Goal: Task Accomplishment & Management: Manage account settings

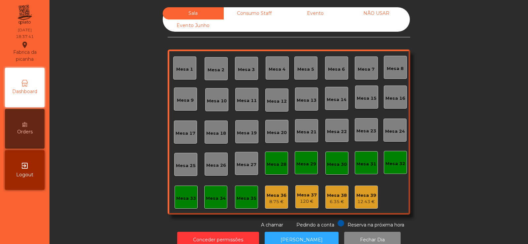
click at [241, 11] on div "Consumo Staff" at bounding box center [254, 13] width 61 height 12
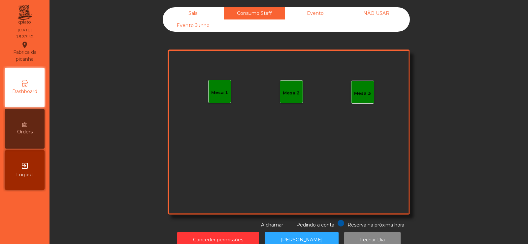
click at [319, 11] on div "Evento" at bounding box center [315, 13] width 61 height 12
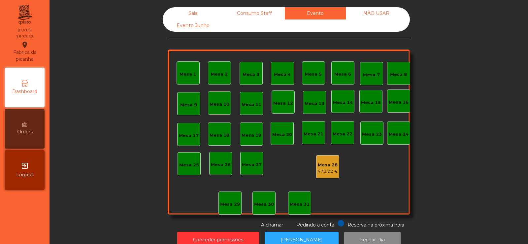
click at [377, 12] on div "NÃO USAR" at bounding box center [376, 13] width 61 height 12
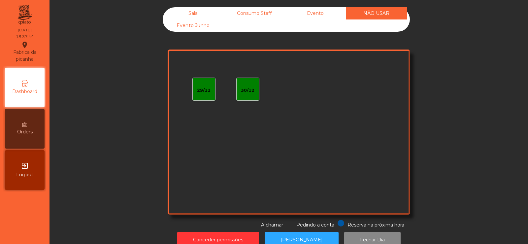
click at [191, 24] on div "Evento Junho" at bounding box center [193, 25] width 61 height 12
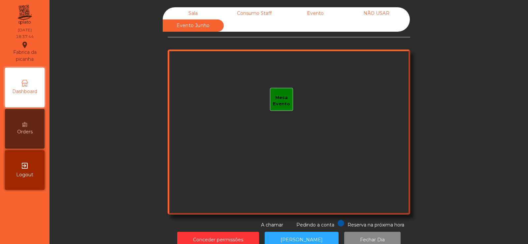
click at [185, 12] on div "Sala" at bounding box center [193, 13] width 61 height 12
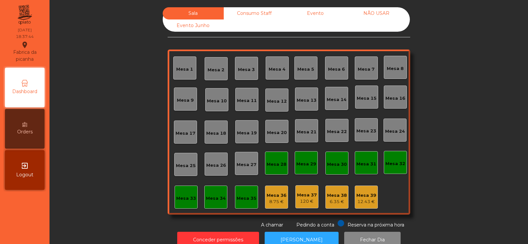
scroll to position [16, 0]
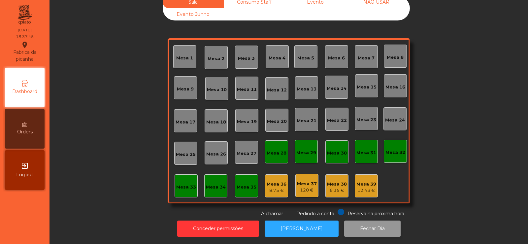
click at [350, 222] on button "Fechar Dia" at bounding box center [372, 229] width 56 height 16
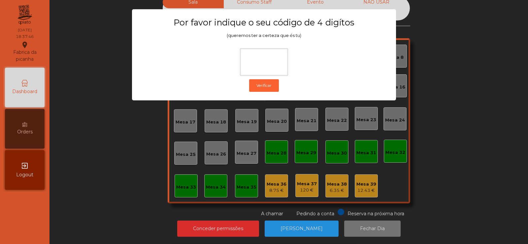
click at [442, 202] on div "1 2 3 keyboard_backspace 4 5 6 . - 7 8 9 keyboard_return 0" at bounding box center [264, 210] width 528 height 67
click at [291, 227] on ngb-modal-window "Por favor indique o seu código de 4 digítos (queremos ter a certeza que és tu) …" at bounding box center [264, 122] width 502 height 244
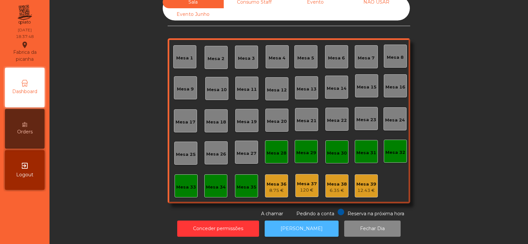
click at [307, 224] on button "[PERSON_NAME]" at bounding box center [302, 229] width 74 height 16
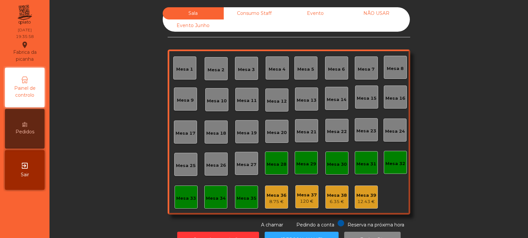
click at [333, 98] on div "Mesa 14" at bounding box center [337, 99] width 20 height 7
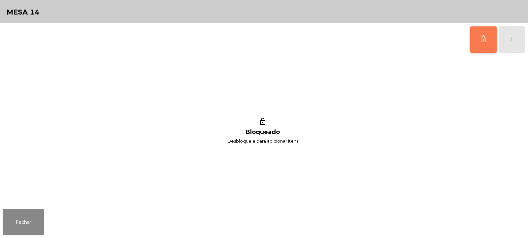
click at [480, 41] on span "lock_outline" at bounding box center [484, 39] width 8 height 8
click at [508, 45] on button "add" at bounding box center [512, 39] width 26 height 26
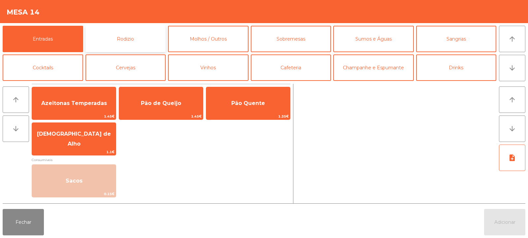
click at [121, 40] on button "Rodizio" at bounding box center [126, 39] width 81 height 26
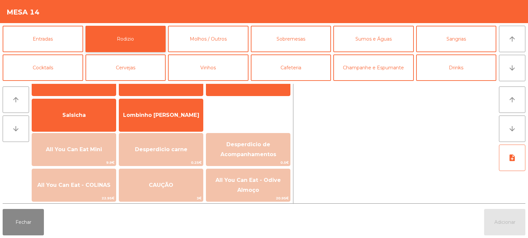
scroll to position [37, 0]
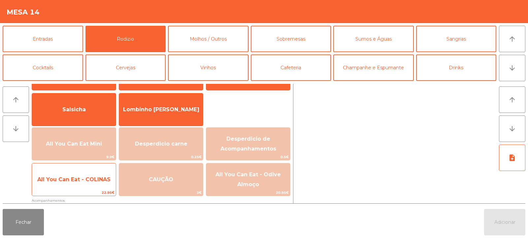
click at [78, 178] on span "All You Can Eat - COLINAS" at bounding box center [73, 179] width 73 height 6
click at [81, 179] on span "All You Can Eat - COLINAS" at bounding box center [73, 179] width 73 height 6
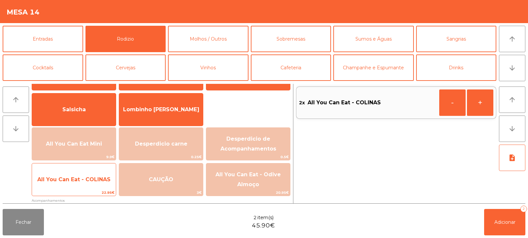
click at [80, 180] on span "All You Can Eat - COLINAS" at bounding box center [73, 179] width 73 height 6
click at [77, 182] on span "All You Can Eat - COLINAS" at bounding box center [73, 179] width 73 height 6
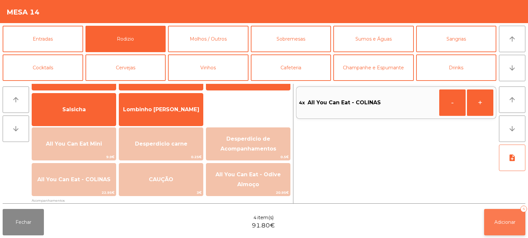
click at [497, 222] on span "Adicionar" at bounding box center [505, 222] width 21 height 6
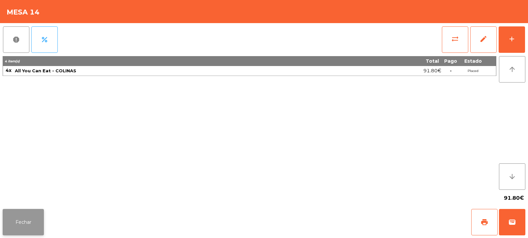
click at [31, 218] on button "Fechar" at bounding box center [23, 222] width 41 height 26
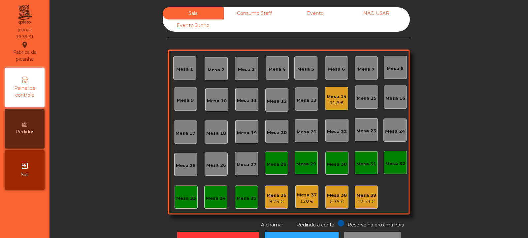
click at [396, 63] on div "Mesa 8" at bounding box center [395, 67] width 17 height 9
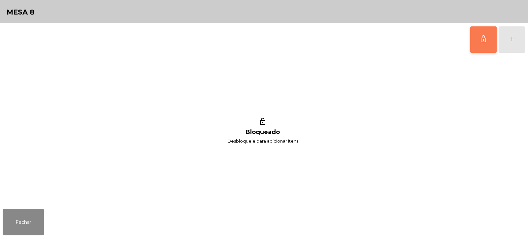
click at [479, 40] on button "lock_outline" at bounding box center [484, 39] width 26 height 26
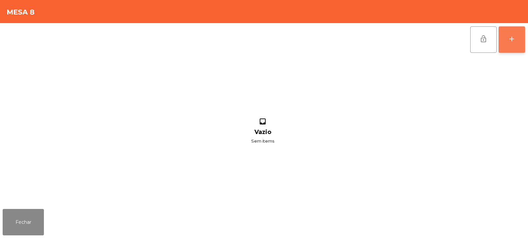
click at [515, 45] on button "add" at bounding box center [512, 39] width 26 height 26
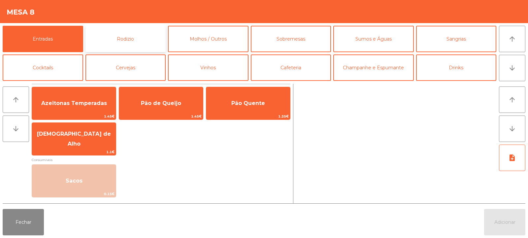
click at [134, 35] on button "Rodizio" at bounding box center [126, 39] width 81 height 26
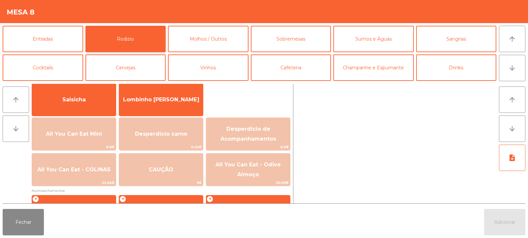
scroll to position [46, 0]
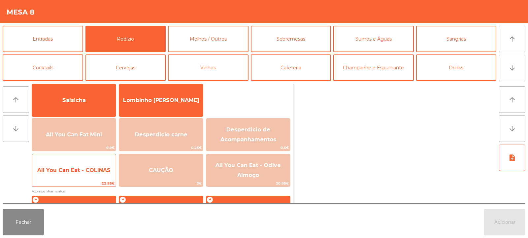
click at [76, 179] on span "All You Can Eat - COLINAS" at bounding box center [74, 171] width 84 height 18
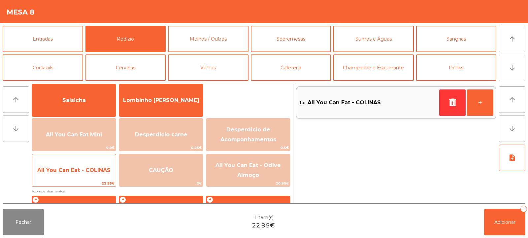
click at [78, 170] on span "All You Can Eat - COLINAS" at bounding box center [73, 170] width 73 height 6
click at [82, 168] on span "All You Can Eat - COLINAS" at bounding box center [73, 170] width 73 height 6
click at [85, 167] on span "All You Can Eat - COLINAS" at bounding box center [73, 170] width 73 height 6
click at [88, 168] on span "All You Can Eat - COLINAS" at bounding box center [73, 170] width 73 height 6
click at [91, 166] on span "All You Can Eat - COLINAS" at bounding box center [74, 171] width 84 height 18
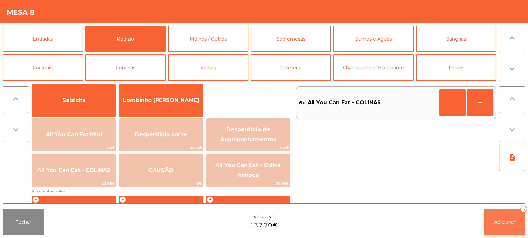
click at [509, 223] on span "Adicionar" at bounding box center [505, 222] width 21 height 6
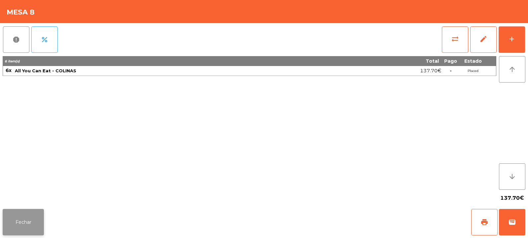
click at [23, 215] on button "Fechar" at bounding box center [23, 222] width 41 height 26
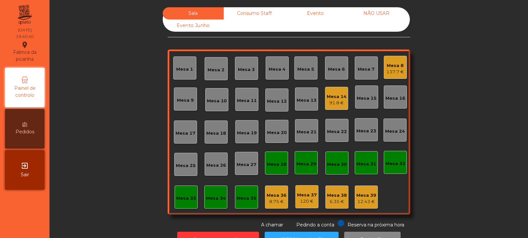
click at [276, 139] on div "Mesa 20" at bounding box center [277, 131] width 23 height 23
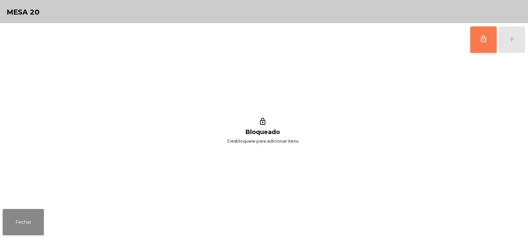
click at [485, 49] on button "lock_outline" at bounding box center [484, 39] width 26 height 26
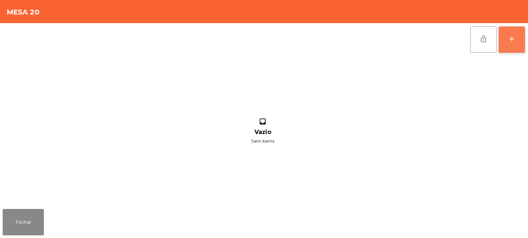
click at [512, 40] on div "add" at bounding box center [512, 39] width 8 height 8
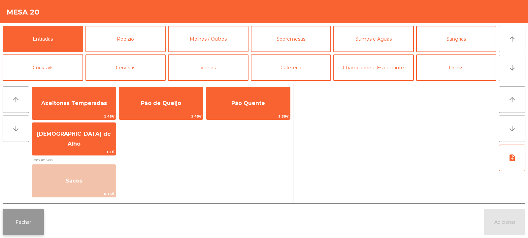
click at [21, 225] on button "Fechar" at bounding box center [23, 222] width 41 height 26
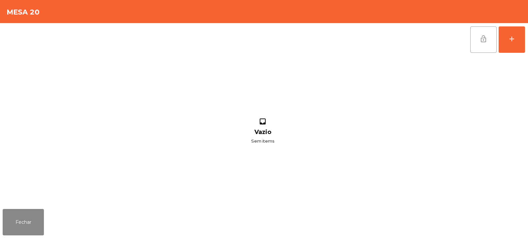
click at [485, 38] on span "lock_open" at bounding box center [484, 39] width 8 height 8
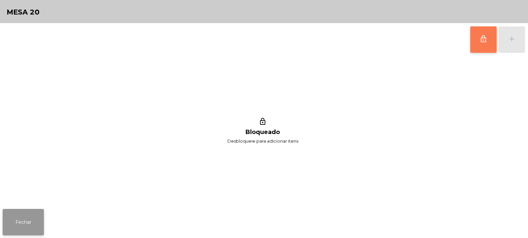
click at [22, 209] on button "Fechar" at bounding box center [23, 222] width 41 height 26
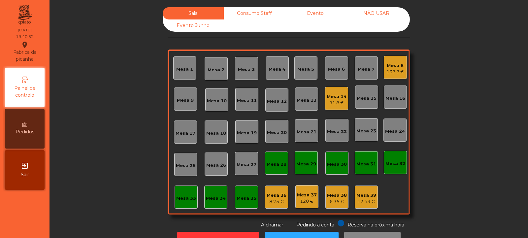
click at [366, 94] on div "Mesa 15" at bounding box center [367, 96] width 20 height 9
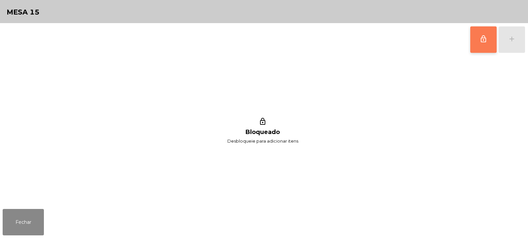
click at [486, 42] on span "lock_outline" at bounding box center [484, 39] width 8 height 8
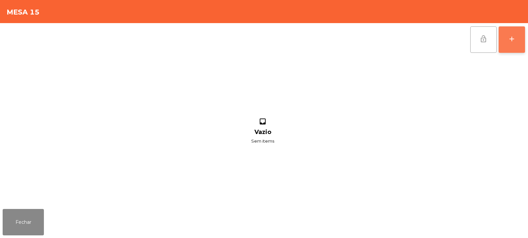
click at [516, 43] on div "add" at bounding box center [512, 39] width 8 height 8
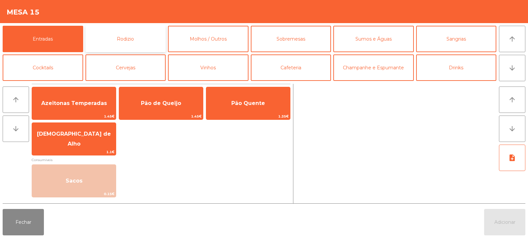
click at [139, 35] on button "Rodizio" at bounding box center [126, 39] width 81 height 26
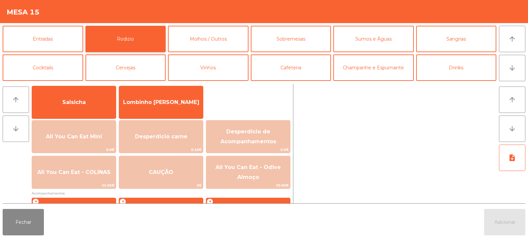
scroll to position [59, 0]
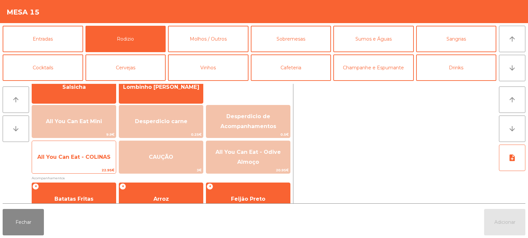
click at [92, 154] on span "All You Can Eat - COLINAS" at bounding box center [73, 157] width 73 height 6
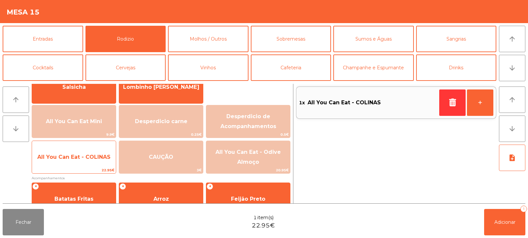
click at [87, 156] on span "All You Can Eat - COLINAS" at bounding box center [73, 157] width 73 height 6
click at [89, 160] on span "All You Can Eat - COLINAS" at bounding box center [73, 157] width 73 height 6
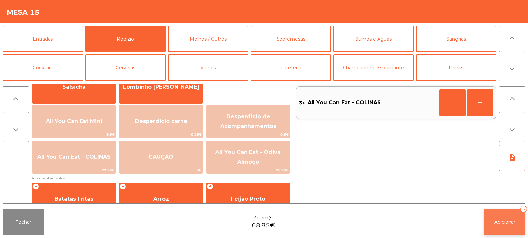
click at [502, 220] on span "Adicionar" at bounding box center [505, 222] width 21 height 6
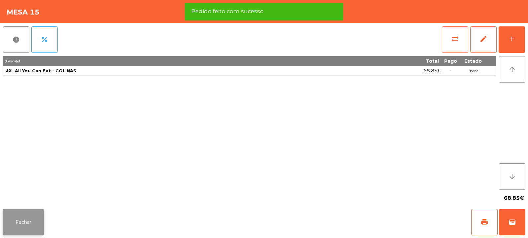
click at [16, 218] on button "Fechar" at bounding box center [23, 222] width 41 height 26
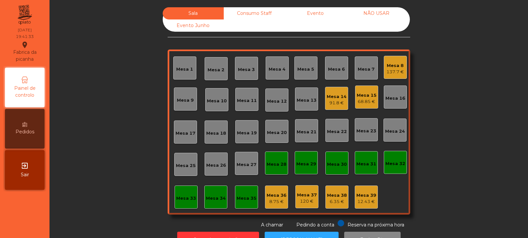
click at [249, 131] on div "Mesa 19" at bounding box center [247, 133] width 20 height 7
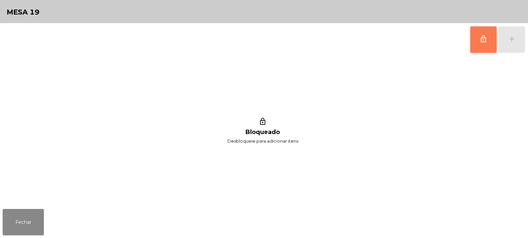
click at [484, 45] on button "lock_outline" at bounding box center [484, 39] width 26 height 26
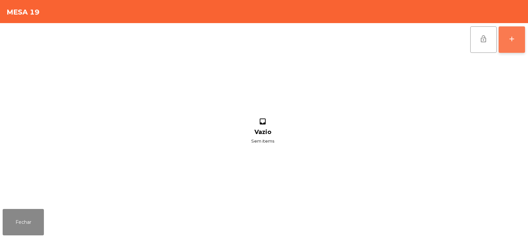
click at [511, 40] on div "add" at bounding box center [512, 39] width 8 height 8
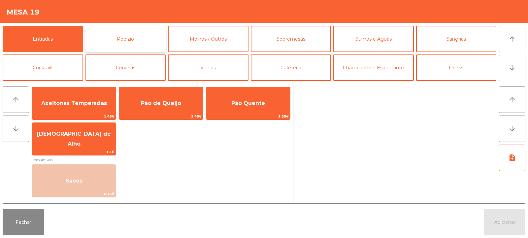
click at [136, 44] on button "Rodizio" at bounding box center [126, 39] width 81 height 26
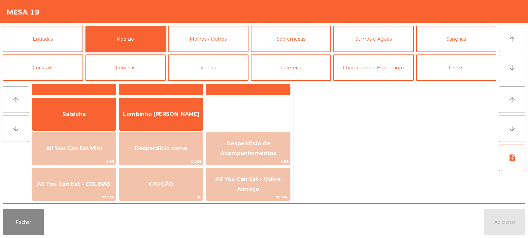
scroll to position [43, 0]
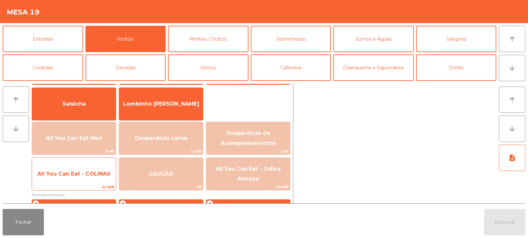
click at [86, 171] on span "All You Can Eat - COLINAS" at bounding box center [73, 174] width 73 height 6
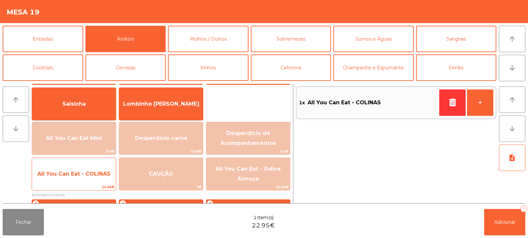
click at [78, 177] on span "All You Can Eat - COLINAS" at bounding box center [74, 174] width 84 height 18
click at [78, 174] on span "All You Can Eat - COLINAS" at bounding box center [73, 174] width 73 height 6
click at [78, 171] on span "All You Can Eat - COLINAS" at bounding box center [73, 174] width 73 height 6
click at [81, 171] on span "All You Can Eat - COLINAS" at bounding box center [73, 174] width 73 height 6
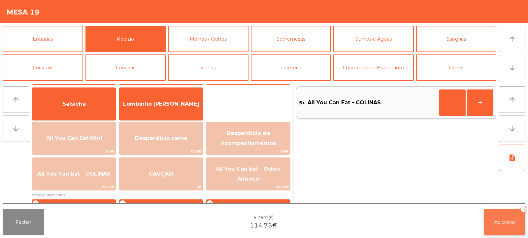
click at [502, 222] on span "Adicionar" at bounding box center [505, 222] width 21 height 6
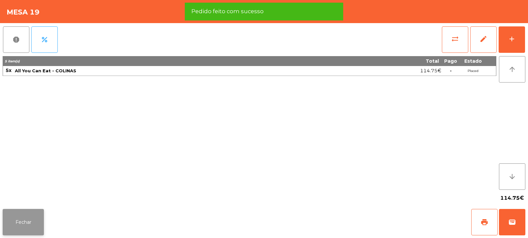
click at [17, 220] on button "Fechar" at bounding box center [23, 222] width 41 height 26
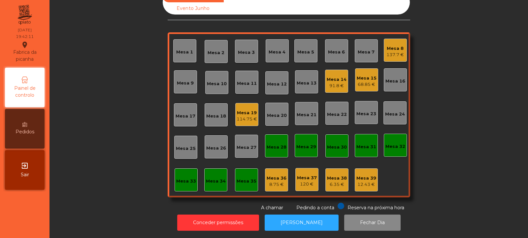
scroll to position [0, 0]
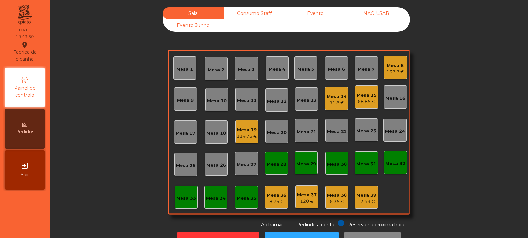
click at [362, 100] on div "68.85 €" at bounding box center [367, 101] width 20 height 7
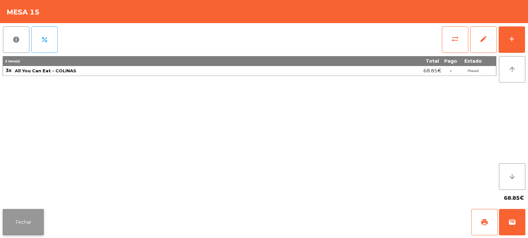
click at [23, 227] on button "Fechar" at bounding box center [23, 222] width 41 height 26
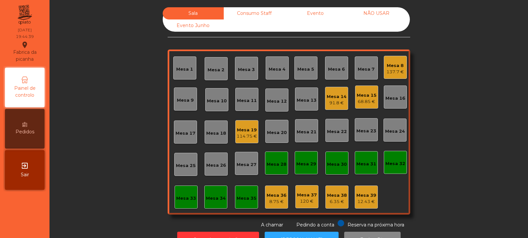
click at [188, 129] on div "Mesa 17" at bounding box center [186, 131] width 20 height 9
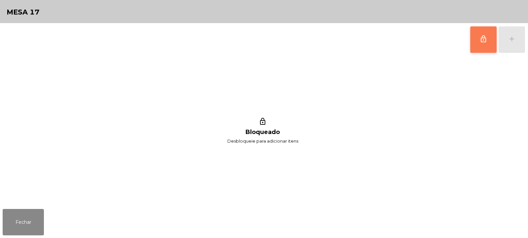
click at [485, 37] on span "lock_outline" at bounding box center [484, 39] width 8 height 8
click at [21, 220] on button "Fechar" at bounding box center [23, 222] width 41 height 26
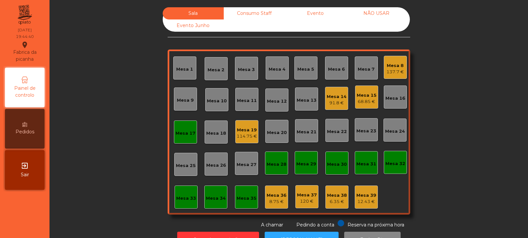
click at [365, 100] on div "68.85 €" at bounding box center [367, 101] width 20 height 7
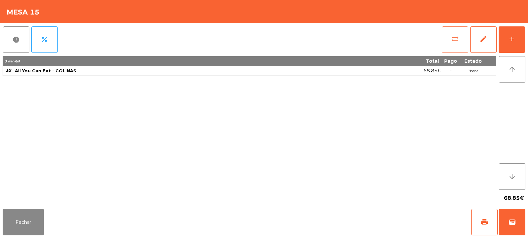
click at [460, 38] on button "sync_alt" at bounding box center [455, 39] width 26 height 26
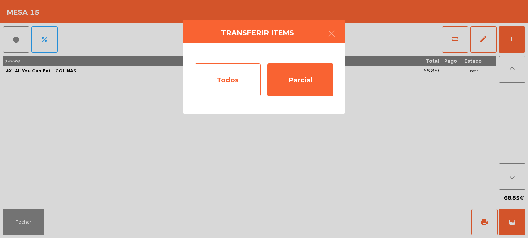
click at [235, 75] on div "Todos" at bounding box center [228, 79] width 66 height 33
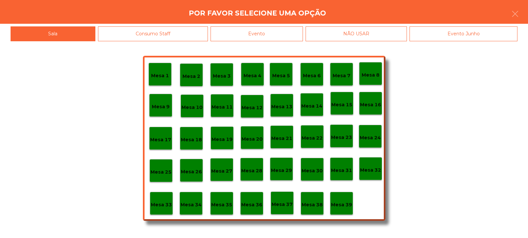
click at [160, 136] on p "Mesa 17" at bounding box center [160, 140] width 21 height 8
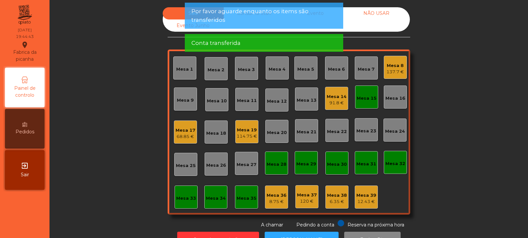
click at [364, 96] on div "Mesa 15" at bounding box center [367, 98] width 20 height 7
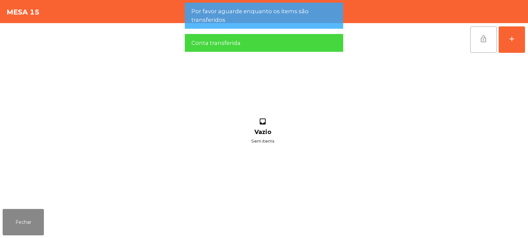
click at [484, 45] on button "lock_open" at bounding box center [484, 39] width 26 height 26
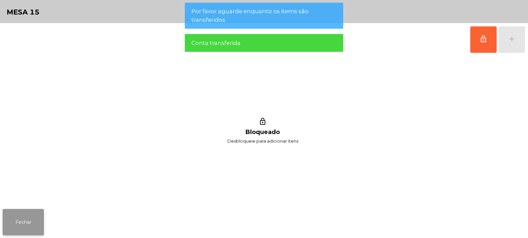
click at [31, 214] on button "Fechar" at bounding box center [23, 222] width 41 height 26
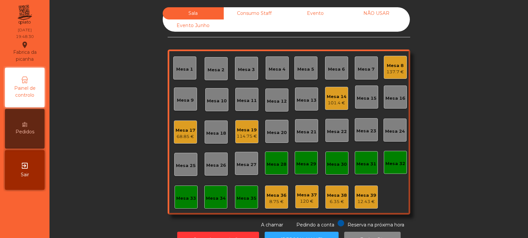
click at [306, 104] on div "Mesa 13" at bounding box center [306, 99] width 23 height 23
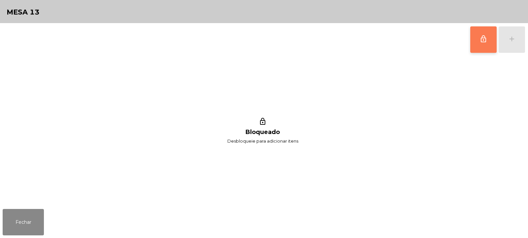
click at [485, 45] on button "lock_outline" at bounding box center [484, 39] width 26 height 26
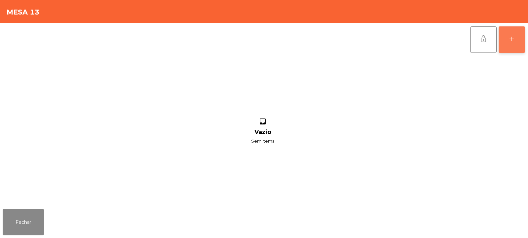
click at [510, 42] on div "add" at bounding box center [512, 39] width 8 height 8
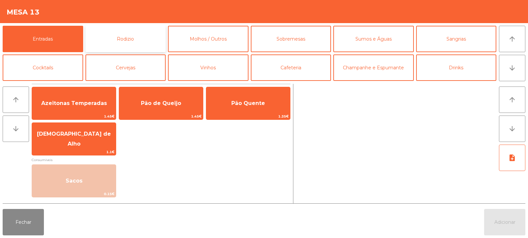
click at [133, 37] on button "Rodizio" at bounding box center [126, 39] width 81 height 26
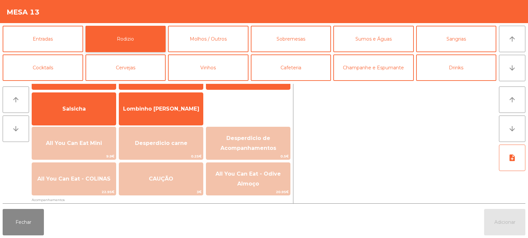
scroll to position [45, 0]
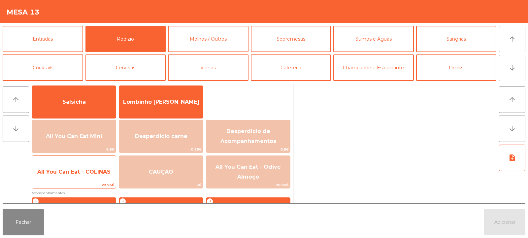
click at [85, 169] on span "All You Can Eat - COLINAS" at bounding box center [73, 172] width 73 height 6
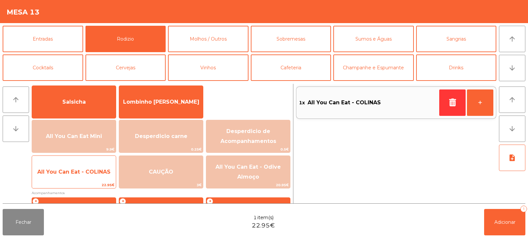
click at [78, 170] on span "All You Can Eat - COLINAS" at bounding box center [73, 172] width 73 height 6
click at [81, 169] on span "All You Can Eat - COLINAS" at bounding box center [73, 172] width 73 height 6
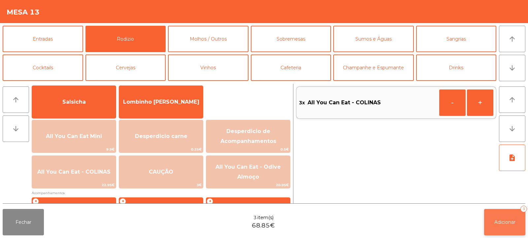
click at [501, 220] on span "Adicionar" at bounding box center [505, 222] width 21 height 6
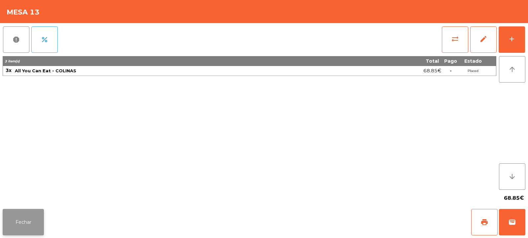
click at [19, 211] on button "Fechar" at bounding box center [23, 222] width 41 height 26
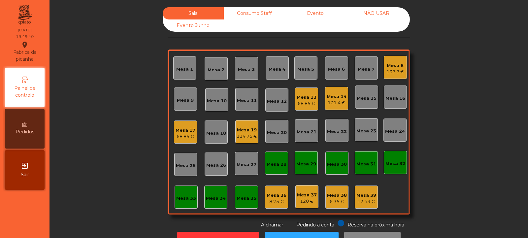
click at [184, 125] on div "Mesa 17 68.85 €" at bounding box center [186, 133] width 20 height 16
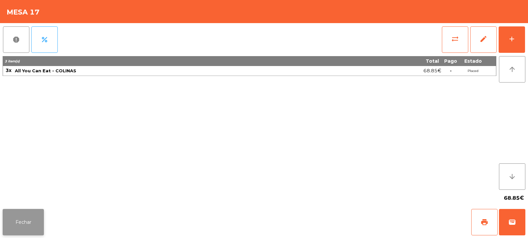
click at [25, 213] on button "Fechar" at bounding box center [23, 222] width 41 height 26
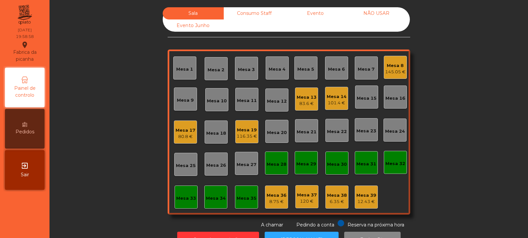
click at [308, 131] on div "Mesa 21" at bounding box center [307, 132] width 20 height 7
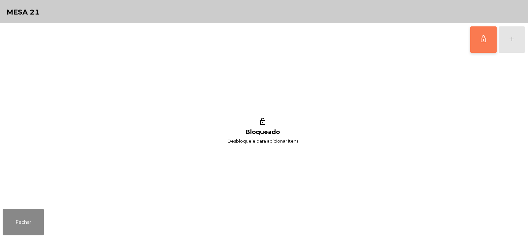
click at [483, 40] on span "lock_outline" at bounding box center [484, 39] width 8 height 8
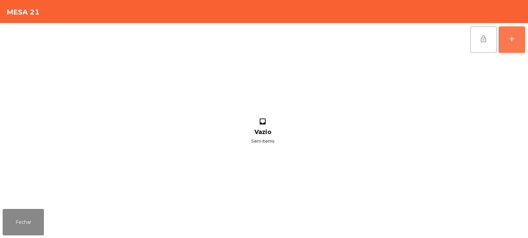
click at [512, 45] on button "add" at bounding box center [512, 39] width 26 height 26
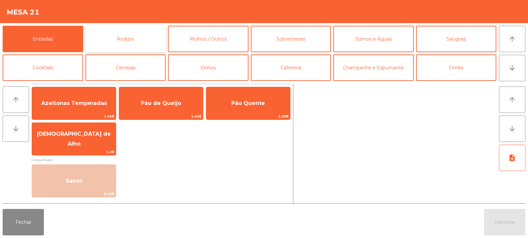
click at [133, 34] on button "Rodizio" at bounding box center [126, 39] width 81 height 26
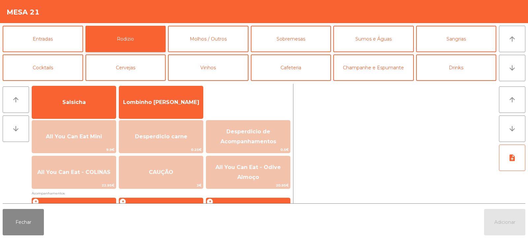
scroll to position [54, 0]
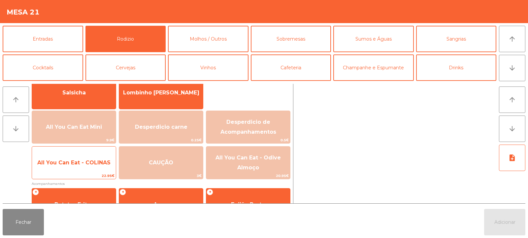
click at [91, 166] on span "All You Can Eat - COLINAS" at bounding box center [74, 163] width 84 height 18
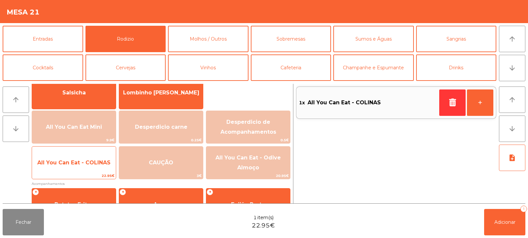
click at [96, 158] on span "All You Can Eat - COLINAS" at bounding box center [74, 163] width 84 height 18
click at [89, 163] on span "All You Can Eat - COLINAS" at bounding box center [73, 163] width 73 height 6
click at [87, 163] on span "All You Can Eat - COLINAS" at bounding box center [73, 163] width 73 height 6
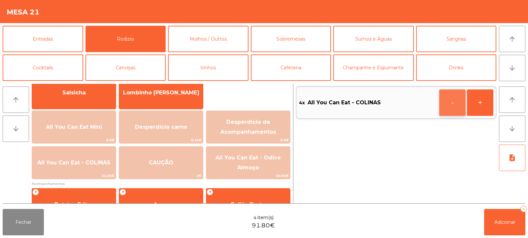
click at [444, 102] on button "-" at bounding box center [453, 103] width 26 height 26
click at [450, 101] on button "-" at bounding box center [453, 103] width 26 height 26
click at [449, 102] on button "-" at bounding box center [453, 103] width 26 height 26
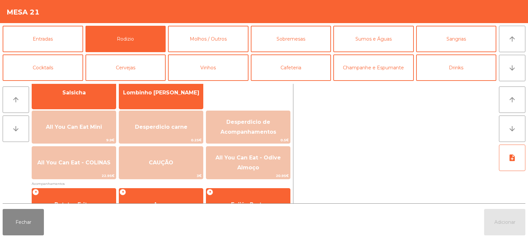
click at [452, 104] on div at bounding box center [396, 144] width 200 height 120
click at [28, 220] on button "Fechar" at bounding box center [23, 222] width 41 height 26
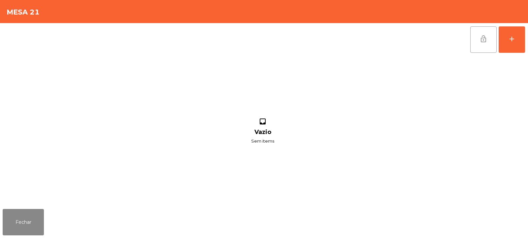
click at [480, 49] on button "lock_open" at bounding box center [484, 39] width 26 height 26
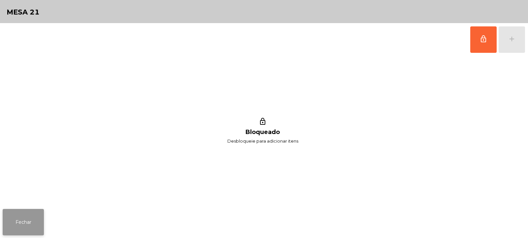
click at [17, 221] on button "Fechar" at bounding box center [23, 222] width 41 height 26
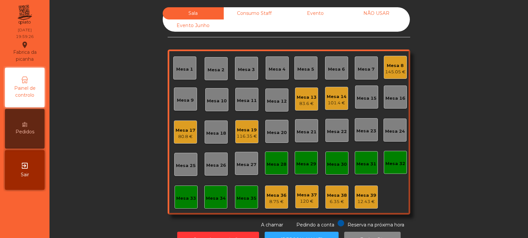
click at [271, 135] on div "Mesa 20" at bounding box center [277, 132] width 20 height 7
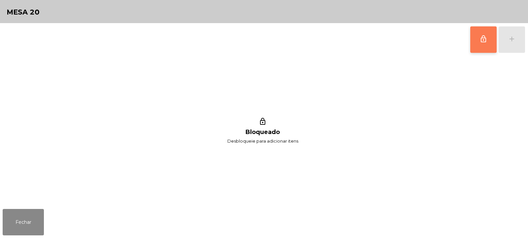
click at [479, 49] on button "lock_outline" at bounding box center [484, 39] width 26 height 26
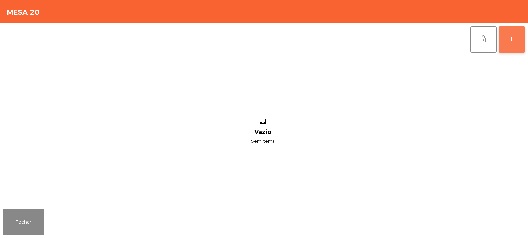
click at [517, 43] on button "add" at bounding box center [512, 39] width 26 height 26
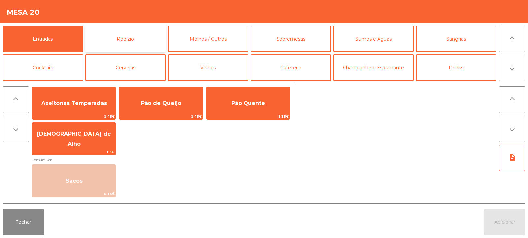
click at [135, 40] on button "Rodizio" at bounding box center [126, 39] width 81 height 26
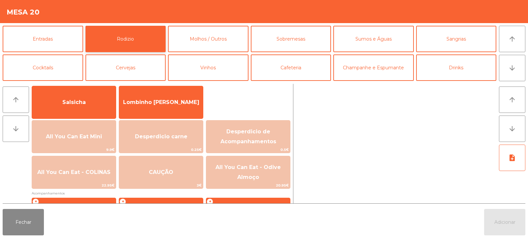
scroll to position [52, 0]
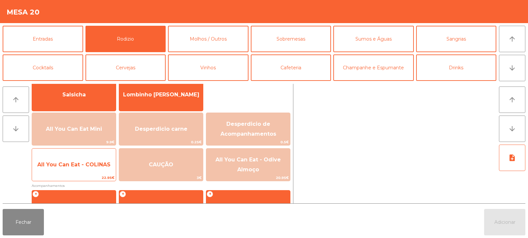
click at [81, 170] on span "All You Can Eat - COLINAS" at bounding box center [74, 165] width 84 height 18
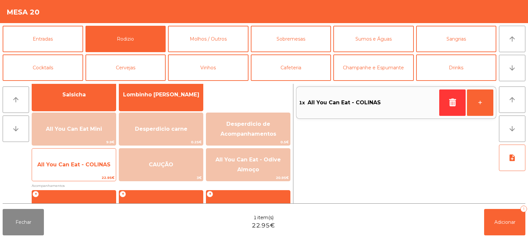
click at [79, 167] on span "All You Can Eat - COLINAS" at bounding box center [73, 165] width 73 height 6
click at [83, 163] on span "All You Can Eat - COLINAS" at bounding box center [73, 165] width 73 height 6
click at [85, 162] on span "All You Can Eat - COLINAS" at bounding box center [73, 165] width 73 height 6
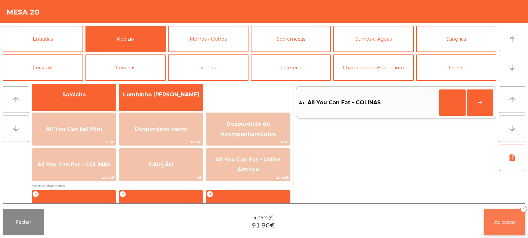
click at [502, 230] on button "Adicionar 4" at bounding box center [505, 222] width 41 height 26
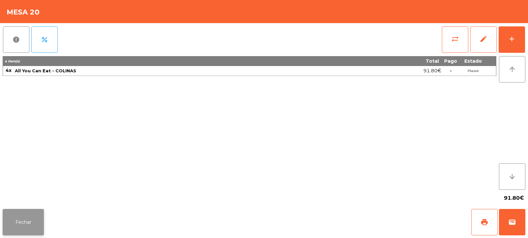
click at [20, 219] on button "Fechar" at bounding box center [23, 222] width 41 height 26
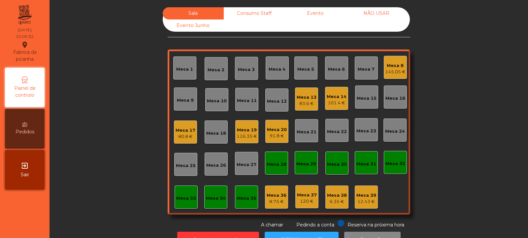
click at [185, 133] on div "Mesa 17" at bounding box center [186, 130] width 20 height 7
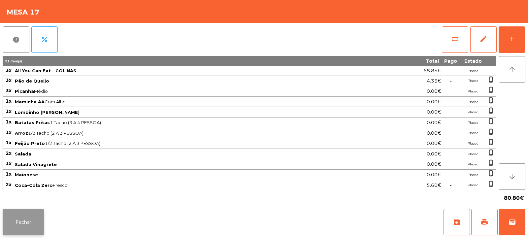
click at [22, 216] on button "Fechar" at bounding box center [23, 222] width 41 height 26
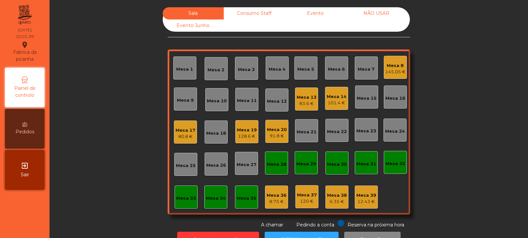
click at [340, 66] on div "Mesa 6" at bounding box center [336, 69] width 17 height 7
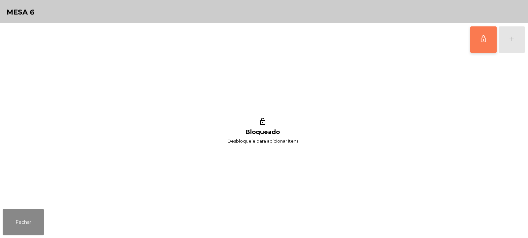
click at [485, 40] on span "lock_outline" at bounding box center [484, 39] width 8 height 8
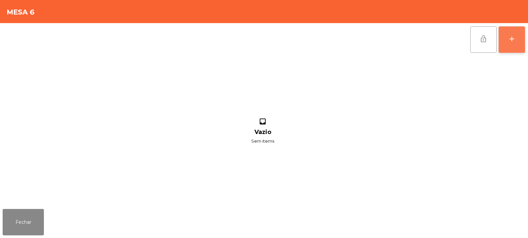
click at [512, 50] on button "add" at bounding box center [512, 39] width 26 height 26
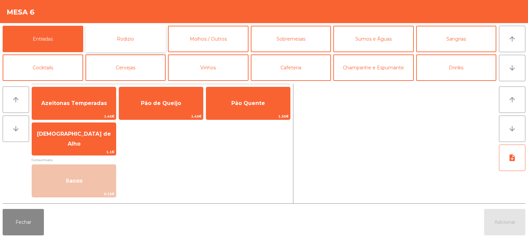
click at [136, 41] on button "Rodizio" at bounding box center [126, 39] width 81 height 26
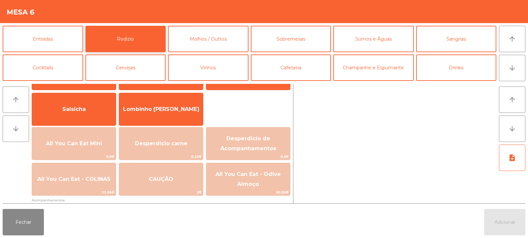
scroll to position [41, 0]
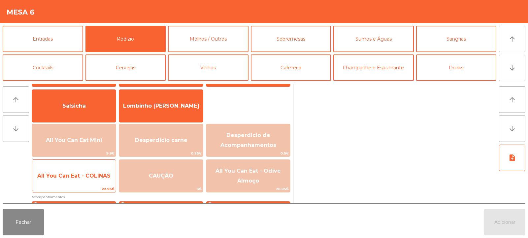
click at [87, 175] on span "All You Can Eat - COLINAS" at bounding box center [73, 176] width 73 height 6
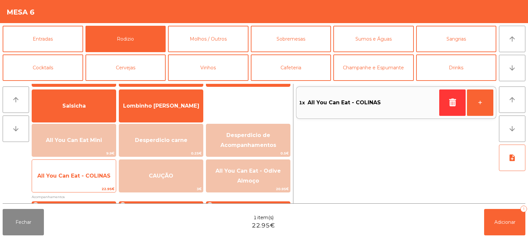
click at [80, 171] on span "All You Can Eat - COLINAS" at bounding box center [74, 176] width 84 height 18
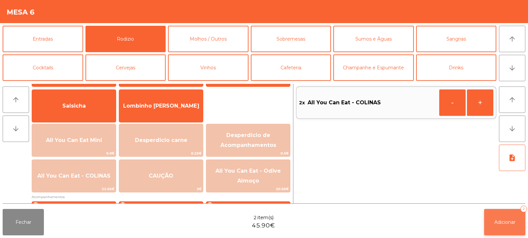
click at [503, 222] on span "Adicionar" at bounding box center [505, 222] width 21 height 6
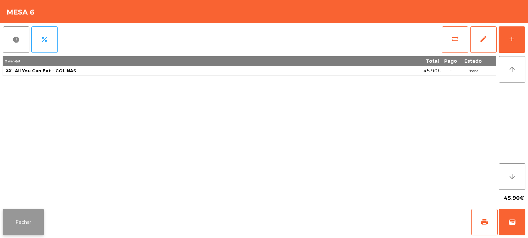
click at [30, 221] on button "Fechar" at bounding box center [23, 222] width 41 height 26
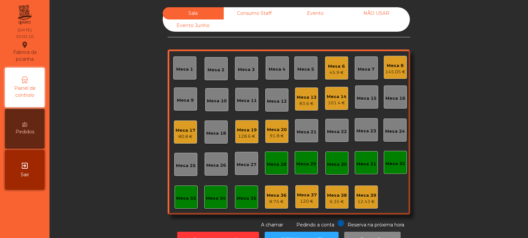
scroll to position [22, 0]
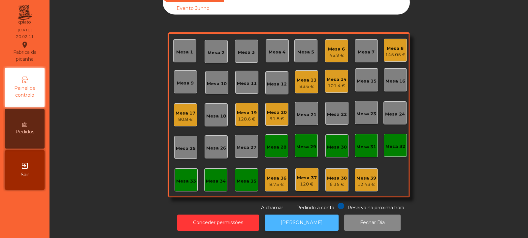
click at [287, 218] on button "[PERSON_NAME]" at bounding box center [302, 223] width 74 height 16
click at [311, 223] on button "[PERSON_NAME]" at bounding box center [302, 223] width 74 height 16
click at [293, 215] on button "[PERSON_NAME]" at bounding box center [302, 223] width 74 height 16
click at [281, 119] on div "Mesa 20 117.3 €" at bounding box center [277, 114] width 23 height 23
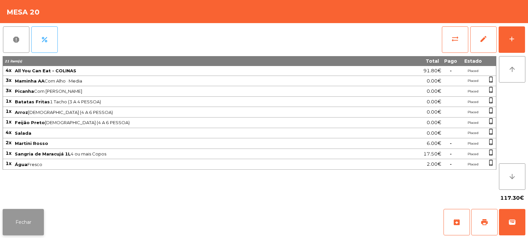
click at [16, 220] on button "Fechar" at bounding box center [23, 222] width 41 height 26
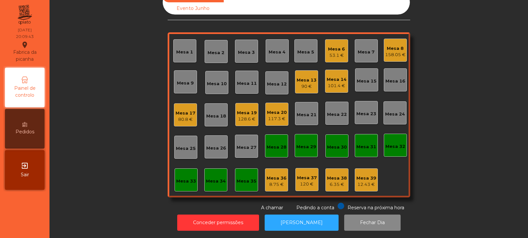
click at [270, 116] on div "117.3 €" at bounding box center [277, 119] width 20 height 7
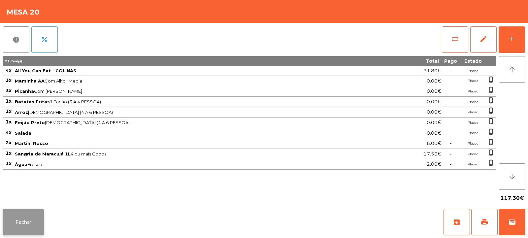
click at [26, 231] on button "Fechar" at bounding box center [23, 222] width 41 height 26
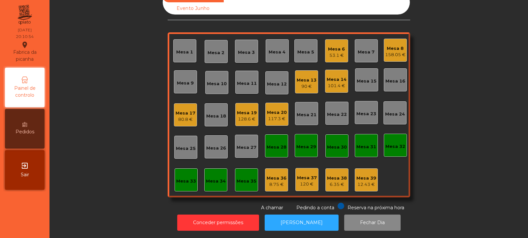
scroll to position [0, 0]
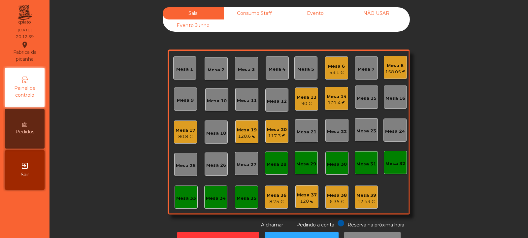
click at [254, 63] on div "Mesa 3" at bounding box center [246, 68] width 23 height 23
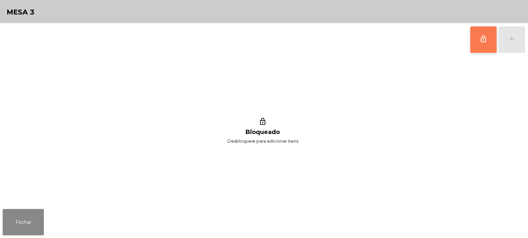
click at [486, 35] on span "lock_outline" at bounding box center [484, 39] width 8 height 8
click at [522, 42] on button "add" at bounding box center [512, 39] width 26 height 26
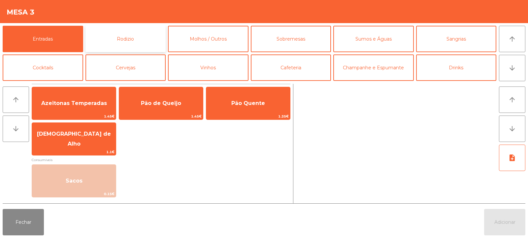
click at [155, 42] on button "Rodizio" at bounding box center [126, 39] width 81 height 26
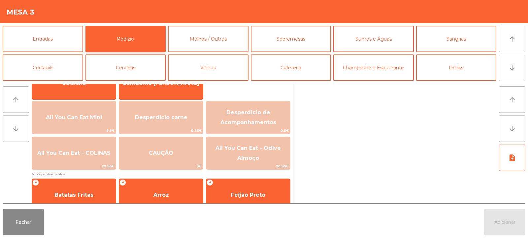
scroll to position [59, 0]
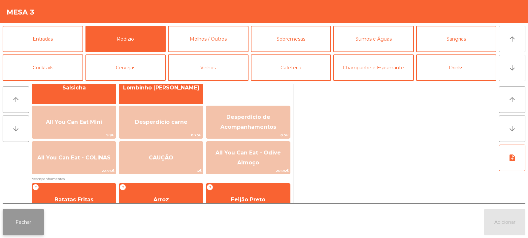
click at [32, 217] on button "Fechar" at bounding box center [23, 222] width 41 height 26
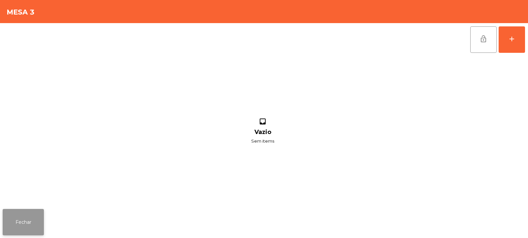
click at [29, 219] on button "Fechar" at bounding box center [23, 222] width 41 height 26
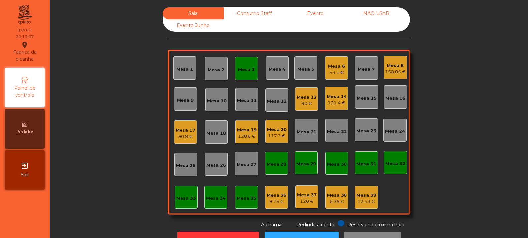
click at [247, 166] on div "Mesa 27" at bounding box center [247, 165] width 20 height 7
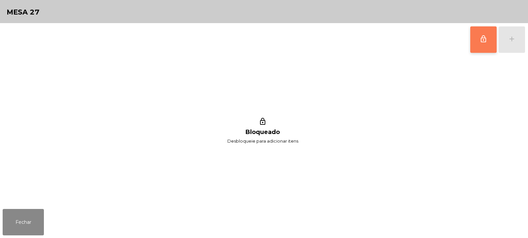
click at [478, 43] on button "lock_outline" at bounding box center [484, 39] width 26 height 26
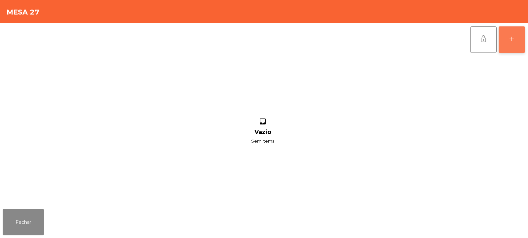
click at [510, 42] on div "add" at bounding box center [512, 39] width 8 height 8
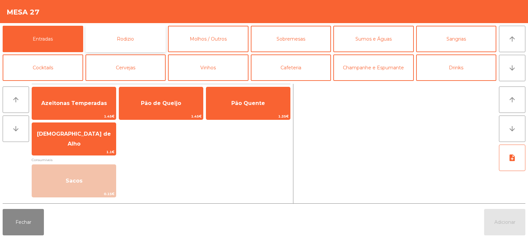
click at [127, 38] on button "Rodizio" at bounding box center [126, 39] width 81 height 26
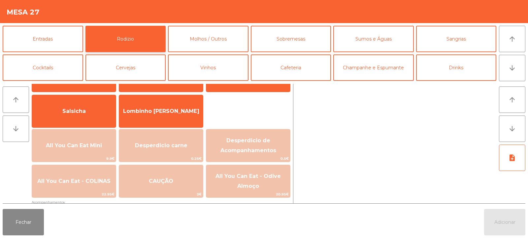
scroll to position [41, 0]
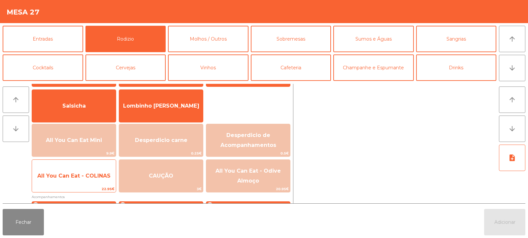
click at [94, 171] on span "All You Can Eat - COLINAS" at bounding box center [74, 176] width 84 height 18
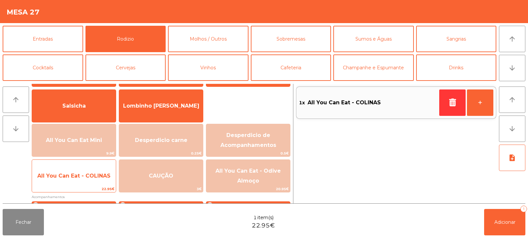
click at [94, 173] on span "All You Can Eat - COLINAS" at bounding box center [73, 176] width 73 height 6
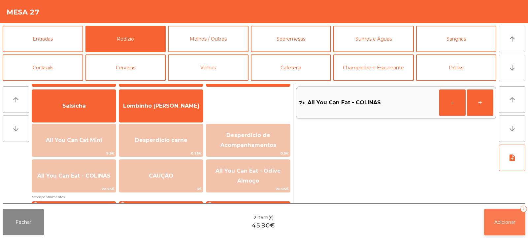
click at [494, 225] on button "Adicionar 2" at bounding box center [505, 222] width 41 height 26
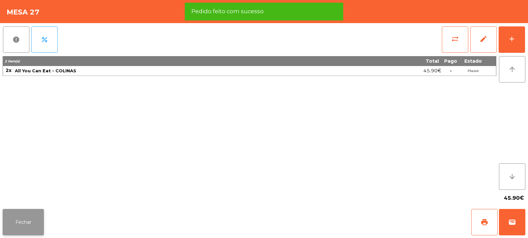
click at [25, 222] on button "Fechar" at bounding box center [23, 222] width 41 height 26
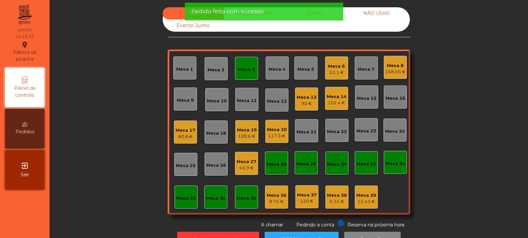
click at [99, 192] on div "Sala Consumo Staff Evento NÃO USAR Evento Junho Mesa 1 Mesa 2 Mesa 3 Mesa 4 Mes…" at bounding box center [288, 117] width 461 height 221
click at [243, 69] on div "Mesa 3" at bounding box center [246, 69] width 17 height 7
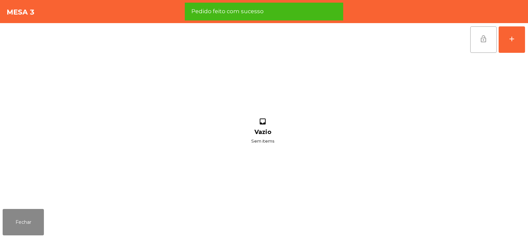
click at [482, 41] on span "lock_open" at bounding box center [484, 39] width 8 height 8
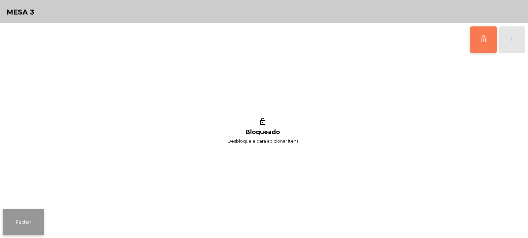
click at [31, 222] on button "Fechar" at bounding box center [23, 222] width 41 height 26
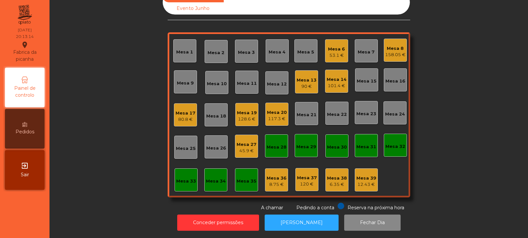
scroll to position [0, 0]
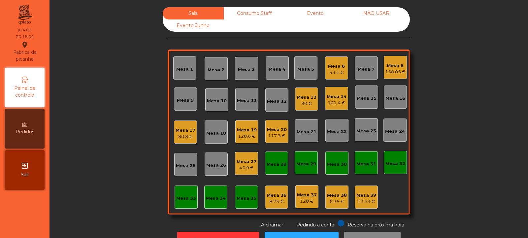
click at [244, 131] on div "Mesa 19" at bounding box center [247, 130] width 20 height 7
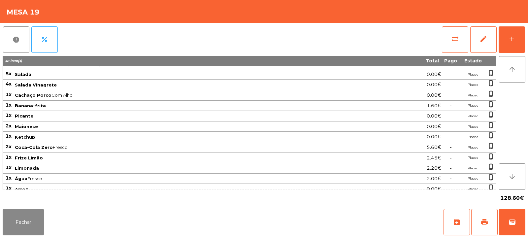
scroll to position [85, 0]
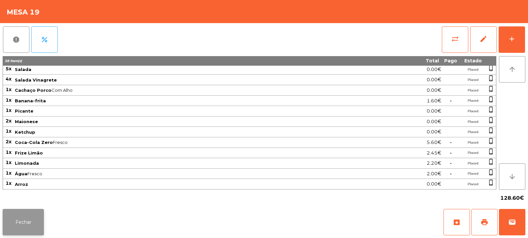
click at [26, 218] on button "Fechar" at bounding box center [23, 222] width 41 height 26
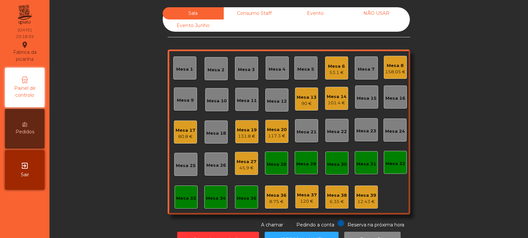
click at [185, 101] on div "Mesa 9" at bounding box center [185, 100] width 17 height 7
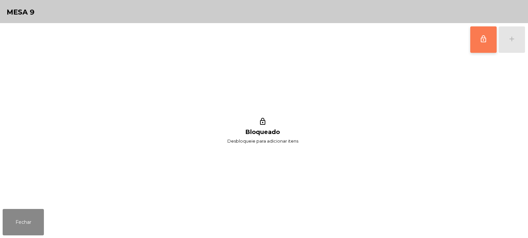
click at [480, 44] on button "lock_outline" at bounding box center [484, 39] width 26 height 26
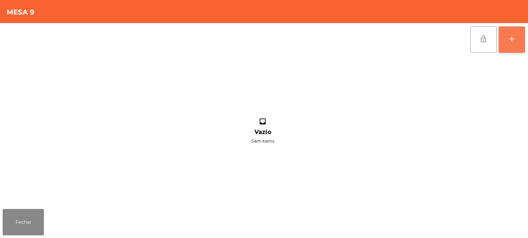
click at [512, 41] on div "add" at bounding box center [512, 39] width 8 height 8
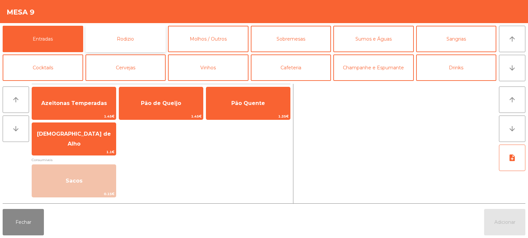
click at [127, 39] on button "Rodizio" at bounding box center [126, 39] width 81 height 26
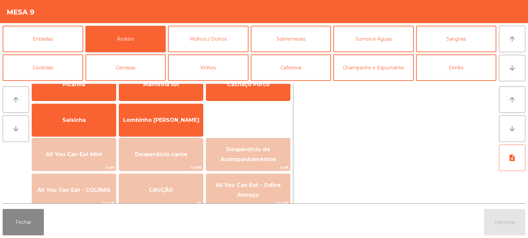
scroll to position [45, 0]
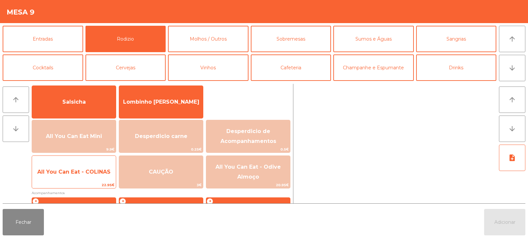
click at [93, 178] on span "All You Can Eat - COLINAS" at bounding box center [74, 172] width 84 height 18
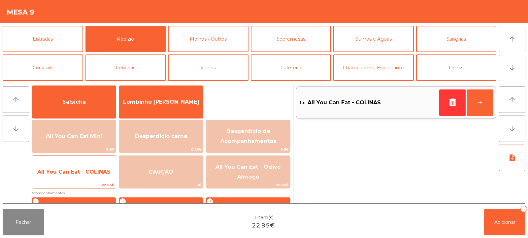
click at [87, 175] on span "All You Can Eat - COLINAS" at bounding box center [74, 172] width 84 height 18
click at [95, 172] on span "All You Can Eat - COLINAS" at bounding box center [73, 172] width 73 height 6
click at [99, 164] on span "All You Can Eat - COLINAS" at bounding box center [74, 172] width 84 height 18
click at [97, 167] on span "All You Can Eat - COLINAS" at bounding box center [74, 172] width 84 height 18
click at [98, 163] on span "All You Can Eat - COLINAS" at bounding box center [74, 172] width 84 height 18
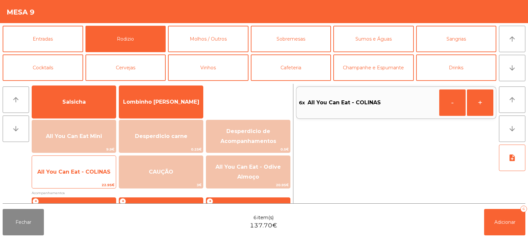
click at [95, 178] on span "All You Can Eat - COLINAS" at bounding box center [74, 172] width 84 height 18
click at [101, 174] on span "All You Can Eat - COLINAS" at bounding box center [73, 172] width 73 height 6
click at [97, 174] on span "All You Can Eat - COLINAS" at bounding box center [73, 172] width 73 height 6
click at [92, 182] on span "22.95€" at bounding box center [74, 185] width 84 height 6
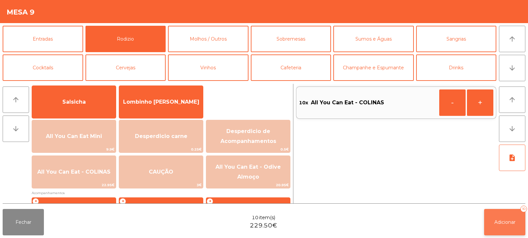
click at [504, 220] on span "Adicionar" at bounding box center [505, 222] width 21 height 6
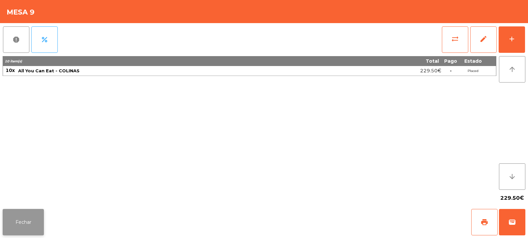
click at [30, 234] on button "Fechar" at bounding box center [23, 222] width 41 height 26
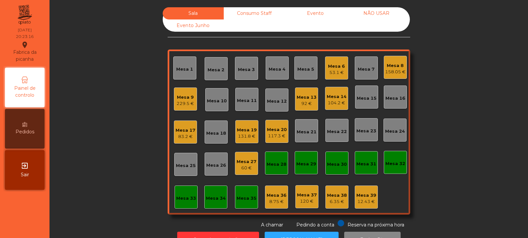
click at [246, 72] on div "Mesa 3" at bounding box center [246, 69] width 17 height 7
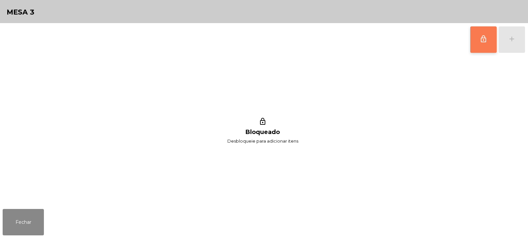
click at [479, 46] on button "lock_outline" at bounding box center [484, 39] width 26 height 26
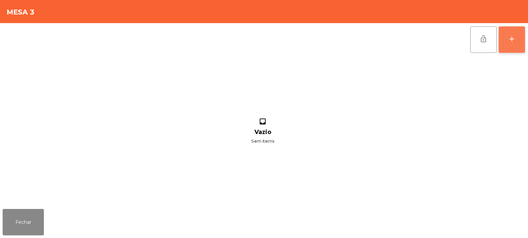
click at [520, 47] on button "add" at bounding box center [512, 39] width 26 height 26
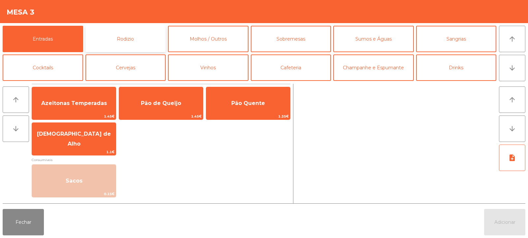
click at [130, 36] on button "Rodizio" at bounding box center [126, 39] width 81 height 26
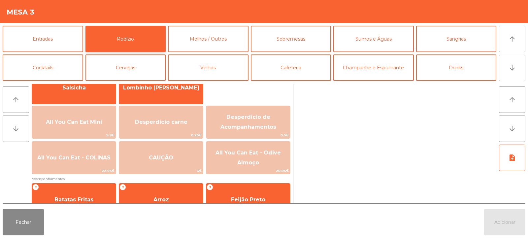
scroll to position [59, 0]
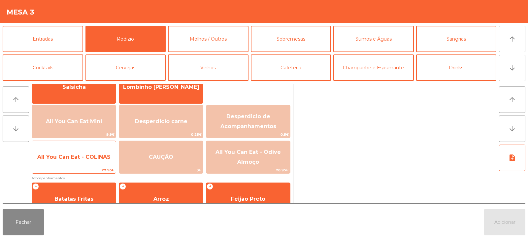
click at [75, 156] on span "All You Can Eat - COLINAS" at bounding box center [73, 157] width 73 height 6
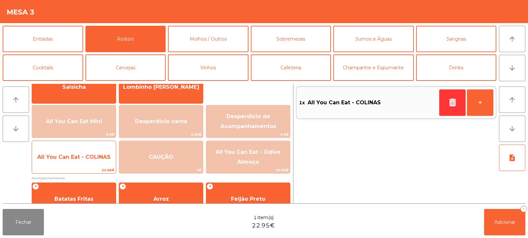
click at [74, 158] on span "All You Can Eat - COLINAS" at bounding box center [73, 157] width 73 height 6
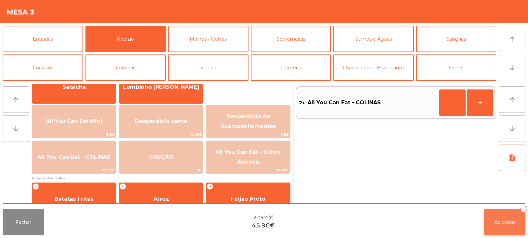
click at [501, 224] on span "Adicionar" at bounding box center [505, 222] width 21 height 6
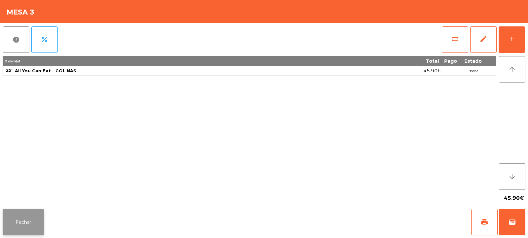
click at [29, 220] on button "Fechar" at bounding box center [23, 222] width 41 height 26
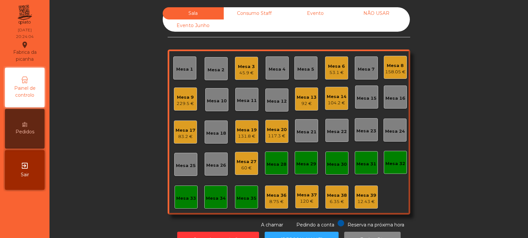
click at [177, 104] on div "229.5 €" at bounding box center [186, 103] width 18 height 7
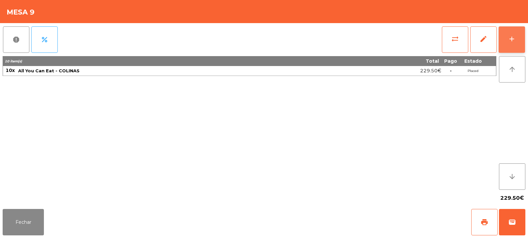
click at [510, 35] on div "add" at bounding box center [512, 39] width 8 height 8
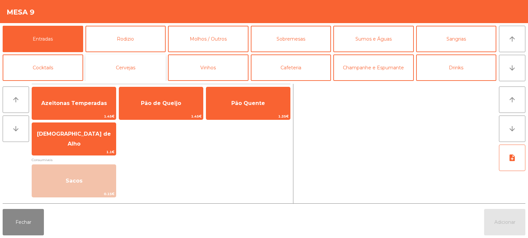
click at [123, 68] on button "Cervejas" at bounding box center [126, 67] width 81 height 26
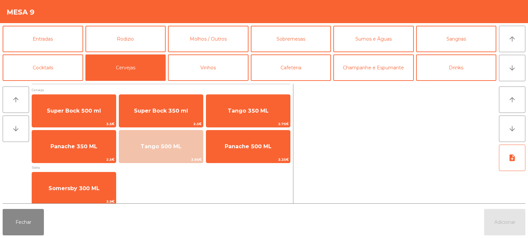
scroll to position [1, 0]
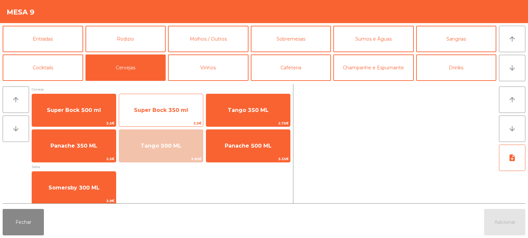
click at [161, 116] on span "Super Bock 350 ml" at bounding box center [161, 110] width 84 height 18
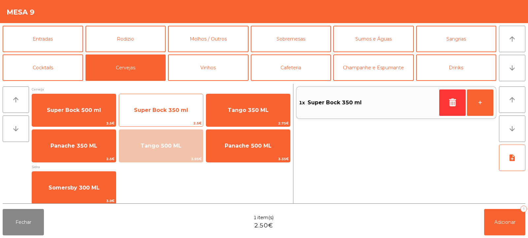
click at [164, 115] on span "Super Bock 350 ml" at bounding box center [161, 110] width 84 height 18
click at [159, 115] on span "Super Bock 350 ml" at bounding box center [161, 110] width 84 height 18
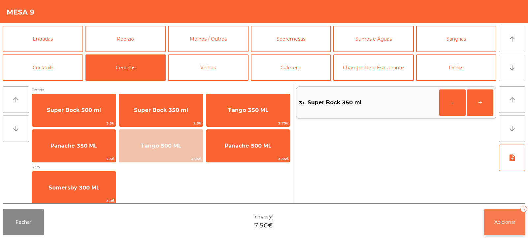
click at [503, 220] on span "Adicionar" at bounding box center [505, 222] width 21 height 6
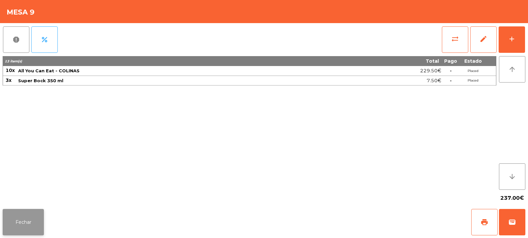
click at [41, 223] on button "Fechar" at bounding box center [23, 222] width 41 height 26
click at [517, 34] on button "add" at bounding box center [512, 39] width 26 height 26
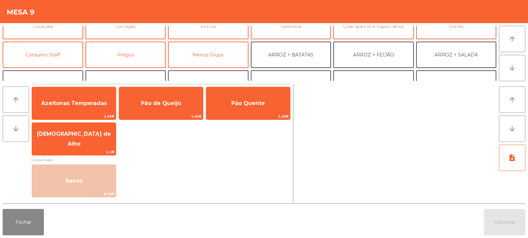
scroll to position [0, 0]
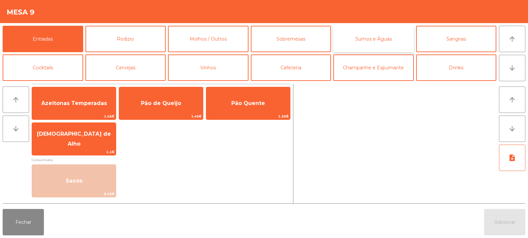
click at [359, 39] on button "Sumos e Águas" at bounding box center [374, 39] width 81 height 26
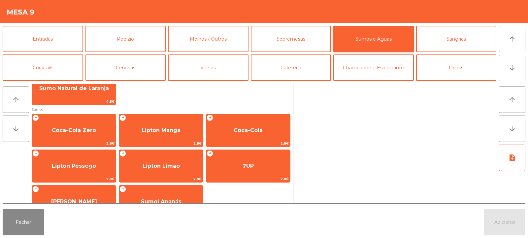
scroll to position [91, 0]
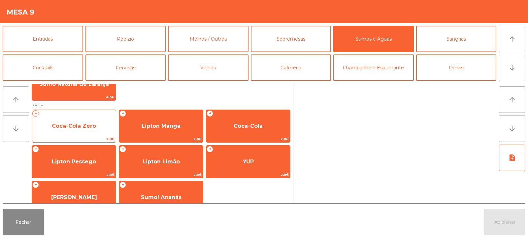
click at [70, 128] on span "Coca-Cola Zero" at bounding box center [74, 126] width 44 height 6
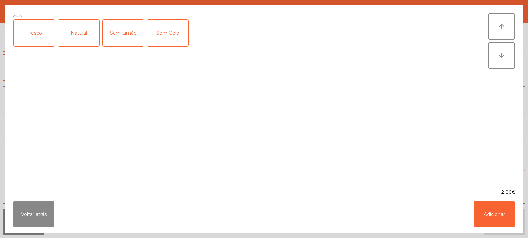
click at [36, 34] on div "Fresco" at bounding box center [34, 33] width 41 height 26
click at [124, 39] on div "Sem Limão" at bounding box center [123, 33] width 41 height 26
click at [172, 26] on div "Sem Gelo" at bounding box center [167, 33] width 41 height 26
click at [502, 211] on button "Adicionar" at bounding box center [494, 214] width 41 height 26
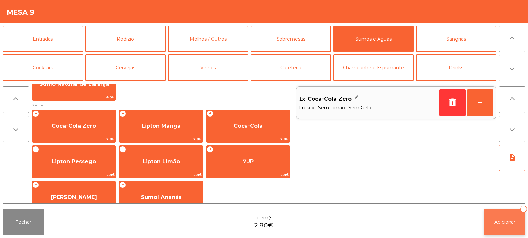
click at [495, 224] on span "Adicionar" at bounding box center [505, 222] width 21 height 6
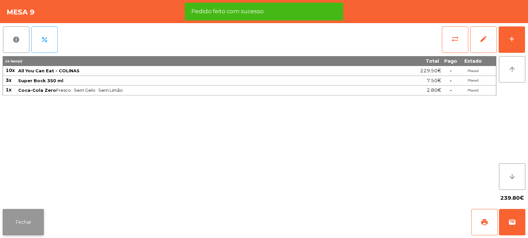
click at [24, 225] on button "Fechar" at bounding box center [23, 222] width 41 height 26
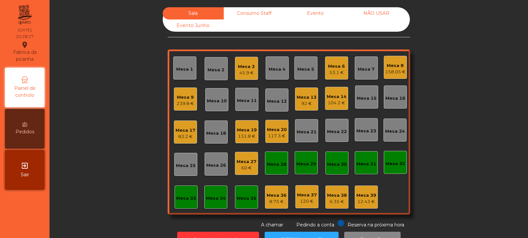
click at [185, 130] on div "Mesa 17" at bounding box center [186, 130] width 20 height 7
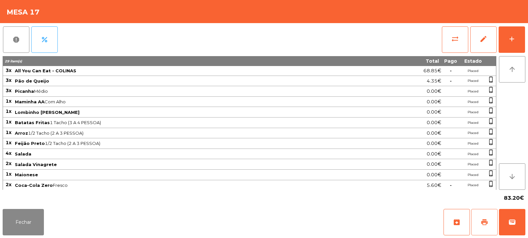
click at [483, 227] on button "print" at bounding box center [485, 222] width 26 height 26
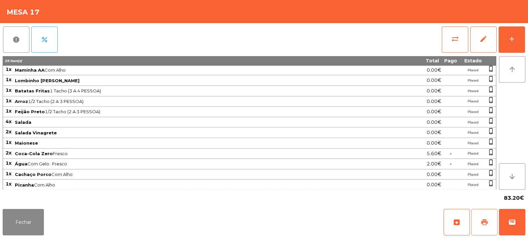
scroll to position [64, 0]
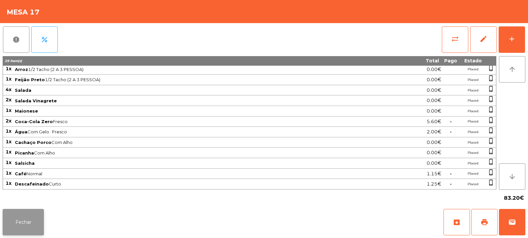
click at [24, 224] on button "Fechar" at bounding box center [23, 222] width 41 height 26
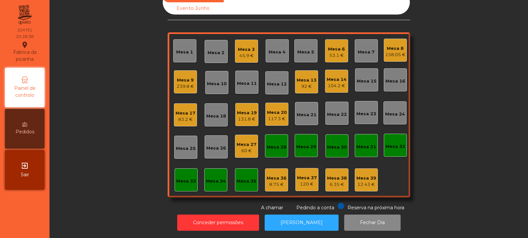
scroll to position [0, 0]
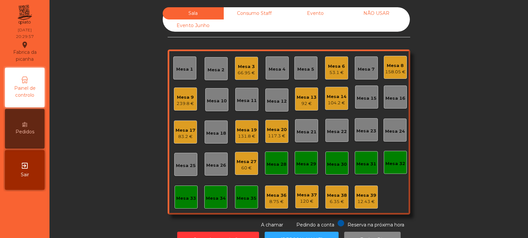
click at [181, 133] on div "Mesa 17" at bounding box center [186, 130] width 20 height 7
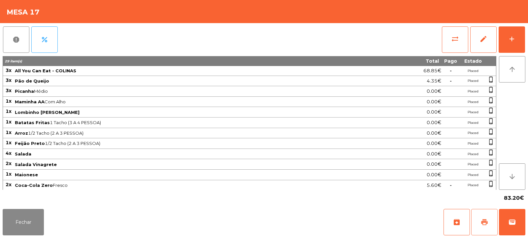
click at [479, 225] on button "print" at bounding box center [485, 222] width 26 height 26
click at [511, 219] on span "wallet" at bounding box center [513, 222] width 8 height 8
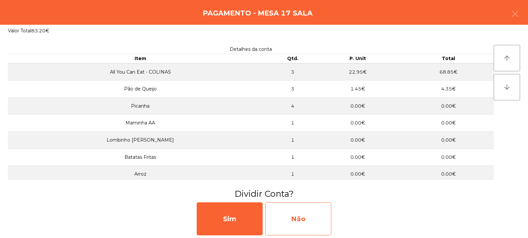
click at [300, 231] on div "Não" at bounding box center [299, 218] width 66 height 33
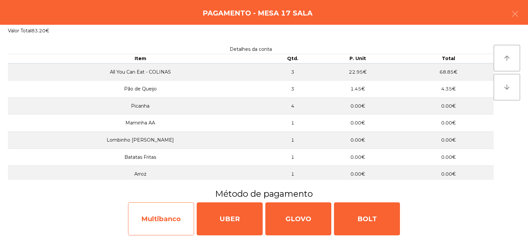
click at [167, 217] on div "Multibanco" at bounding box center [161, 218] width 66 height 33
select select "**"
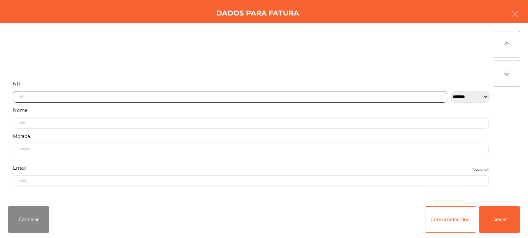
click at [79, 98] on input "text" at bounding box center [230, 97] width 435 height 12
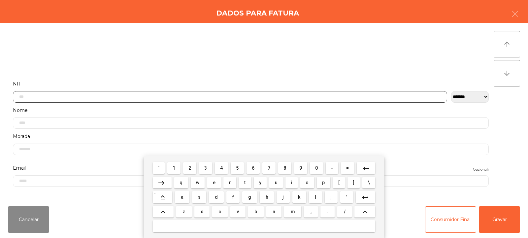
scroll to position [48, 0]
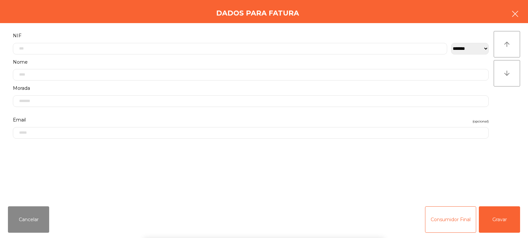
click at [524, 14] on button "button" at bounding box center [515, 15] width 18 height 20
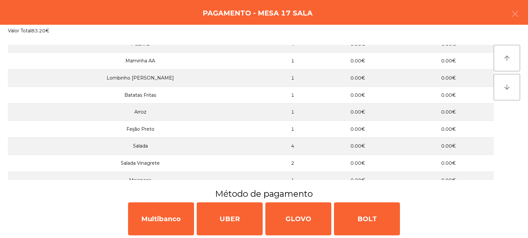
scroll to position [178, 0]
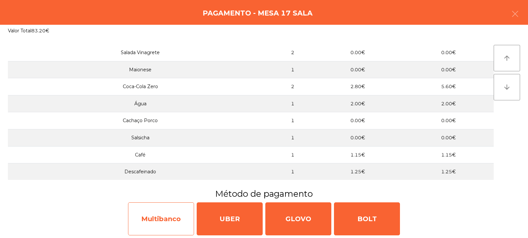
click at [167, 209] on div "Multibanco" at bounding box center [161, 218] width 66 height 33
select select "**"
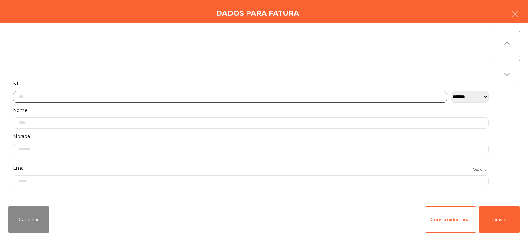
click at [77, 96] on input "text" at bounding box center [230, 97] width 435 height 12
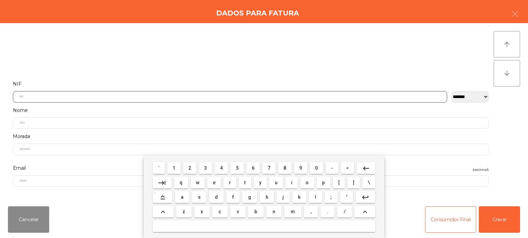
scroll to position [48, 0]
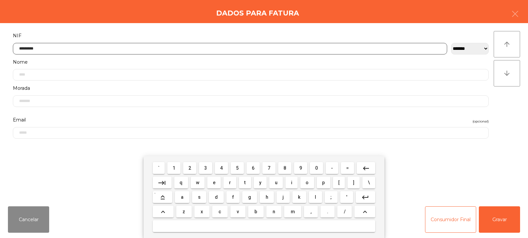
type input "*********"
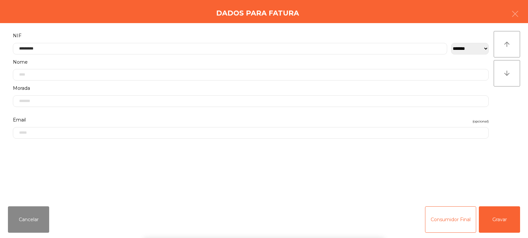
click at [507, 105] on div "arrow_upward arrow_downward" at bounding box center [507, 112] width 26 height 162
click at [497, 228] on button "Gravar" at bounding box center [499, 219] width 41 height 26
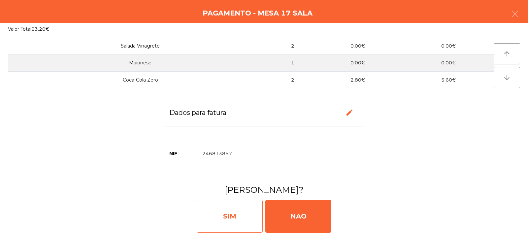
click at [237, 207] on div "SIM" at bounding box center [230, 216] width 66 height 33
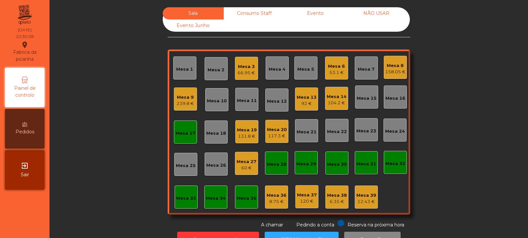
click at [182, 137] on div "Mesa 17" at bounding box center [185, 132] width 23 height 23
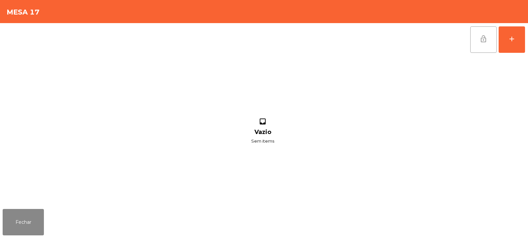
click at [487, 37] on span "lock_open" at bounding box center [484, 39] width 8 height 8
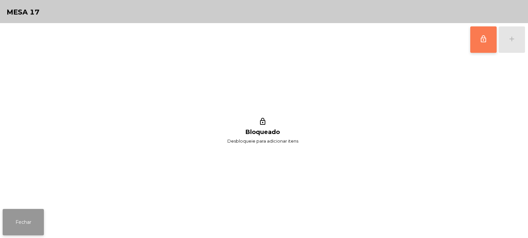
click at [19, 225] on button "Fechar" at bounding box center [23, 222] width 41 height 26
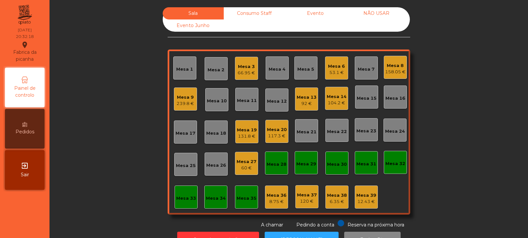
click at [300, 69] on div "Mesa 5" at bounding box center [306, 69] width 17 height 7
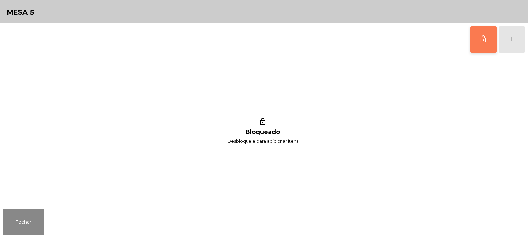
click at [487, 41] on span "lock_outline" at bounding box center [484, 39] width 8 height 8
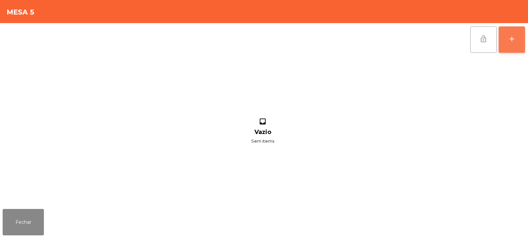
click at [515, 38] on div "add" at bounding box center [512, 39] width 8 height 8
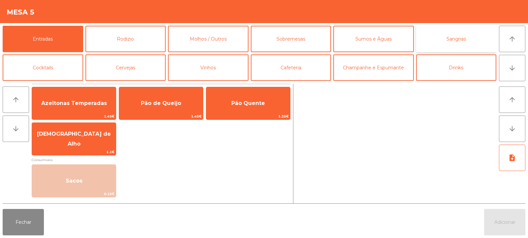
click at [444, 39] on button "Sangrias" at bounding box center [457, 39] width 81 height 26
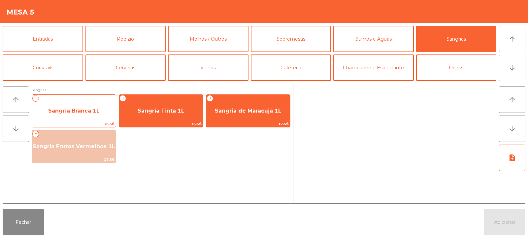
click at [77, 112] on span "Sangria Branca 1L" at bounding box center [74, 111] width 52 height 6
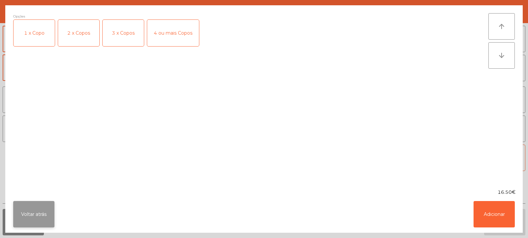
click at [32, 217] on button "Voltar atrás" at bounding box center [33, 214] width 41 height 26
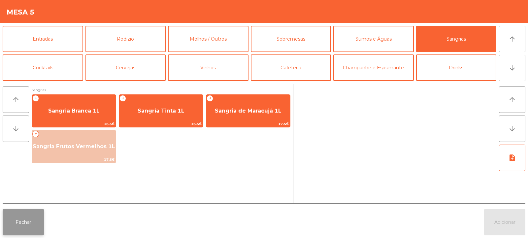
click at [29, 223] on button "Fechar" at bounding box center [23, 222] width 41 height 26
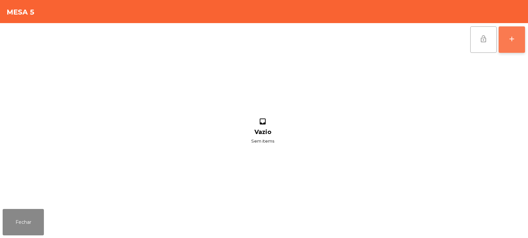
click at [517, 37] on button "add" at bounding box center [512, 39] width 26 height 26
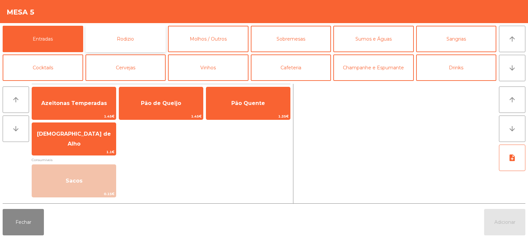
click at [145, 43] on button "Rodizio" at bounding box center [126, 39] width 81 height 26
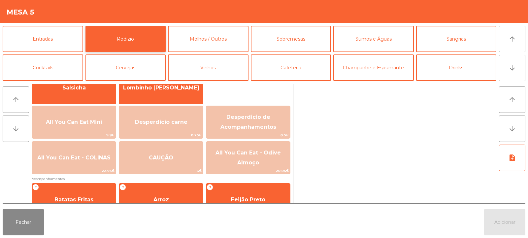
scroll to position [58, 0]
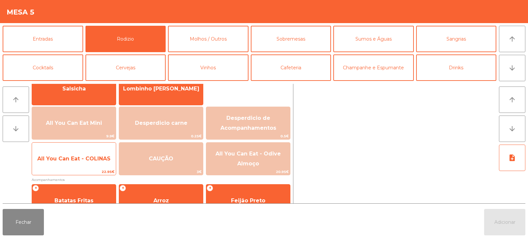
click at [73, 162] on span "All You Can Eat - COLINAS" at bounding box center [74, 159] width 84 height 18
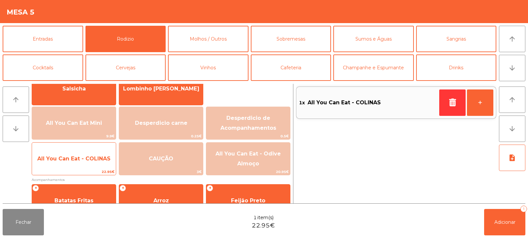
click at [68, 164] on span "All You Can Eat - COLINAS" at bounding box center [74, 159] width 84 height 18
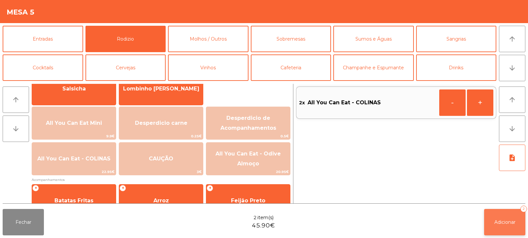
click at [507, 225] on button "Adicionar 2" at bounding box center [505, 222] width 41 height 26
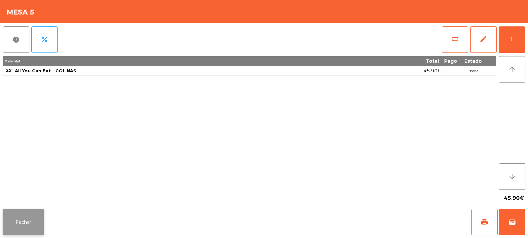
click at [33, 218] on button "Fechar" at bounding box center [23, 222] width 41 height 26
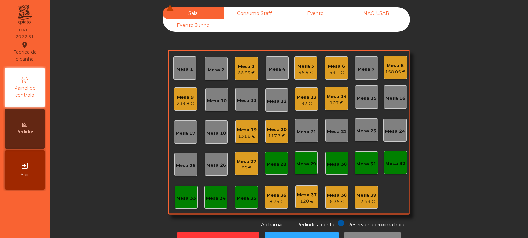
click at [306, 103] on div "92 €" at bounding box center [307, 103] width 20 height 7
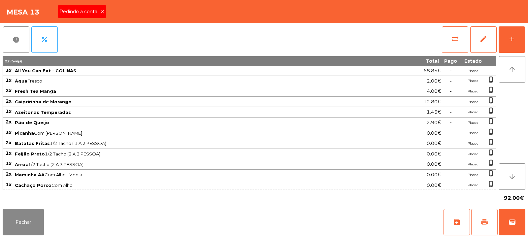
click at [487, 226] on span "print" at bounding box center [485, 222] width 8 height 8
click at [100, 14] on icon at bounding box center [102, 11] width 5 height 5
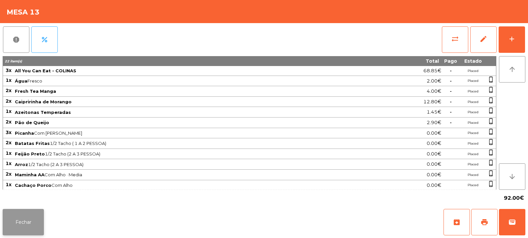
click at [19, 228] on button "Fechar" at bounding box center [23, 222] width 41 height 26
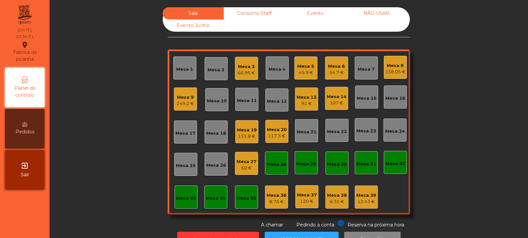
click at [186, 102] on div "249.2 €" at bounding box center [186, 103] width 18 height 7
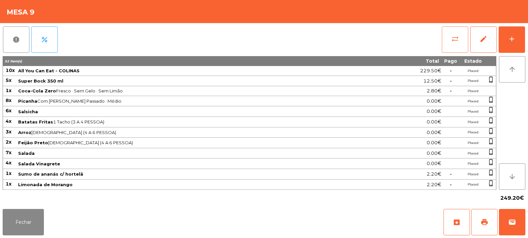
click at [452, 40] on span "sync_alt" at bounding box center [456, 39] width 8 height 8
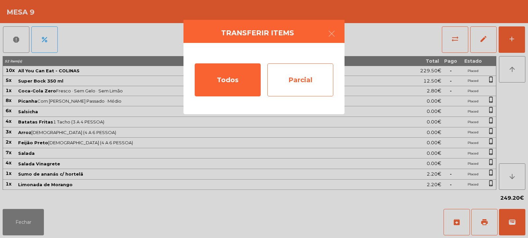
click at [303, 75] on div "Parcial" at bounding box center [301, 79] width 66 height 33
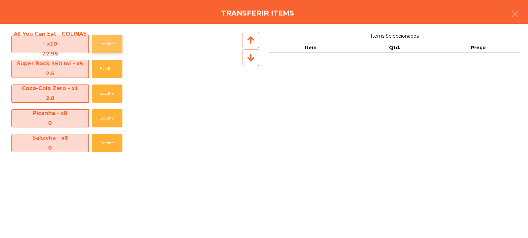
click at [100, 45] on button "Escolher" at bounding box center [107, 44] width 30 height 18
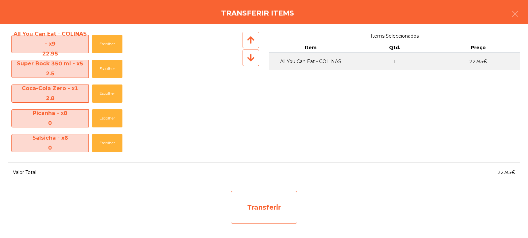
click at [258, 203] on div "Transferir" at bounding box center [264, 207] width 66 height 33
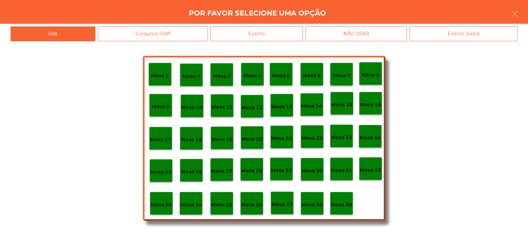
click at [281, 205] on p "Mesa 37" at bounding box center [282, 205] width 21 height 8
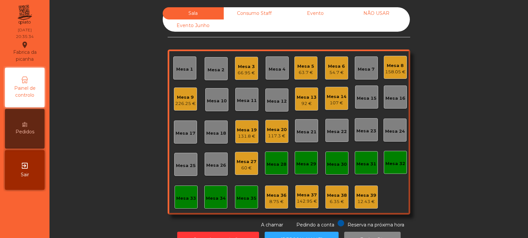
scroll to position [22, 0]
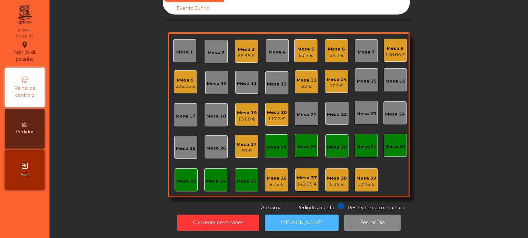
click at [293, 215] on button "[PERSON_NAME]" at bounding box center [302, 223] width 74 height 16
click at [301, 77] on div "Mesa 13" at bounding box center [307, 80] width 20 height 7
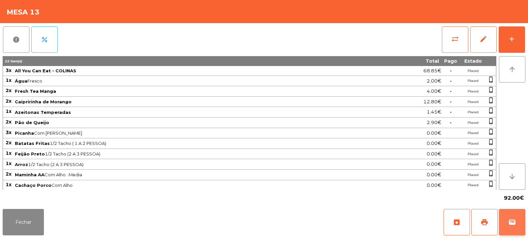
click at [512, 222] on span "wallet" at bounding box center [513, 222] width 8 height 8
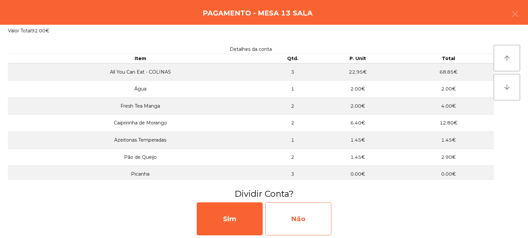
click at [288, 220] on div "Não" at bounding box center [299, 218] width 66 height 33
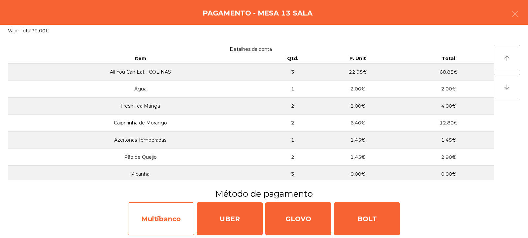
click at [160, 225] on div "Multibanco" at bounding box center [161, 218] width 66 height 33
select select "**"
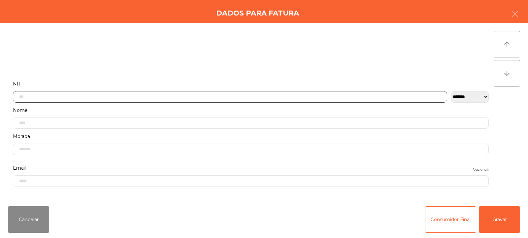
click at [107, 97] on input "text" at bounding box center [230, 97] width 435 height 12
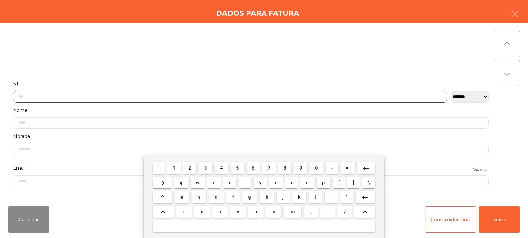
scroll to position [48, 0]
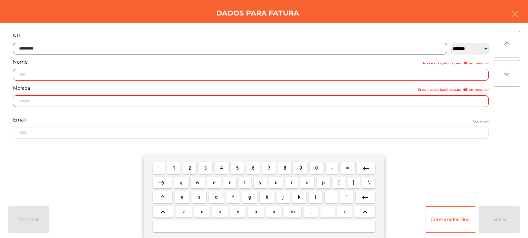
type input "*********"
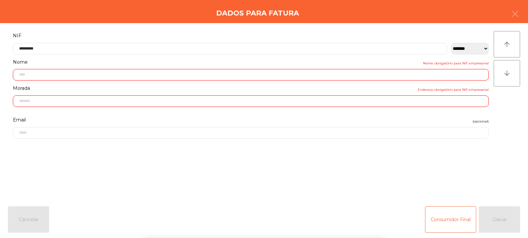
click at [508, 115] on div "arrow_upward arrow_downward" at bounding box center [507, 112] width 26 height 162
type input "**********"
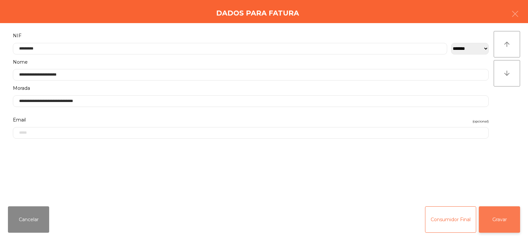
click at [505, 215] on button "Gravar" at bounding box center [499, 219] width 41 height 26
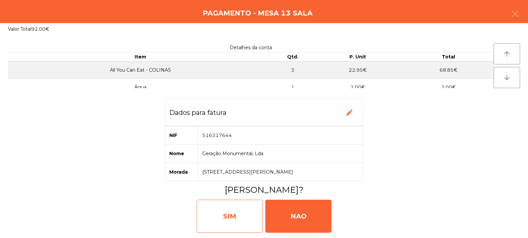
click at [228, 218] on div "SIM" at bounding box center [230, 216] width 66 height 33
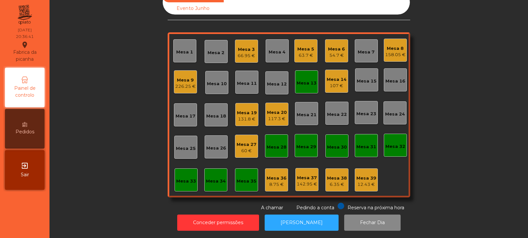
click at [301, 86] on div "Mesa 13" at bounding box center [306, 81] width 23 height 23
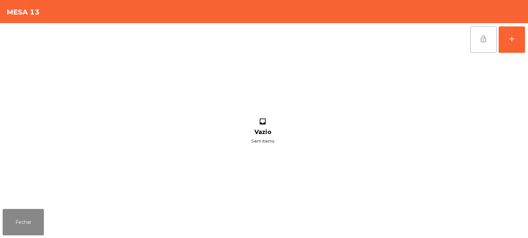
click at [483, 45] on button "lock_open" at bounding box center [484, 39] width 26 height 26
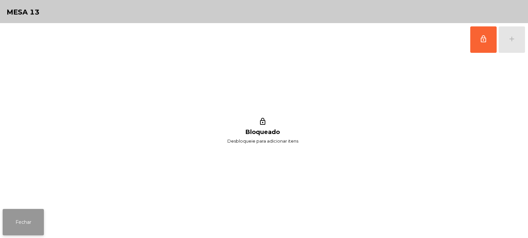
click at [32, 214] on button "Fechar" at bounding box center [23, 222] width 41 height 26
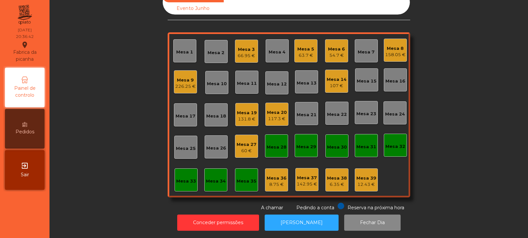
scroll to position [0, 0]
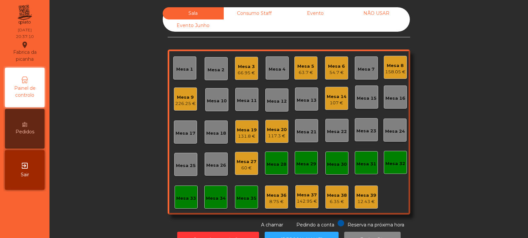
click at [253, 66] on div "Mesa 3 66.95 €" at bounding box center [246, 68] width 23 height 23
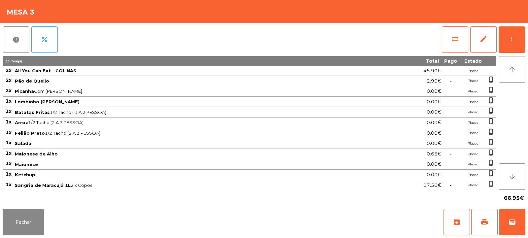
scroll to position [1, 0]
click at [19, 225] on button "Fechar" at bounding box center [23, 222] width 41 height 26
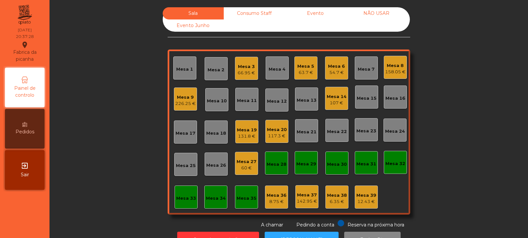
click at [274, 101] on div "Mesa 12" at bounding box center [277, 101] width 20 height 7
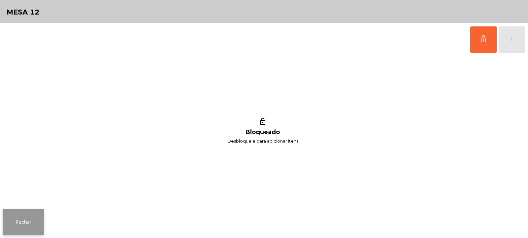
click at [21, 222] on button "Fechar" at bounding box center [23, 222] width 41 height 26
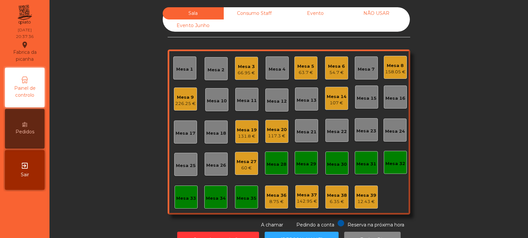
click at [209, 136] on div "Mesa 18" at bounding box center [216, 133] width 20 height 7
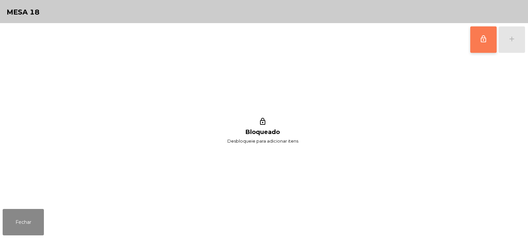
click at [489, 40] on button "lock_outline" at bounding box center [484, 39] width 26 height 26
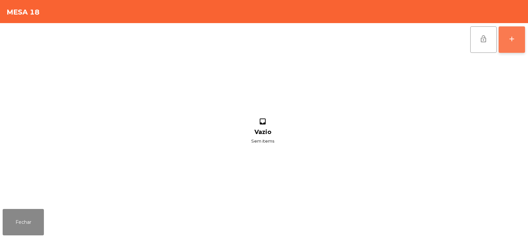
click at [507, 42] on button "add" at bounding box center [512, 39] width 26 height 26
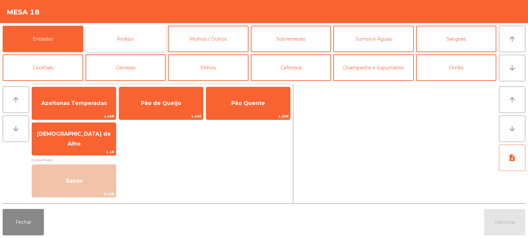
click at [135, 41] on button "Rodizio" at bounding box center [126, 39] width 81 height 26
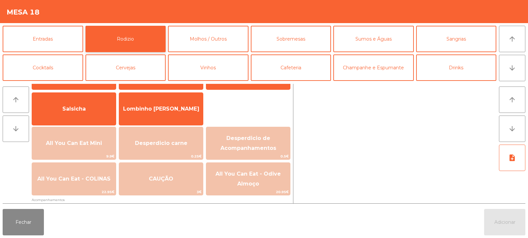
scroll to position [46, 0]
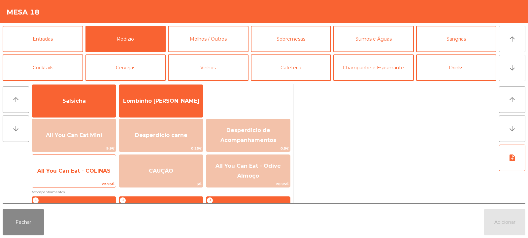
click at [86, 169] on span "All You Can Eat - COLINAS" at bounding box center [73, 171] width 73 height 6
click at [73, 174] on span "All You Can Eat - COLINAS" at bounding box center [74, 171] width 84 height 18
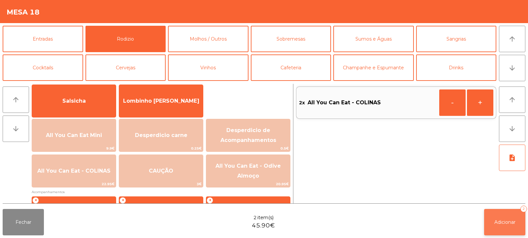
click at [504, 220] on span "Adicionar" at bounding box center [505, 222] width 21 height 6
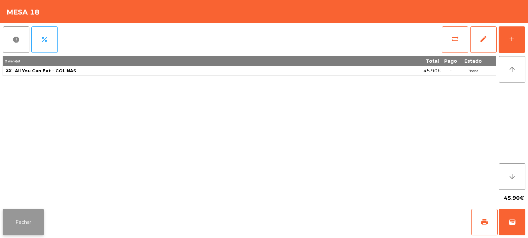
click at [24, 221] on button "Fechar" at bounding box center [23, 222] width 41 height 26
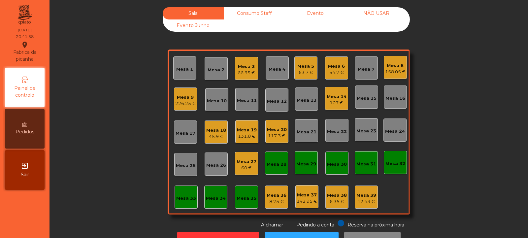
scroll to position [22, 0]
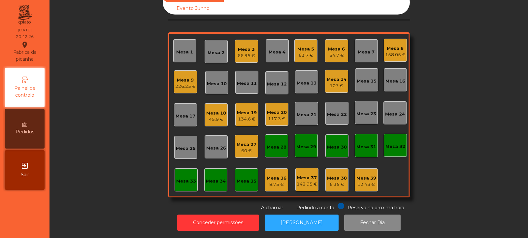
click at [393, 147] on div "Mesa 32" at bounding box center [395, 145] width 23 height 23
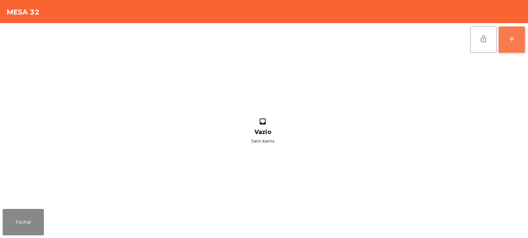
click at [514, 41] on div "add" at bounding box center [512, 39] width 8 height 8
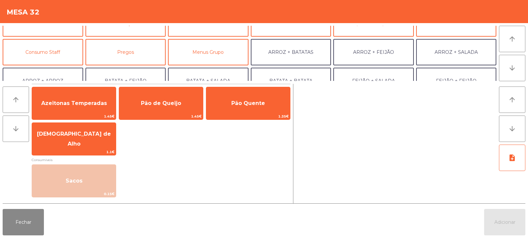
scroll to position [45, 0]
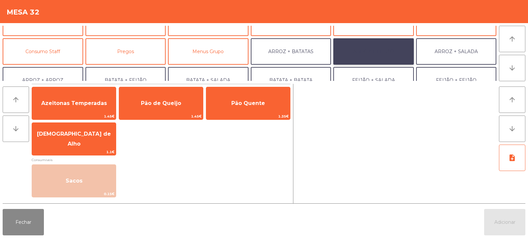
click at [359, 59] on button "ARROZ + FEIJÃO" at bounding box center [374, 51] width 81 height 26
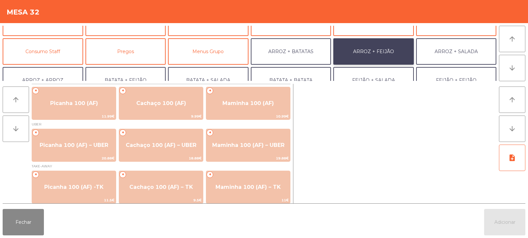
scroll to position [3, 0]
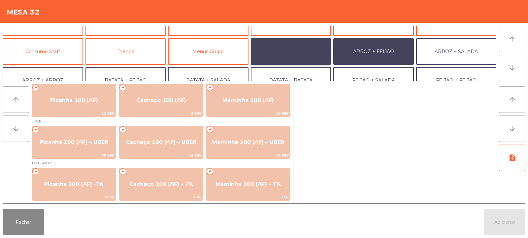
click at [285, 52] on button "ARROZ + BATATAS" at bounding box center [291, 51] width 81 height 26
click at [357, 47] on button "ARROZ + FEIJÃO" at bounding box center [374, 51] width 81 height 26
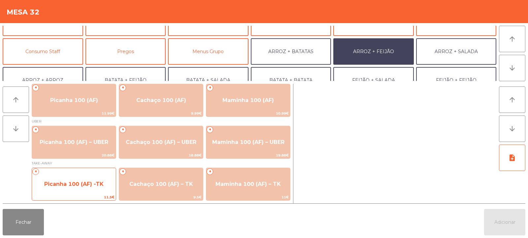
click at [61, 190] on span "Picanha 100 (AF) -TK" at bounding box center [74, 184] width 84 height 18
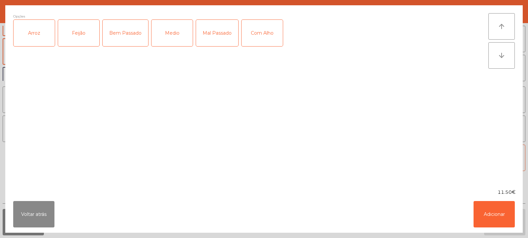
click at [43, 42] on div "Arroz" at bounding box center [34, 33] width 41 height 26
click at [83, 34] on div "Feijão" at bounding box center [78, 33] width 41 height 26
click at [178, 36] on div "Medio" at bounding box center [172, 33] width 41 height 26
click at [496, 217] on button "Adicionar" at bounding box center [494, 214] width 41 height 26
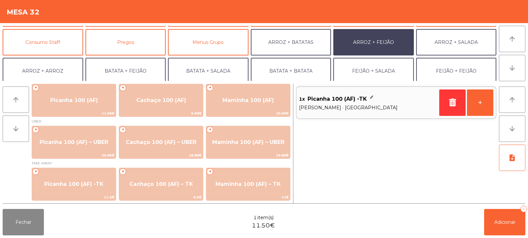
scroll to position [61, 0]
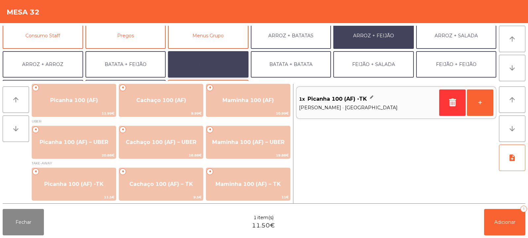
click at [204, 66] on button "BATATA + SALADA" at bounding box center [208, 64] width 81 height 26
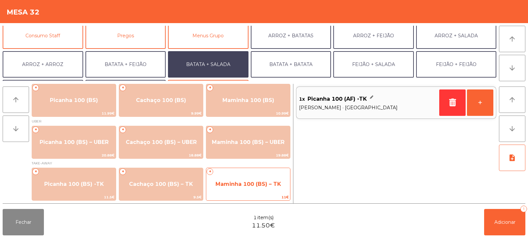
click at [238, 190] on span "Maminha 100 (BS) – TK" at bounding box center [248, 184] width 84 height 18
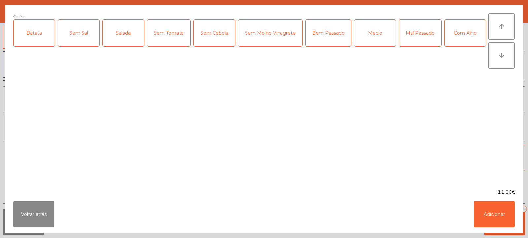
click at [38, 36] on div "Batata" at bounding box center [34, 33] width 41 height 26
click at [125, 38] on div "Salada" at bounding box center [123, 33] width 41 height 26
click at [368, 35] on div "Medio" at bounding box center [375, 33] width 41 height 26
click at [494, 217] on button "Adicionar" at bounding box center [494, 214] width 41 height 26
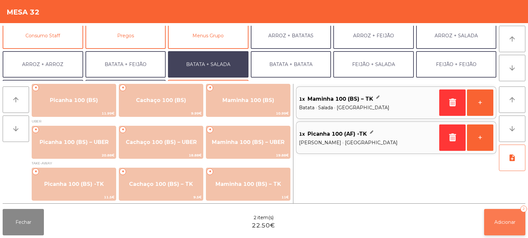
click at [502, 221] on span "Adicionar" at bounding box center [505, 222] width 21 height 6
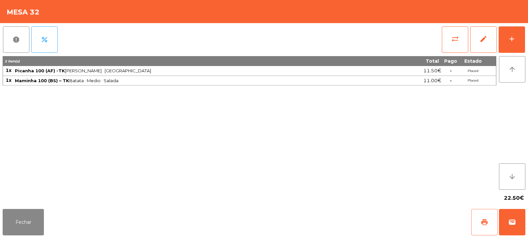
click at [480, 218] on button "print" at bounding box center [485, 222] width 26 height 26
click at [456, 32] on button "sync_alt" at bounding box center [455, 39] width 26 height 26
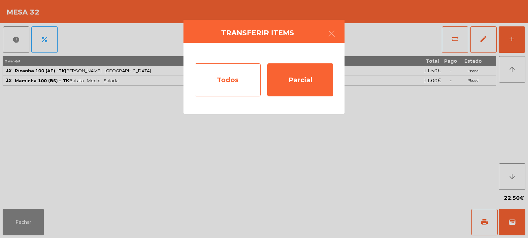
click at [206, 77] on div "Todos" at bounding box center [228, 79] width 66 height 33
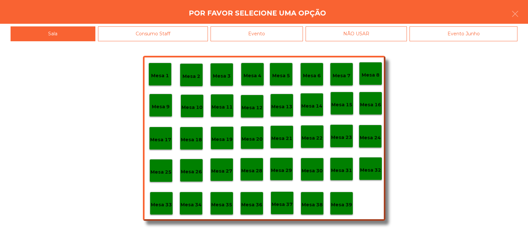
click at [259, 27] on div "Evento" at bounding box center [257, 33] width 92 height 15
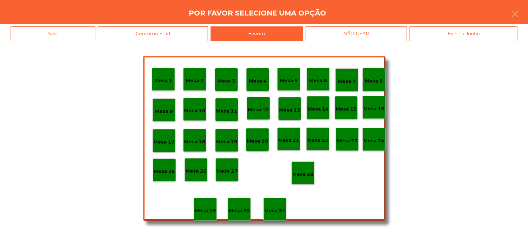
click at [294, 167] on div "Mesa 28" at bounding box center [303, 173] width 23 height 23
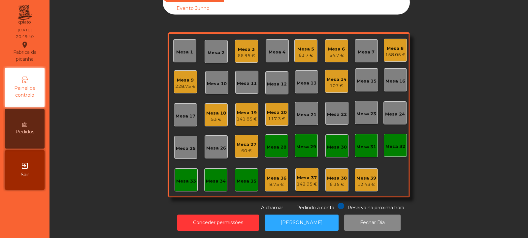
click at [216, 110] on div "Mesa 18" at bounding box center [216, 113] width 20 height 7
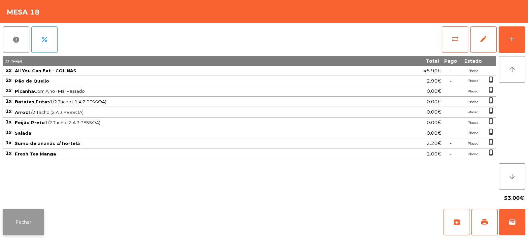
click at [22, 224] on button "Fechar" at bounding box center [23, 222] width 41 height 26
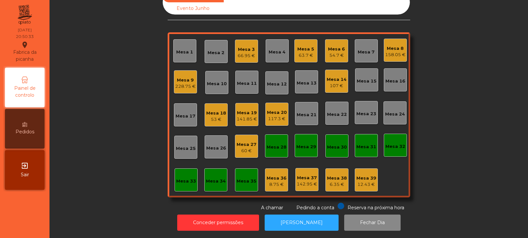
scroll to position [0, 0]
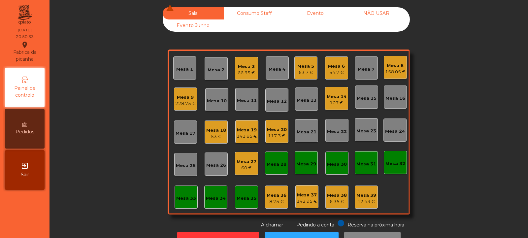
click at [326, 78] on div "Mesa 6 54.7 €" at bounding box center [336, 67] width 23 height 23
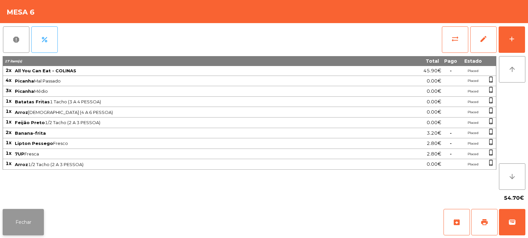
click at [35, 225] on button "Fechar" at bounding box center [23, 222] width 41 height 26
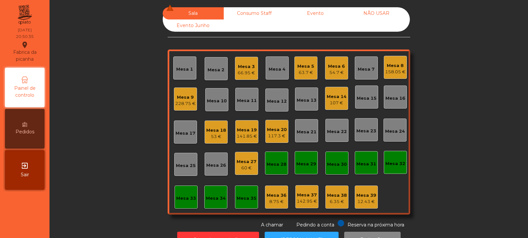
click at [336, 101] on div "107 €" at bounding box center [337, 103] width 20 height 7
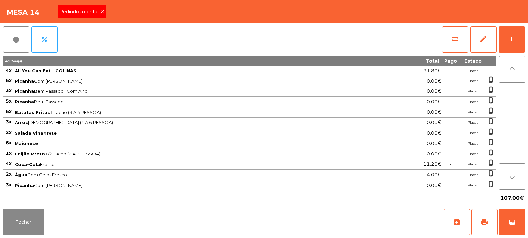
click at [102, 12] on icon at bounding box center [102, 11] width 5 height 5
click at [478, 210] on button "print" at bounding box center [485, 222] width 26 height 26
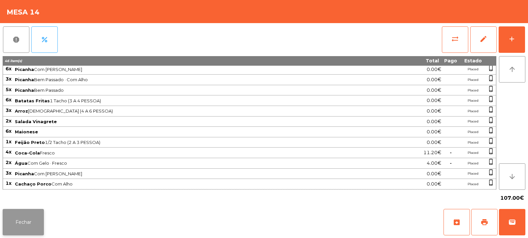
click at [33, 227] on button "Fechar" at bounding box center [23, 222] width 41 height 26
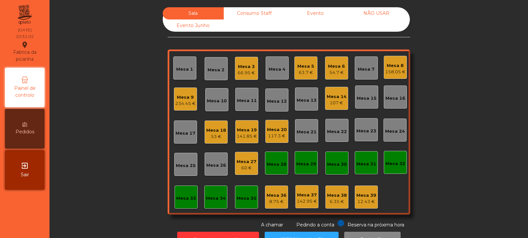
click at [391, 133] on div "Mesa 24" at bounding box center [395, 131] width 20 height 7
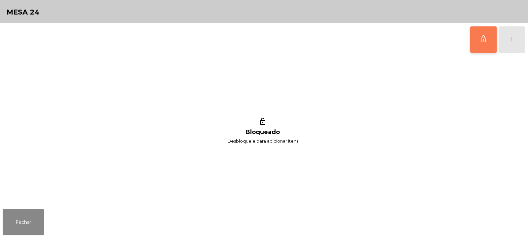
click at [485, 43] on button "lock_outline" at bounding box center [484, 39] width 26 height 26
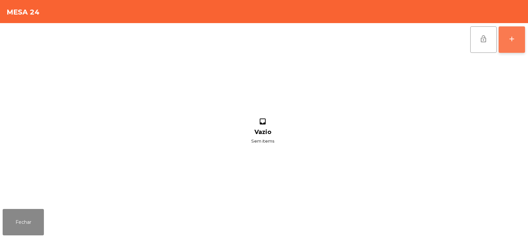
click at [510, 41] on div "add" at bounding box center [512, 39] width 8 height 8
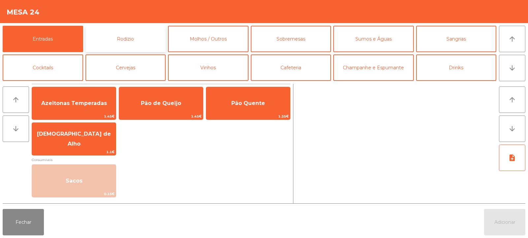
click at [122, 36] on button "Rodizio" at bounding box center [126, 39] width 81 height 26
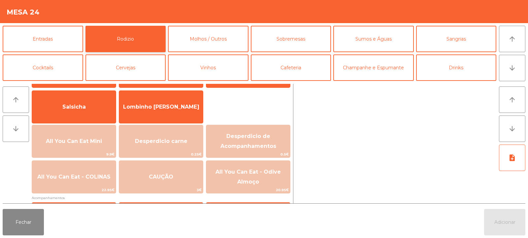
scroll to position [40, 0]
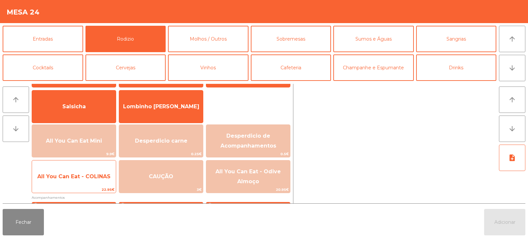
click at [73, 182] on span "All You Can Eat - COLINAS" at bounding box center [74, 177] width 84 height 18
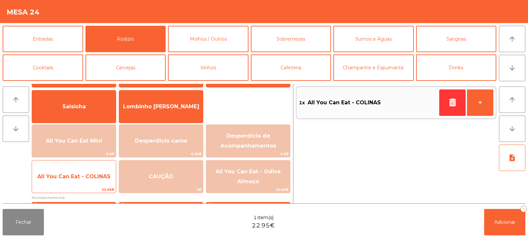
click at [80, 179] on span "All You Can Eat - COLINAS" at bounding box center [73, 176] width 73 height 6
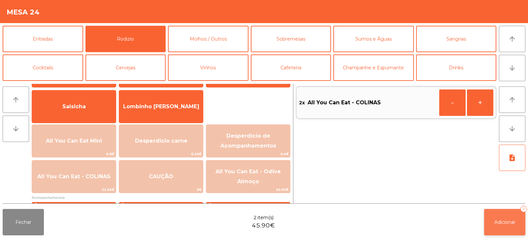
click at [497, 228] on button "Adicionar 2" at bounding box center [505, 222] width 41 height 26
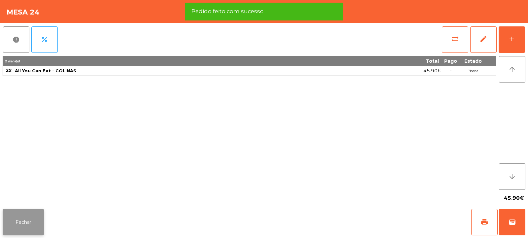
click at [14, 220] on button "Fechar" at bounding box center [23, 222] width 41 height 26
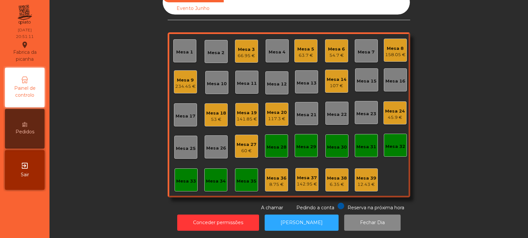
scroll to position [0, 0]
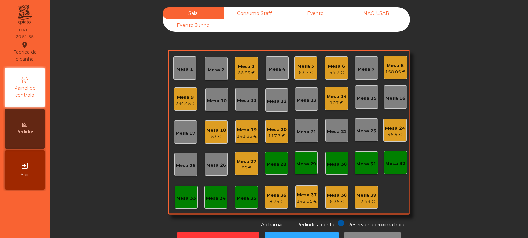
click at [277, 74] on div "Mesa 4" at bounding box center [277, 67] width 23 height 23
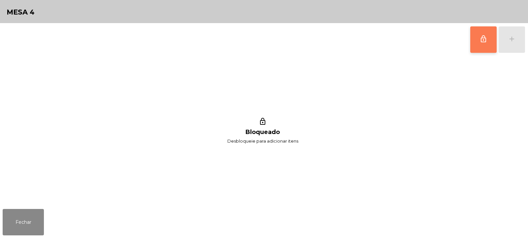
click at [480, 38] on button "lock_outline" at bounding box center [484, 39] width 26 height 26
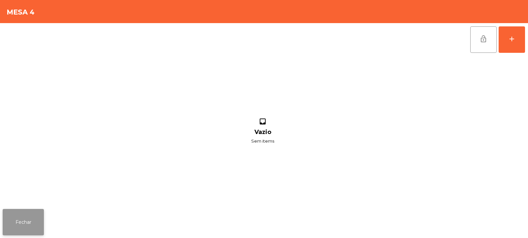
click at [30, 219] on button "Fechar" at bounding box center [23, 222] width 41 height 26
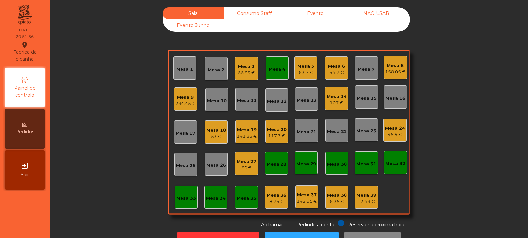
click at [239, 167] on div "60 €" at bounding box center [247, 168] width 20 height 7
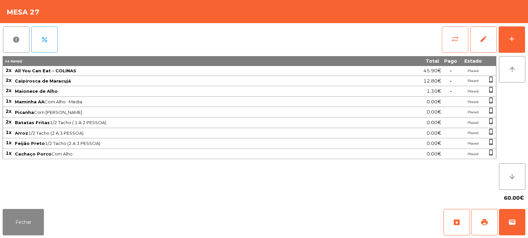
click at [456, 39] on span "sync_alt" at bounding box center [456, 39] width 8 height 8
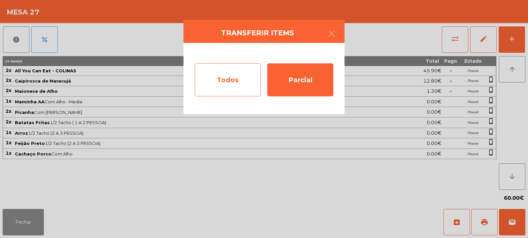
click at [226, 77] on div "Todos" at bounding box center [228, 79] width 66 height 33
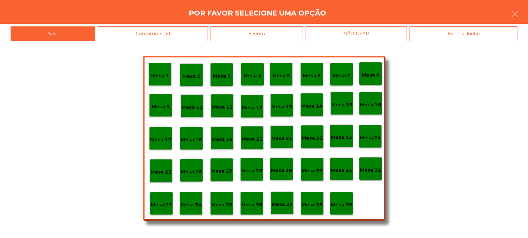
click at [253, 74] on p "Mesa 4" at bounding box center [253, 76] width 18 height 8
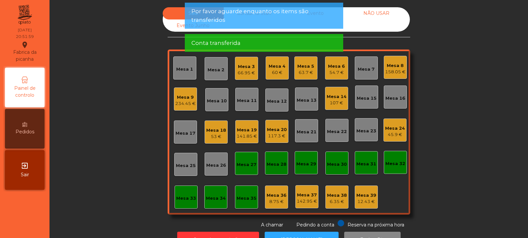
click at [243, 164] on div "Mesa 27" at bounding box center [247, 165] width 20 height 7
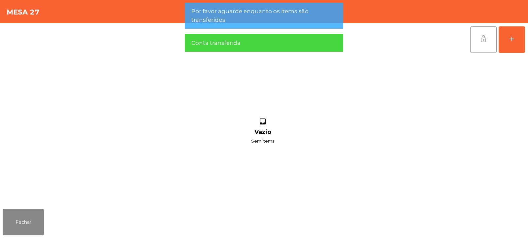
click at [478, 39] on button "lock_open" at bounding box center [484, 39] width 26 height 26
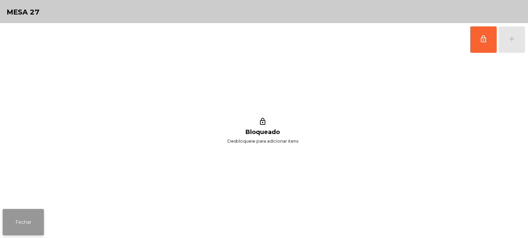
click at [36, 217] on button "Fechar" at bounding box center [23, 222] width 41 height 26
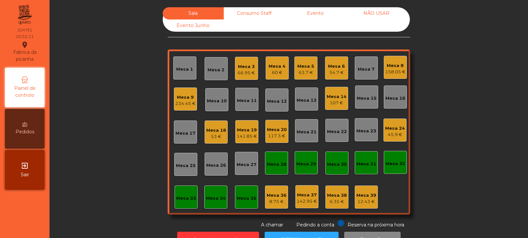
click at [337, 75] on div "54.7 €" at bounding box center [336, 72] width 17 height 7
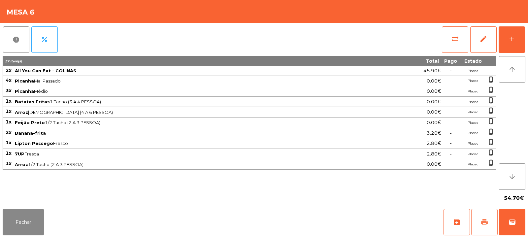
click at [491, 224] on button "print" at bounding box center [485, 222] width 26 height 26
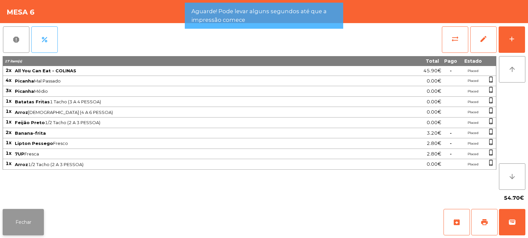
click at [28, 219] on button "Fechar" at bounding box center [23, 222] width 41 height 26
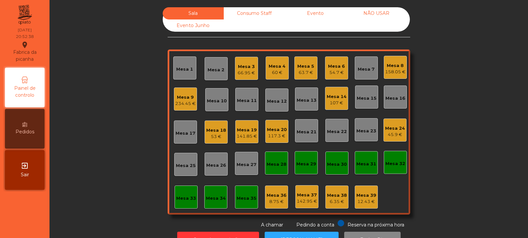
click at [330, 71] on div "54.7 €" at bounding box center [336, 72] width 17 height 7
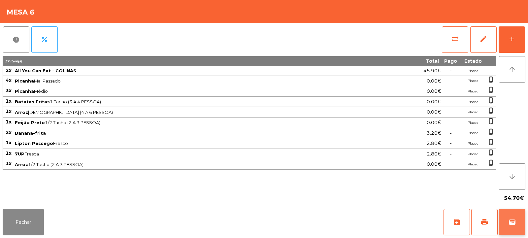
click at [513, 214] on button "wallet" at bounding box center [512, 222] width 26 height 26
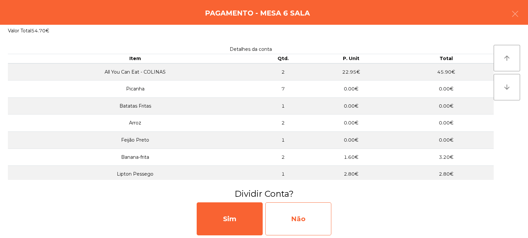
click at [300, 220] on div "Não" at bounding box center [299, 218] width 66 height 33
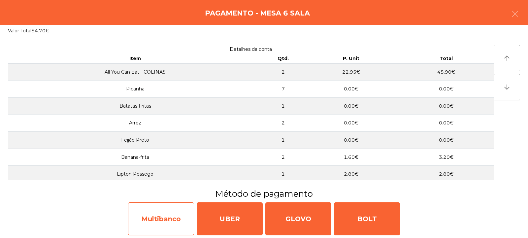
click at [177, 214] on div "Multibanco" at bounding box center [161, 218] width 66 height 33
select select "**"
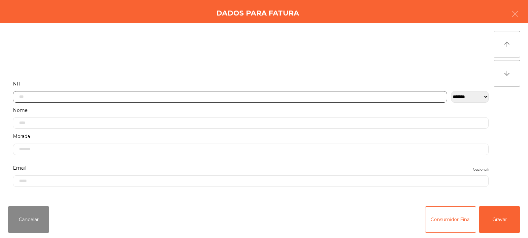
click at [283, 96] on input "text" at bounding box center [230, 97] width 435 height 12
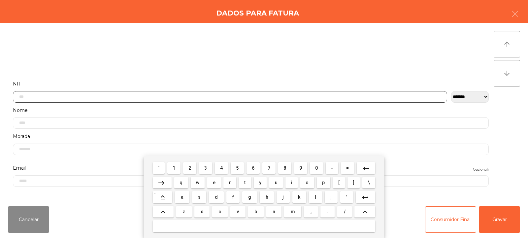
scroll to position [48, 0]
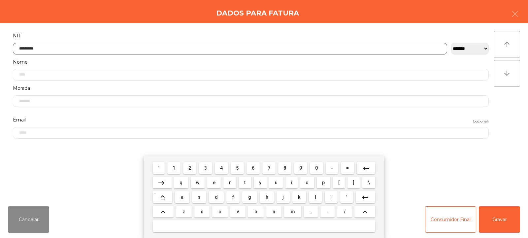
type input "*********"
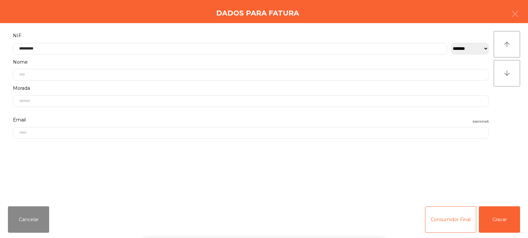
click at [501, 219] on div "` 1 2 3 4 5 6 7 8 9 0 - = keyboard_backspace keyboard_tab q w e r t y u i o p […" at bounding box center [264, 197] width 528 height 82
click at [495, 219] on button "Gravar" at bounding box center [499, 219] width 41 height 26
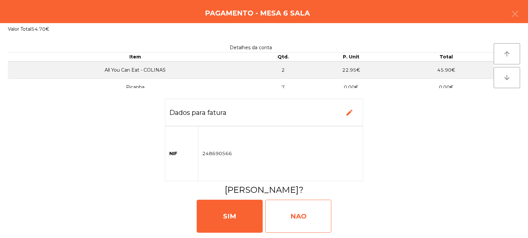
click at [308, 218] on div "NAO" at bounding box center [299, 216] width 66 height 33
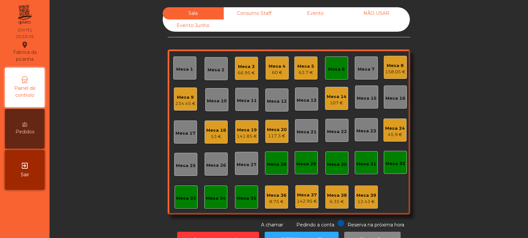
click at [337, 74] on div "Mesa 6" at bounding box center [336, 67] width 23 height 23
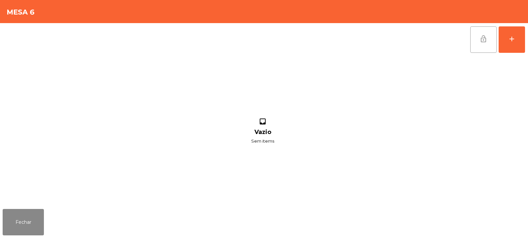
click at [484, 44] on button "lock_open" at bounding box center [484, 39] width 26 height 26
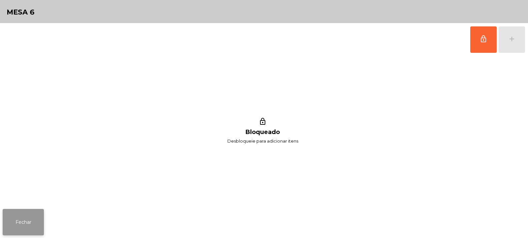
click at [35, 217] on button "Fechar" at bounding box center [23, 222] width 41 height 26
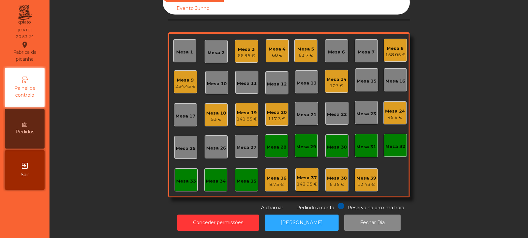
scroll to position [0, 0]
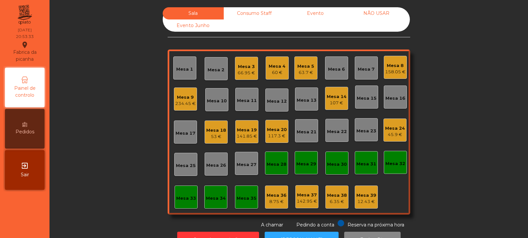
click at [183, 133] on div "Mesa 17" at bounding box center [186, 133] width 20 height 7
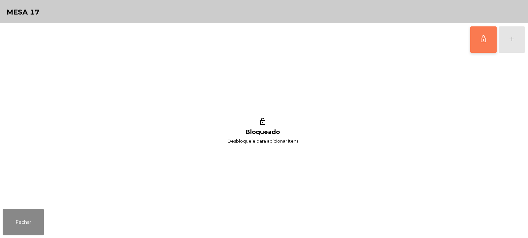
click at [479, 41] on button "lock_outline" at bounding box center [484, 39] width 26 height 26
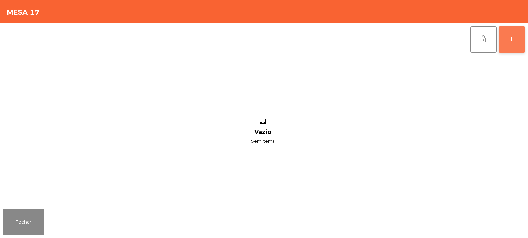
click at [510, 44] on button "add" at bounding box center [512, 39] width 26 height 26
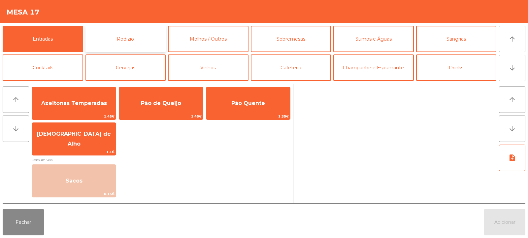
click at [116, 37] on button "Rodizio" at bounding box center [126, 39] width 81 height 26
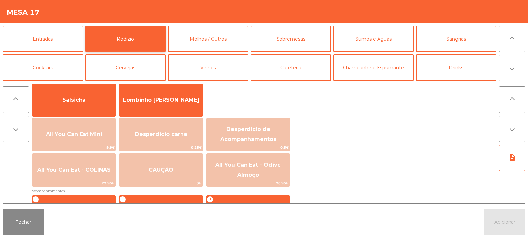
scroll to position [52, 0]
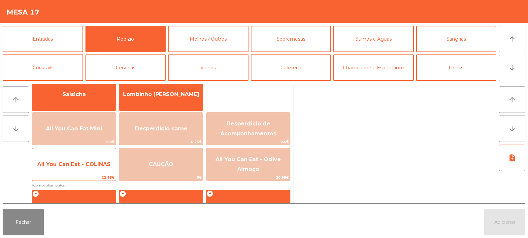
click at [78, 167] on span "All You Can Eat - COLINAS" at bounding box center [74, 165] width 84 height 18
click at [80, 169] on span "All You Can Eat - COLINAS" at bounding box center [74, 165] width 84 height 18
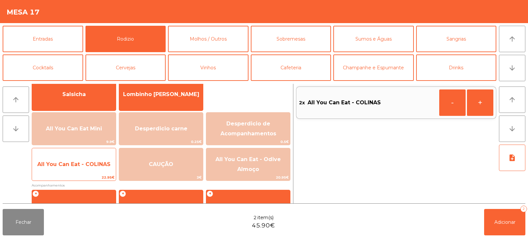
click at [81, 169] on span "All You Can Eat - COLINAS" at bounding box center [74, 165] width 84 height 18
click at [83, 168] on span "All You Can Eat - COLINAS" at bounding box center [74, 165] width 84 height 18
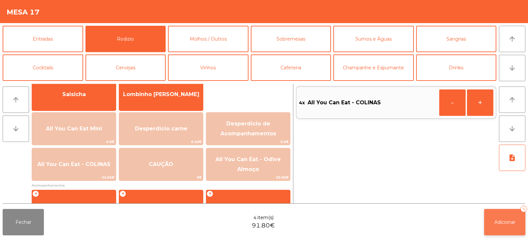
click at [496, 217] on button "Adicionar 4" at bounding box center [505, 222] width 41 height 26
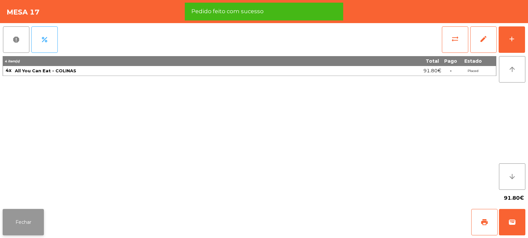
click at [31, 227] on button "Fechar" at bounding box center [23, 222] width 41 height 26
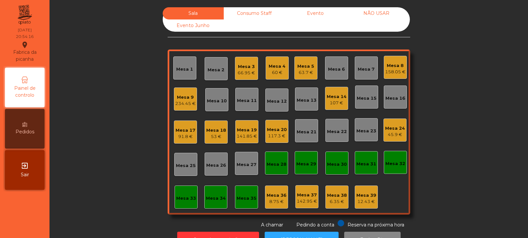
click at [213, 72] on div "Mesa 2" at bounding box center [216, 70] width 17 height 7
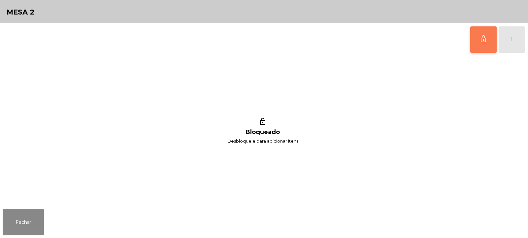
click at [480, 44] on button "lock_outline" at bounding box center [484, 39] width 26 height 26
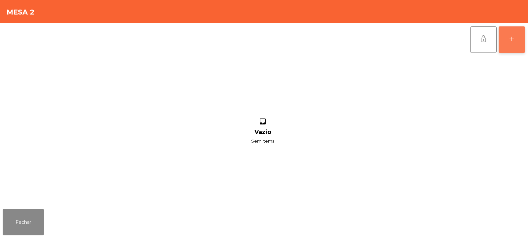
click at [510, 43] on button "add" at bounding box center [512, 39] width 26 height 26
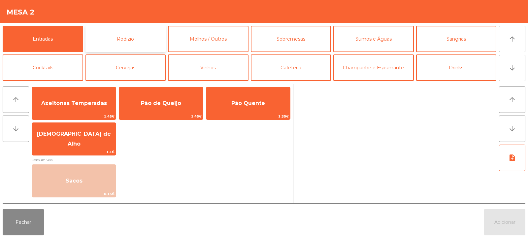
click at [123, 38] on button "Rodizio" at bounding box center [126, 39] width 81 height 26
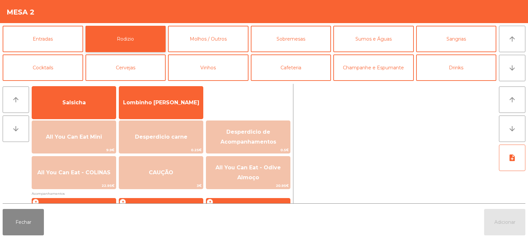
scroll to position [47, 0]
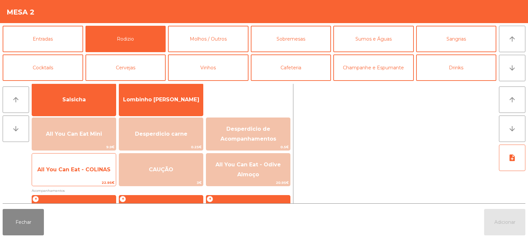
click at [85, 170] on span "All You Can Eat - COLINAS" at bounding box center [73, 169] width 73 height 6
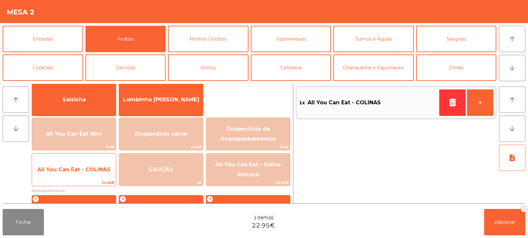
click at [83, 171] on span "All You Can Eat - COLINAS" at bounding box center [73, 169] width 73 height 6
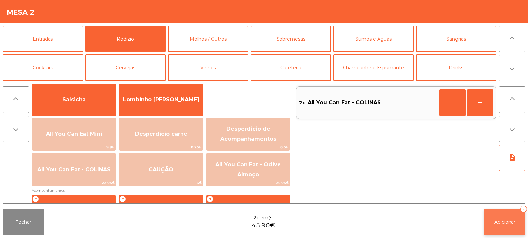
click at [506, 226] on button "Adicionar 2" at bounding box center [505, 222] width 41 height 26
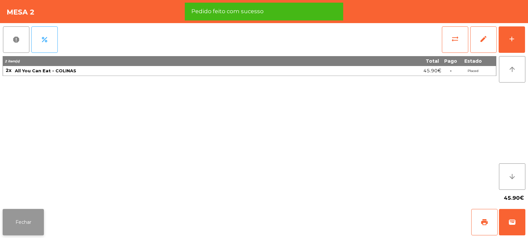
click at [30, 233] on button "Fechar" at bounding box center [23, 222] width 41 height 26
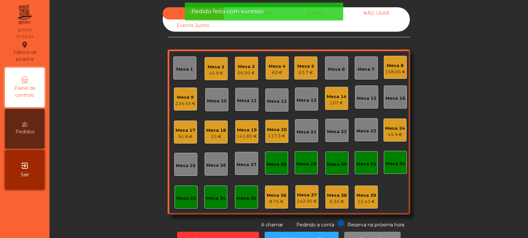
click at [364, 130] on div "Mesa 23" at bounding box center [367, 131] width 20 height 7
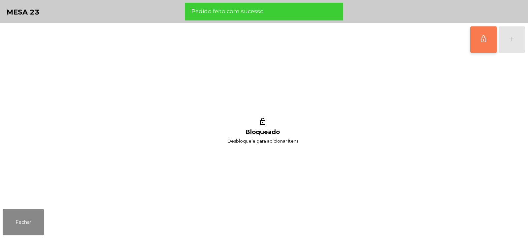
click at [488, 38] on span "lock_outline" at bounding box center [484, 39] width 8 height 8
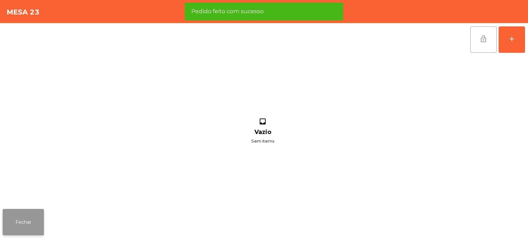
click at [25, 221] on button "Fechar" at bounding box center [23, 222] width 41 height 26
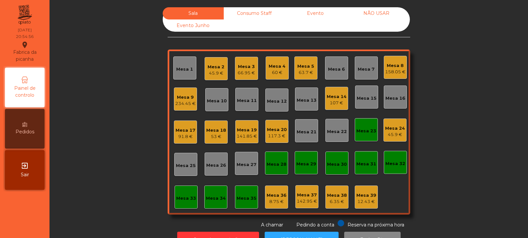
click at [187, 136] on div "91.8 €" at bounding box center [186, 136] width 20 height 7
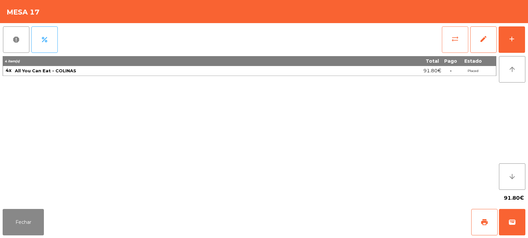
click at [454, 42] on span "sync_alt" at bounding box center [456, 39] width 8 height 8
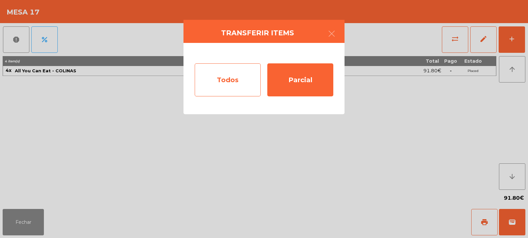
click at [235, 87] on div "Todos" at bounding box center [228, 79] width 66 height 33
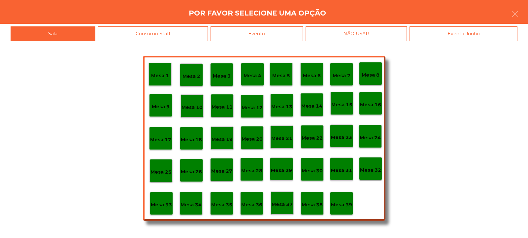
click at [346, 141] on div "Mesa 23" at bounding box center [341, 136] width 23 height 23
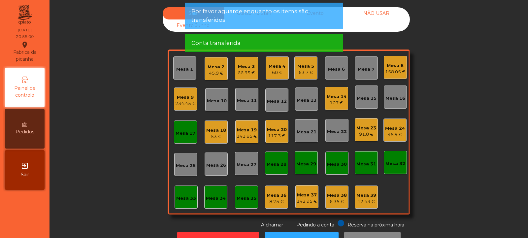
click at [189, 135] on div "Mesa 17" at bounding box center [186, 133] width 20 height 7
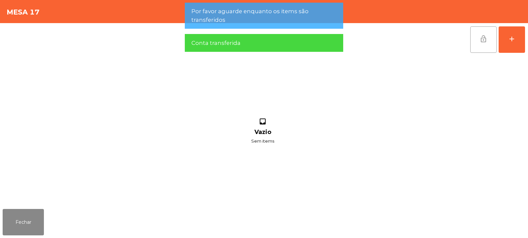
click at [479, 44] on button "lock_open" at bounding box center [484, 39] width 26 height 26
click at [31, 224] on button "Fechar" at bounding box center [23, 222] width 41 height 26
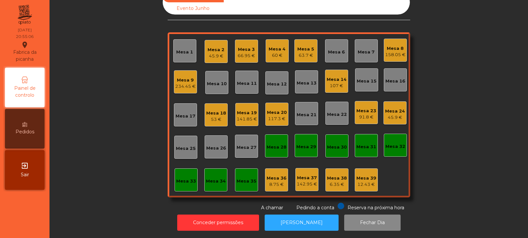
scroll to position [0, 0]
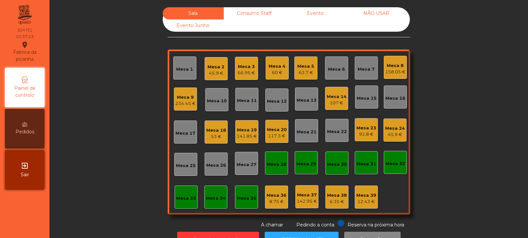
click at [343, 103] on div "107 €" at bounding box center [337, 103] width 20 height 7
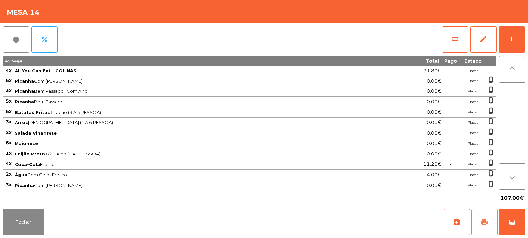
click at [486, 227] on button "print" at bounding box center [485, 222] width 26 height 26
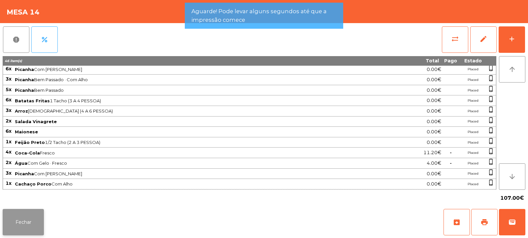
click at [35, 223] on button "Fechar" at bounding box center [23, 222] width 41 height 26
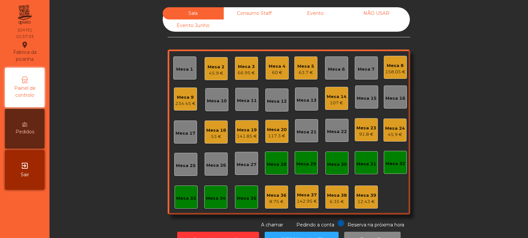
click at [333, 105] on div "107 €" at bounding box center [337, 103] width 20 height 7
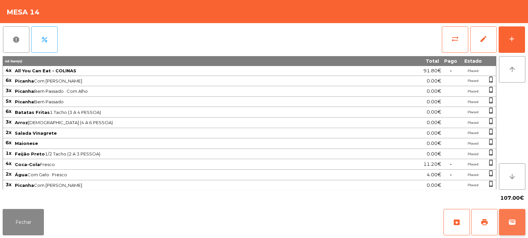
click at [518, 219] on button "wallet" at bounding box center [512, 222] width 26 height 26
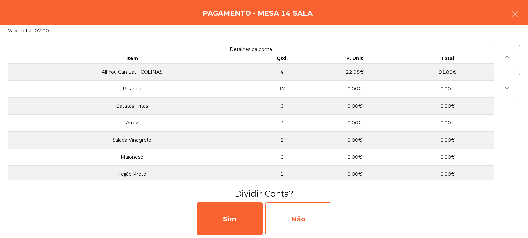
click at [299, 210] on div "Não" at bounding box center [299, 218] width 66 height 33
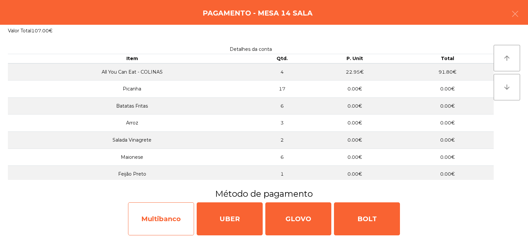
click at [191, 214] on div "Multibanco" at bounding box center [161, 218] width 66 height 33
select select "**"
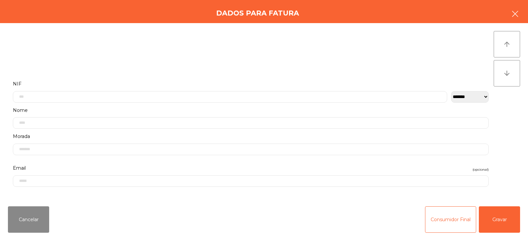
click at [520, 18] on button "button" at bounding box center [515, 15] width 18 height 20
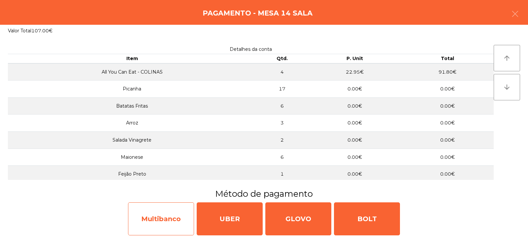
click at [174, 216] on div "Multibanco" at bounding box center [161, 218] width 66 height 33
select select "**"
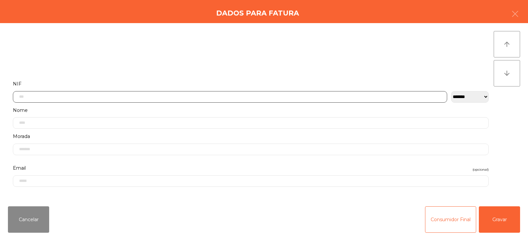
click at [250, 96] on input "text" at bounding box center [230, 97] width 435 height 12
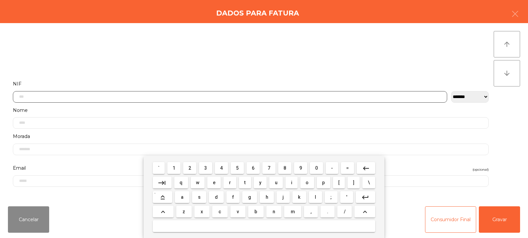
scroll to position [48, 0]
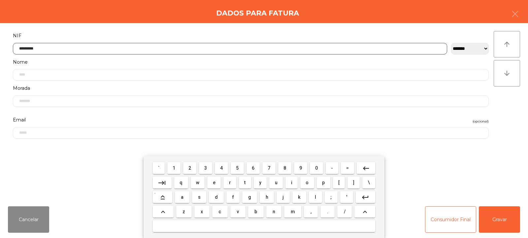
type input "*********"
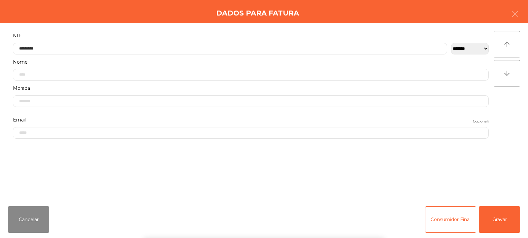
click at [494, 219] on div "` 1 2 3 4 5 6 7 8 9 0 - = keyboard_backspace keyboard_tab q w e r t y u i o p […" at bounding box center [264, 197] width 528 height 82
click at [502, 220] on button "Gravar" at bounding box center [499, 219] width 41 height 26
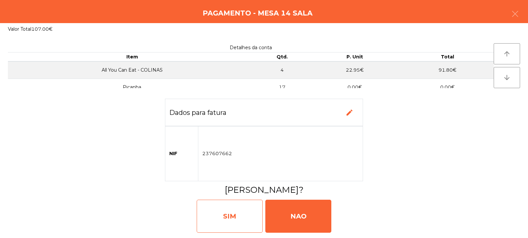
click at [234, 215] on div "SIM" at bounding box center [230, 216] width 66 height 33
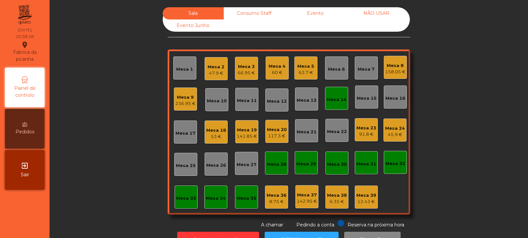
click at [339, 104] on div "Mesa 14" at bounding box center [336, 98] width 23 height 23
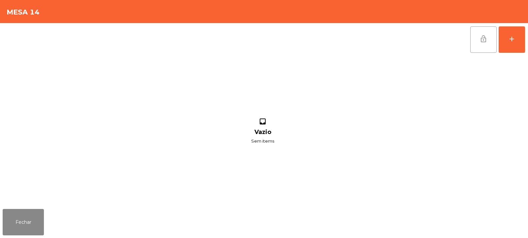
click at [483, 41] on span "lock_open" at bounding box center [484, 39] width 8 height 8
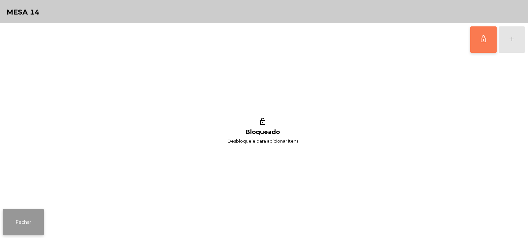
click at [34, 213] on button "Fechar" at bounding box center [23, 222] width 41 height 26
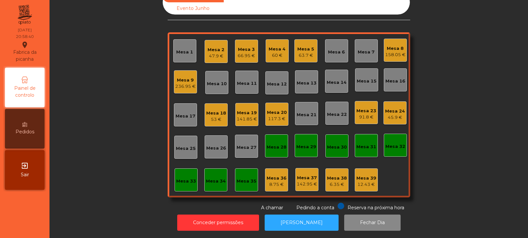
scroll to position [0, 0]
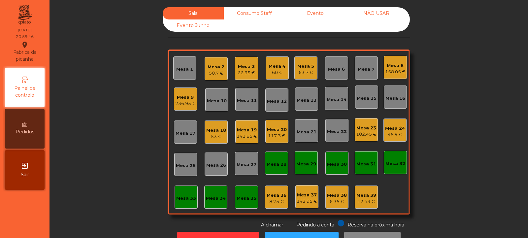
click at [274, 142] on div "Mesa 20 117.3 €" at bounding box center [277, 131] width 23 height 23
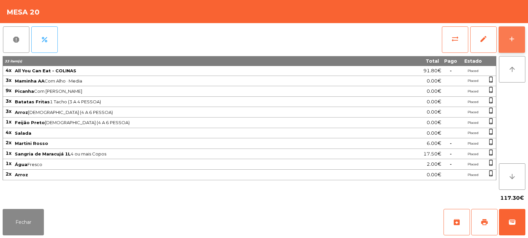
click at [511, 40] on div "add" at bounding box center [512, 39] width 8 height 8
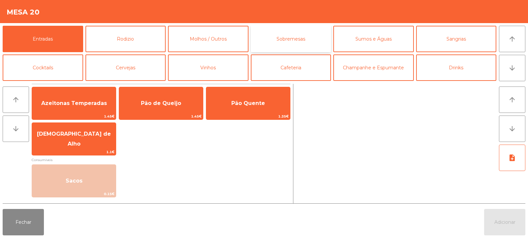
click at [307, 43] on button "Sobremesas" at bounding box center [291, 39] width 81 height 26
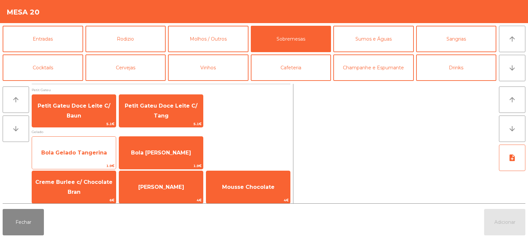
click at [90, 158] on span "Bola Gelado Tangerina" at bounding box center [74, 153] width 84 height 18
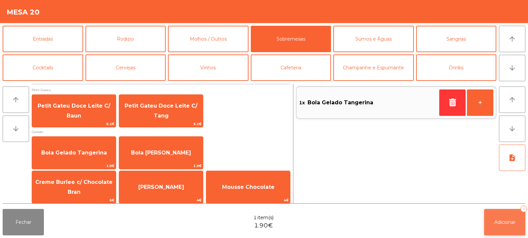
click at [497, 221] on span "Adicionar" at bounding box center [505, 222] width 21 height 6
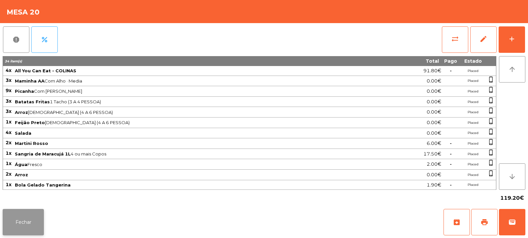
click at [21, 218] on button "Fechar" at bounding box center [23, 222] width 41 height 26
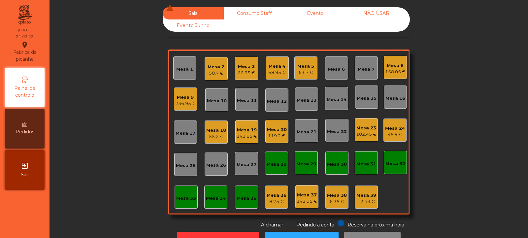
click at [397, 68] on div "Mesa 8" at bounding box center [395, 65] width 20 height 7
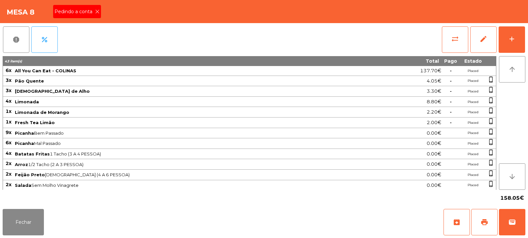
click at [108, 12] on div "Mesa 8 Pedindo a conta" at bounding box center [264, 11] width 528 height 23
click at [98, 10] on icon at bounding box center [97, 11] width 5 height 5
click at [483, 224] on span "print" at bounding box center [485, 222] width 8 height 8
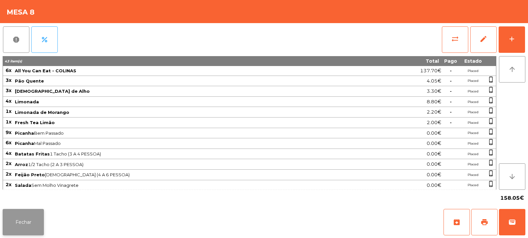
click at [19, 232] on button "Fechar" at bounding box center [23, 222] width 41 height 26
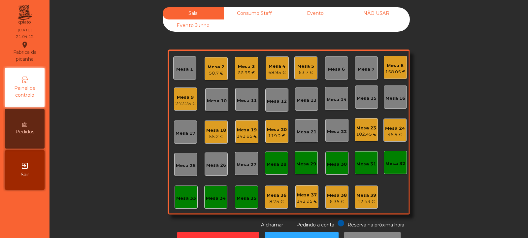
click at [272, 70] on div "68.95 €" at bounding box center [278, 72] width 18 height 7
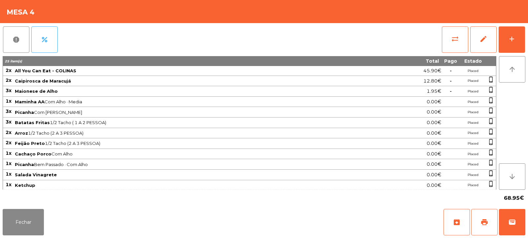
click at [18, 97] on td "Maminha AA Com Alho · Media" at bounding box center [192, 102] width 357 height 11
click at [20, 221] on button "Fechar" at bounding box center [23, 222] width 41 height 26
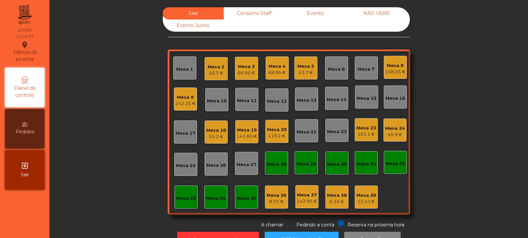
click at [251, 159] on div "Mesa 27" at bounding box center [246, 163] width 23 height 23
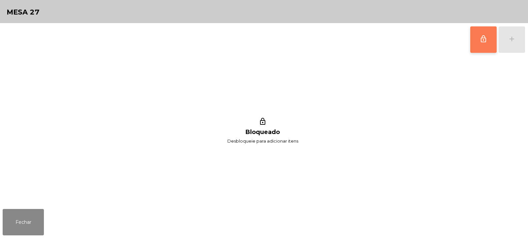
click at [485, 36] on span "lock_outline" at bounding box center [484, 39] width 8 height 8
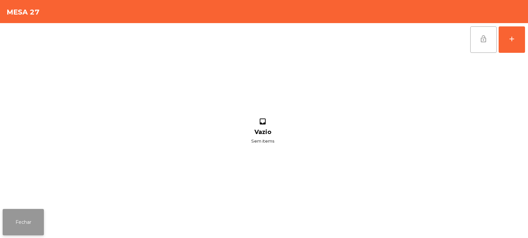
click at [36, 219] on button "Fechar" at bounding box center [23, 222] width 41 height 26
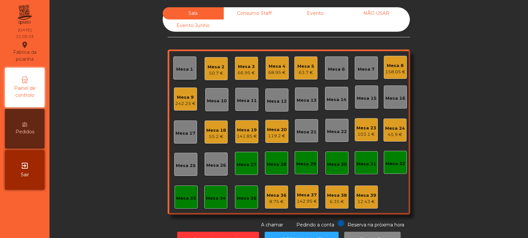
click at [275, 72] on div "68.95 €" at bounding box center [278, 72] width 18 height 7
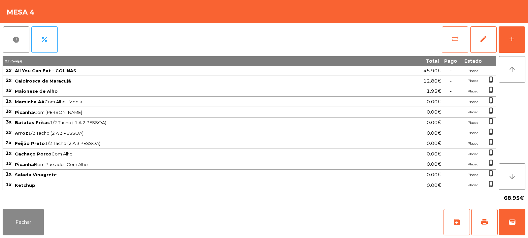
click at [458, 44] on button "sync_alt" at bounding box center [455, 39] width 26 height 26
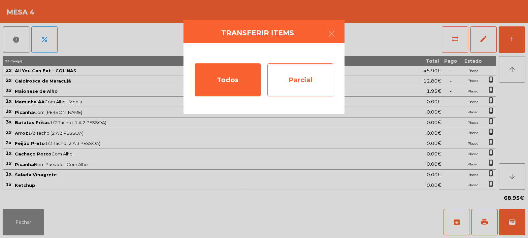
click at [305, 76] on div "Parcial" at bounding box center [301, 79] width 66 height 33
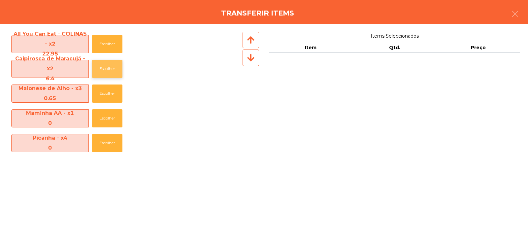
click at [112, 71] on button "Escolher" at bounding box center [107, 69] width 30 height 18
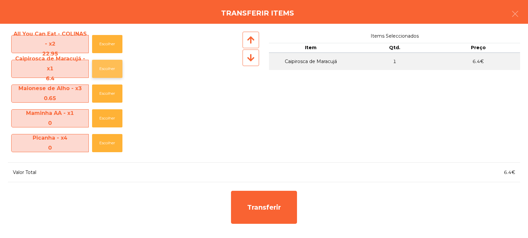
click at [109, 73] on button "Escolher" at bounding box center [107, 69] width 30 height 18
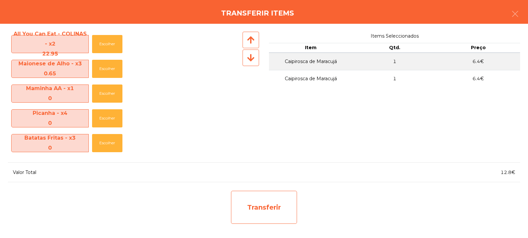
click at [251, 200] on div "Transferir" at bounding box center [264, 207] width 66 height 33
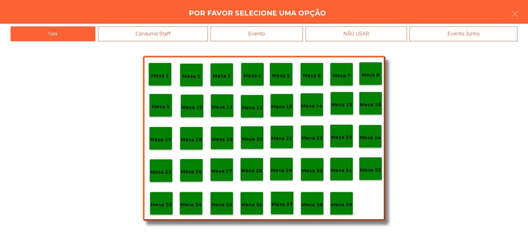
click at [222, 176] on div "Mesa 27" at bounding box center [221, 169] width 23 height 23
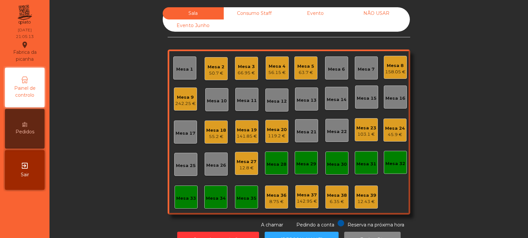
click at [397, 126] on div "Mesa 24" at bounding box center [395, 128] width 20 height 7
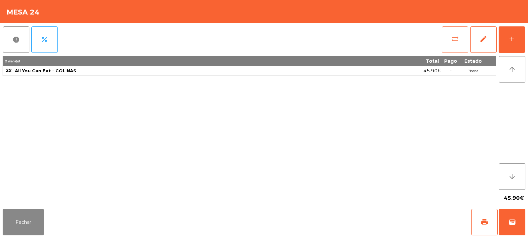
click at [455, 46] on button "sync_alt" at bounding box center [455, 39] width 26 height 26
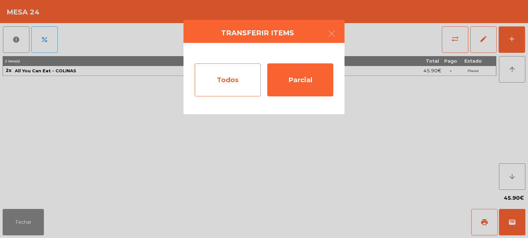
click at [232, 80] on div "Todos" at bounding box center [228, 79] width 66 height 33
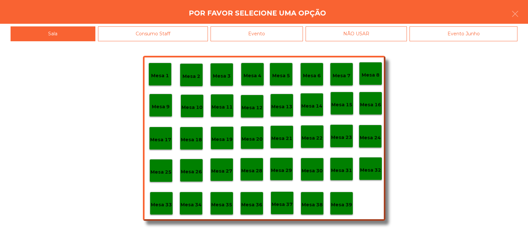
click at [222, 165] on div "Mesa 27" at bounding box center [221, 170] width 21 height 10
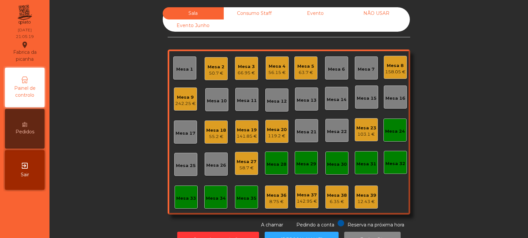
click at [396, 134] on div "Mesa 24" at bounding box center [395, 131] width 20 height 7
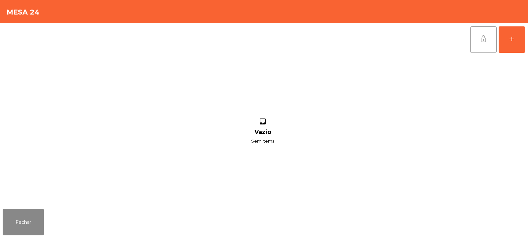
click at [482, 38] on span "lock_open" at bounding box center [484, 39] width 8 height 8
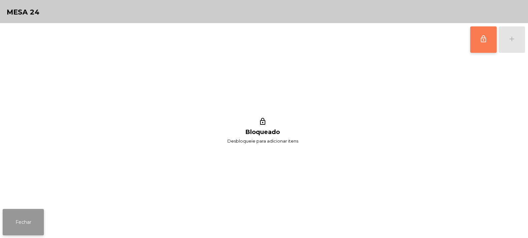
click at [28, 216] on button "Fechar" at bounding box center [23, 222] width 41 height 26
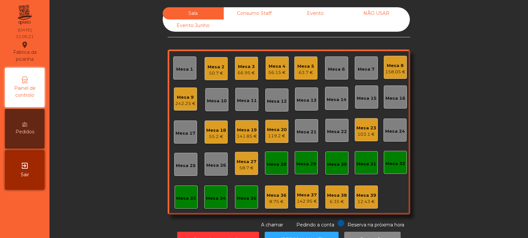
click at [266, 68] on div "Mesa 4 56.15 €" at bounding box center [277, 67] width 23 height 23
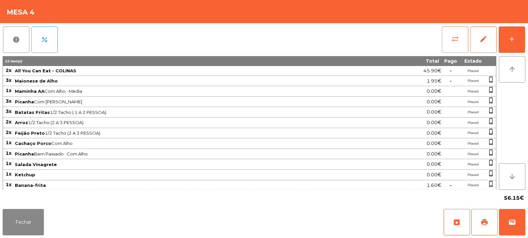
click at [452, 42] on span "sync_alt" at bounding box center [456, 39] width 8 height 8
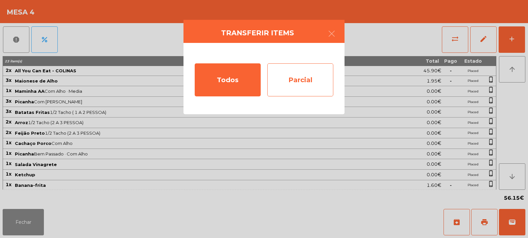
click at [297, 74] on div "Parcial" at bounding box center [301, 79] width 66 height 33
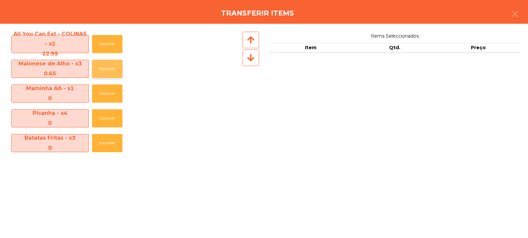
click at [107, 70] on button "Escolher" at bounding box center [107, 69] width 30 height 18
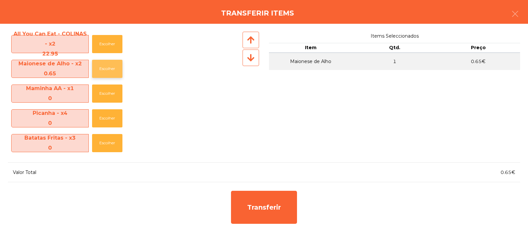
click at [108, 71] on button "Escolher" at bounding box center [107, 69] width 30 height 18
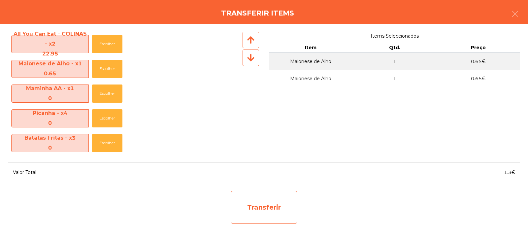
click at [269, 198] on div "Transferir" at bounding box center [264, 207] width 66 height 33
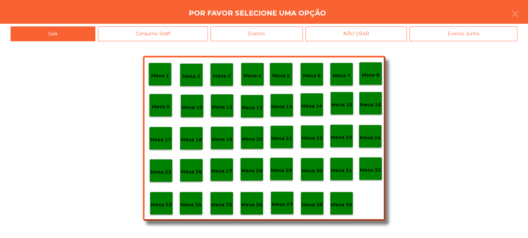
click at [224, 175] on p "Mesa 27" at bounding box center [221, 171] width 21 height 8
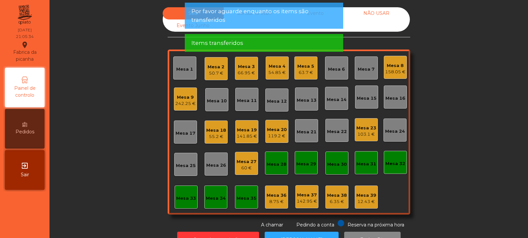
click at [274, 70] on div "54.85 €" at bounding box center [278, 72] width 18 height 7
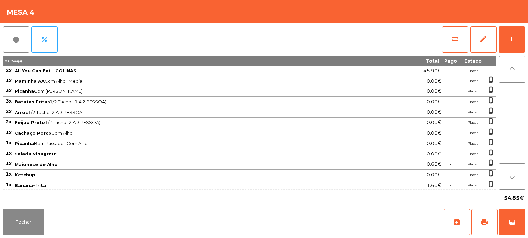
scroll to position [22, 0]
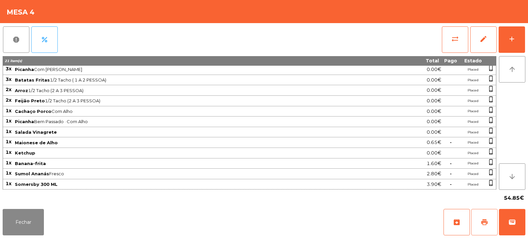
click at [483, 220] on span "print" at bounding box center [485, 222] width 8 height 8
click at [24, 229] on button "Fechar" at bounding box center [23, 222] width 41 height 26
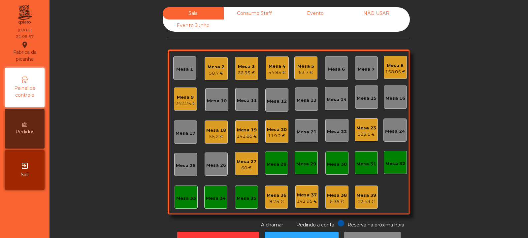
click at [243, 165] on div "60 €" at bounding box center [247, 168] width 20 height 7
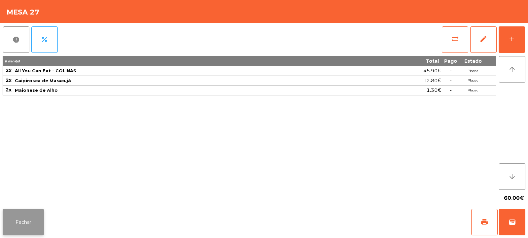
click at [25, 218] on button "Fechar" at bounding box center [23, 222] width 41 height 26
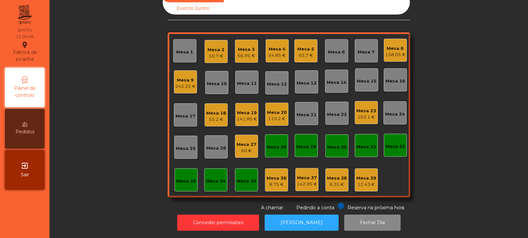
scroll to position [0, 0]
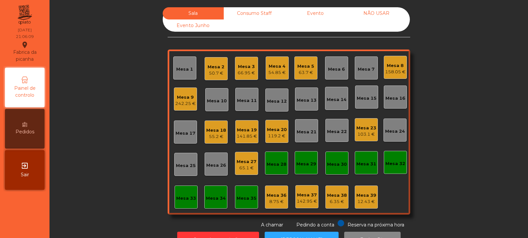
click at [274, 70] on div "54.85 €" at bounding box center [278, 72] width 18 height 7
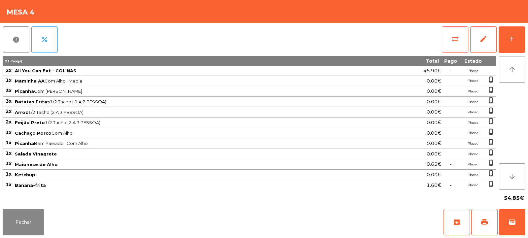
scroll to position [21, 0]
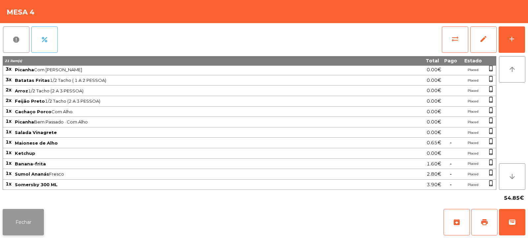
click at [19, 218] on button "Fechar" at bounding box center [23, 222] width 41 height 26
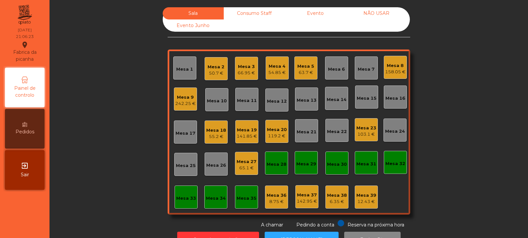
click at [246, 169] on div "65.1 €" at bounding box center [247, 168] width 20 height 7
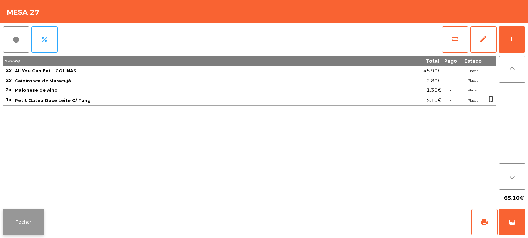
click at [20, 221] on button "Fechar" at bounding box center [23, 222] width 41 height 26
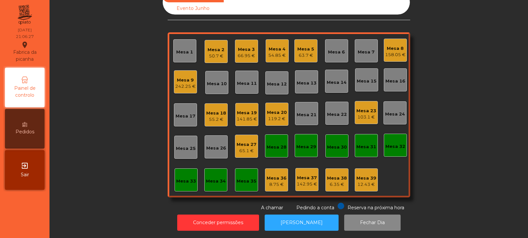
scroll to position [0, 0]
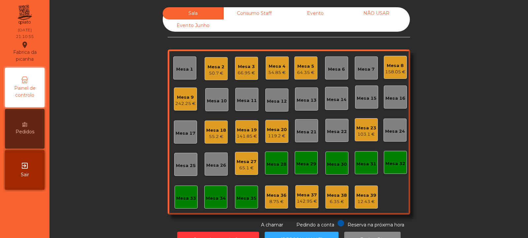
click at [245, 162] on div "Mesa 27" at bounding box center [247, 162] width 20 height 7
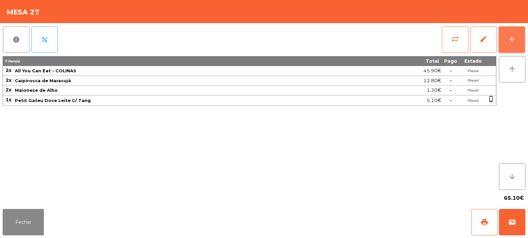
click at [516, 41] on div "add" at bounding box center [512, 39] width 8 height 8
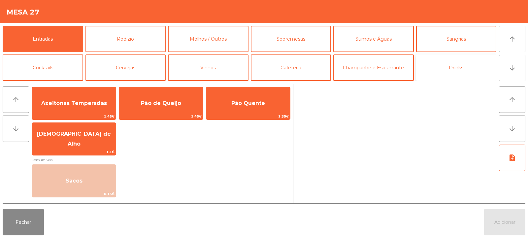
click at [461, 66] on button "Drinks" at bounding box center [457, 67] width 81 height 26
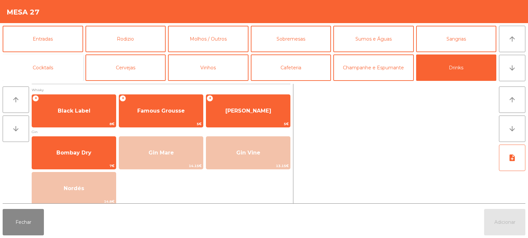
click at [63, 68] on button "Cocktails" at bounding box center [43, 67] width 81 height 26
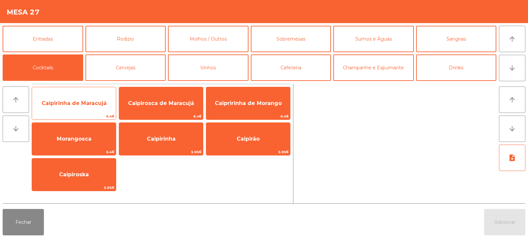
click at [94, 105] on span "Caipirinha de Maracujá" at bounding box center [74, 103] width 65 height 6
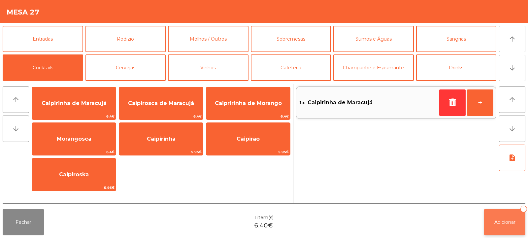
click at [505, 223] on span "Adicionar" at bounding box center [505, 222] width 21 height 6
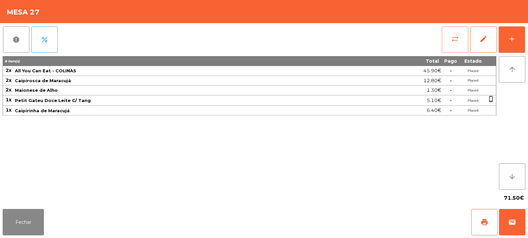
click at [461, 34] on button "sync_alt" at bounding box center [455, 39] width 26 height 26
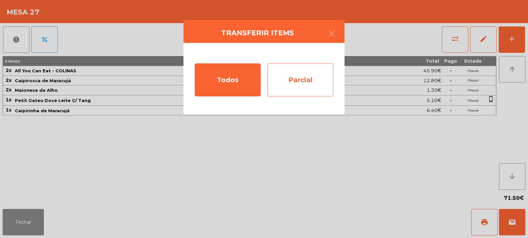
click at [314, 80] on div "Parcial" at bounding box center [301, 79] width 66 height 33
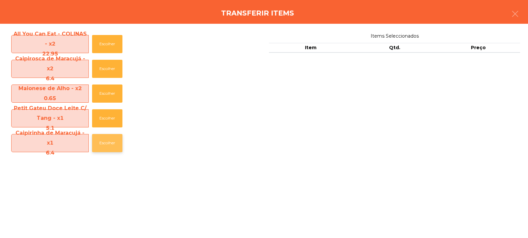
click at [106, 137] on button "Escolher" at bounding box center [107, 143] width 30 height 18
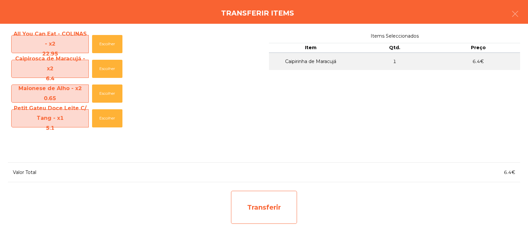
click at [251, 202] on div "Transferir" at bounding box center [264, 207] width 66 height 33
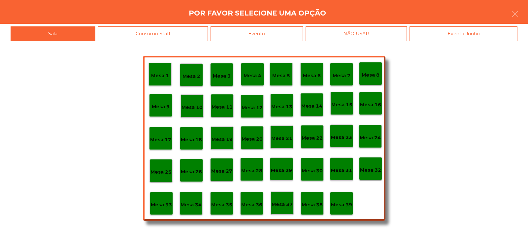
click at [226, 170] on p "Mesa 27" at bounding box center [221, 171] width 21 height 8
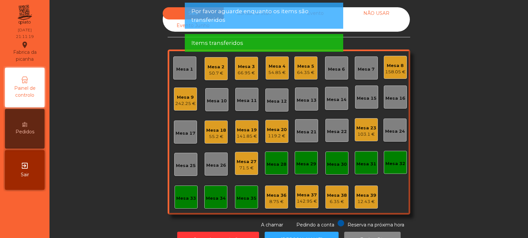
click at [245, 165] on div "71.5 €" at bounding box center [247, 168] width 20 height 7
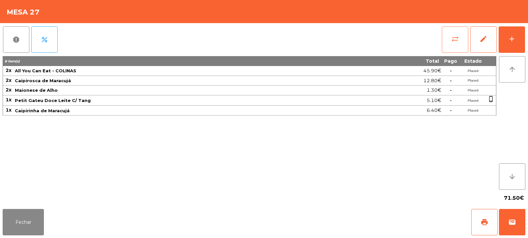
click at [464, 42] on button "sync_alt" at bounding box center [455, 39] width 26 height 26
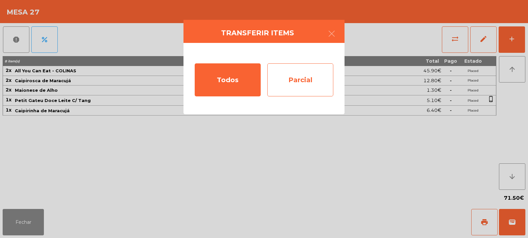
click at [302, 79] on div "Parcial" at bounding box center [301, 79] width 66 height 33
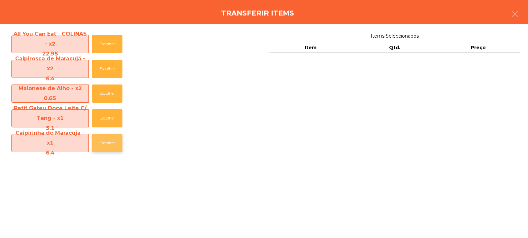
click at [108, 142] on button "Escolher" at bounding box center [107, 143] width 30 height 18
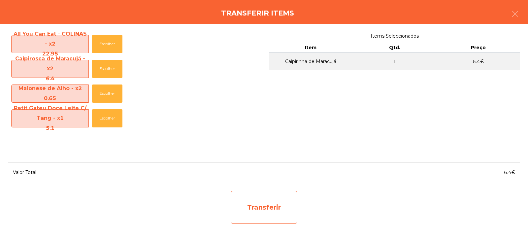
click at [253, 199] on div "Transferir" at bounding box center [264, 207] width 66 height 33
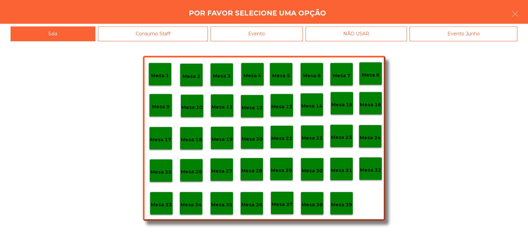
click at [282, 203] on p "Mesa 37" at bounding box center [282, 205] width 21 height 8
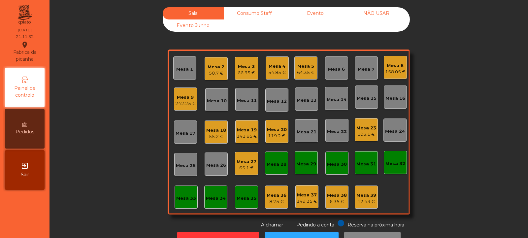
click at [248, 169] on div "65.1 €" at bounding box center [247, 168] width 20 height 7
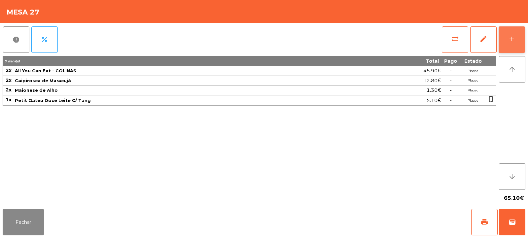
click at [503, 44] on button "add" at bounding box center [512, 39] width 26 height 26
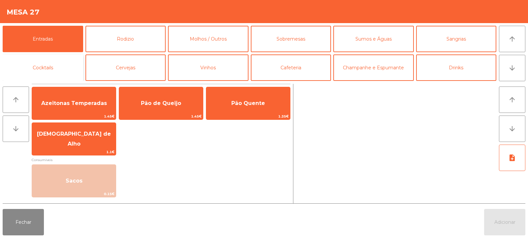
click at [60, 65] on button "Cocktails" at bounding box center [43, 67] width 81 height 26
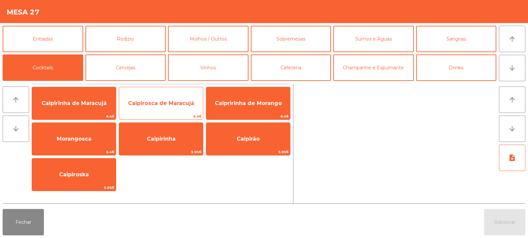
click at [160, 103] on span "Caipirosca de Maracujá" at bounding box center [161, 103] width 66 height 6
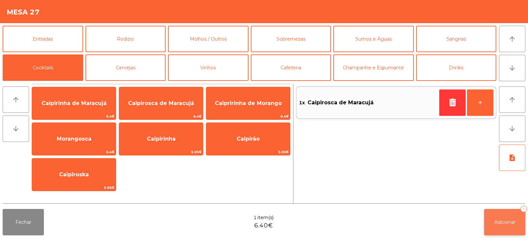
click at [509, 227] on button "Adicionar 1" at bounding box center [505, 222] width 41 height 26
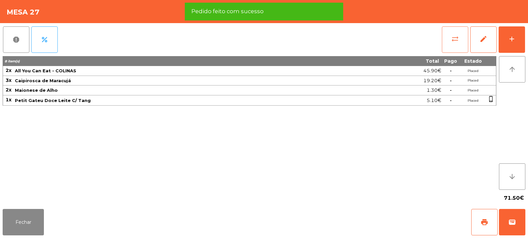
click at [453, 40] on span "sync_alt" at bounding box center [456, 39] width 8 height 8
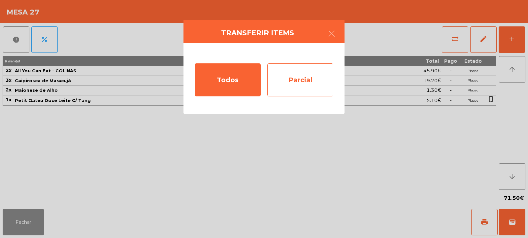
click at [306, 80] on div "Parcial" at bounding box center [301, 79] width 66 height 33
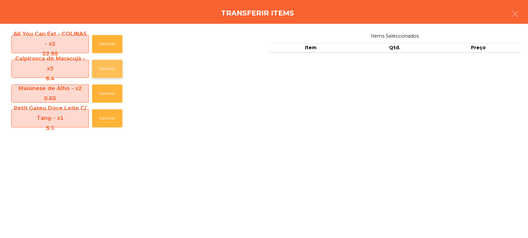
click at [109, 67] on button "Escolher" at bounding box center [107, 69] width 30 height 18
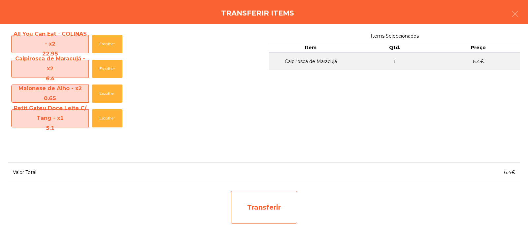
click at [269, 207] on div "Transferir" at bounding box center [264, 207] width 66 height 33
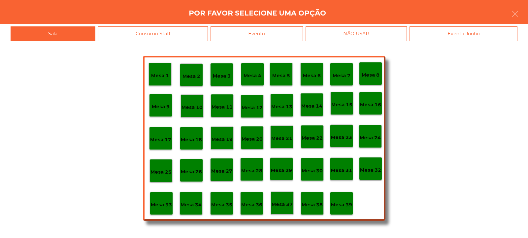
click at [279, 213] on div "Mesa 37" at bounding box center [282, 203] width 23 height 23
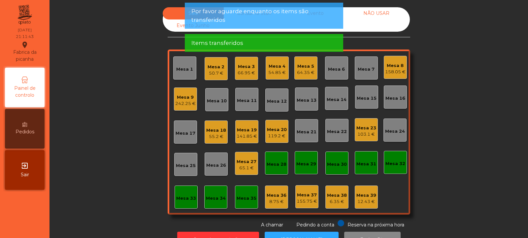
click at [331, 199] on div "6.35 €" at bounding box center [337, 202] width 20 height 7
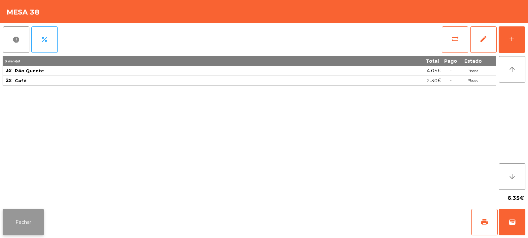
click at [30, 217] on button "Fechar" at bounding box center [23, 222] width 41 height 26
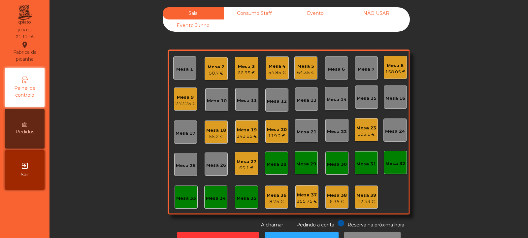
click at [308, 197] on div "Mesa 37" at bounding box center [307, 195] width 20 height 7
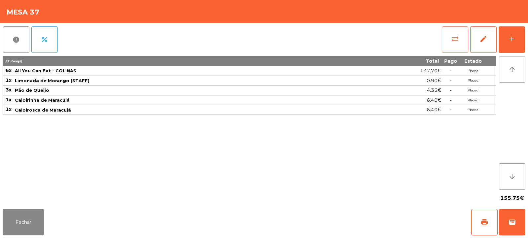
click at [454, 41] on span "sync_alt" at bounding box center [456, 39] width 8 height 8
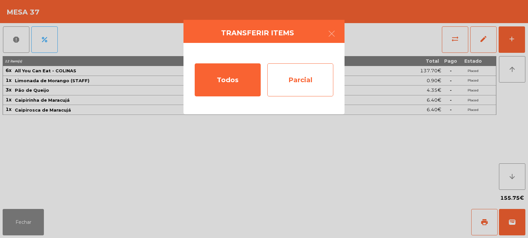
click at [306, 76] on div "Parcial" at bounding box center [301, 79] width 66 height 33
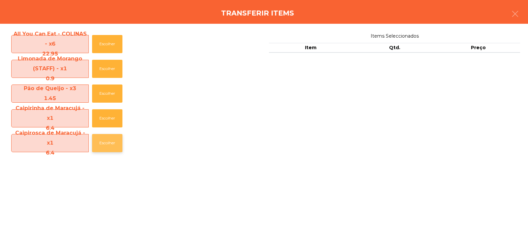
click at [110, 144] on button "Escolher" at bounding box center [107, 143] width 30 height 18
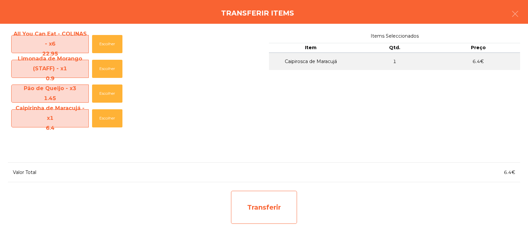
click at [290, 210] on div "Transferir" at bounding box center [264, 207] width 66 height 33
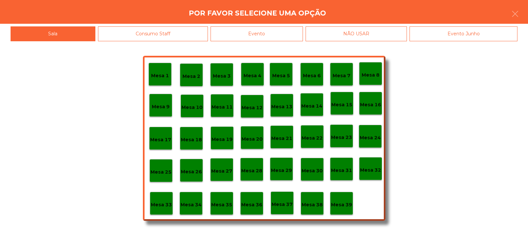
click at [344, 206] on p "Mesa 39" at bounding box center [341, 205] width 21 height 8
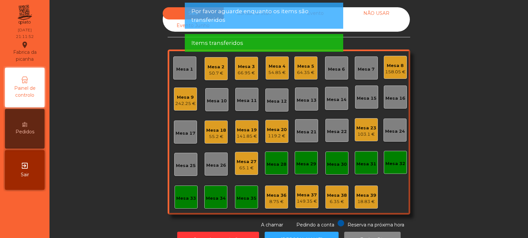
click at [365, 198] on div "Mesa 39" at bounding box center [367, 195] width 20 height 7
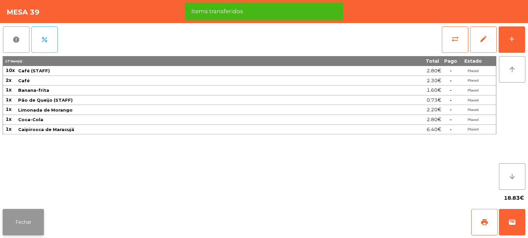
click at [32, 230] on button "Fechar" at bounding box center [23, 222] width 41 height 26
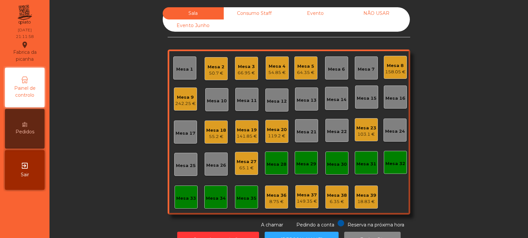
click at [251, 164] on div "Mesa 27" at bounding box center [247, 162] width 20 height 7
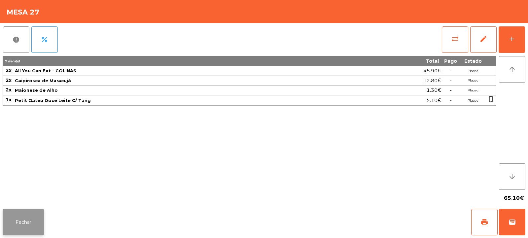
click at [35, 222] on button "Fechar" at bounding box center [23, 222] width 41 height 26
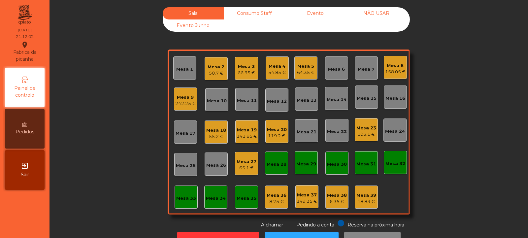
click at [364, 199] on div "18.83 €" at bounding box center [367, 202] width 20 height 7
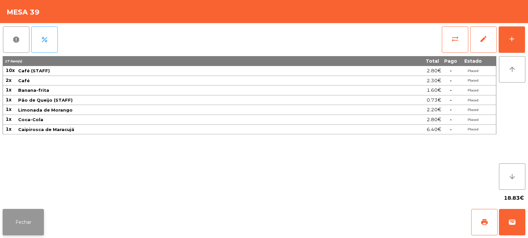
click at [32, 225] on button "Fechar" at bounding box center [23, 222] width 41 height 26
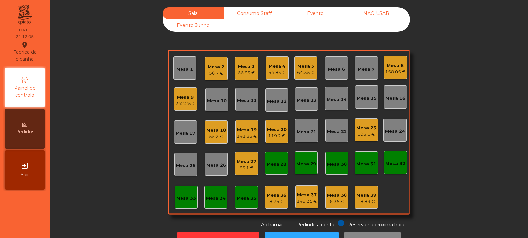
click at [240, 163] on div "Mesa 27" at bounding box center [247, 162] width 20 height 7
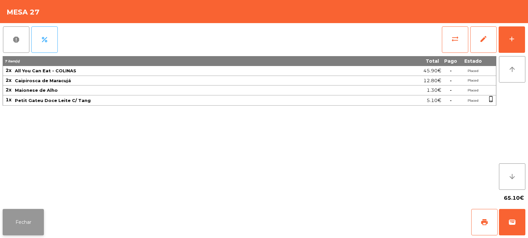
click at [26, 220] on button "Fechar" at bounding box center [23, 222] width 41 height 26
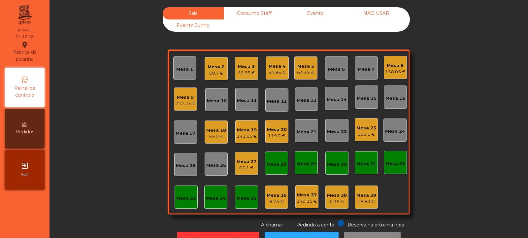
click at [396, 66] on div "Mesa 8" at bounding box center [395, 65] width 20 height 7
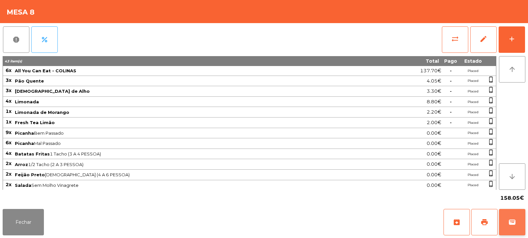
click at [511, 221] on span "wallet" at bounding box center [513, 222] width 8 height 8
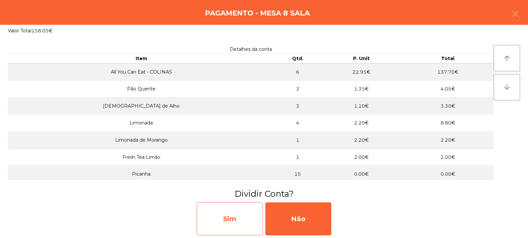
click at [243, 214] on div "Sim" at bounding box center [230, 218] width 66 height 33
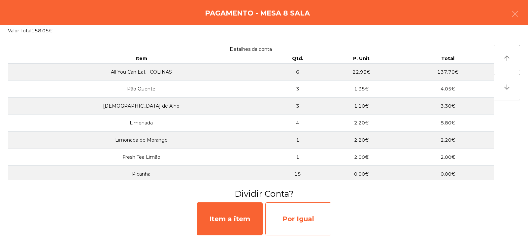
click at [299, 212] on div "Por Igual" at bounding box center [299, 218] width 66 height 33
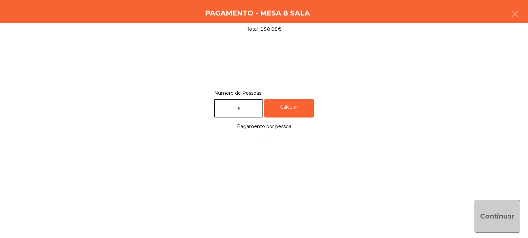
click at [254, 106] on input "text" at bounding box center [238, 108] width 49 height 19
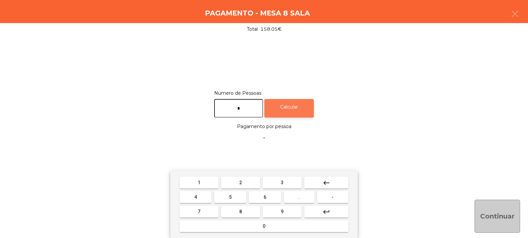
type input "*"
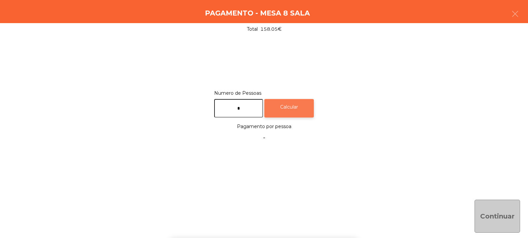
click at [304, 104] on div "Calcular" at bounding box center [290, 108] width 50 height 19
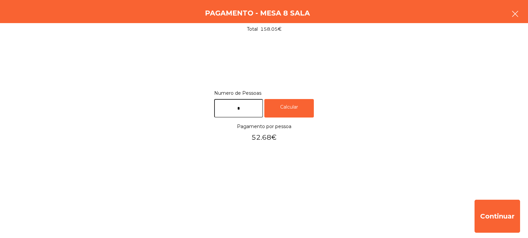
click at [522, 13] on button "button" at bounding box center [515, 15] width 18 height 20
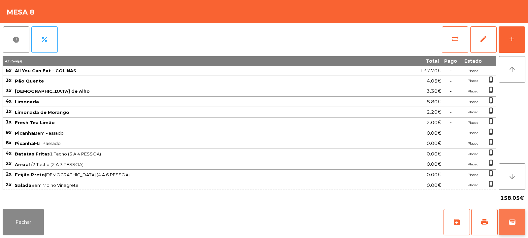
click at [516, 224] on span "wallet" at bounding box center [513, 222] width 8 height 8
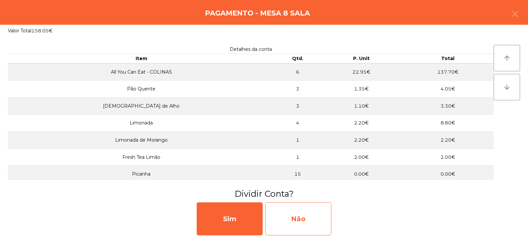
click at [295, 219] on div "Não" at bounding box center [299, 218] width 66 height 33
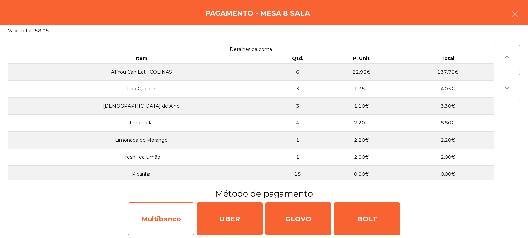
click at [181, 215] on div "Multibanco" at bounding box center [161, 218] width 66 height 33
select select "**"
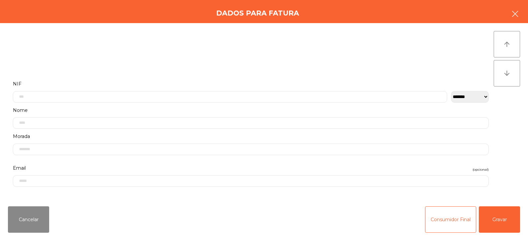
click at [521, 17] on button "button" at bounding box center [515, 15] width 18 height 20
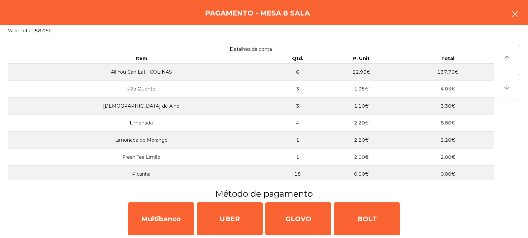
click at [518, 16] on icon "button" at bounding box center [516, 14] width 8 height 8
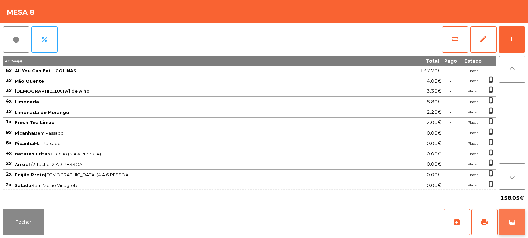
click at [513, 222] on span "wallet" at bounding box center [513, 222] width 8 height 8
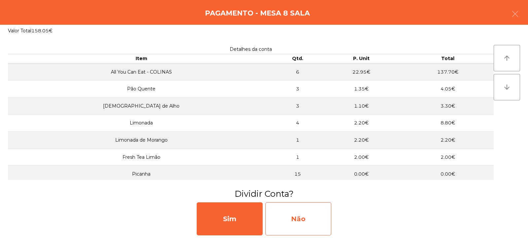
click at [297, 215] on div "Não" at bounding box center [299, 218] width 66 height 33
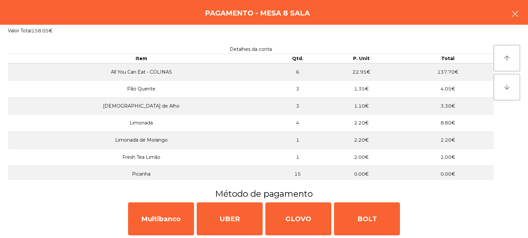
click at [514, 14] on icon "button" at bounding box center [516, 14] width 8 height 8
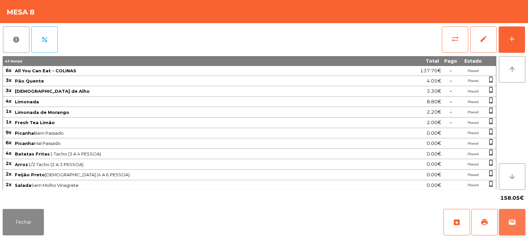
click at [513, 226] on button "wallet" at bounding box center [512, 222] width 26 height 26
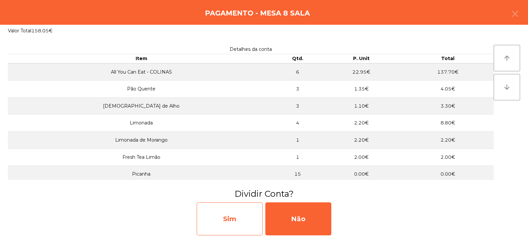
click at [243, 221] on div "Sim" at bounding box center [230, 218] width 66 height 33
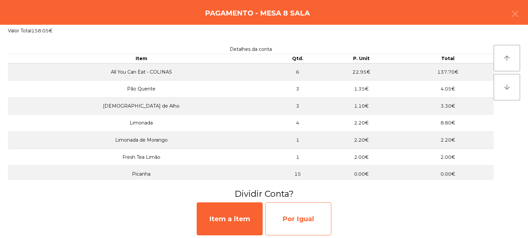
click at [301, 214] on div "Por Igual" at bounding box center [299, 218] width 66 height 33
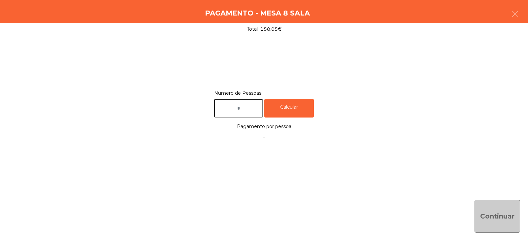
click at [254, 108] on input "text" at bounding box center [238, 108] width 49 height 19
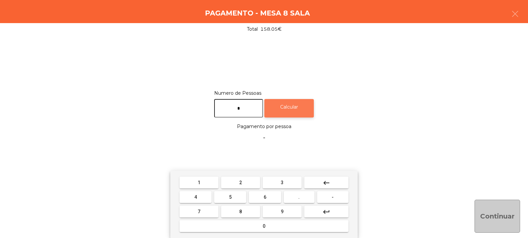
type input "*"
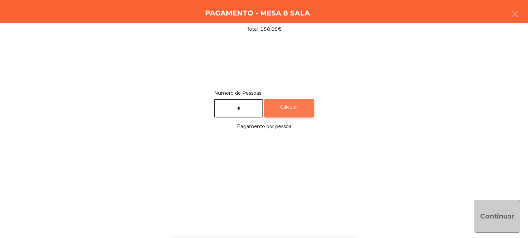
click at [306, 105] on div "Calcular" at bounding box center [290, 108] width 50 height 19
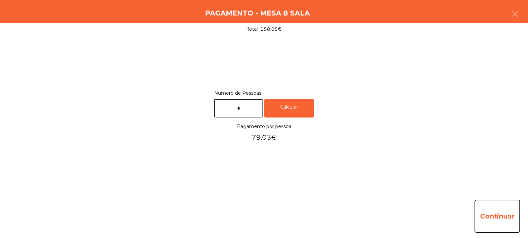
click at [488, 221] on button "Continuar" at bounding box center [498, 216] width 46 height 33
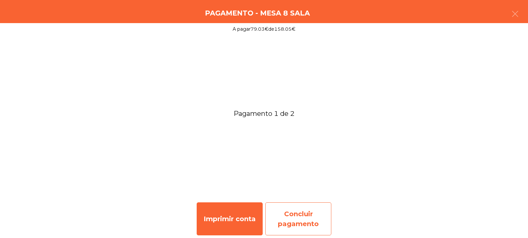
click at [301, 218] on div "Concluir pagamento" at bounding box center [299, 218] width 66 height 33
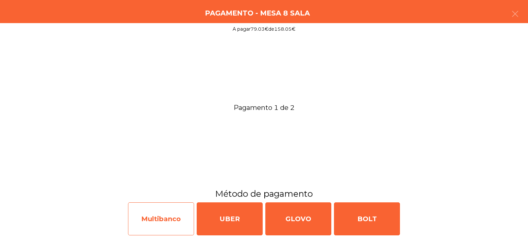
click at [173, 217] on div "Multibanco" at bounding box center [161, 218] width 66 height 33
select select "**"
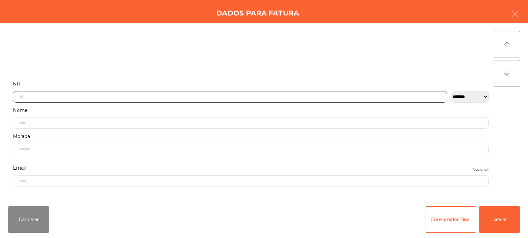
click at [253, 96] on input "text" at bounding box center [230, 97] width 435 height 12
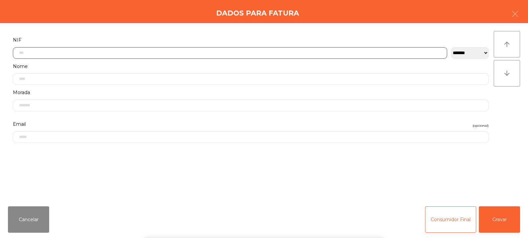
scroll to position [48, 0]
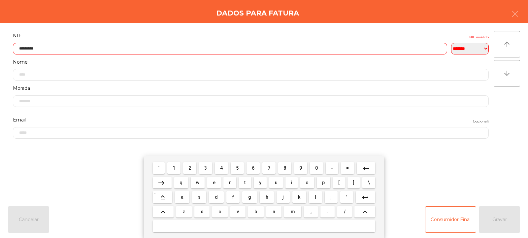
click at [31, 49] on input "*********" at bounding box center [230, 49] width 435 height 12
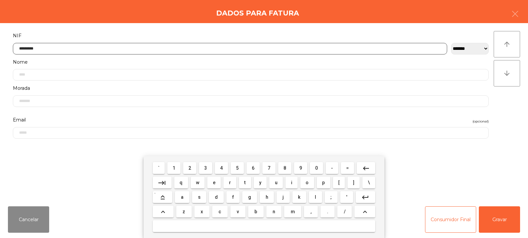
type input "*********"
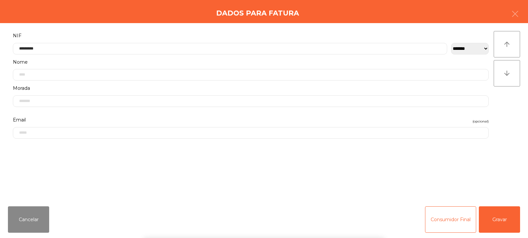
click at [514, 216] on div "` 1 2 3 4 5 6 7 8 9 0 - = keyboard_backspace keyboard_tab q w e r t y u i o p […" at bounding box center [264, 197] width 528 height 82
click at [504, 220] on button "Gravar" at bounding box center [499, 219] width 41 height 26
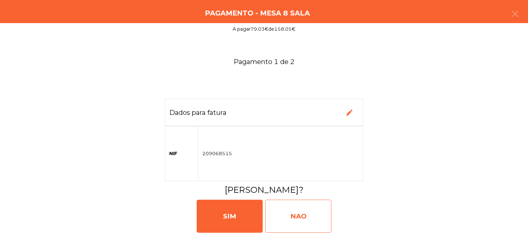
click at [318, 216] on div "NAO" at bounding box center [299, 216] width 66 height 33
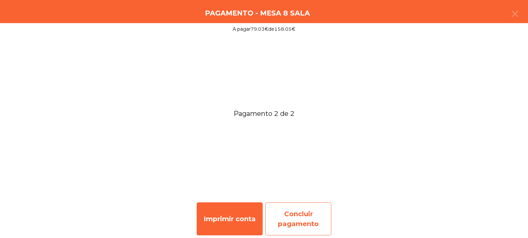
click at [290, 219] on div "Concluir pagamento" at bounding box center [299, 218] width 66 height 33
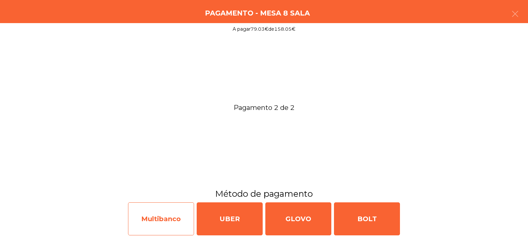
click at [165, 212] on div "Multibanco" at bounding box center [161, 218] width 66 height 33
select select "**"
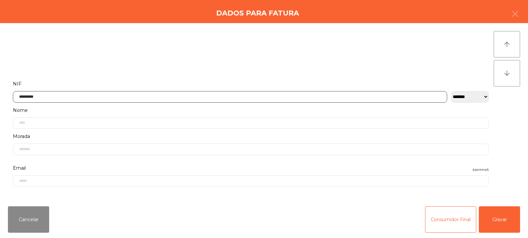
click at [253, 96] on input "*********" at bounding box center [230, 97] width 435 height 12
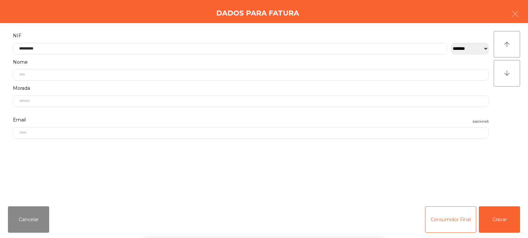
click at [514, 111] on div "arrow_upward arrow_downward" at bounding box center [507, 112] width 26 height 162
click at [505, 223] on button "Gravar" at bounding box center [499, 219] width 41 height 26
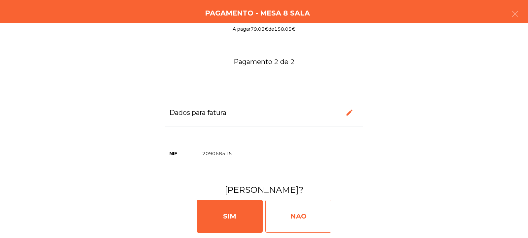
click at [306, 215] on div "NAO" at bounding box center [299, 216] width 66 height 33
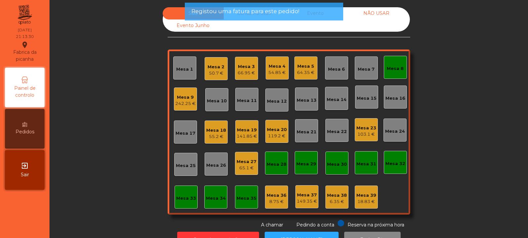
click at [398, 71] on div "Mesa 8" at bounding box center [395, 68] width 17 height 7
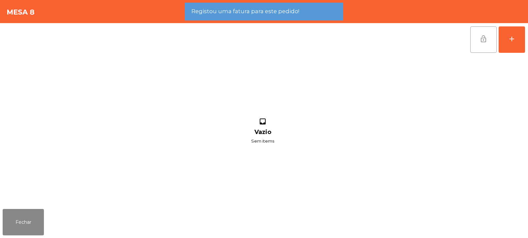
click at [483, 41] on span "lock_open" at bounding box center [484, 39] width 8 height 8
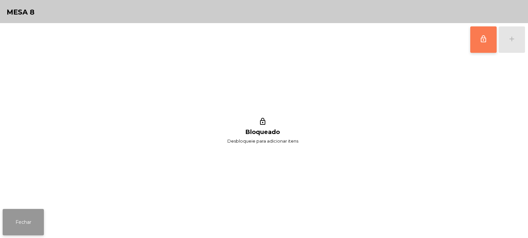
click at [39, 222] on button "Fechar" at bounding box center [23, 222] width 41 height 26
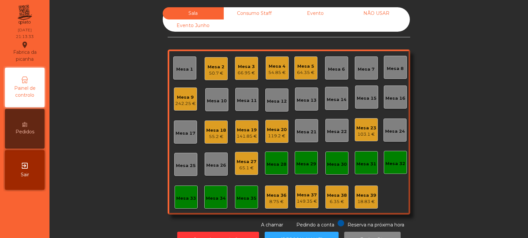
click at [398, 72] on div "Mesa 8" at bounding box center [395, 67] width 23 height 23
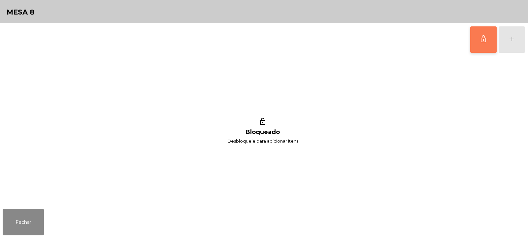
click at [486, 36] on span "lock_outline" at bounding box center [484, 39] width 8 height 8
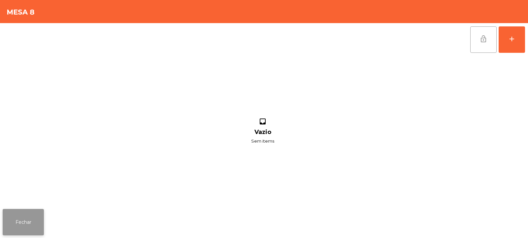
click at [37, 229] on button "Fechar" at bounding box center [23, 222] width 41 height 26
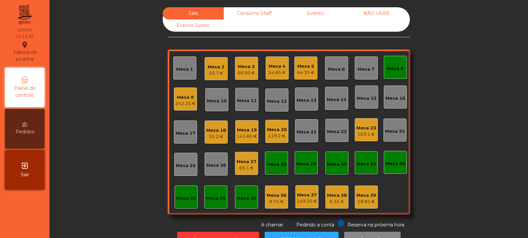
scroll to position [22, 0]
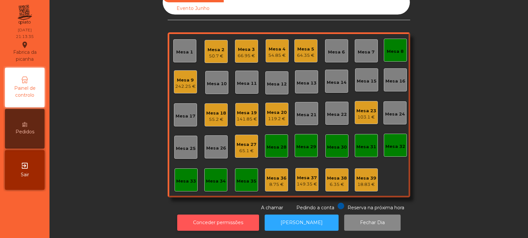
click at [224, 219] on button "Conceder permissões" at bounding box center [218, 223] width 82 height 16
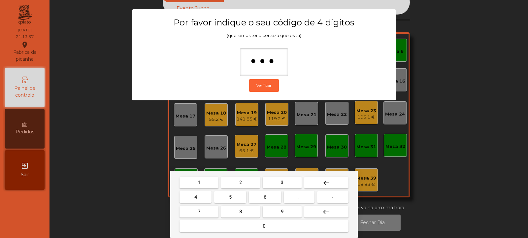
type input "****"
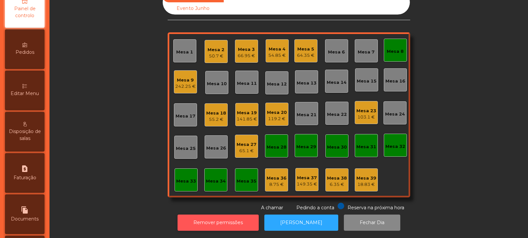
scroll to position [85, 0]
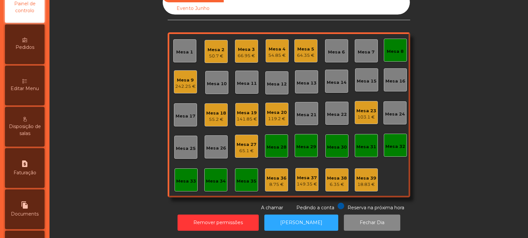
click at [35, 175] on span "Faturação" at bounding box center [25, 172] width 23 height 7
select select "**"
select select "****"
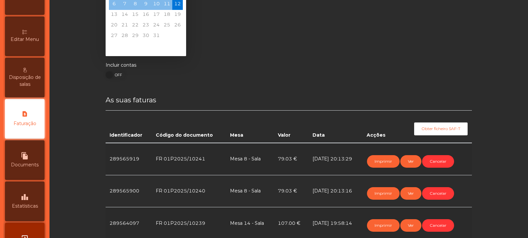
scroll to position [61, 0]
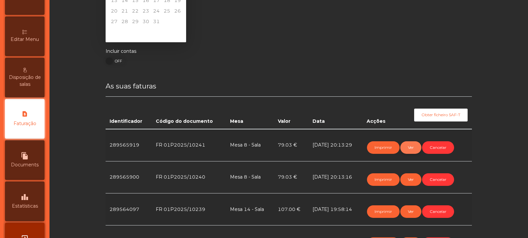
click at [413, 148] on button "Ver" at bounding box center [411, 147] width 21 height 13
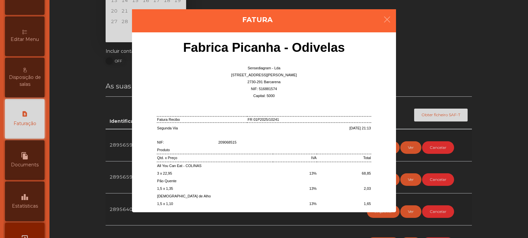
click at [443, 67] on ngb-modal-window "Fatura Fabrica Picanha - Odivelas Sensediagram - Lda [STREET_ADDRESS][PERSON_NA…" at bounding box center [264, 119] width 502 height 238
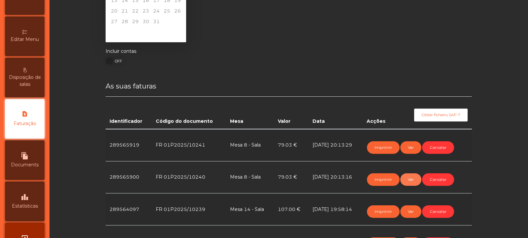
click at [412, 181] on button "Ver" at bounding box center [411, 179] width 21 height 13
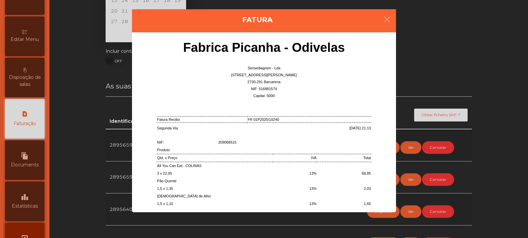
click at [479, 73] on ngb-modal-window "Fatura Fabrica Picanha - Odivelas Sensediagram - Lda [STREET_ADDRESS][PERSON_NA…" at bounding box center [264, 119] width 502 height 238
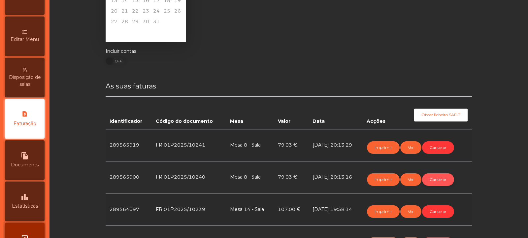
click at [440, 178] on button "Cancelar" at bounding box center [438, 179] width 32 height 13
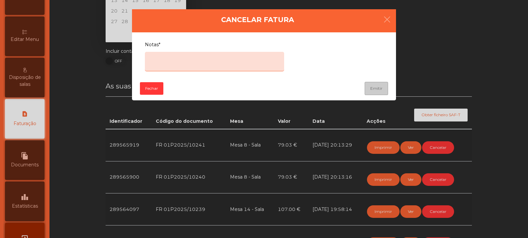
click at [249, 59] on textarea "Notas*" at bounding box center [214, 61] width 139 height 19
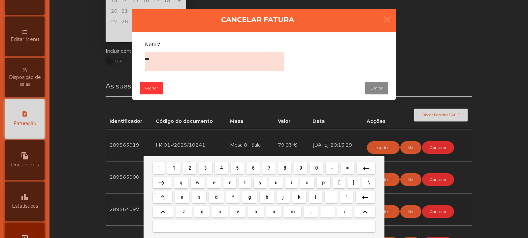
type textarea "****"
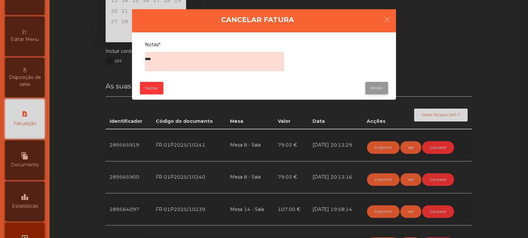
click at [378, 89] on button "Emitir" at bounding box center [377, 88] width 23 height 13
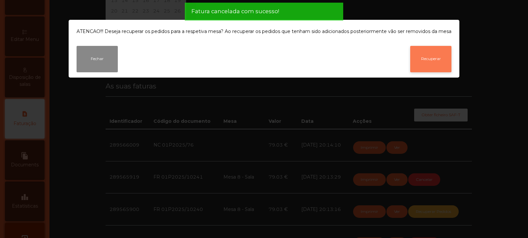
click at [430, 62] on button "Recuperar" at bounding box center [431, 59] width 41 height 26
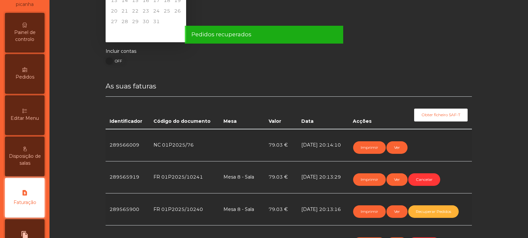
scroll to position [0, 0]
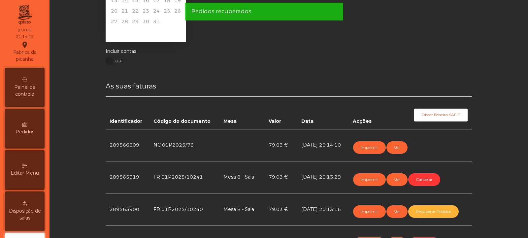
click at [31, 88] on span "Painel de controlo" at bounding box center [25, 91] width 36 height 14
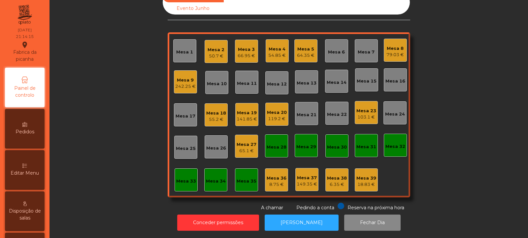
click at [393, 52] on div "79.03 €" at bounding box center [396, 55] width 18 height 7
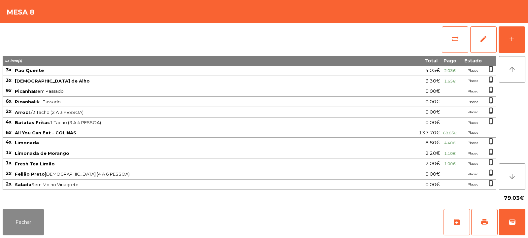
scroll to position [0, 0]
click at [510, 228] on button "wallet" at bounding box center [512, 222] width 26 height 26
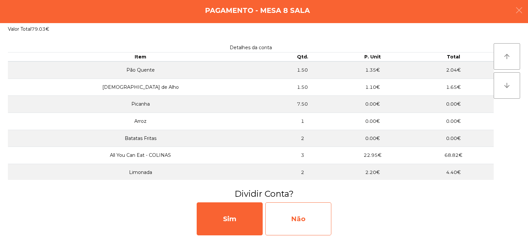
click at [290, 218] on div "Não" at bounding box center [299, 218] width 66 height 33
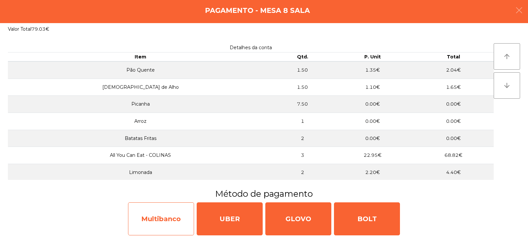
click at [174, 219] on div "Multibanco" at bounding box center [161, 218] width 66 height 33
select select "**"
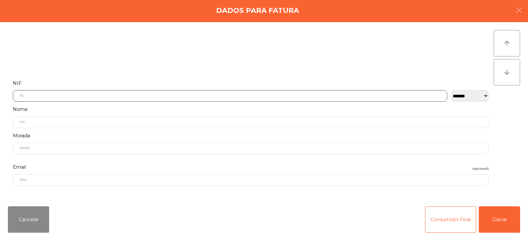
click at [259, 94] on input "text" at bounding box center [230, 96] width 435 height 12
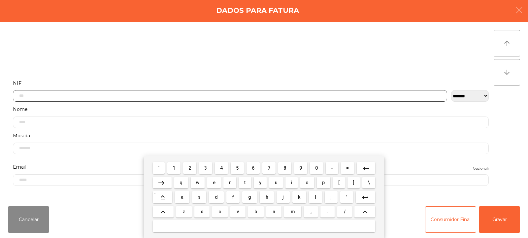
scroll to position [48, 0]
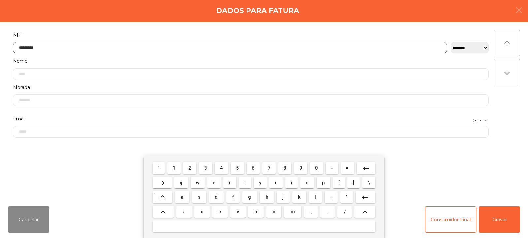
type input "*********"
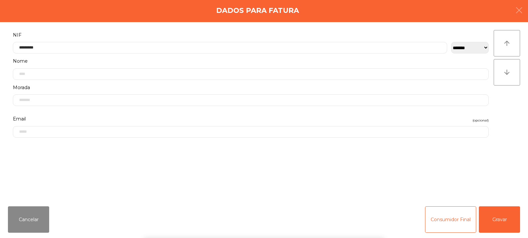
click at [501, 214] on div "` 1 2 3 4 5 6 7 8 9 0 - = keyboard_backspace keyboard_tab q w e r t y u i o p […" at bounding box center [264, 197] width 528 height 82
click at [503, 216] on button "Gravar" at bounding box center [499, 219] width 41 height 26
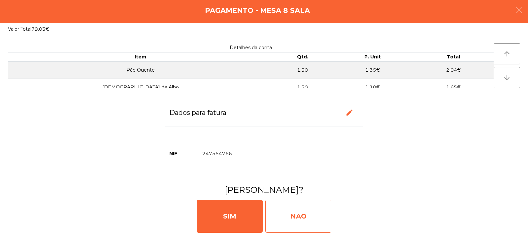
click at [296, 214] on div "NAO" at bounding box center [299, 216] width 66 height 33
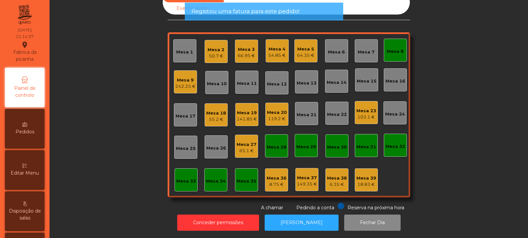
click at [394, 48] on div "Mesa 8" at bounding box center [395, 51] width 17 height 7
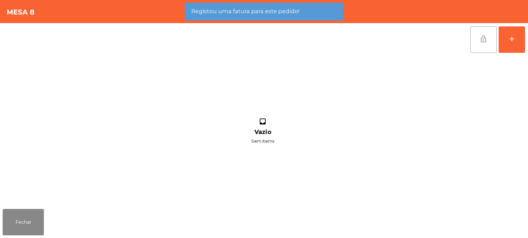
click at [484, 44] on button "lock_open" at bounding box center [484, 39] width 26 height 26
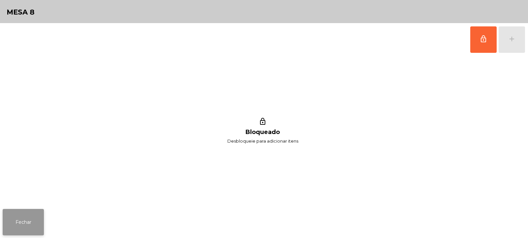
click at [27, 217] on button "Fechar" at bounding box center [23, 222] width 41 height 26
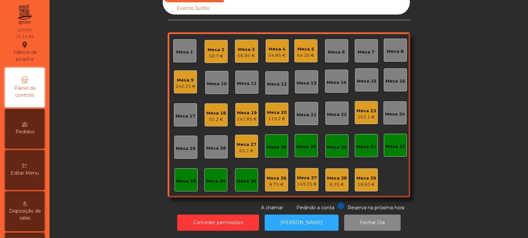
scroll to position [0, 0]
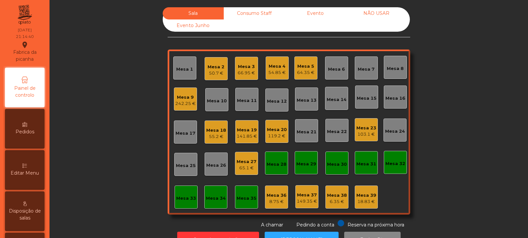
click at [248, 170] on div "65.1 €" at bounding box center [247, 168] width 20 height 7
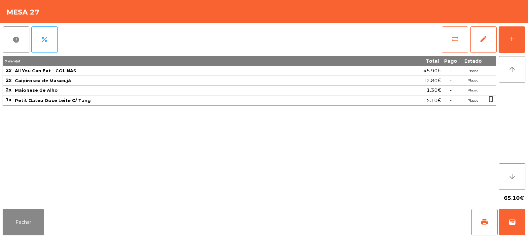
click at [452, 48] on button "sync_alt" at bounding box center [455, 39] width 26 height 26
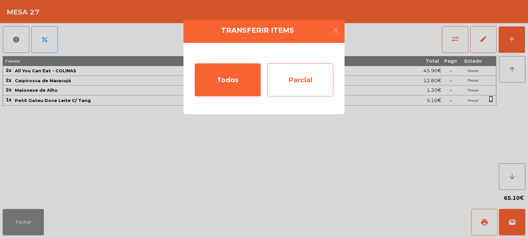
click at [313, 78] on div "Parcial" at bounding box center [301, 79] width 66 height 33
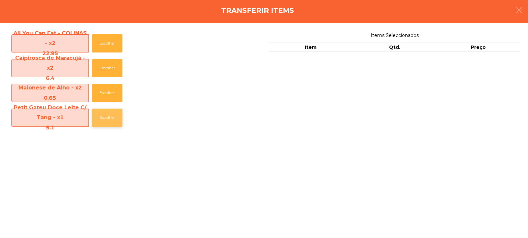
click at [109, 114] on button "Escolher" at bounding box center [107, 118] width 30 height 18
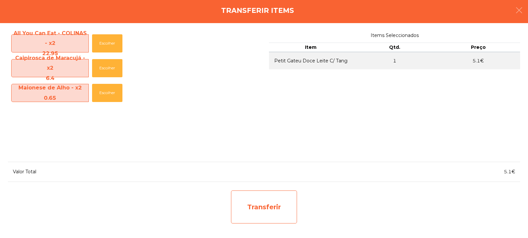
click at [254, 207] on div "Transferir" at bounding box center [264, 207] width 66 height 33
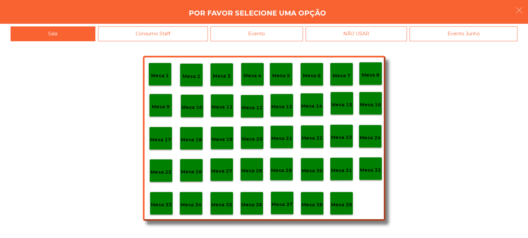
click at [341, 199] on div "Mesa 39" at bounding box center [341, 204] width 21 height 10
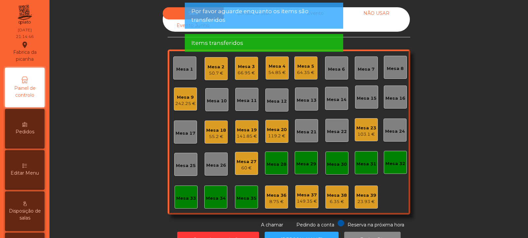
click at [366, 196] on div "Mesa 39" at bounding box center [367, 195] width 20 height 7
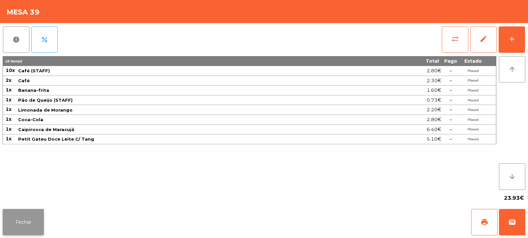
click at [38, 224] on button "Fechar" at bounding box center [23, 222] width 41 height 26
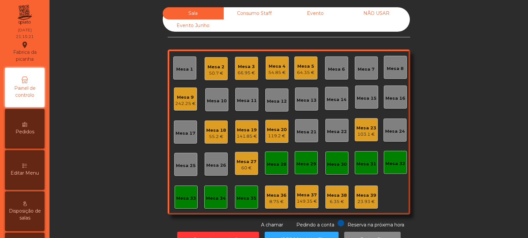
click at [246, 167] on div "60 €" at bounding box center [247, 168] width 20 height 7
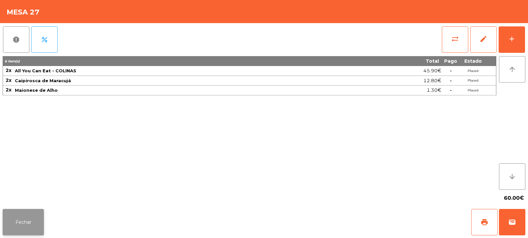
click at [27, 216] on button "Fechar" at bounding box center [23, 222] width 41 height 26
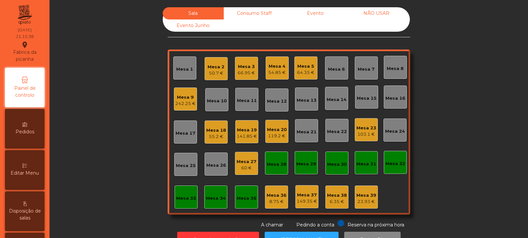
click at [246, 159] on div "Mesa 27" at bounding box center [247, 162] width 20 height 7
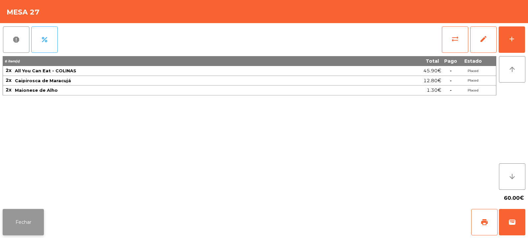
click at [27, 226] on button "Fechar" at bounding box center [23, 222] width 41 height 26
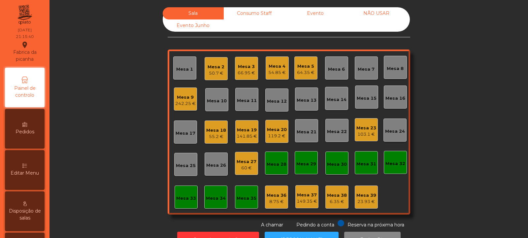
click at [224, 66] on div "Mesa 2 50.7 €" at bounding box center [216, 68] width 23 height 23
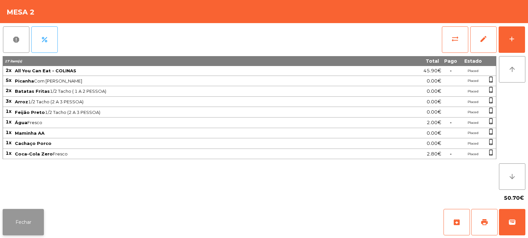
click at [27, 229] on button "Fechar" at bounding box center [23, 222] width 41 height 26
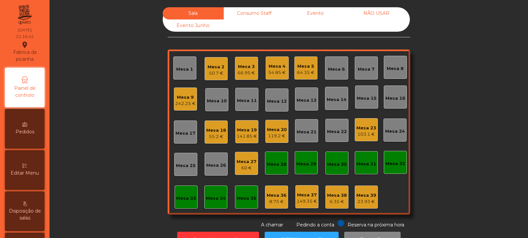
click at [267, 130] on div "Mesa 20" at bounding box center [277, 130] width 20 height 7
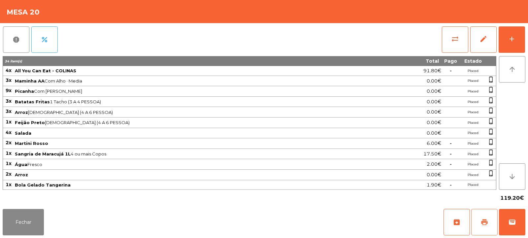
click at [490, 225] on button "print" at bounding box center [485, 222] width 26 height 26
click at [24, 220] on button "Fechar" at bounding box center [23, 222] width 41 height 26
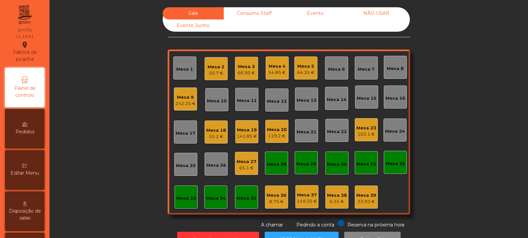
click at [272, 127] on div "Mesa 20" at bounding box center [277, 130] width 20 height 7
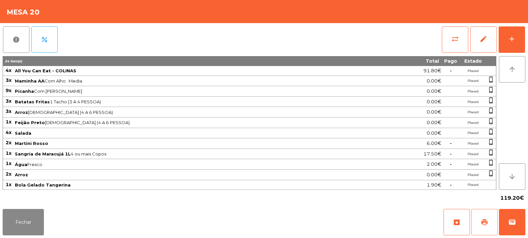
click at [489, 221] on button "print" at bounding box center [485, 222] width 26 height 26
click at [450, 43] on button "sync_alt" at bounding box center [455, 39] width 26 height 26
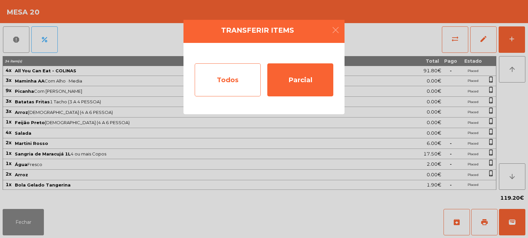
click at [233, 84] on div "Todos" at bounding box center [228, 79] width 66 height 33
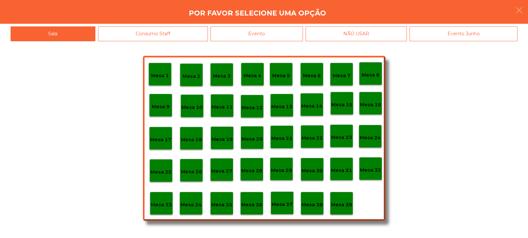
click at [276, 34] on div "Evento" at bounding box center [257, 33] width 92 height 15
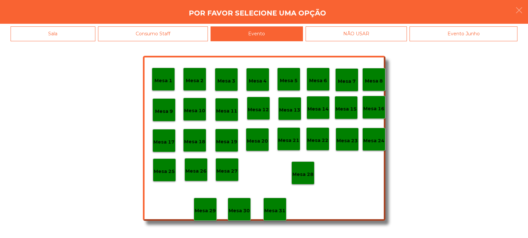
click at [303, 171] on p "Mesa 28" at bounding box center [303, 175] width 21 height 8
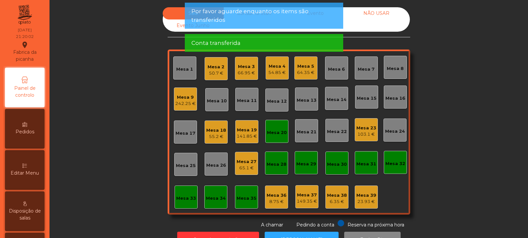
click at [274, 129] on div "Mesa 20" at bounding box center [277, 132] width 20 height 7
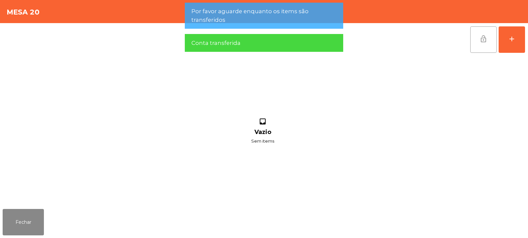
click at [481, 42] on span "lock_open" at bounding box center [484, 39] width 8 height 8
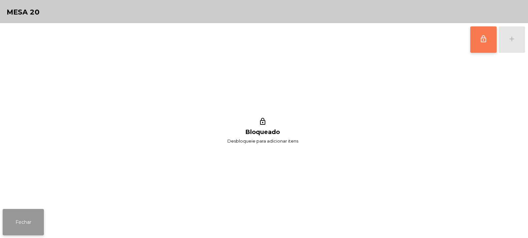
click at [28, 219] on button "Fechar" at bounding box center [23, 222] width 41 height 26
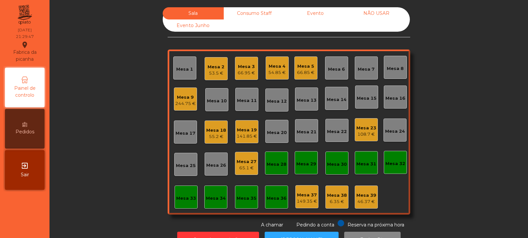
click at [242, 166] on div "65.1 €" at bounding box center [247, 168] width 20 height 7
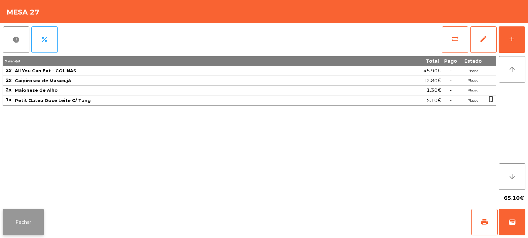
click at [26, 223] on button "Fechar" at bounding box center [23, 222] width 41 height 26
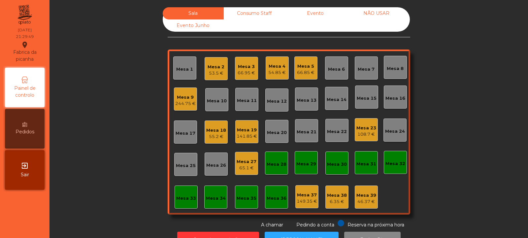
scroll to position [22, 0]
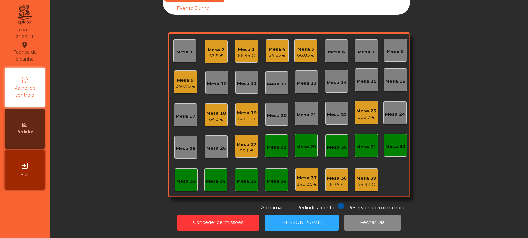
click at [248, 148] on div "65.1 €" at bounding box center [247, 151] width 20 height 7
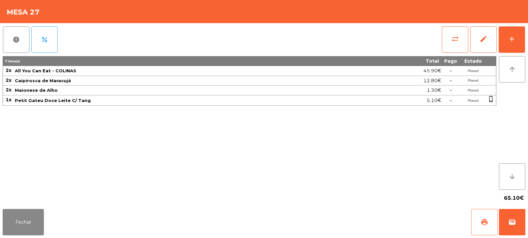
click at [484, 225] on span "print" at bounding box center [485, 222] width 8 height 8
click at [6, 217] on button "Fechar" at bounding box center [23, 222] width 41 height 26
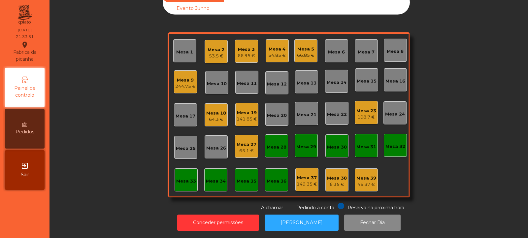
click at [247, 142] on div "Mesa 27" at bounding box center [247, 144] width 20 height 7
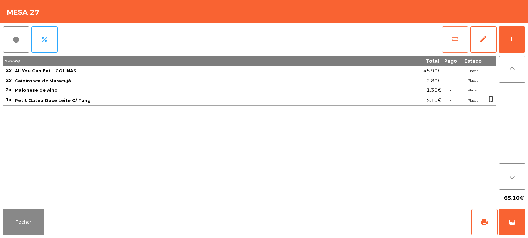
click at [456, 35] on span "sync_alt" at bounding box center [456, 39] width 8 height 8
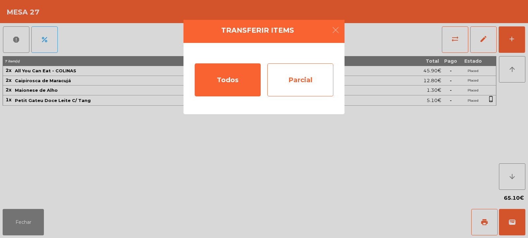
click at [299, 79] on div "Parcial" at bounding box center [301, 79] width 66 height 33
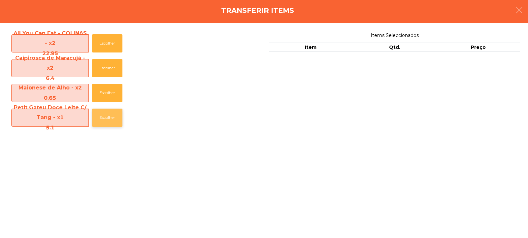
click at [100, 118] on button "Escolher" at bounding box center [107, 118] width 30 height 18
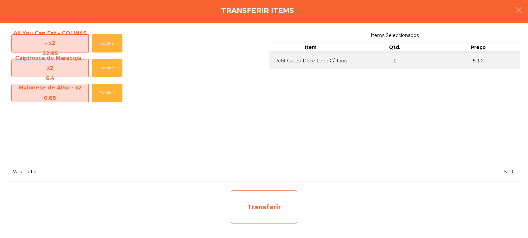
click at [275, 201] on div "Transferir" at bounding box center [264, 207] width 66 height 33
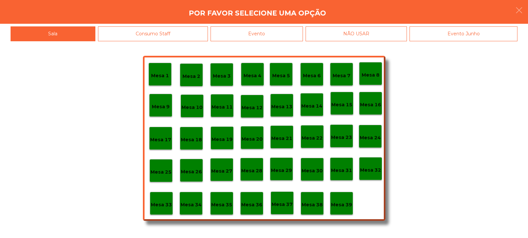
click at [376, 167] on p "Mesa 32" at bounding box center [370, 170] width 21 height 8
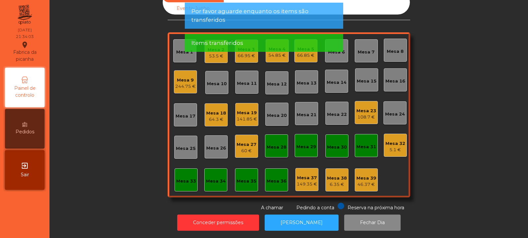
click at [250, 148] on div "60 €" at bounding box center [247, 151] width 20 height 7
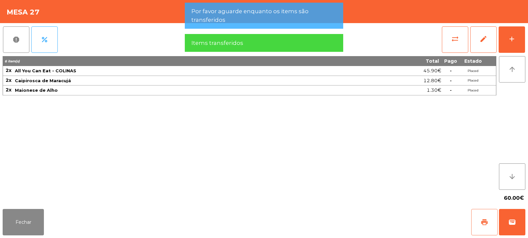
click at [487, 220] on span "print" at bounding box center [485, 222] width 8 height 8
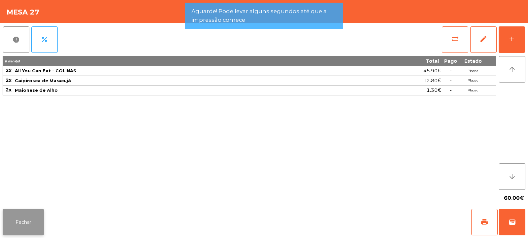
click at [21, 220] on button "Fechar" at bounding box center [23, 222] width 41 height 26
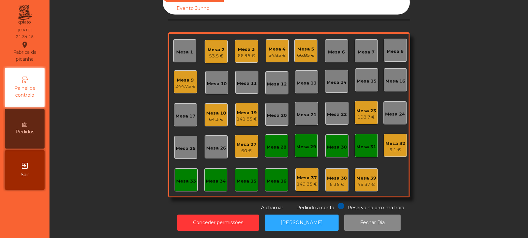
click at [239, 142] on div "Mesa 27" at bounding box center [247, 144] width 20 height 7
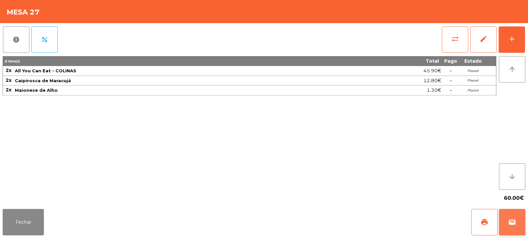
click at [515, 227] on button "wallet" at bounding box center [512, 222] width 26 height 26
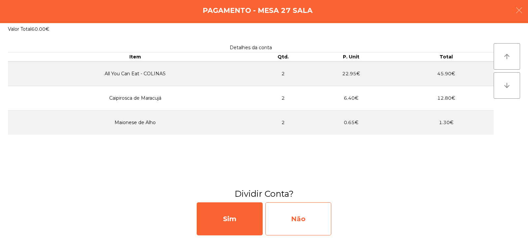
click at [300, 205] on div "Não" at bounding box center [299, 218] width 66 height 33
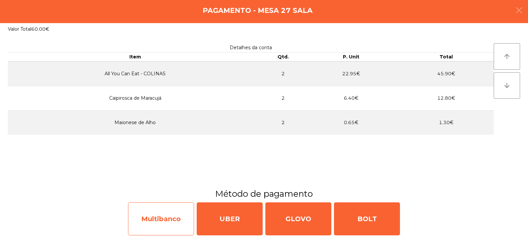
click at [151, 215] on div "Multibanco" at bounding box center [161, 218] width 66 height 33
select select "**"
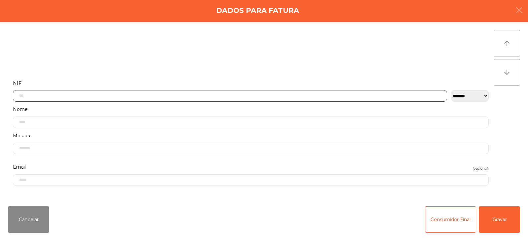
click at [217, 95] on input "text" at bounding box center [230, 96] width 435 height 12
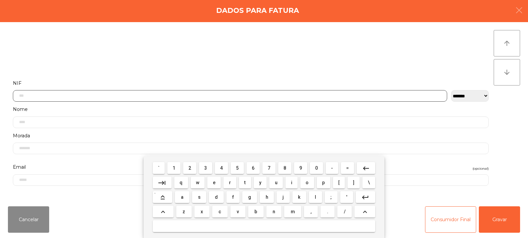
scroll to position [48, 0]
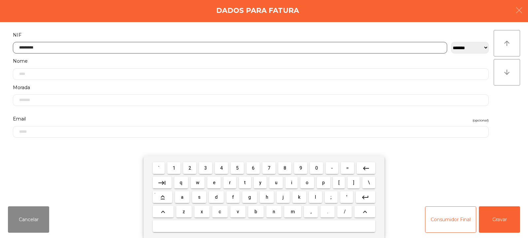
type input "*********"
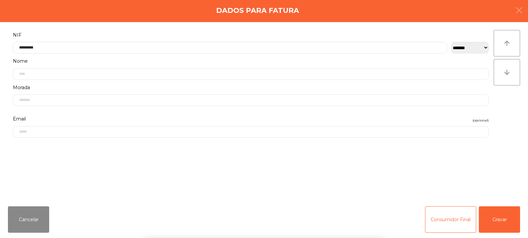
click at [504, 222] on div "` 1 2 3 4 5 6 7 8 9 0 - = keyboard_backspace keyboard_tab q w e r t y u i o p […" at bounding box center [264, 197] width 528 height 82
click at [503, 217] on button "Gravar" at bounding box center [499, 219] width 41 height 26
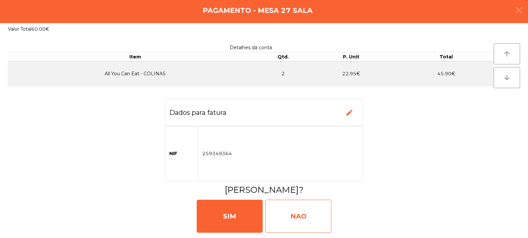
click at [304, 203] on div "NAO" at bounding box center [299, 216] width 66 height 33
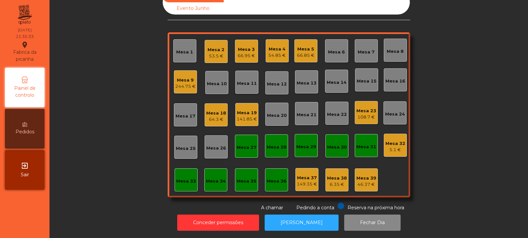
click at [240, 149] on div "Mesa 27" at bounding box center [246, 146] width 23 height 23
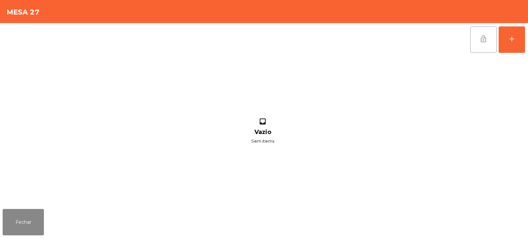
click at [487, 47] on button "lock_open" at bounding box center [484, 39] width 26 height 26
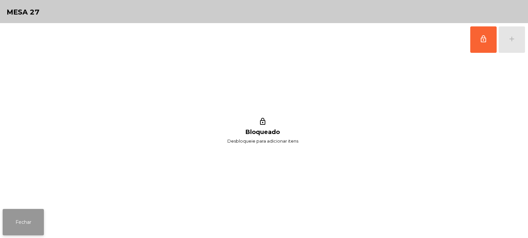
click at [35, 211] on button "Fechar" at bounding box center [23, 222] width 41 height 26
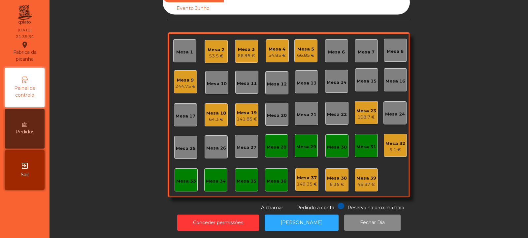
scroll to position [0, 0]
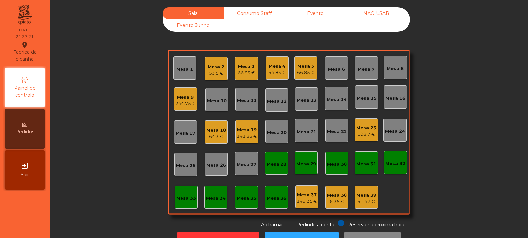
click at [251, 134] on div "141.85 €" at bounding box center [247, 136] width 20 height 7
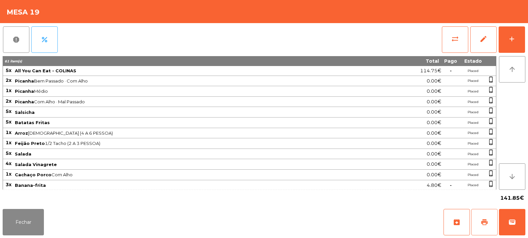
click at [483, 222] on span "print" at bounding box center [485, 222] width 8 height 8
click at [24, 229] on button "Fechar" at bounding box center [23, 222] width 41 height 26
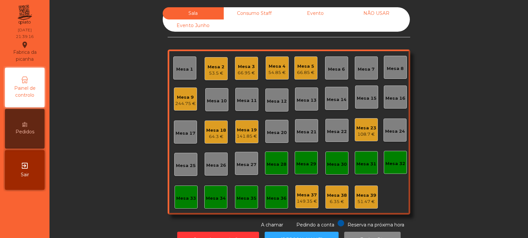
click at [90, 129] on div "Sala Consumo Staff Evento NÃO USAR Evento Junho Mesa 1 Mesa 2 53.5 € Mesa 3 66.…" at bounding box center [288, 117] width 461 height 221
click at [301, 72] on div "66.85 €" at bounding box center [306, 72] width 18 height 7
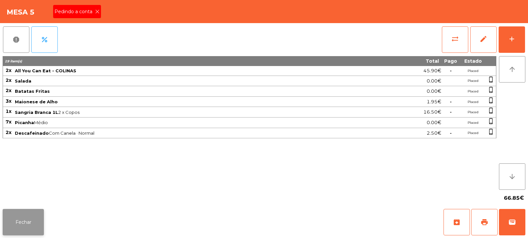
click at [32, 210] on button "Fechar" at bounding box center [23, 222] width 41 height 26
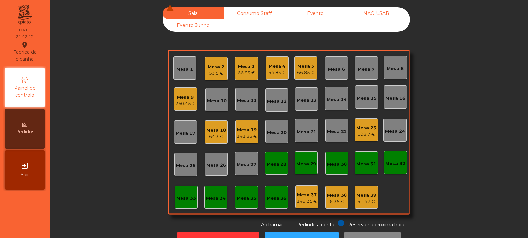
click at [246, 131] on div "Mesa 19" at bounding box center [247, 130] width 20 height 7
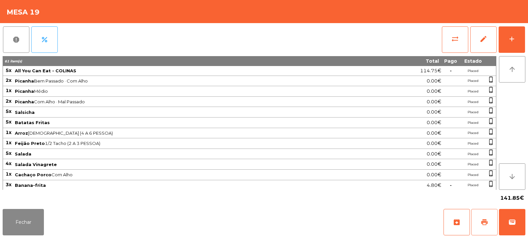
click at [478, 223] on button "print" at bounding box center [485, 222] width 26 height 26
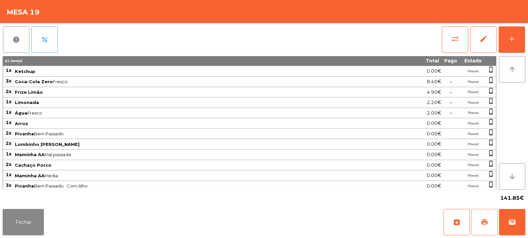
scroll to position [178, 0]
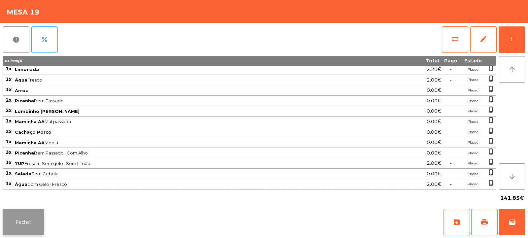
click at [23, 221] on button "Fechar" at bounding box center [23, 222] width 41 height 26
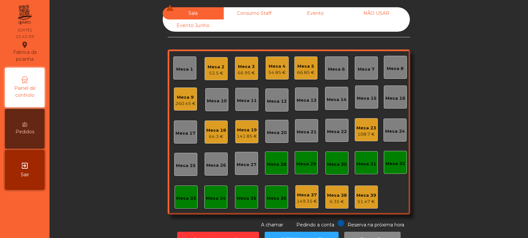
scroll to position [22, 0]
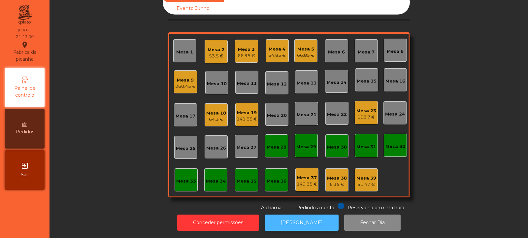
click at [290, 220] on button "[PERSON_NAME]" at bounding box center [302, 223] width 74 height 16
click at [238, 116] on div "141.85 €" at bounding box center [247, 119] width 20 height 7
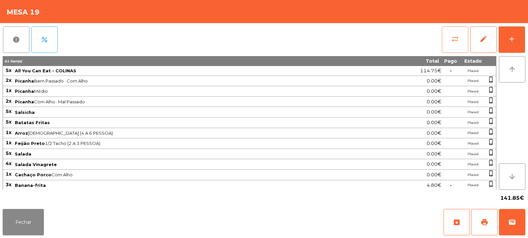
click at [456, 39] on span "sync_alt" at bounding box center [456, 39] width 8 height 8
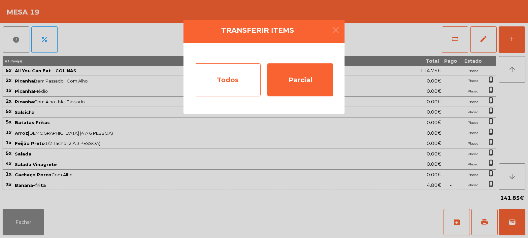
click at [230, 83] on div "Todos" at bounding box center [228, 79] width 66 height 33
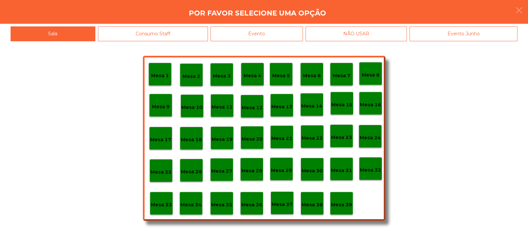
click at [266, 32] on div "Evento" at bounding box center [257, 33] width 92 height 15
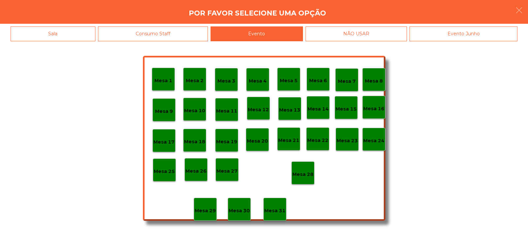
click at [307, 171] on p "Mesa 28" at bounding box center [303, 175] width 21 height 8
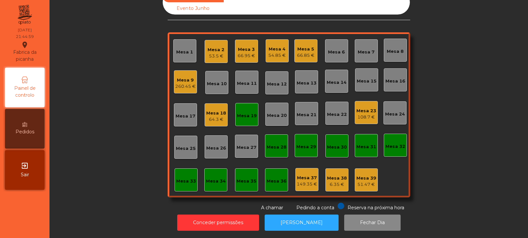
click at [306, 46] on div "Mesa 5" at bounding box center [306, 49] width 18 height 7
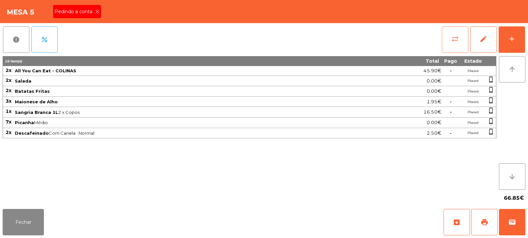
click at [454, 44] on button "sync_alt" at bounding box center [455, 39] width 26 height 26
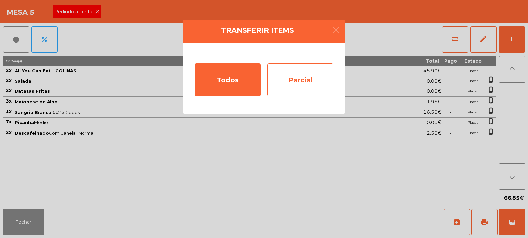
click at [288, 75] on div "Parcial" at bounding box center [301, 79] width 66 height 33
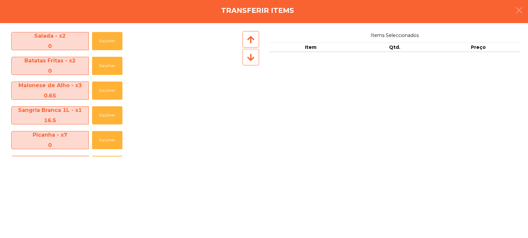
scroll to position [48, 0]
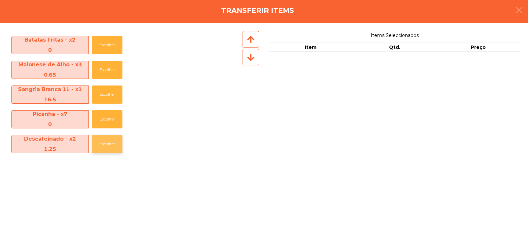
click at [102, 147] on button "Escolher" at bounding box center [107, 144] width 30 height 18
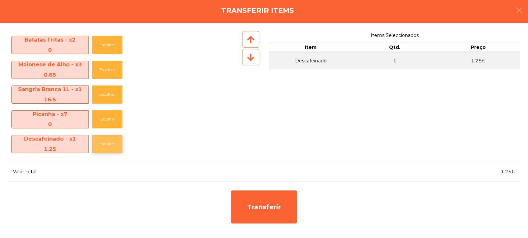
click at [102, 148] on button "Escolher" at bounding box center [107, 144] width 30 height 18
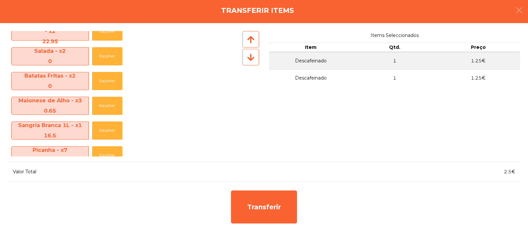
scroll to position [23, 0]
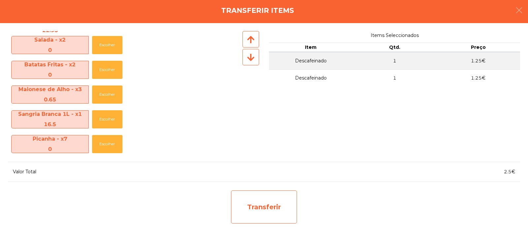
click at [269, 211] on div "Transferir" at bounding box center [264, 207] width 66 height 33
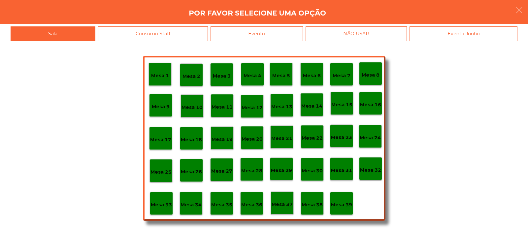
click at [344, 202] on p "Mesa 39" at bounding box center [341, 205] width 21 height 8
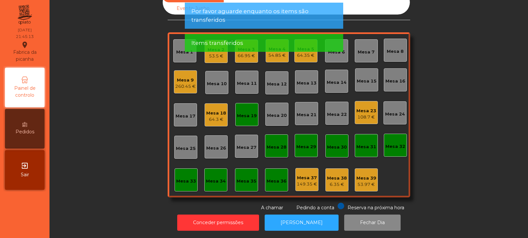
scroll to position [0, 0]
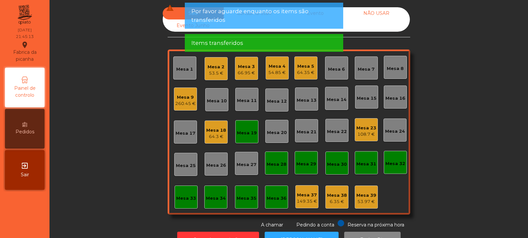
click at [248, 132] on div "Mesa 19" at bounding box center [247, 133] width 20 height 7
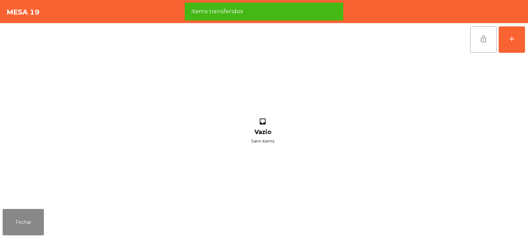
click at [480, 44] on button "lock_open" at bounding box center [484, 39] width 26 height 26
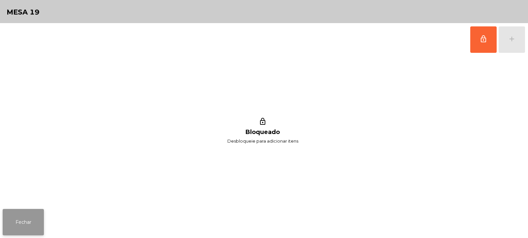
click at [36, 220] on button "Fechar" at bounding box center [23, 222] width 41 height 26
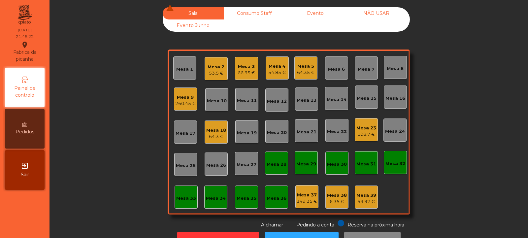
click at [241, 67] on div "Mesa 3" at bounding box center [247, 66] width 18 height 7
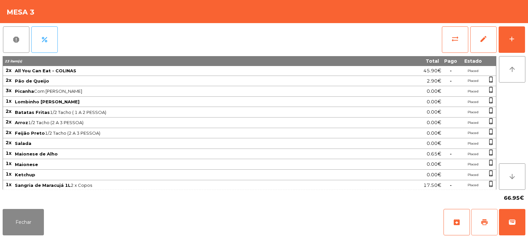
click at [483, 223] on span "print" at bounding box center [485, 222] width 8 height 8
click at [505, 223] on button "wallet" at bounding box center [512, 222] width 26 height 26
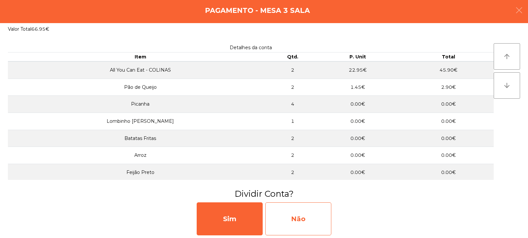
click at [301, 220] on div "Não" at bounding box center [299, 218] width 66 height 33
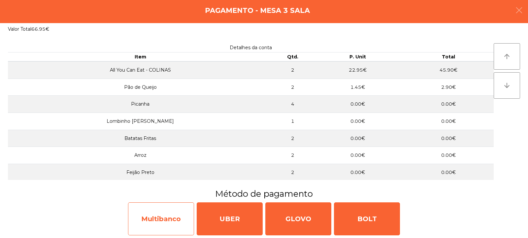
click at [161, 214] on div "Multibanco" at bounding box center [161, 218] width 66 height 33
select select "**"
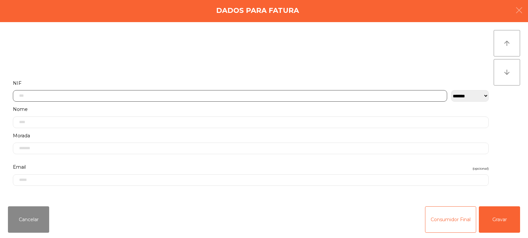
click at [39, 94] on input "text" at bounding box center [230, 96] width 435 height 12
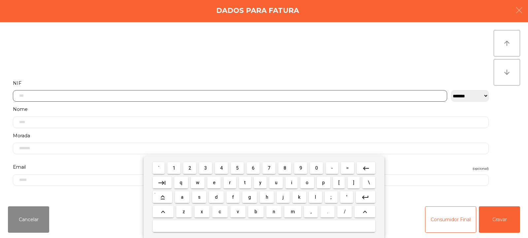
scroll to position [48, 0]
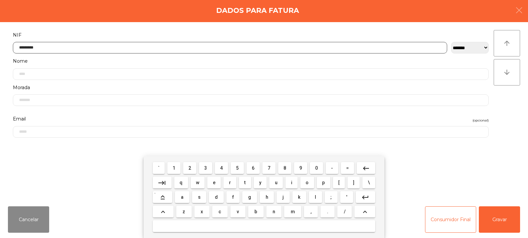
type input "*********"
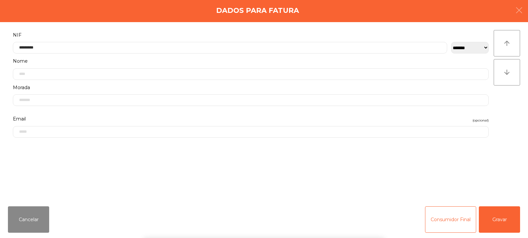
click at [505, 118] on div "arrow_upward arrow_downward" at bounding box center [507, 111] width 26 height 163
click at [502, 215] on button "Gravar" at bounding box center [499, 219] width 41 height 26
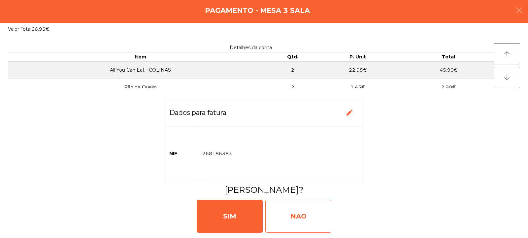
click at [306, 212] on div "NAO" at bounding box center [299, 216] width 66 height 33
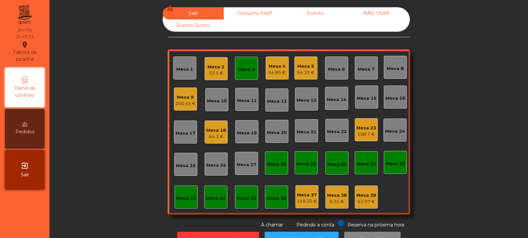
click at [242, 71] on div "Mesa 3" at bounding box center [246, 69] width 17 height 7
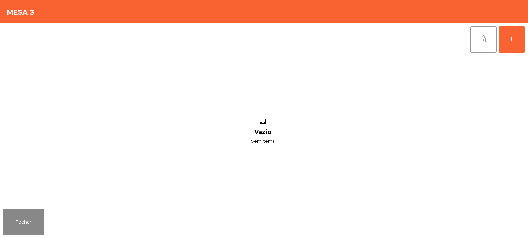
click at [489, 41] on button "lock_open" at bounding box center [484, 39] width 26 height 26
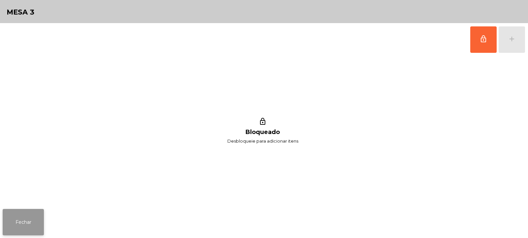
click at [17, 222] on button "Fechar" at bounding box center [23, 222] width 41 height 26
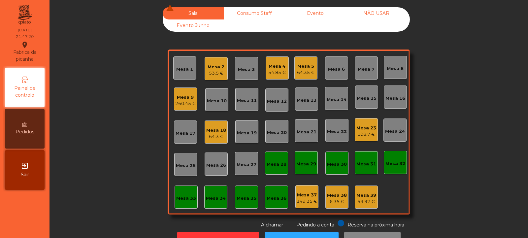
click at [306, 69] on div "Mesa 5" at bounding box center [306, 66] width 18 height 7
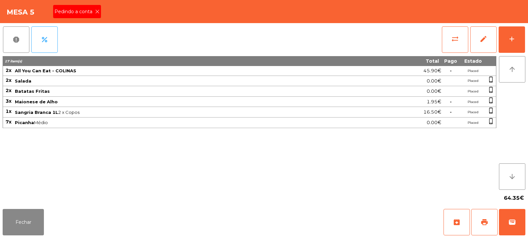
click at [97, 11] on icon at bounding box center [97, 11] width 5 height 5
click at [480, 218] on button "print" at bounding box center [485, 222] width 26 height 26
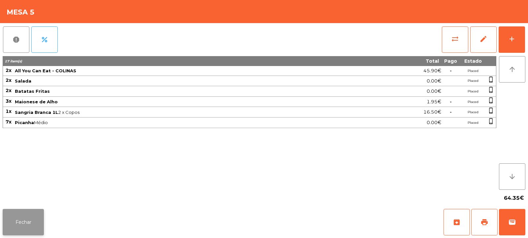
click at [25, 217] on button "Fechar" at bounding box center [23, 222] width 41 height 26
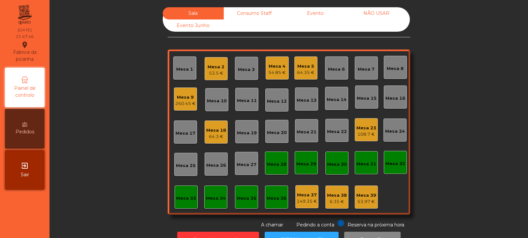
click at [309, 70] on div "64.35 €" at bounding box center [306, 72] width 18 height 7
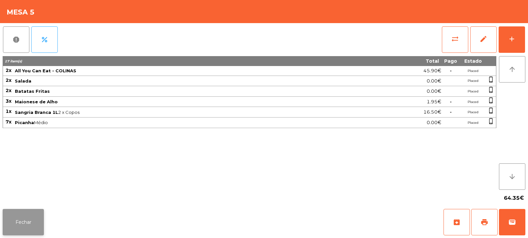
click at [25, 218] on button "Fechar" at bounding box center [23, 222] width 41 height 26
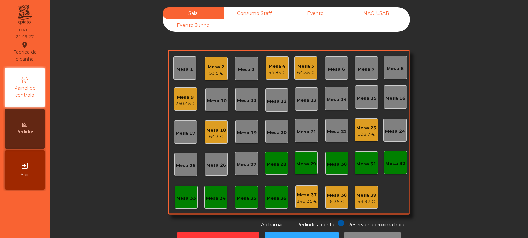
click at [245, 68] on div "Mesa 3" at bounding box center [246, 69] width 17 height 7
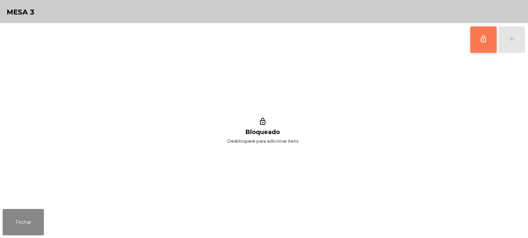
click at [485, 43] on button "lock_outline" at bounding box center [484, 39] width 26 height 26
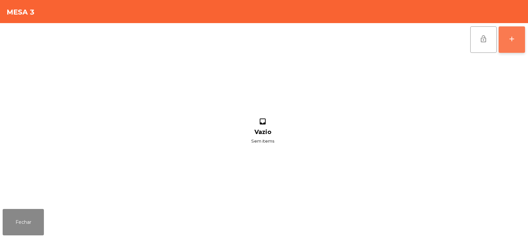
click at [509, 41] on div "add" at bounding box center [512, 39] width 8 height 8
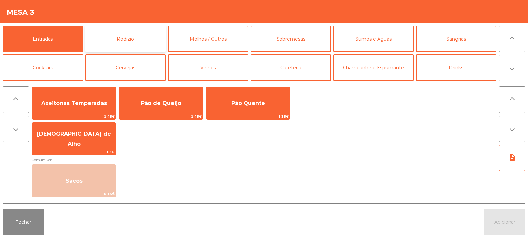
click at [134, 37] on button "Rodizio" at bounding box center [126, 39] width 81 height 26
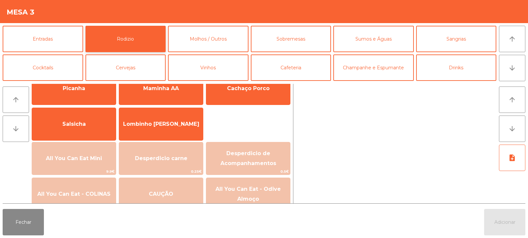
scroll to position [35, 0]
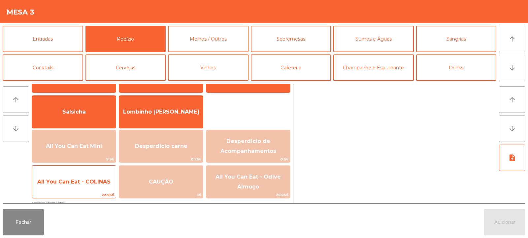
click at [77, 185] on span "All You Can Eat - COLINAS" at bounding box center [74, 182] width 84 height 18
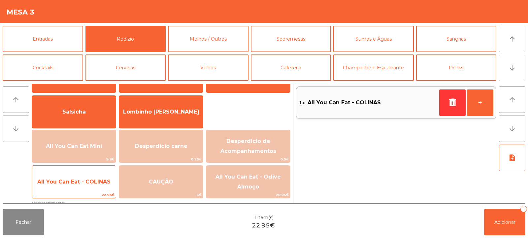
click at [77, 184] on span "All You Can Eat - COLINAS" at bounding box center [73, 182] width 73 height 6
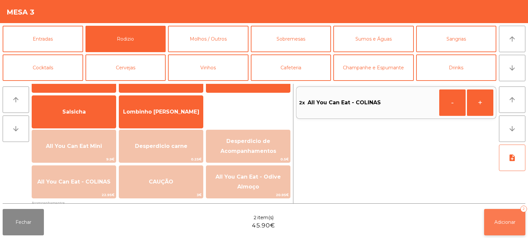
click at [501, 220] on span "Adicionar" at bounding box center [505, 222] width 21 height 6
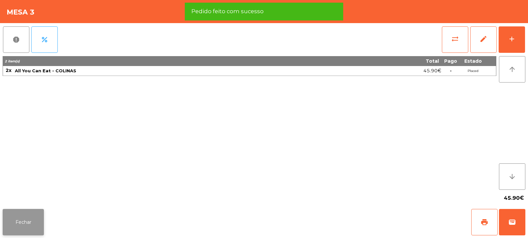
click at [18, 227] on button "Fechar" at bounding box center [23, 222] width 41 height 26
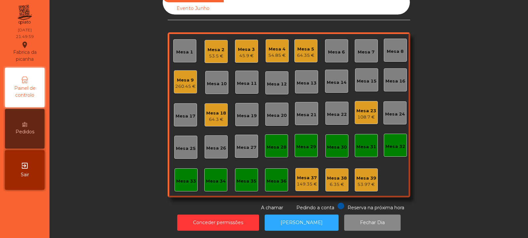
scroll to position [0, 0]
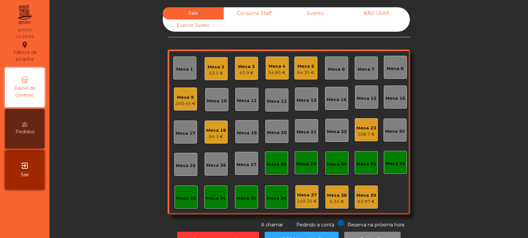
click at [241, 71] on div "45.9 €" at bounding box center [246, 73] width 17 height 7
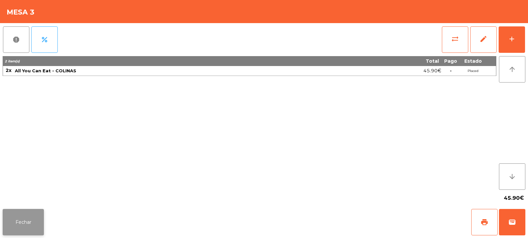
click at [26, 224] on button "Fechar" at bounding box center [23, 222] width 41 height 26
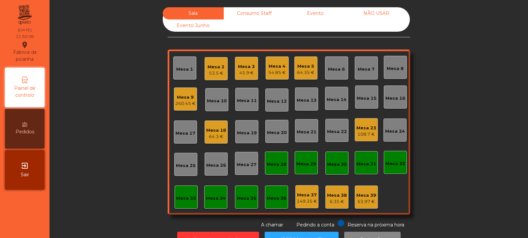
click at [297, 75] on div "64.35 €" at bounding box center [306, 72] width 18 height 7
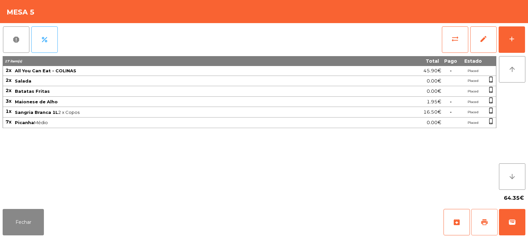
click at [481, 227] on button "print" at bounding box center [485, 222] width 26 height 26
click at [457, 41] on span "sync_alt" at bounding box center [456, 39] width 8 height 8
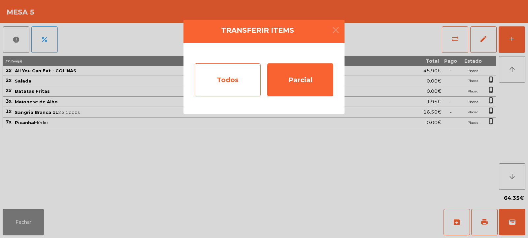
click at [223, 85] on div "Todos" at bounding box center [228, 79] width 66 height 33
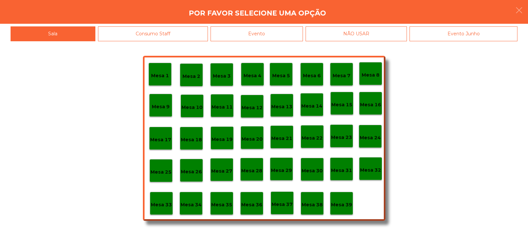
click at [260, 35] on div "Evento" at bounding box center [257, 33] width 92 height 15
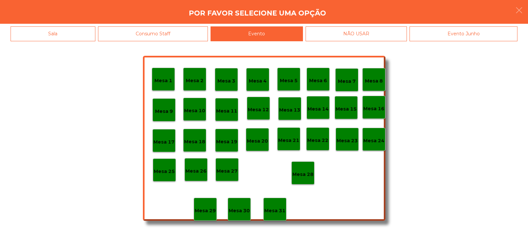
click at [307, 171] on p "Mesa 28" at bounding box center [303, 175] width 21 height 8
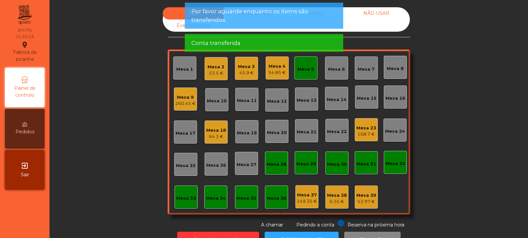
click at [306, 68] on div "Mesa 5" at bounding box center [306, 69] width 17 height 7
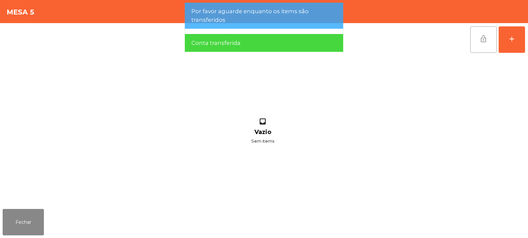
click at [485, 41] on span "lock_open" at bounding box center [484, 39] width 8 height 8
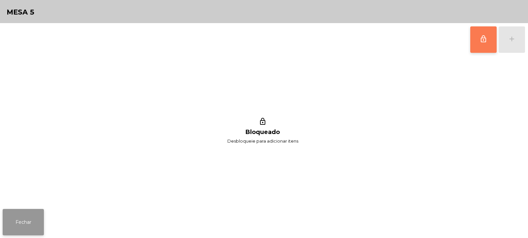
click at [38, 217] on button "Fechar" at bounding box center [23, 222] width 41 height 26
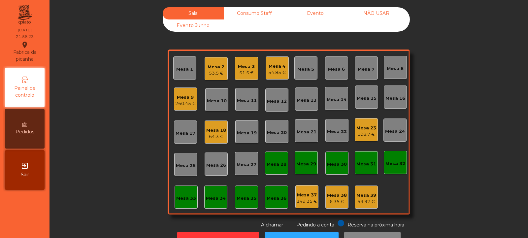
click at [212, 130] on div "Mesa 18" at bounding box center [216, 130] width 20 height 7
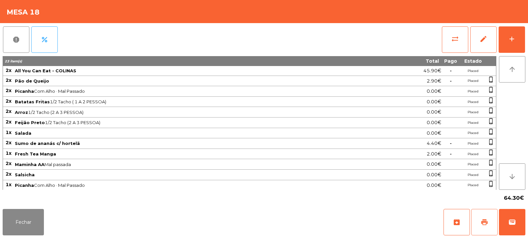
click at [482, 226] on span "print" at bounding box center [485, 222] width 8 height 8
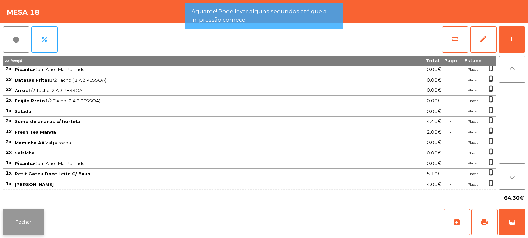
click at [35, 215] on button "Fechar" at bounding box center [23, 222] width 41 height 26
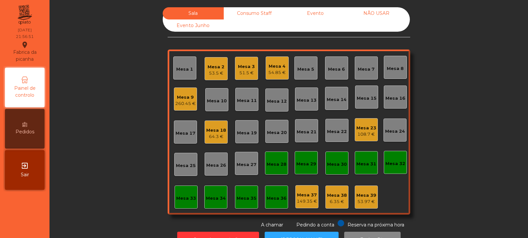
click at [213, 130] on div "Mesa 18" at bounding box center [216, 130] width 20 height 7
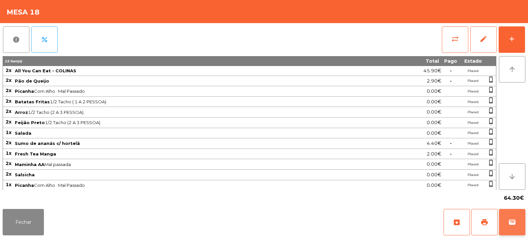
click at [511, 221] on span "wallet" at bounding box center [513, 222] width 8 height 8
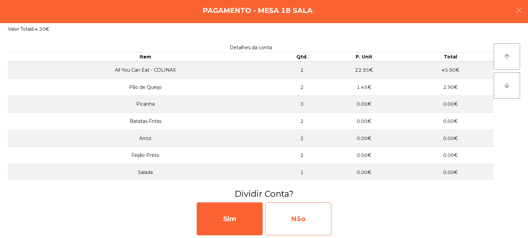
click at [298, 209] on div "Não" at bounding box center [299, 218] width 66 height 33
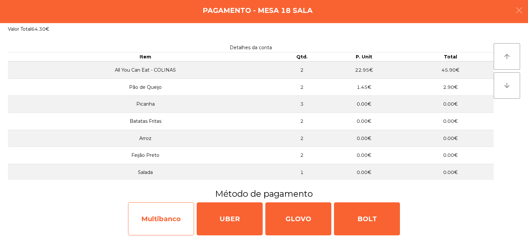
click at [181, 213] on div "Multibanco" at bounding box center [161, 218] width 66 height 33
select select "**"
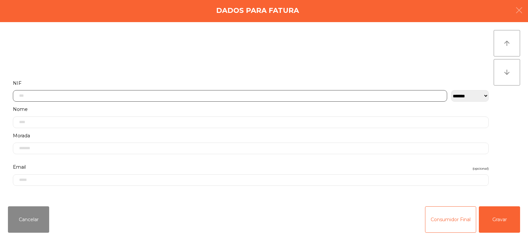
click at [273, 94] on input "text" at bounding box center [230, 96] width 435 height 12
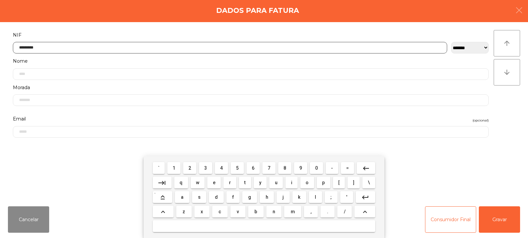
type input "*********"
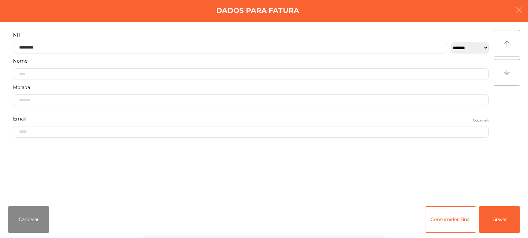
click at [501, 213] on div "` 1 2 3 4 5 6 7 8 9 0 - = keyboard_backspace keyboard_tab q w e r t y u i o p […" at bounding box center [264, 197] width 528 height 82
click at [498, 216] on button "Gravar" at bounding box center [499, 219] width 41 height 26
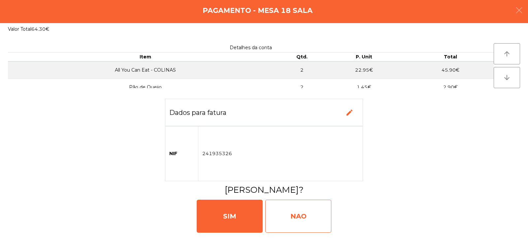
click at [290, 208] on div "NAO" at bounding box center [299, 216] width 66 height 33
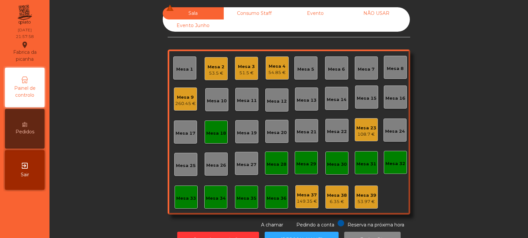
click at [212, 130] on div "Mesa 18" at bounding box center [216, 131] width 20 height 9
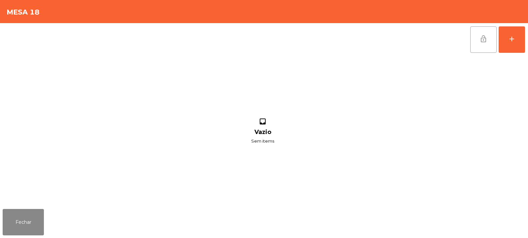
click at [480, 42] on span "lock_open" at bounding box center [484, 39] width 8 height 8
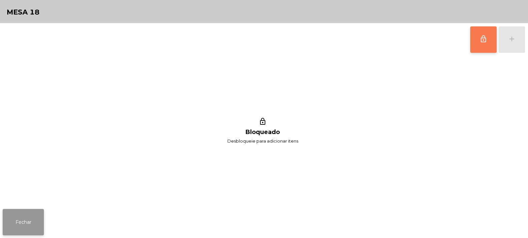
click at [32, 217] on button "Fechar" at bounding box center [23, 222] width 41 height 26
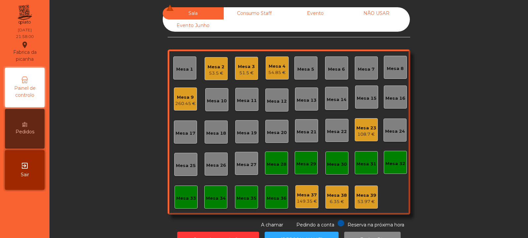
scroll to position [22, 0]
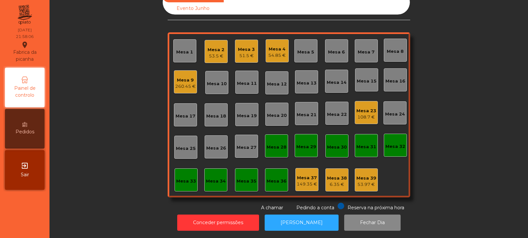
click at [275, 52] on div "54.85 €" at bounding box center [278, 55] width 18 height 7
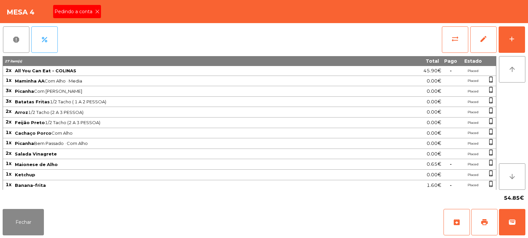
click at [95, 12] on icon at bounding box center [97, 11] width 5 height 5
click at [486, 223] on span "print" at bounding box center [485, 222] width 8 height 8
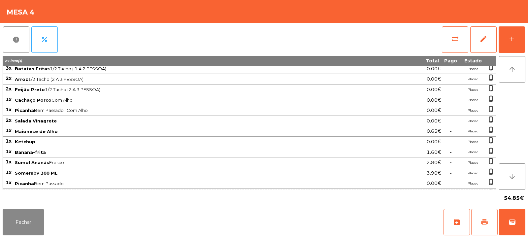
scroll to position [64, 0]
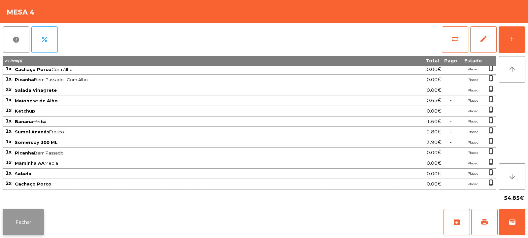
click at [25, 217] on button "Fechar" at bounding box center [23, 222] width 41 height 26
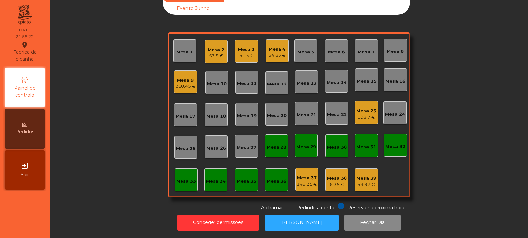
scroll to position [0, 0]
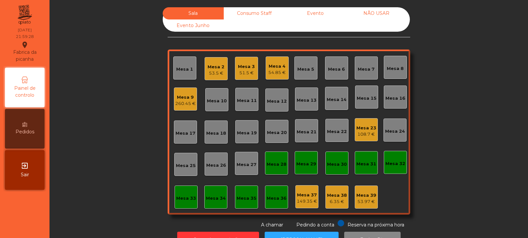
click at [276, 71] on div "54.85 €" at bounding box center [278, 72] width 18 height 7
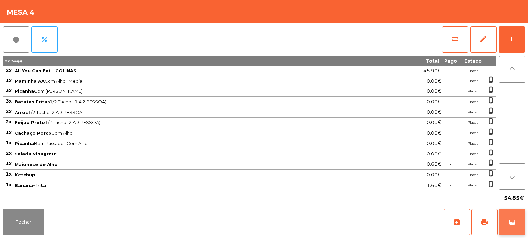
click at [512, 224] on span "wallet" at bounding box center [513, 222] width 8 height 8
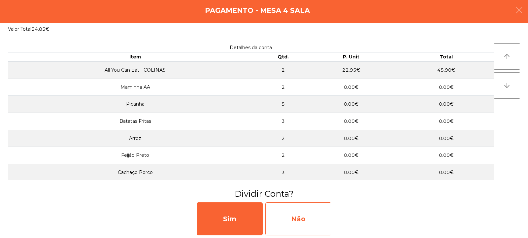
click at [306, 216] on div "Não" at bounding box center [299, 218] width 66 height 33
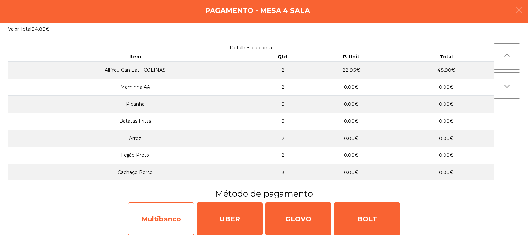
click at [171, 214] on div "Multibanco" at bounding box center [161, 218] width 66 height 33
select select "**"
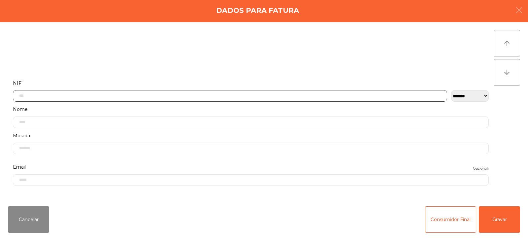
click at [239, 93] on input "text" at bounding box center [230, 96] width 435 height 12
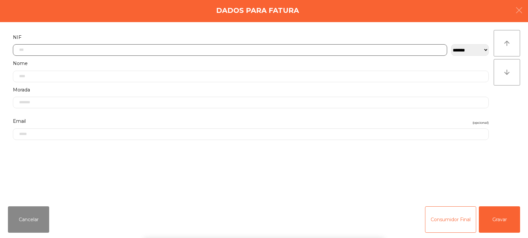
scroll to position [48, 0]
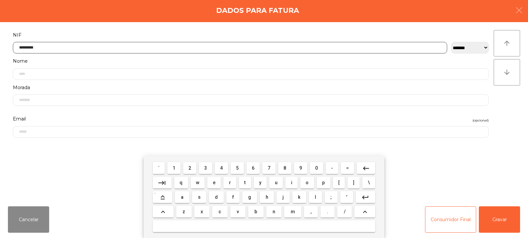
type input "*********"
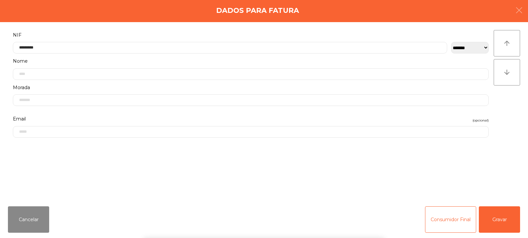
click at [498, 215] on div "` 1 2 3 4 5 6 7 8 9 0 - = keyboard_backspace keyboard_tab q w e r t y u i o p […" at bounding box center [264, 197] width 528 height 82
click at [497, 214] on button "Gravar" at bounding box center [499, 219] width 41 height 26
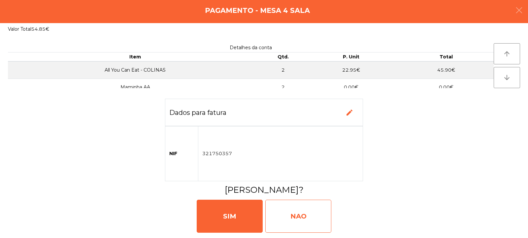
click at [308, 210] on div "NAO" at bounding box center [299, 216] width 66 height 33
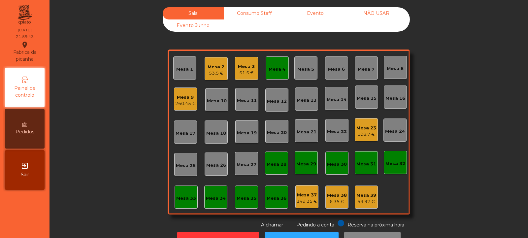
click at [276, 75] on div "Mesa 4" at bounding box center [277, 67] width 23 height 23
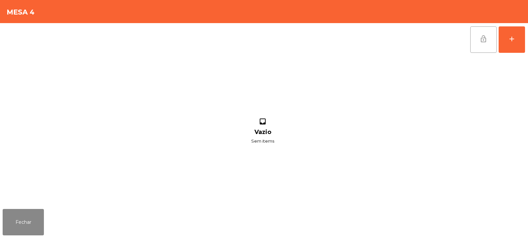
click at [485, 42] on span "lock_open" at bounding box center [484, 39] width 8 height 8
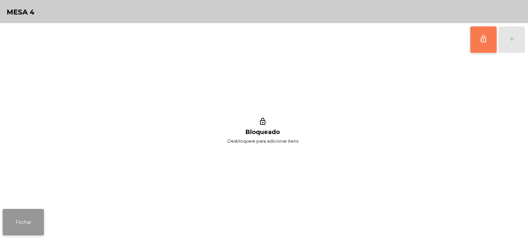
click at [18, 220] on button "Fechar" at bounding box center [23, 222] width 41 height 26
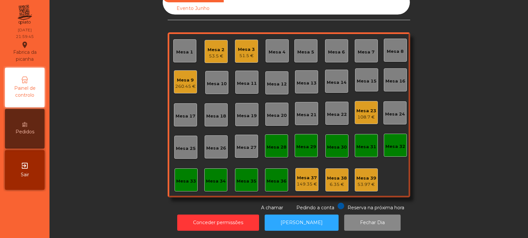
scroll to position [0, 0]
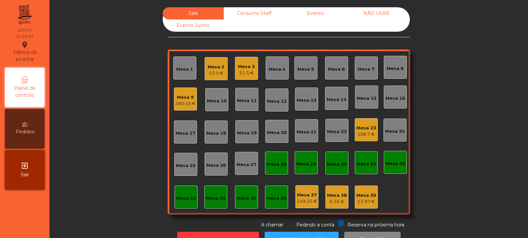
click at [337, 199] on div "6.35 €" at bounding box center [337, 202] width 20 height 7
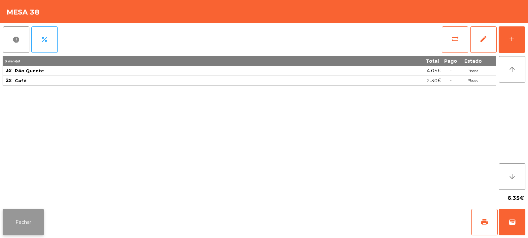
click at [33, 221] on button "Fechar" at bounding box center [23, 222] width 41 height 26
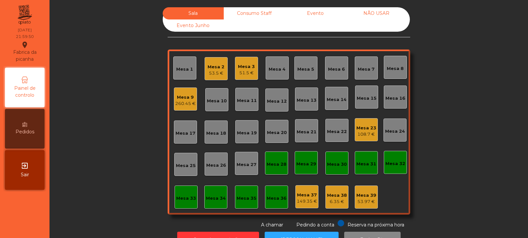
click at [338, 199] on div "6.35 €" at bounding box center [337, 202] width 20 height 7
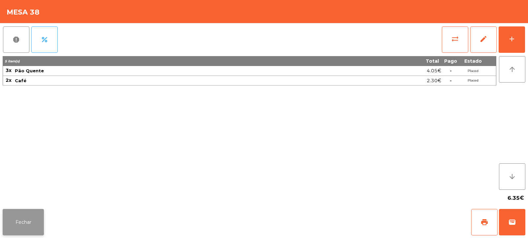
click at [28, 222] on button "Fechar" at bounding box center [23, 222] width 41 height 26
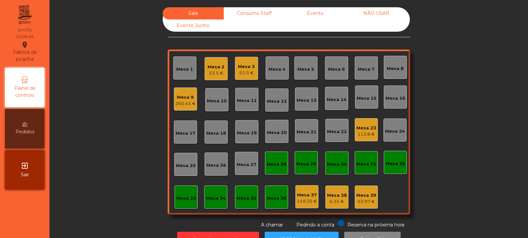
click at [274, 68] on div "Mesa 4" at bounding box center [277, 69] width 17 height 7
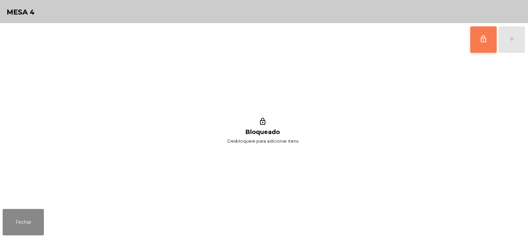
click at [488, 42] on button "lock_outline" at bounding box center [484, 39] width 26 height 26
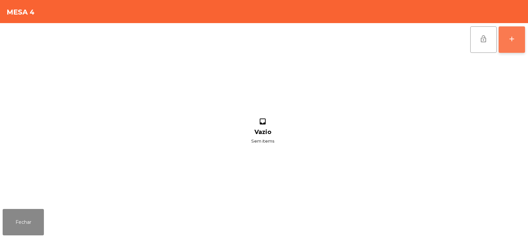
click at [513, 38] on div "add" at bounding box center [512, 39] width 8 height 8
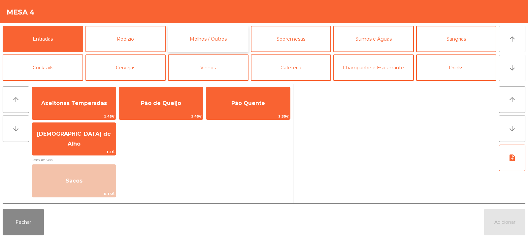
click at [211, 40] on button "Molhos / Outros" at bounding box center [208, 39] width 81 height 26
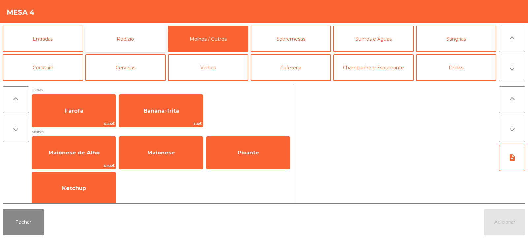
click at [133, 38] on button "Rodizio" at bounding box center [126, 39] width 81 height 26
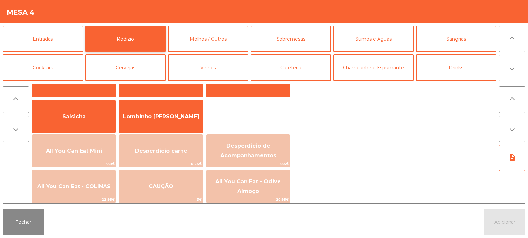
scroll to position [42, 0]
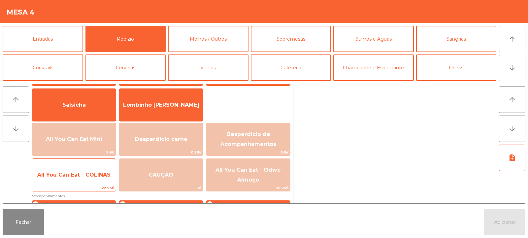
click at [86, 177] on span "All You Can Eat - COLINAS" at bounding box center [73, 175] width 73 height 6
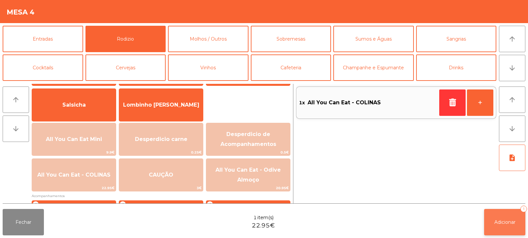
click at [500, 223] on span "Adicionar" at bounding box center [505, 222] width 21 height 6
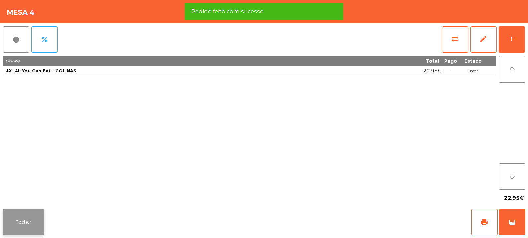
click at [34, 223] on button "Fechar" at bounding box center [23, 222] width 41 height 26
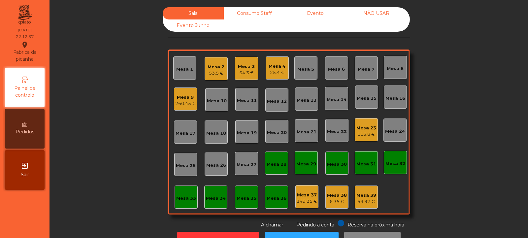
click at [251, 72] on div "54.3 €" at bounding box center [246, 73] width 17 height 7
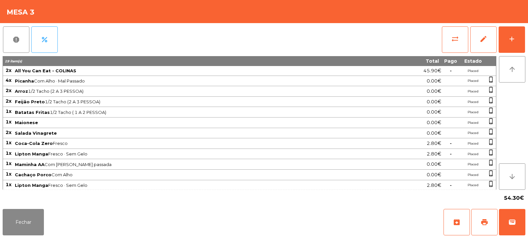
scroll to position [1, 0]
click at [26, 220] on button "Fechar" at bounding box center [23, 222] width 41 height 26
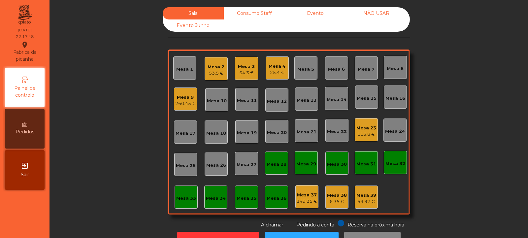
click at [215, 73] on div "53.5 €" at bounding box center [216, 73] width 17 height 7
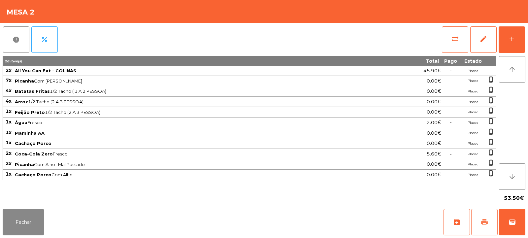
click at [481, 220] on span "print" at bounding box center [485, 222] width 8 height 8
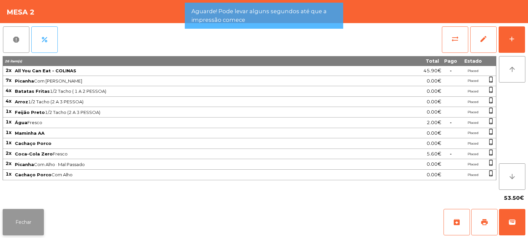
click at [35, 226] on button "Fechar" at bounding box center [23, 222] width 41 height 26
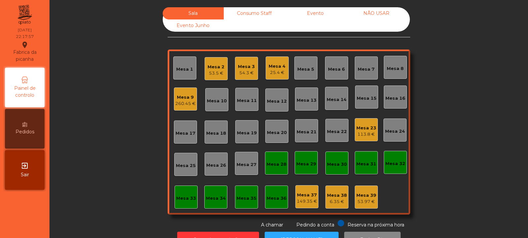
click at [209, 76] on div "53.5 €" at bounding box center [216, 73] width 17 height 7
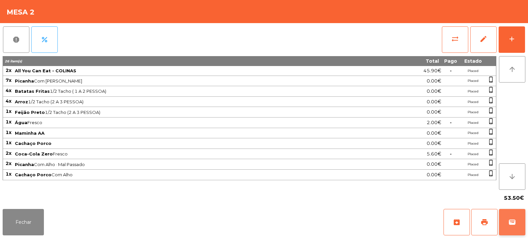
click at [517, 225] on button "wallet" at bounding box center [512, 222] width 26 height 26
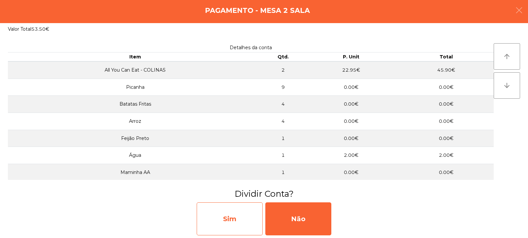
click at [252, 212] on div "Sim" at bounding box center [230, 218] width 66 height 33
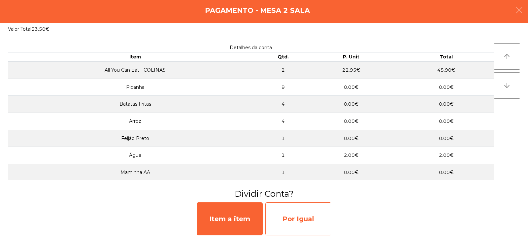
click at [288, 212] on div "Por Igual" at bounding box center [299, 218] width 66 height 33
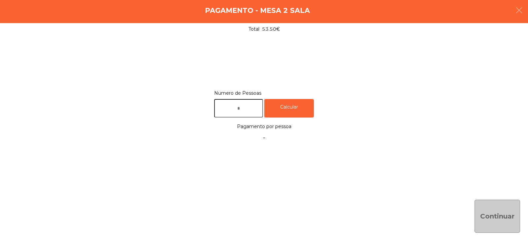
click at [249, 104] on input "text" at bounding box center [238, 108] width 49 height 19
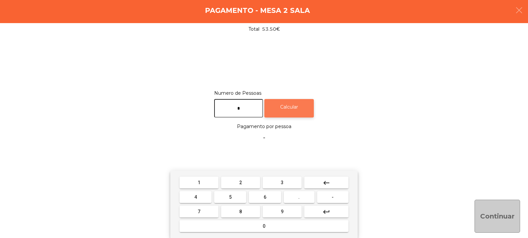
type input "*"
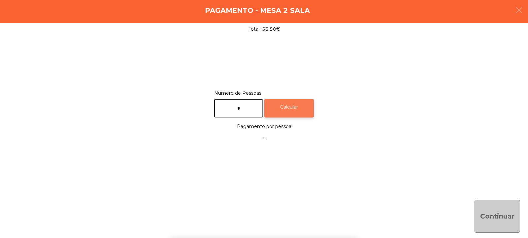
click at [300, 105] on div "Calcular" at bounding box center [290, 108] width 50 height 19
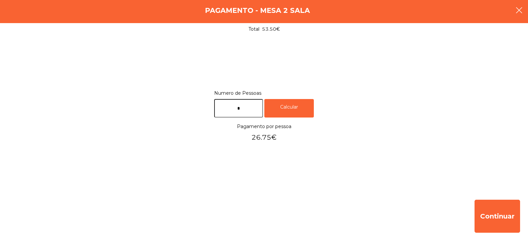
click at [513, 14] on button "button" at bounding box center [519, 11] width 18 height 20
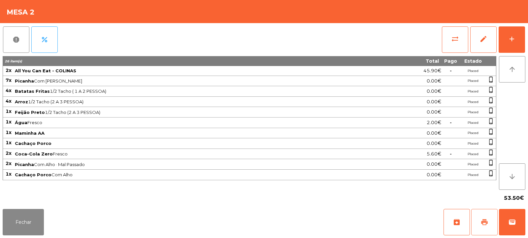
click at [480, 225] on button "print" at bounding box center [485, 222] width 26 height 26
click at [452, 41] on span "sync_alt" at bounding box center [456, 39] width 8 height 8
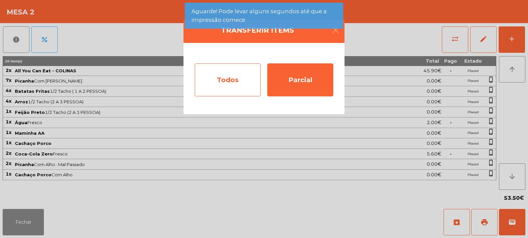
click at [230, 75] on div "Todos" at bounding box center [228, 79] width 66 height 33
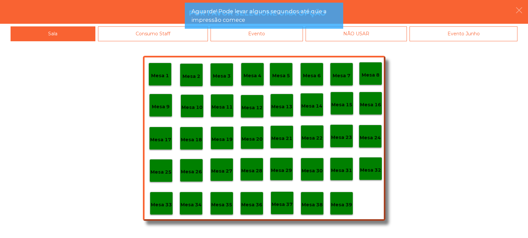
click at [287, 34] on div "Evento" at bounding box center [257, 33] width 92 height 15
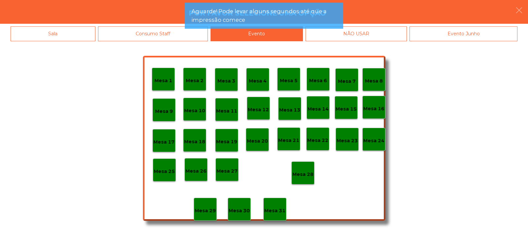
click at [309, 172] on p "Mesa 28" at bounding box center [303, 175] width 21 height 8
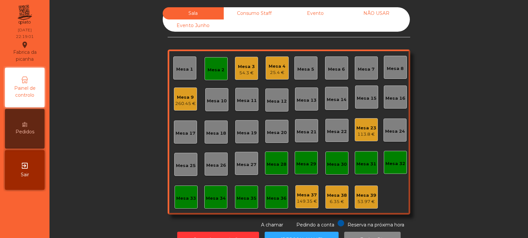
click at [205, 66] on div "Mesa 2" at bounding box center [216, 68] width 23 height 23
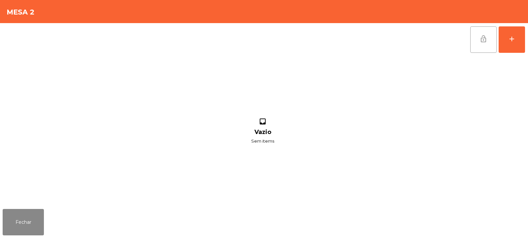
click at [483, 39] on span "lock_open" at bounding box center [484, 39] width 8 height 8
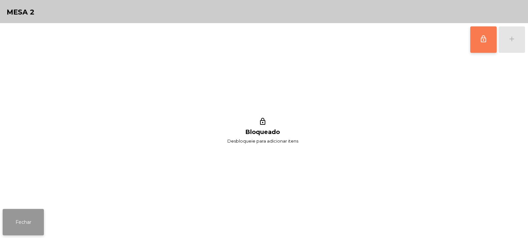
click at [18, 214] on button "Fechar" at bounding box center [23, 222] width 41 height 26
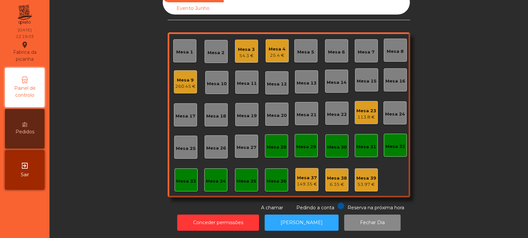
scroll to position [0, 0]
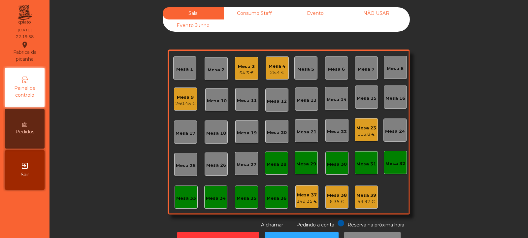
click at [188, 129] on div "Mesa 17" at bounding box center [186, 131] width 20 height 9
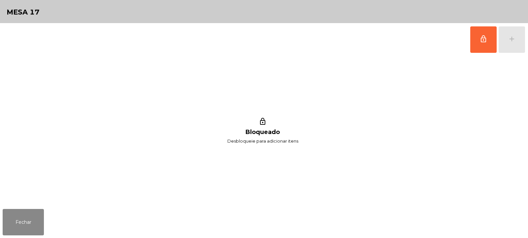
click at [204, 177] on div "lock_outline Bloqueado Desbloqueie para adicionar itens" at bounding box center [263, 131] width 521 height 150
click at [37, 212] on button "Fechar" at bounding box center [23, 222] width 41 height 26
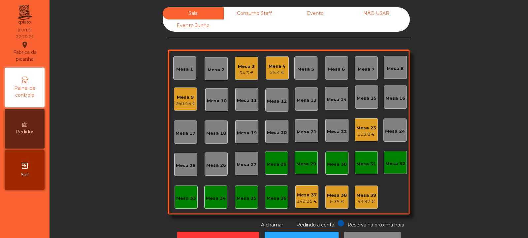
click at [367, 136] on div "113.8 €" at bounding box center [367, 134] width 20 height 7
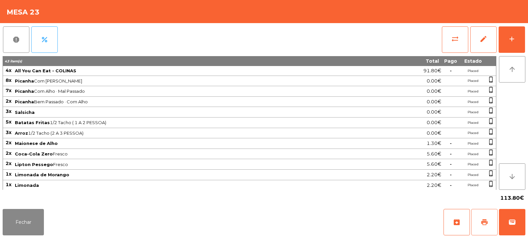
click at [486, 225] on span "print" at bounding box center [485, 222] width 8 height 8
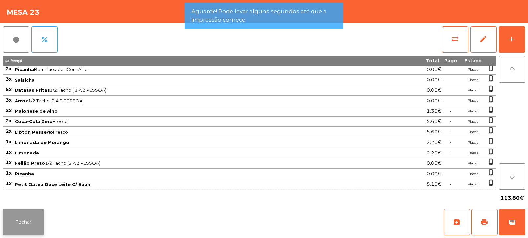
click at [35, 218] on button "Fechar" at bounding box center [23, 222] width 41 height 26
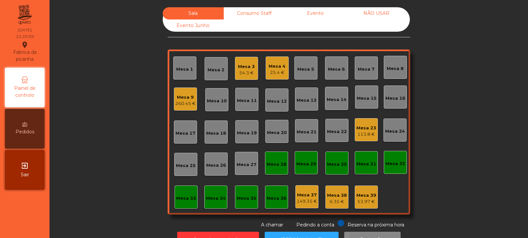
click at [367, 136] on div "113.8 €" at bounding box center [367, 134] width 20 height 7
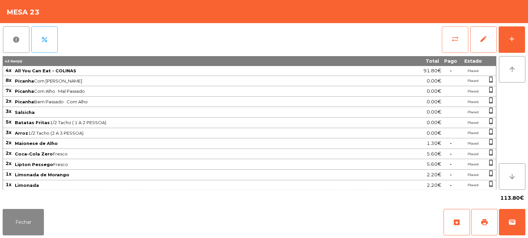
click at [454, 31] on button "sync_alt" at bounding box center [455, 39] width 26 height 26
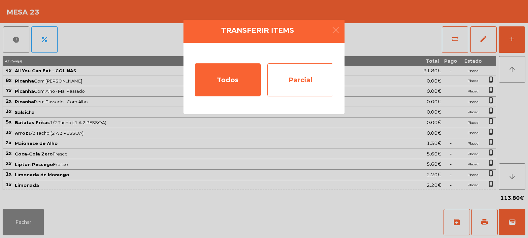
click at [313, 82] on div "Parcial" at bounding box center [301, 79] width 66 height 33
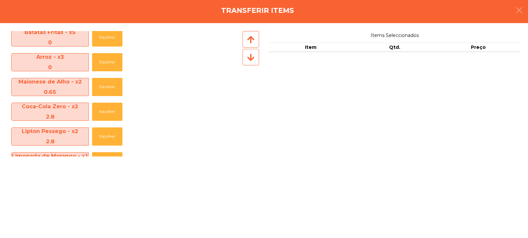
scroll to position [174, 0]
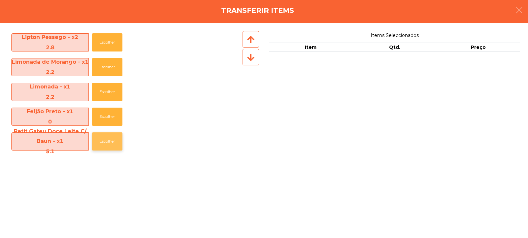
click at [112, 140] on button "Escolher" at bounding box center [107, 141] width 30 height 18
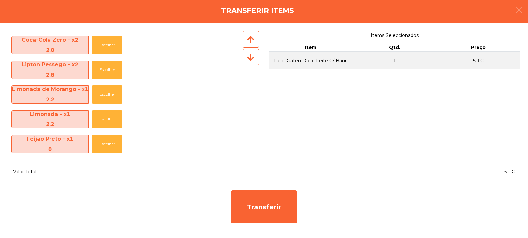
scroll to position [147, 0]
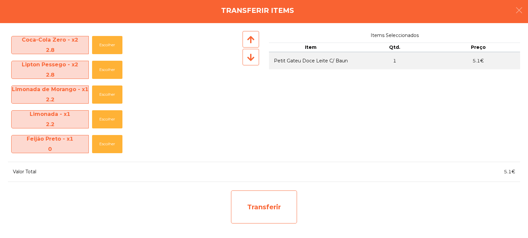
click at [274, 207] on div "Transferir" at bounding box center [264, 207] width 66 height 33
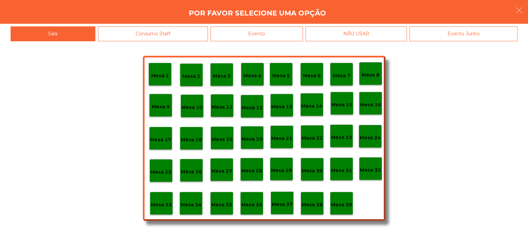
click at [345, 201] on p "Mesa 39" at bounding box center [341, 205] width 21 height 8
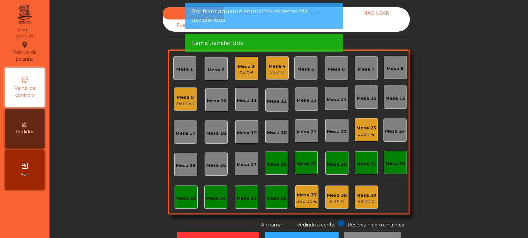
click at [363, 131] on div "108.7 €" at bounding box center [367, 134] width 20 height 7
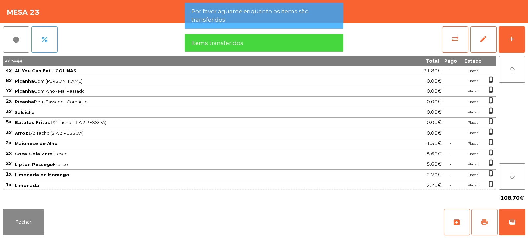
click at [487, 220] on span "print" at bounding box center [485, 222] width 8 height 8
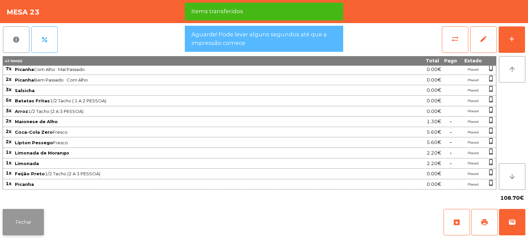
click at [41, 216] on button "Fechar" at bounding box center [23, 222] width 41 height 26
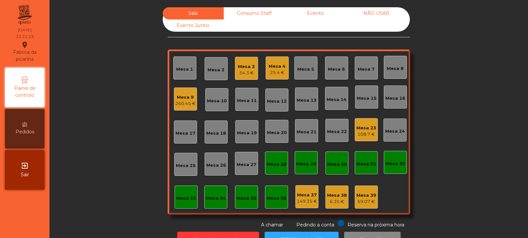
click at [363, 122] on div "Mesa 23 108.7 €" at bounding box center [367, 130] width 20 height 16
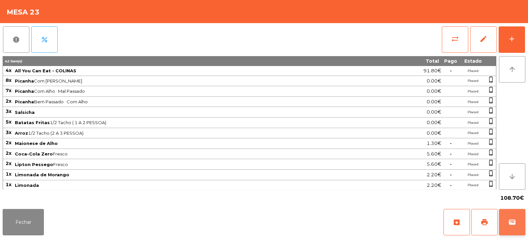
click at [507, 226] on button "wallet" at bounding box center [512, 222] width 26 height 26
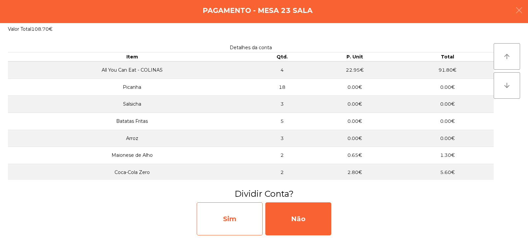
click at [247, 210] on div "Sim" at bounding box center [230, 218] width 66 height 33
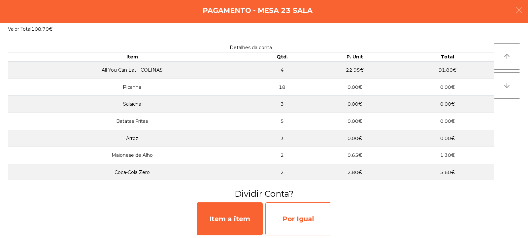
click at [290, 211] on div "Por Igual" at bounding box center [299, 218] width 66 height 33
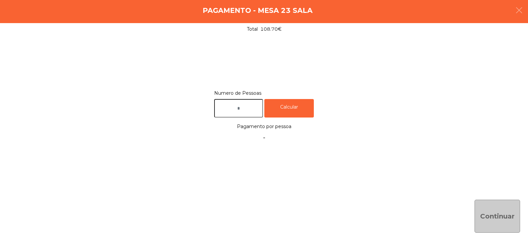
click at [249, 107] on input "text" at bounding box center [238, 108] width 49 height 19
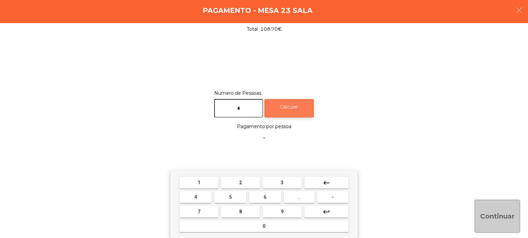
type input "*"
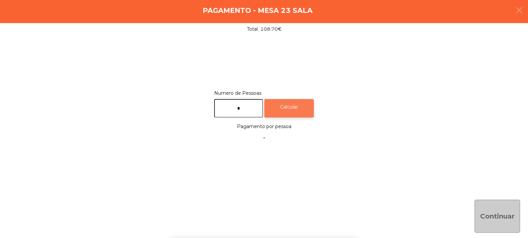
click at [299, 105] on div "Calcular" at bounding box center [290, 108] width 50 height 19
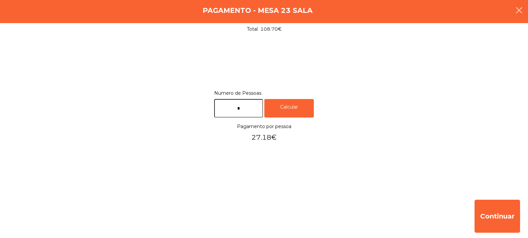
click at [519, 14] on icon "button" at bounding box center [520, 10] width 8 height 8
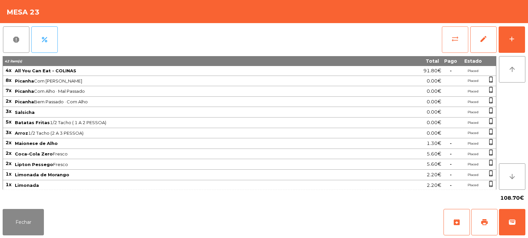
click at [451, 42] on button "sync_alt" at bounding box center [455, 39] width 26 height 26
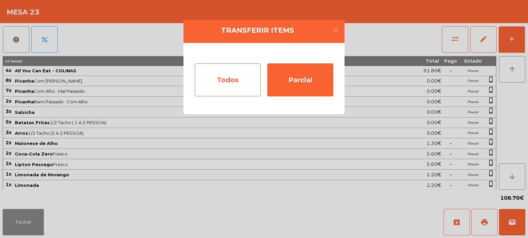
click at [238, 74] on div "Todos" at bounding box center [228, 79] width 66 height 33
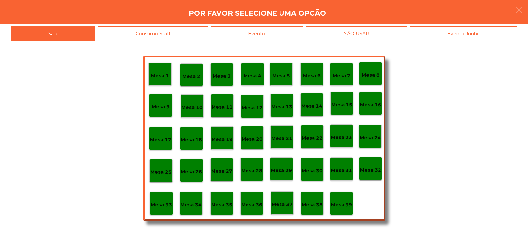
click at [266, 33] on div "Evento" at bounding box center [257, 33] width 92 height 15
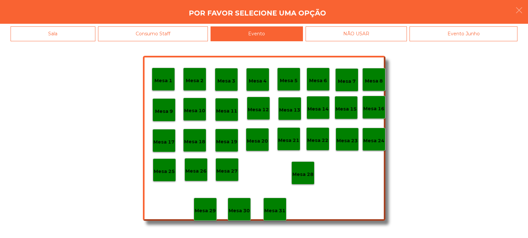
click at [308, 171] on p "Mesa 28" at bounding box center [303, 175] width 21 height 8
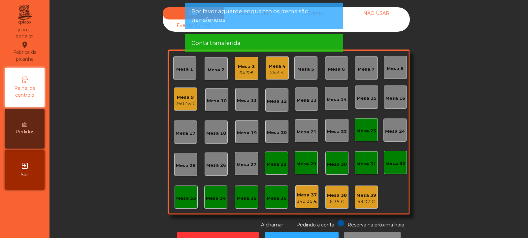
click at [369, 132] on div "Mesa 23" at bounding box center [367, 131] width 20 height 7
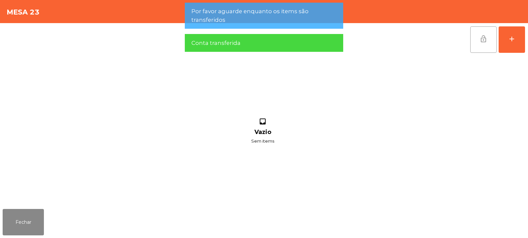
click at [482, 45] on button "lock_open" at bounding box center [484, 39] width 26 height 26
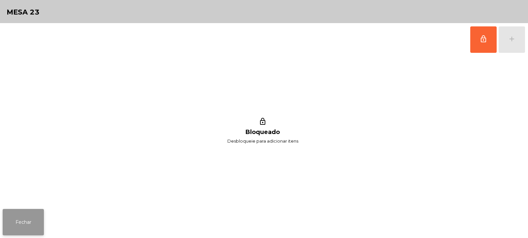
click at [33, 218] on button "Fechar" at bounding box center [23, 222] width 41 height 26
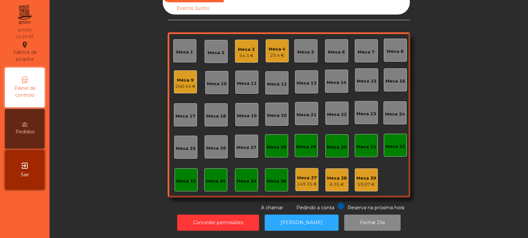
scroll to position [0, 0]
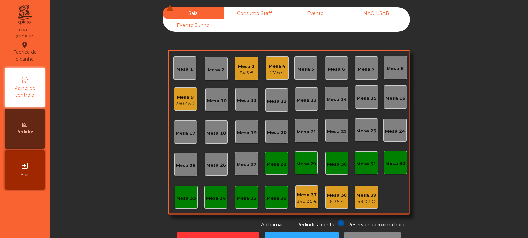
click at [239, 72] on div "54.3 €" at bounding box center [246, 73] width 17 height 7
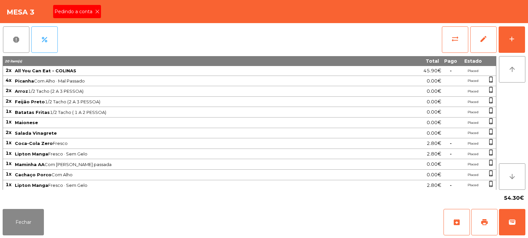
click at [99, 13] on icon at bounding box center [97, 11] width 5 height 5
click at [482, 220] on span "print" at bounding box center [485, 222] width 8 height 8
click at [489, 216] on button "print" at bounding box center [485, 222] width 26 height 26
click at [513, 218] on button "wallet" at bounding box center [512, 222] width 26 height 26
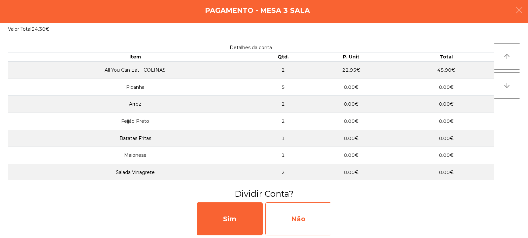
click at [286, 214] on div "Não" at bounding box center [299, 218] width 66 height 33
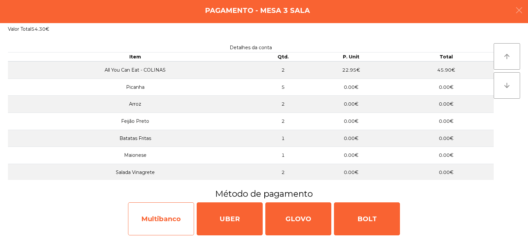
click at [159, 210] on div "Multibanco" at bounding box center [161, 218] width 66 height 33
select select "**"
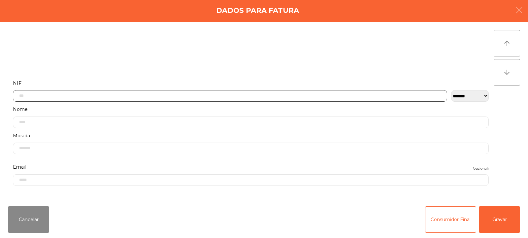
click at [49, 96] on input "text" at bounding box center [230, 96] width 435 height 12
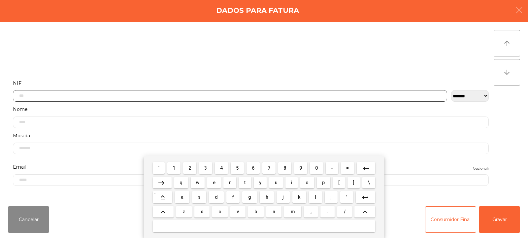
scroll to position [48, 0]
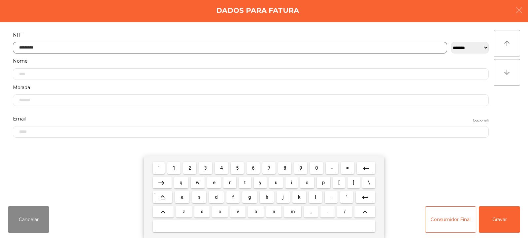
type input "*********"
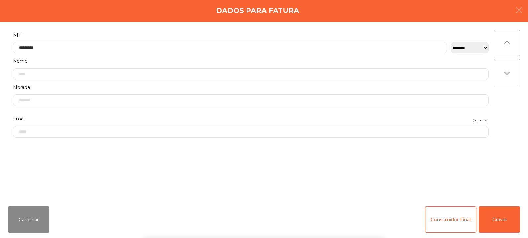
click at [452, 31] on label "NIF" at bounding box center [251, 35] width 476 height 9
click at [520, 106] on div "**********" at bounding box center [264, 111] width 528 height 179
click at [504, 216] on button "Gravar" at bounding box center [499, 219] width 41 height 26
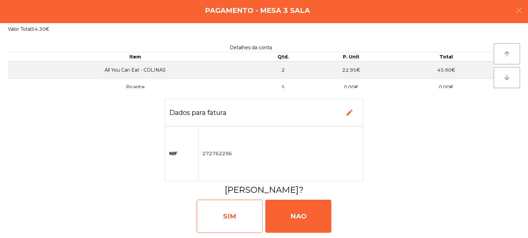
click at [243, 210] on div "SIM" at bounding box center [230, 216] width 66 height 33
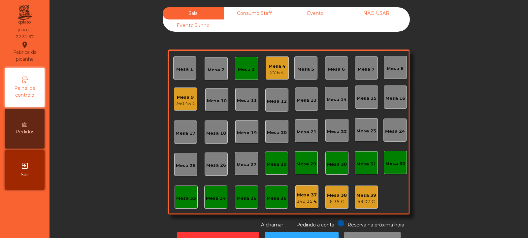
click at [251, 68] on div "Mesa 3" at bounding box center [246, 69] width 17 height 7
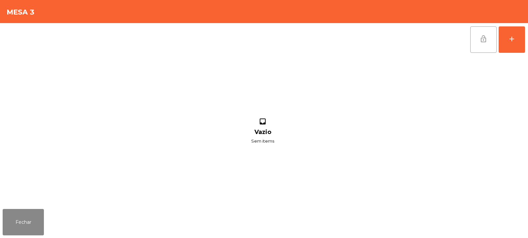
click at [487, 40] on span "lock_open" at bounding box center [484, 39] width 8 height 8
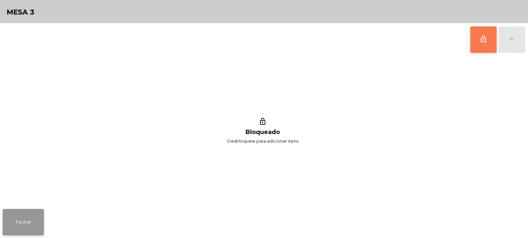
click at [21, 230] on button "Fechar" at bounding box center [23, 222] width 41 height 26
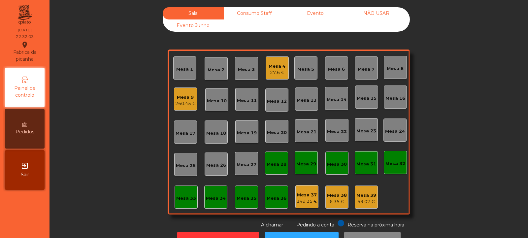
click at [185, 94] on div "Mesa 9" at bounding box center [185, 97] width 20 height 7
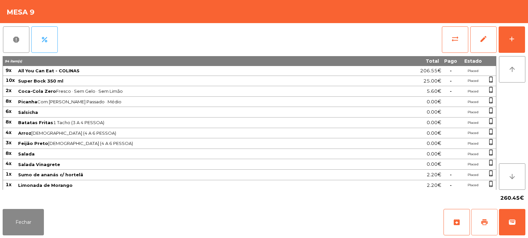
click at [482, 213] on button "print" at bounding box center [485, 222] width 26 height 26
click at [29, 219] on button "Fechar" at bounding box center [23, 222] width 41 height 26
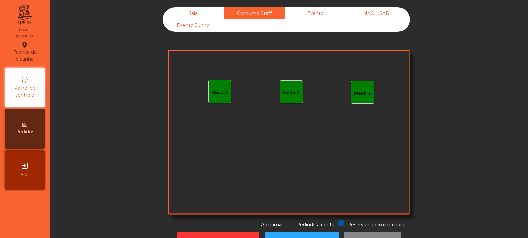
click at [314, 15] on div "Evento" at bounding box center [315, 13] width 61 height 12
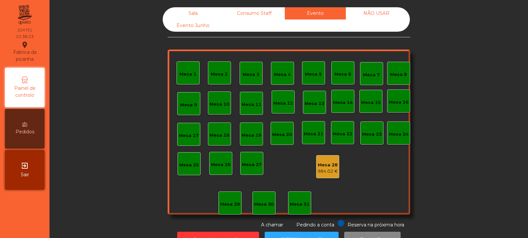
click at [376, 15] on div "NÃO USAR" at bounding box center [376, 13] width 61 height 12
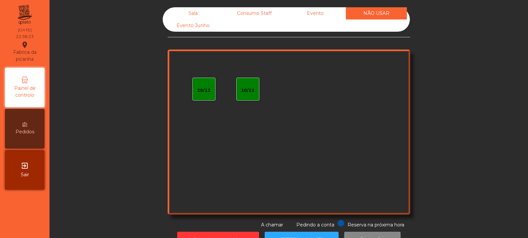
click at [203, 29] on div "Evento Junho" at bounding box center [193, 25] width 61 height 12
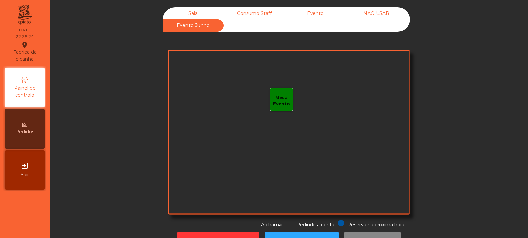
click at [201, 13] on div "Sala" at bounding box center [193, 13] width 61 height 12
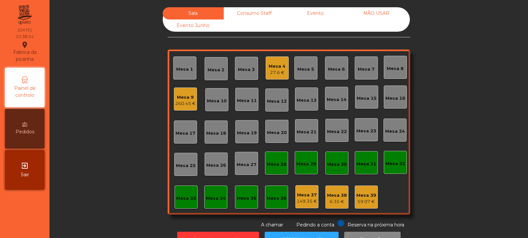
click at [369, 12] on div "NÃO USAR" at bounding box center [376, 13] width 61 height 12
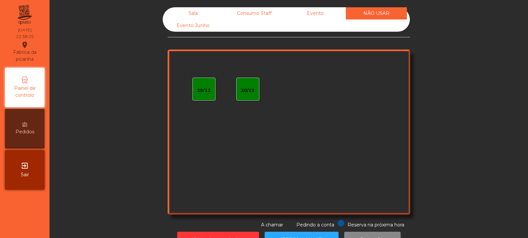
click at [321, 7] on div "Evento" at bounding box center [315, 13] width 61 height 12
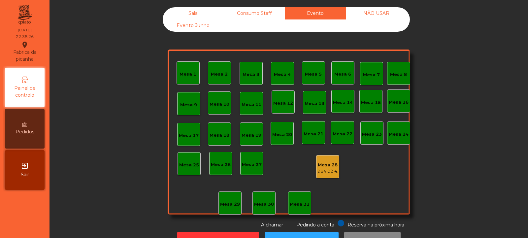
click at [276, 17] on div "Consumo Staff" at bounding box center [254, 13] width 61 height 12
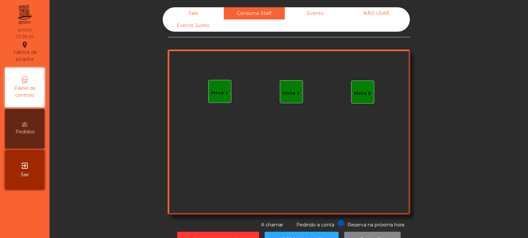
click at [210, 12] on div "Sala" at bounding box center [193, 13] width 61 height 12
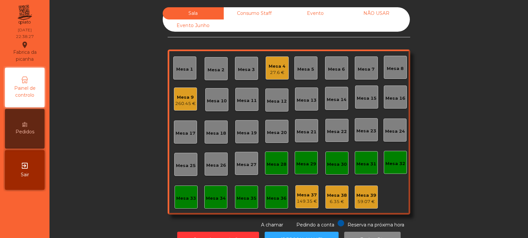
click at [198, 26] on div "Evento Junho" at bounding box center [193, 25] width 61 height 12
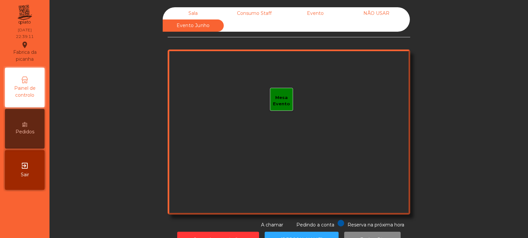
click at [179, 13] on div "Sala" at bounding box center [193, 13] width 61 height 12
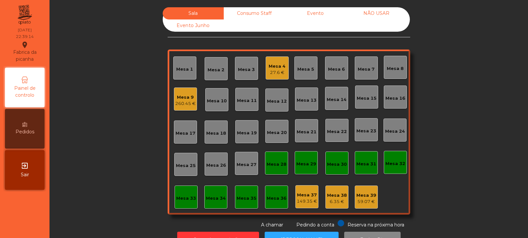
scroll to position [22, 0]
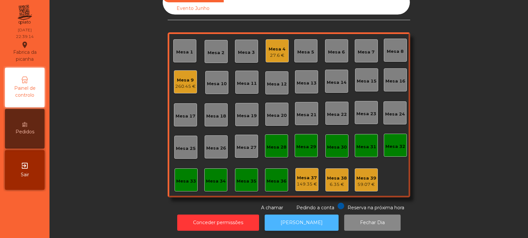
click at [311, 215] on button "[PERSON_NAME]" at bounding box center [302, 223] width 74 height 16
click at [181, 83] on div "260.45 €" at bounding box center [185, 86] width 20 height 7
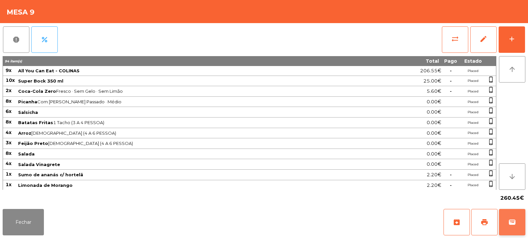
click at [517, 224] on button "wallet" at bounding box center [512, 222] width 26 height 26
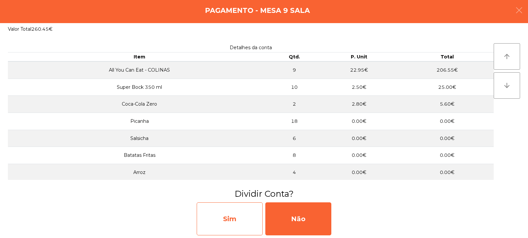
click at [237, 212] on div "Sim" at bounding box center [230, 218] width 66 height 33
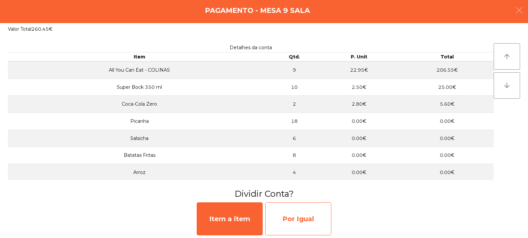
click at [294, 209] on div "Por Igual" at bounding box center [299, 218] width 66 height 33
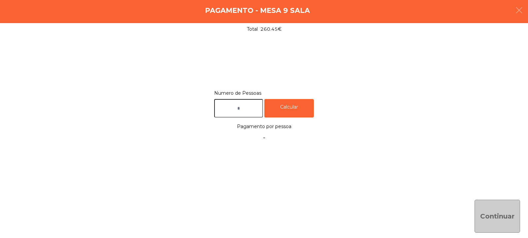
click at [237, 105] on input "text" at bounding box center [238, 108] width 49 height 19
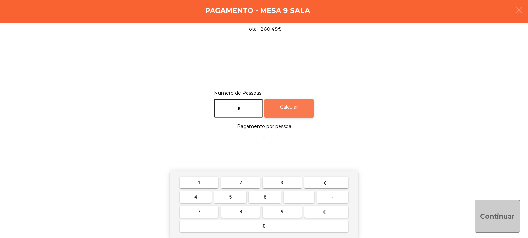
type input "*"
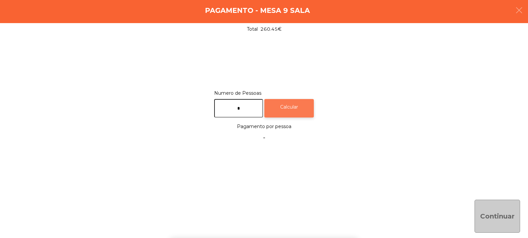
click at [299, 103] on div "Calcular" at bounding box center [290, 108] width 50 height 19
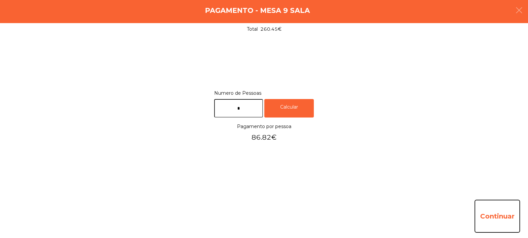
click at [497, 211] on button "Continuar" at bounding box center [498, 216] width 46 height 33
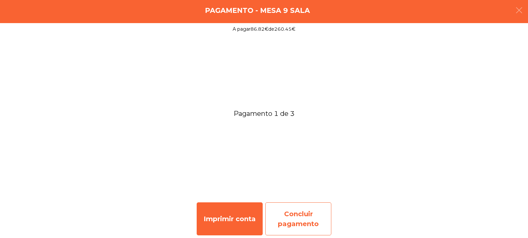
click at [296, 218] on div "Concluir pagamento" at bounding box center [299, 218] width 66 height 33
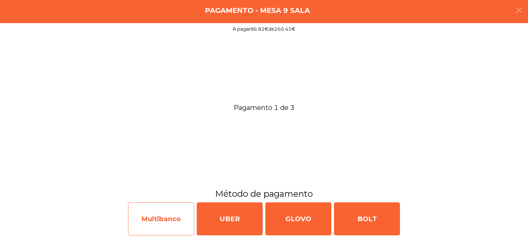
click at [161, 210] on div "Multibanco" at bounding box center [161, 218] width 66 height 33
select select "**"
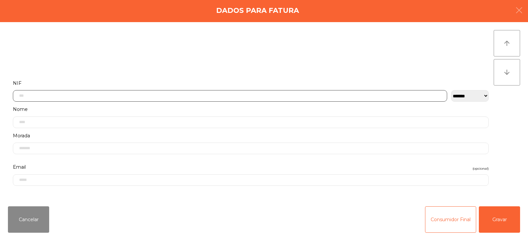
click at [78, 95] on input "text" at bounding box center [230, 96] width 435 height 12
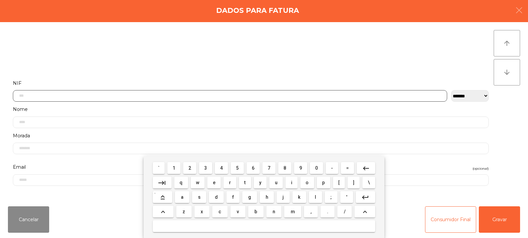
scroll to position [48, 0]
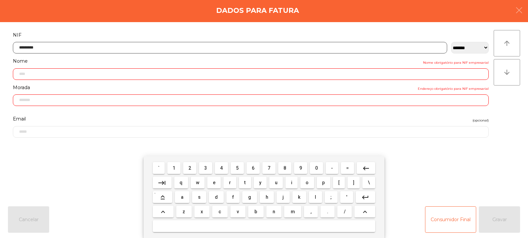
type input "*********"
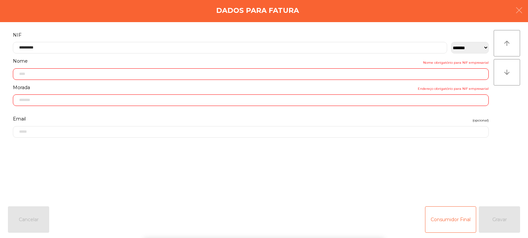
click at [505, 115] on div "arrow_upward arrow_downward" at bounding box center [507, 111] width 26 height 163
type input "**********"
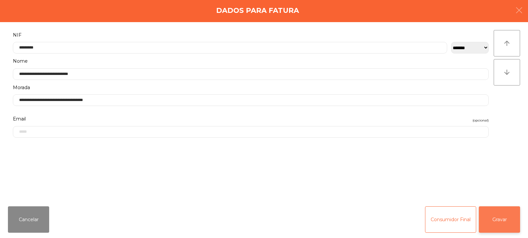
click at [503, 217] on button "Gravar" at bounding box center [499, 219] width 41 height 26
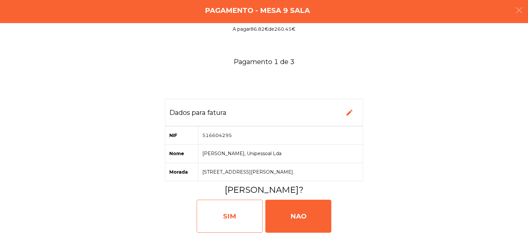
click at [243, 212] on div "SIM" at bounding box center [230, 216] width 66 height 33
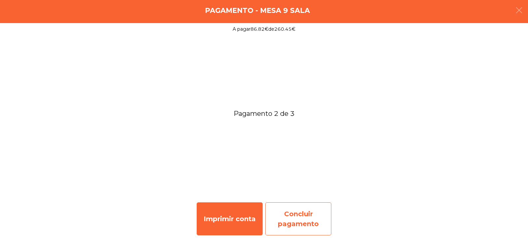
click at [308, 220] on div "Concluir pagamento" at bounding box center [299, 218] width 66 height 33
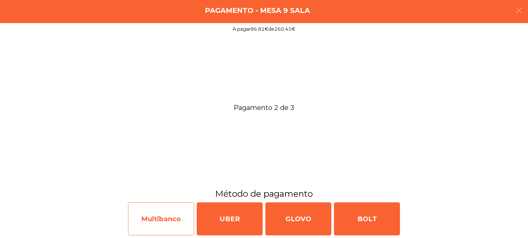
click at [160, 213] on div "Multibanco" at bounding box center [161, 218] width 66 height 33
select select "**"
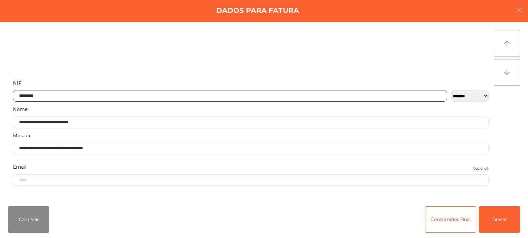
click at [78, 96] on input "*********" at bounding box center [230, 96] width 435 height 12
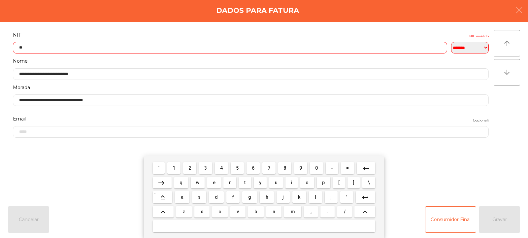
type input "*"
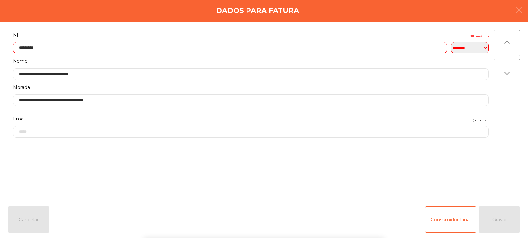
click at [501, 101] on div "arrow_upward arrow_downward" at bounding box center [507, 111] width 26 height 163
click at [34, 46] on input "*********" at bounding box center [230, 48] width 435 height 12
click at [509, 106] on div "arrow_upward arrow_downward" at bounding box center [507, 111] width 26 height 163
click at [37, 46] on input "**********" at bounding box center [230, 48] width 435 height 12
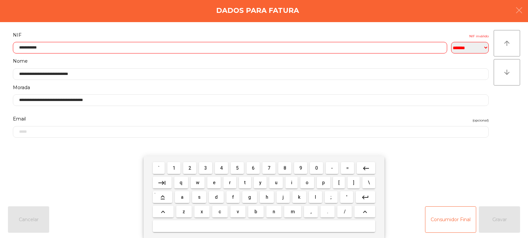
click at [59, 47] on input "**********" at bounding box center [230, 48] width 435 height 12
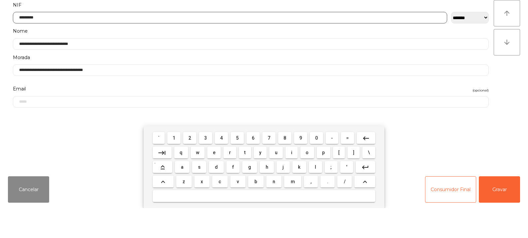
type input "*********"
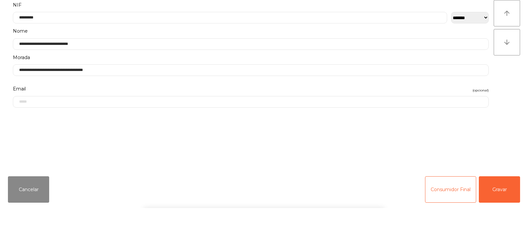
click at [14, 118] on span "Email" at bounding box center [19, 119] width 13 height 9
type input "**********"
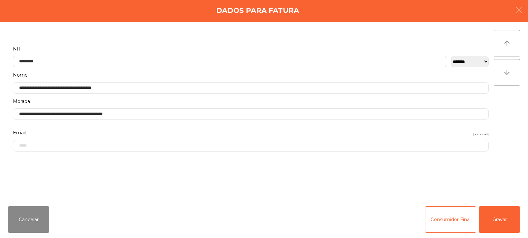
scroll to position [0, 0]
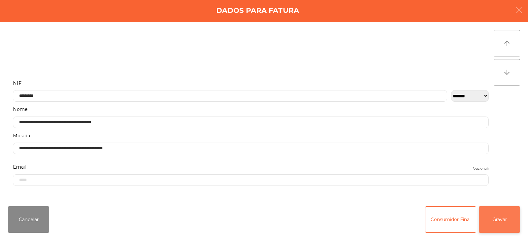
click at [506, 224] on button "Gravar" at bounding box center [499, 219] width 41 height 26
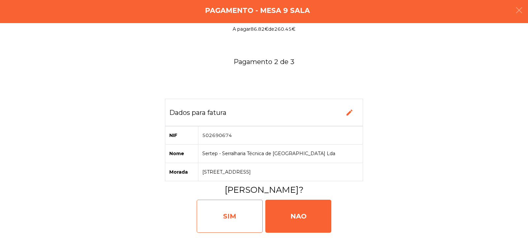
click at [252, 214] on div "SIM" at bounding box center [230, 216] width 66 height 33
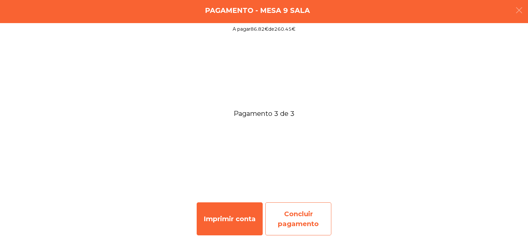
click at [303, 217] on div "Concluir pagamento" at bounding box center [299, 218] width 66 height 33
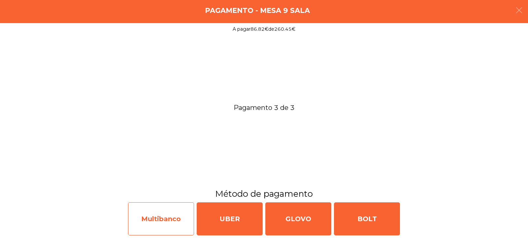
click at [159, 215] on div "Multibanco" at bounding box center [161, 218] width 66 height 33
select select "**"
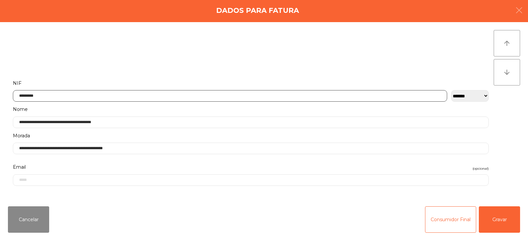
click at [255, 97] on input "*********" at bounding box center [230, 96] width 435 height 12
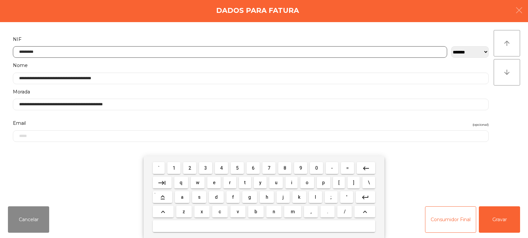
scroll to position [48, 0]
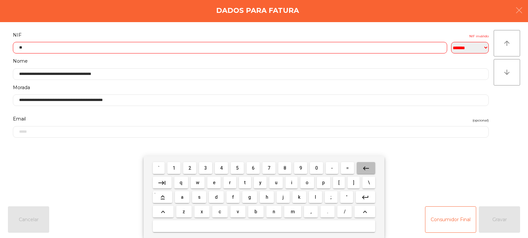
type input "*"
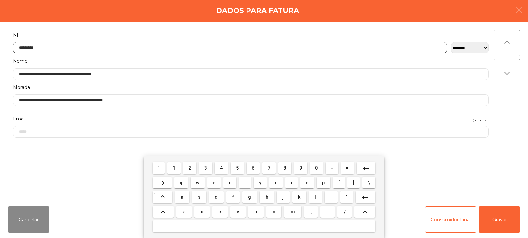
type input "*********"
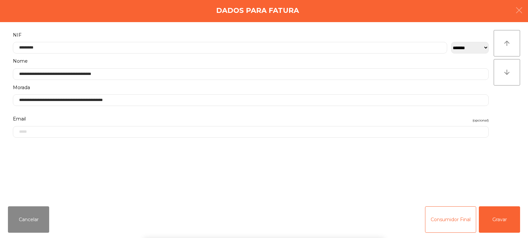
click at [509, 108] on div "arrow_upward arrow_downward" at bounding box center [507, 111] width 26 height 163
click at [500, 218] on button "Gravar" at bounding box center [499, 219] width 41 height 26
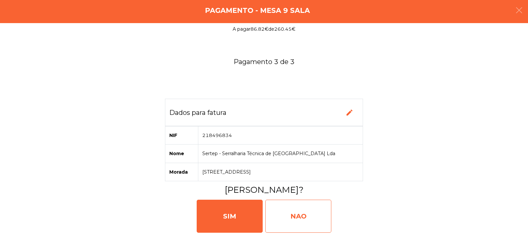
click at [282, 206] on div "NAO" at bounding box center [299, 216] width 66 height 33
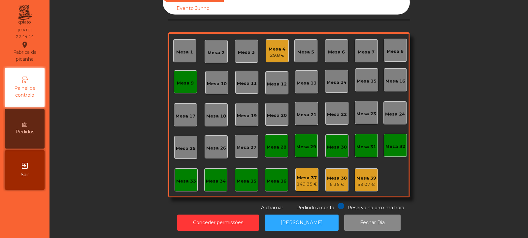
click at [180, 85] on div "Mesa 9" at bounding box center [185, 81] width 23 height 23
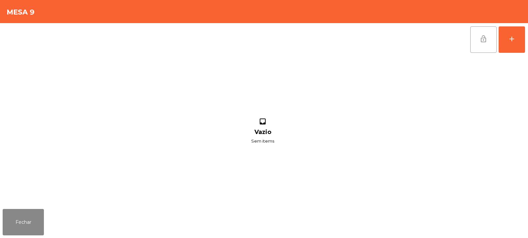
click at [477, 44] on button "lock_open" at bounding box center [484, 39] width 26 height 26
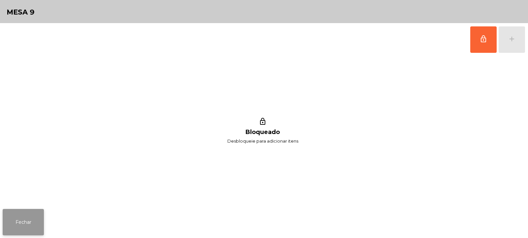
click at [21, 230] on button "Fechar" at bounding box center [23, 222] width 41 height 26
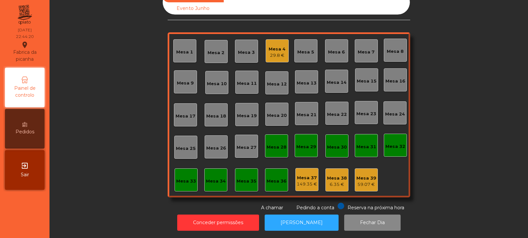
click at [277, 46] on div "Mesa 4" at bounding box center [277, 49] width 17 height 7
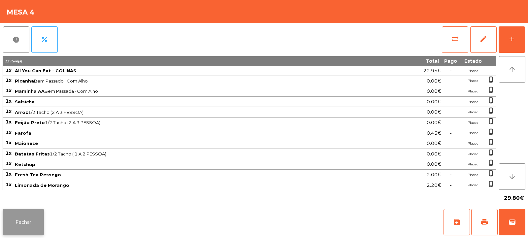
click at [34, 218] on button "Fechar" at bounding box center [23, 222] width 41 height 26
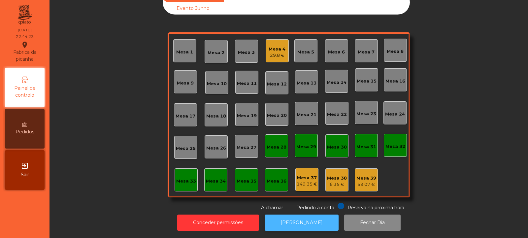
click at [311, 217] on button "[PERSON_NAME]" at bounding box center [302, 223] width 74 height 16
click at [391, 141] on div "Mesa 32" at bounding box center [396, 145] width 20 height 9
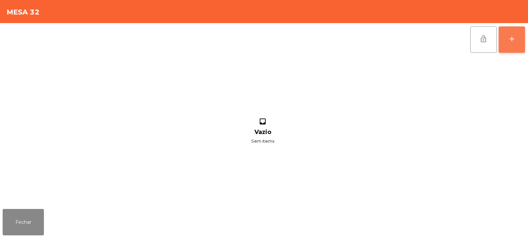
click at [512, 38] on div "add" at bounding box center [512, 39] width 8 height 8
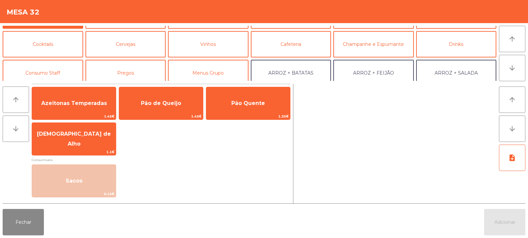
scroll to position [33, 0]
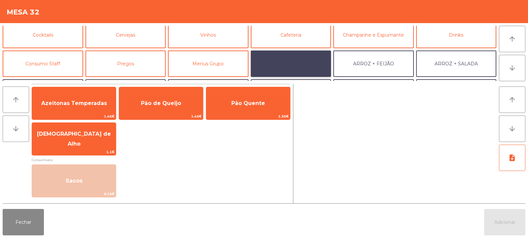
click at [311, 59] on button "ARROZ + BATATAS" at bounding box center [291, 64] width 81 height 26
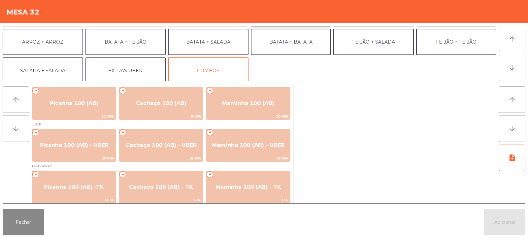
scroll to position [86, 0]
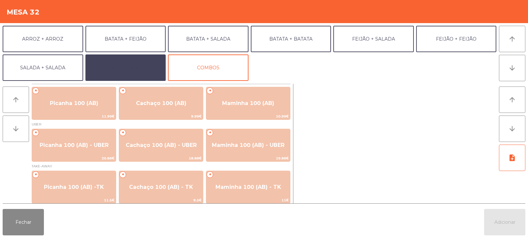
click at [153, 66] on button "EXTRAS UBER" at bounding box center [126, 67] width 81 height 26
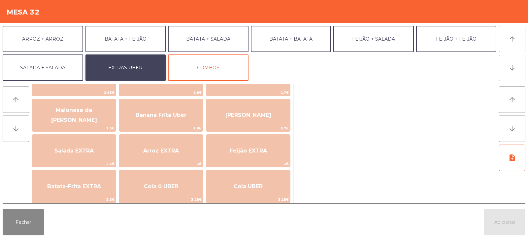
scroll to position [43, 0]
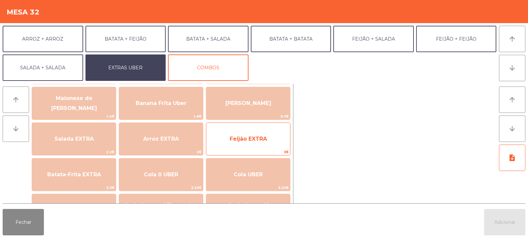
click at [246, 143] on span "Feijão EXTRA" at bounding box center [248, 139] width 84 height 18
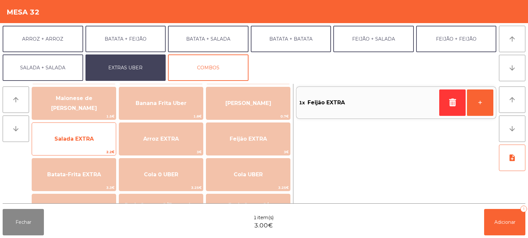
click at [100, 137] on span "Salada EXTRA" at bounding box center [74, 139] width 84 height 18
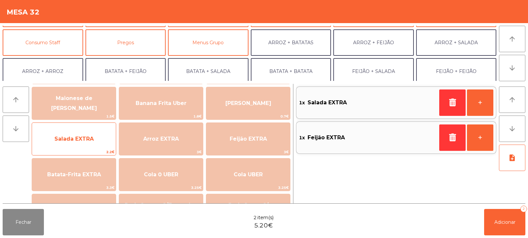
scroll to position [54, 0]
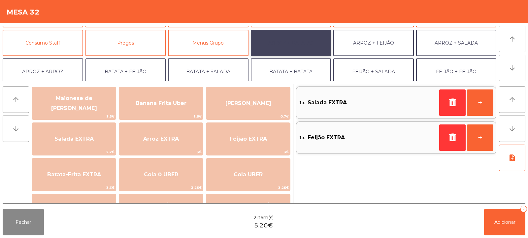
click at [313, 45] on button "ARROZ + BATATAS" at bounding box center [291, 43] width 81 height 26
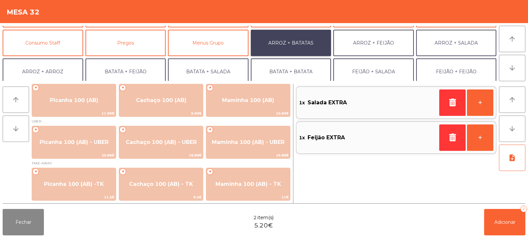
scroll to position [3, 0]
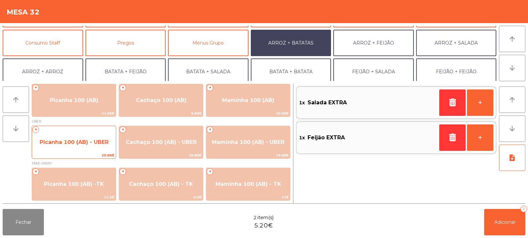
click at [91, 151] on span "Picanha 100 (AB) - UBER" at bounding box center [74, 142] width 84 height 18
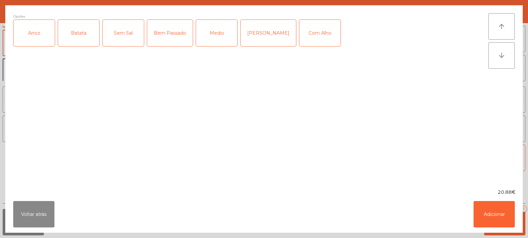
click at [43, 30] on div "Arroz" at bounding box center [34, 33] width 41 height 26
click at [73, 31] on div "Batata" at bounding box center [78, 33] width 41 height 26
click at [160, 39] on div "Bem Passado" at bounding box center [170, 33] width 46 height 26
click at [493, 221] on button "Adicionar" at bounding box center [494, 214] width 41 height 26
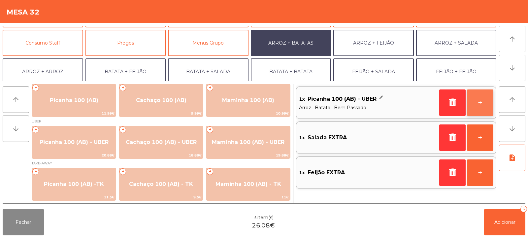
click at [484, 109] on button "+" at bounding box center [480, 103] width 26 height 26
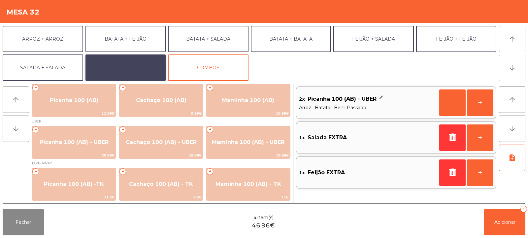
click at [143, 64] on button "EXTRAS UBER" at bounding box center [126, 67] width 81 height 26
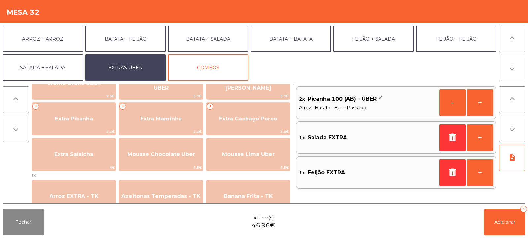
scroll to position [175, 0]
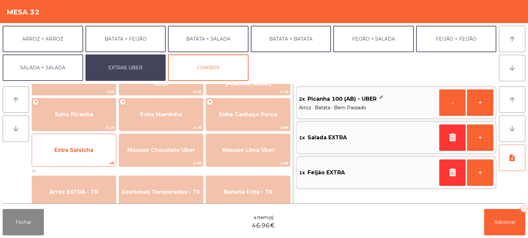
click at [101, 161] on span "4€" at bounding box center [74, 163] width 84 height 6
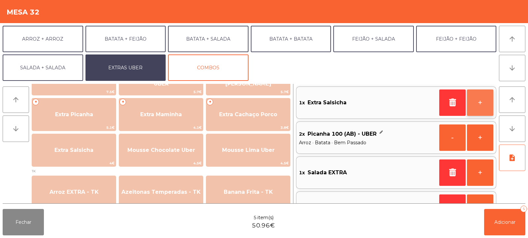
click at [480, 106] on button "+" at bounding box center [480, 103] width 26 height 26
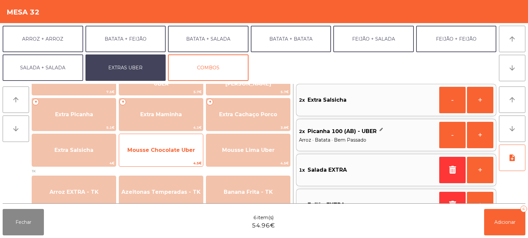
click at [186, 150] on span "Mousse Chocolate Uber" at bounding box center [161, 150] width 68 height 6
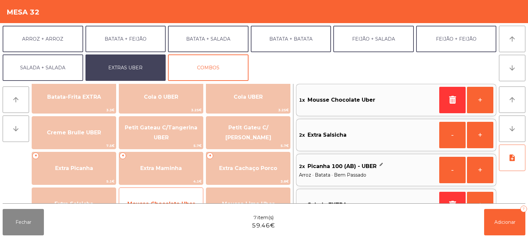
scroll to position [120, 0]
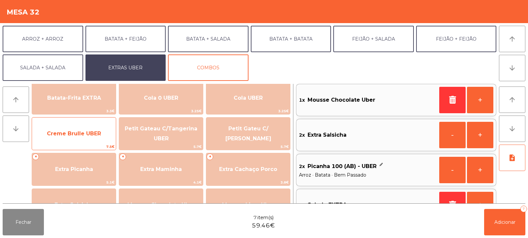
click at [101, 132] on span "Creme Brulle UBER" at bounding box center [74, 134] width 84 height 18
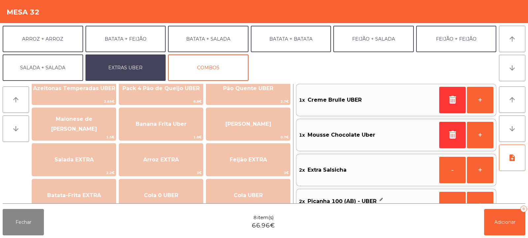
scroll to position [0, 0]
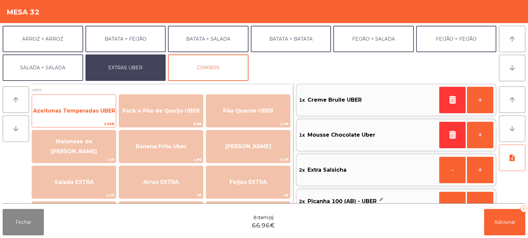
click at [103, 121] on div "Azeitonas Temperadas UBER 2.65€" at bounding box center [74, 110] width 85 height 33
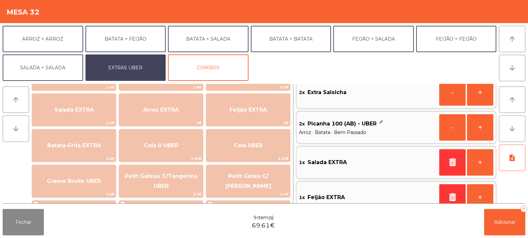
scroll to position [128, 0]
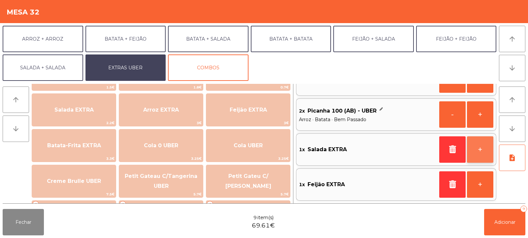
click at [482, 152] on button "+" at bounding box center [480, 149] width 26 height 26
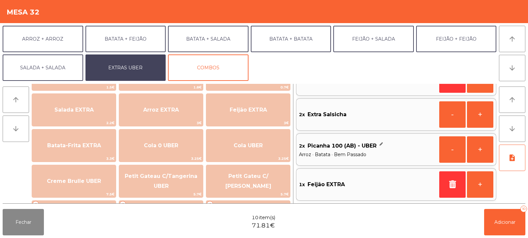
scroll to position [3, 0]
click at [479, 184] on button "+" at bounding box center [480, 184] width 26 height 26
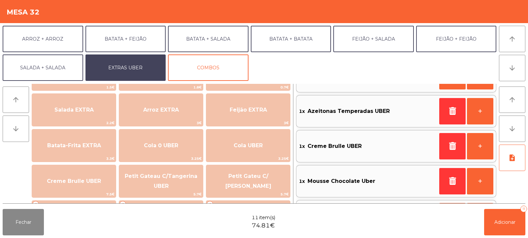
scroll to position [128, 0]
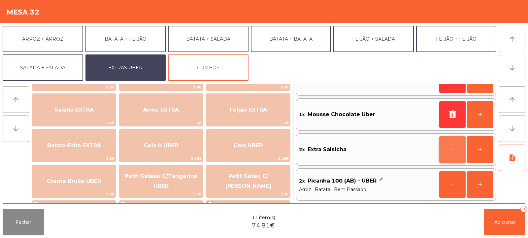
click at [452, 152] on button "-" at bounding box center [453, 149] width 26 height 26
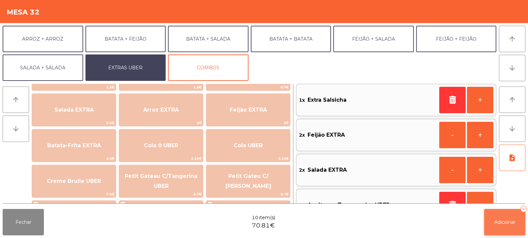
click at [509, 223] on span "Adicionar" at bounding box center [505, 222] width 21 height 6
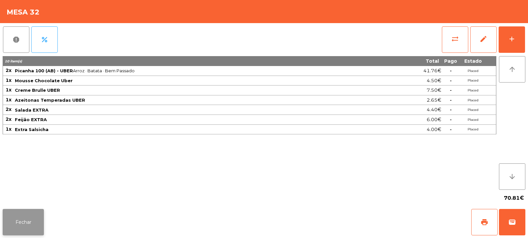
click at [37, 224] on button "Fechar" at bounding box center [23, 222] width 41 height 26
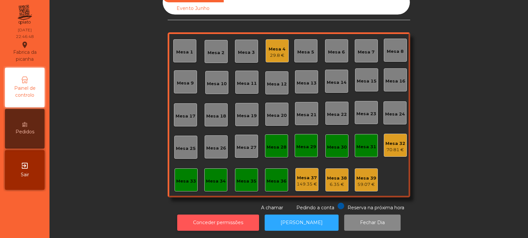
click at [244, 219] on button "Conceder permissões" at bounding box center [218, 223] width 82 height 16
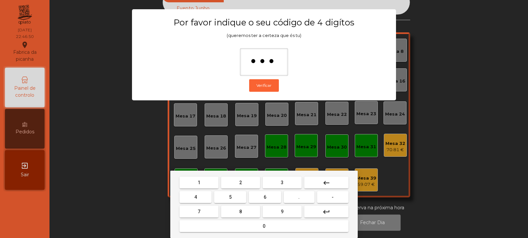
type input "****"
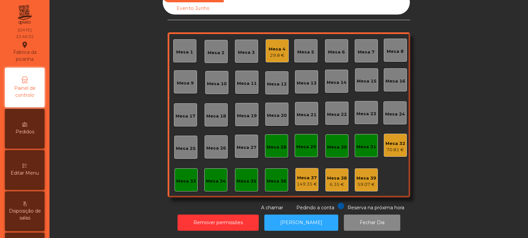
click at [395, 140] on div "Mesa 32" at bounding box center [396, 143] width 20 height 7
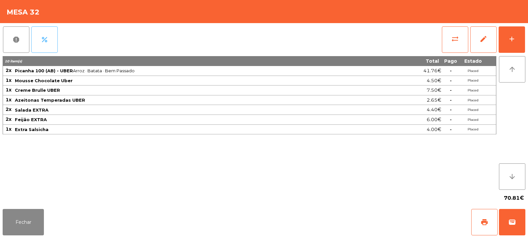
click at [49, 46] on button "percent" at bounding box center [44, 39] width 26 height 26
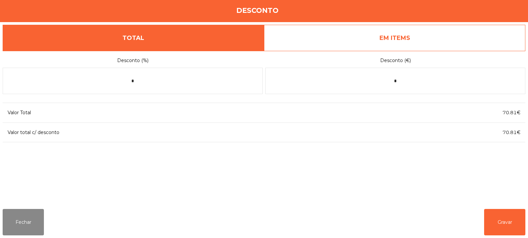
click at [427, 40] on link "EM ITEMS" at bounding box center [395, 38] width 262 height 26
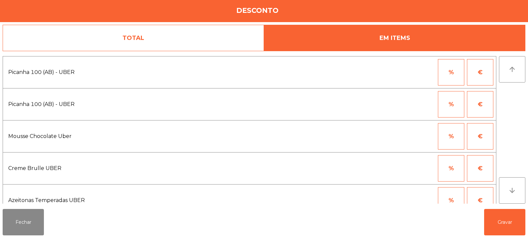
click at [452, 74] on button "%" at bounding box center [451, 72] width 26 height 26
click at [409, 73] on input "*" at bounding box center [419, 72] width 33 height 26
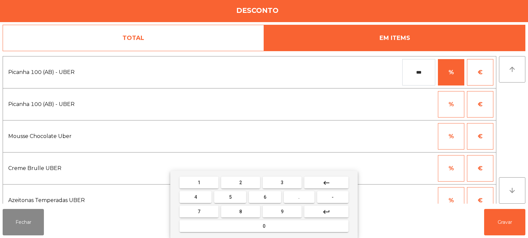
type input "***"
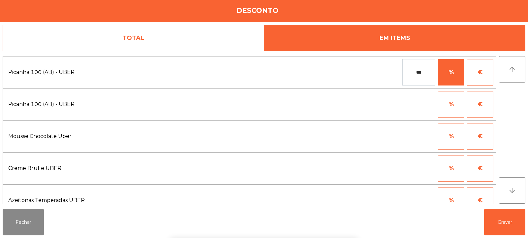
click at [505, 214] on div "1 2 3 keyboard_backspace 4 5 6 . - 7 8 9 keyboard_return 0" at bounding box center [264, 204] width 528 height 67
click at [505, 223] on button "Gravar" at bounding box center [505, 222] width 41 height 26
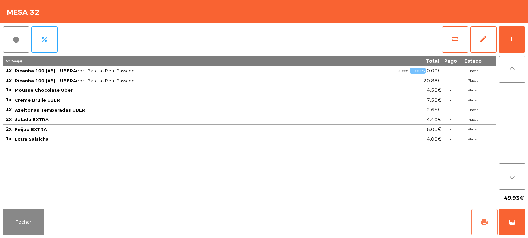
click at [487, 224] on span "print" at bounding box center [485, 222] width 8 height 8
click at [508, 224] on button "wallet" at bounding box center [512, 222] width 26 height 26
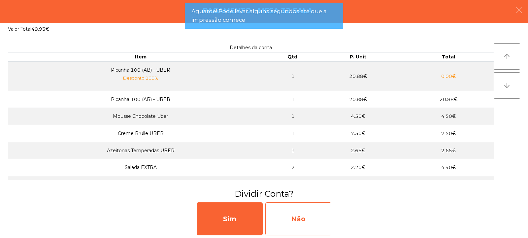
click at [306, 216] on div "Não" at bounding box center [299, 218] width 66 height 33
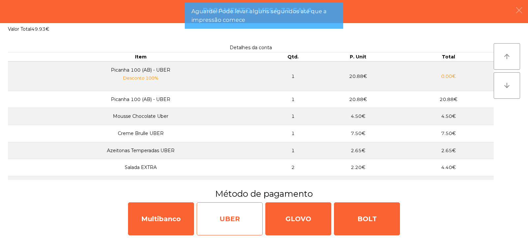
click at [240, 214] on div "UBER" at bounding box center [230, 218] width 66 height 33
select select "**"
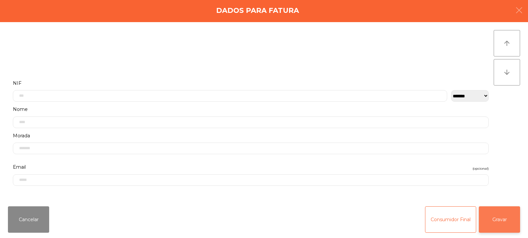
click at [499, 217] on button "Gravar" at bounding box center [499, 219] width 41 height 26
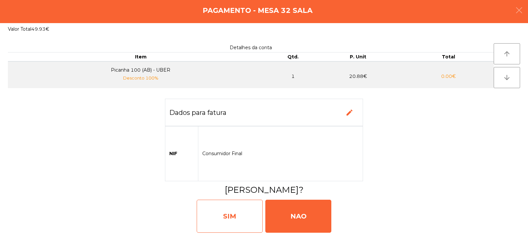
click at [253, 213] on div "SIM" at bounding box center [230, 216] width 66 height 33
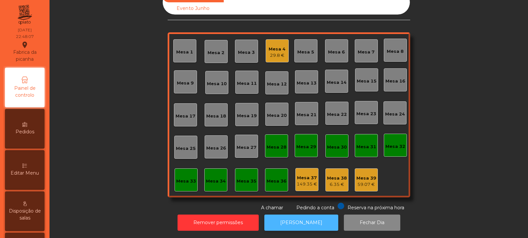
click at [295, 220] on button "[PERSON_NAME]" at bounding box center [302, 223] width 74 height 16
click at [395, 143] on div "Mesa 32" at bounding box center [396, 146] width 20 height 7
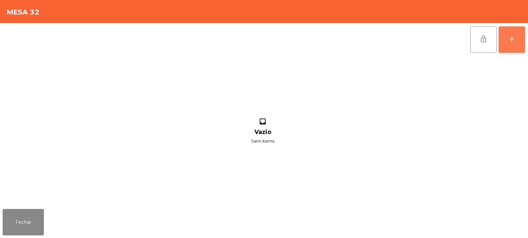
click at [517, 45] on button "add" at bounding box center [512, 39] width 26 height 26
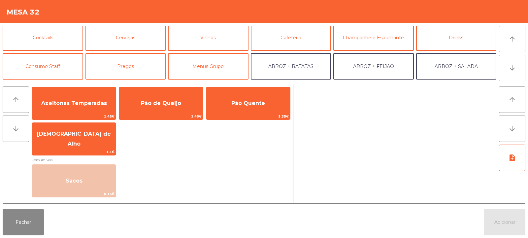
scroll to position [44, 0]
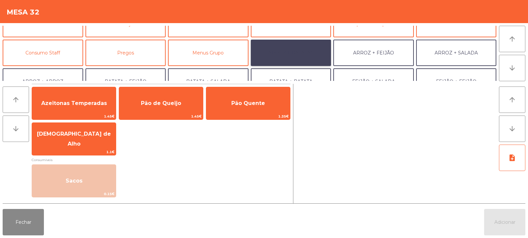
click at [313, 53] on button "ARROZ + BATATAS" at bounding box center [291, 53] width 81 height 26
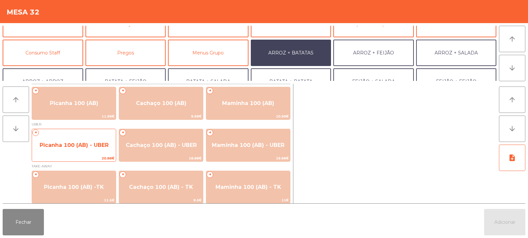
click at [66, 141] on span "Picanha 100 (AB) - UBER" at bounding box center [74, 145] width 84 height 18
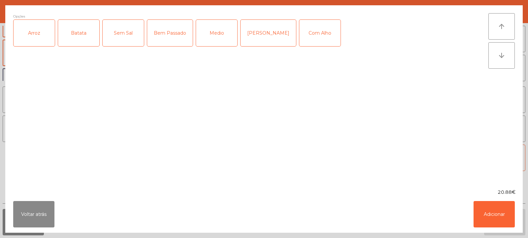
click at [31, 38] on div "Arroz" at bounding box center [34, 33] width 41 height 26
click at [66, 27] on div "Batata" at bounding box center [78, 33] width 41 height 26
click at [218, 36] on div "Medio" at bounding box center [216, 33] width 41 height 26
click at [300, 34] on div "Com Alho" at bounding box center [320, 33] width 41 height 26
click at [486, 216] on button "Adicionar" at bounding box center [494, 214] width 41 height 26
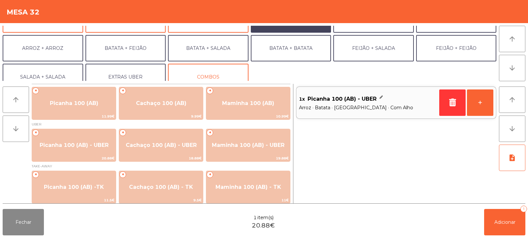
scroll to position [86, 0]
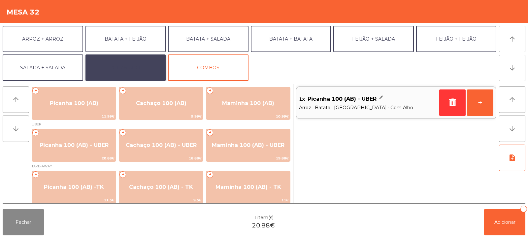
click at [143, 70] on button "EXTRAS UBER" at bounding box center [126, 67] width 81 height 26
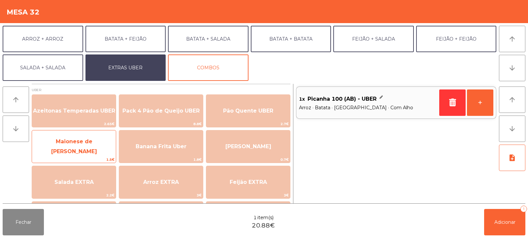
click at [69, 146] on span "Maionese de [PERSON_NAME]" at bounding box center [74, 146] width 46 height 16
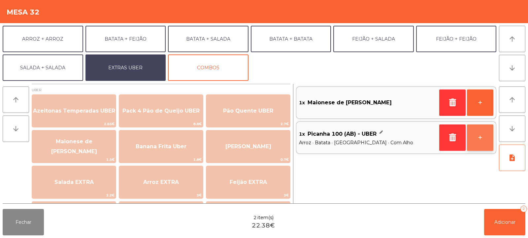
click at [487, 141] on button "+" at bounding box center [480, 138] width 26 height 26
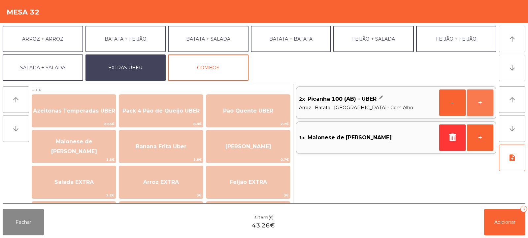
click at [480, 110] on button "+" at bounding box center [480, 103] width 26 height 26
click at [453, 106] on button "-" at bounding box center [453, 103] width 26 height 26
click at [477, 142] on button "+" at bounding box center [480, 138] width 26 height 26
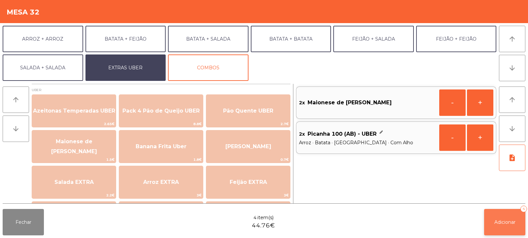
click at [499, 221] on span "Adicionar" at bounding box center [505, 222] width 21 height 6
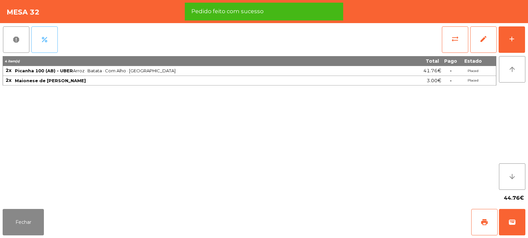
click at [48, 47] on button "percent" at bounding box center [44, 39] width 26 height 26
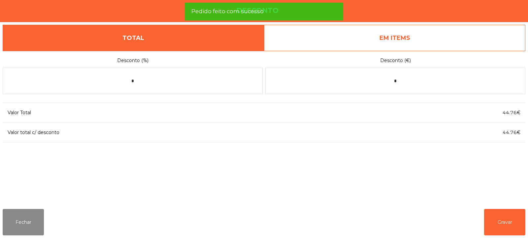
click at [419, 38] on link "EM ITEMS" at bounding box center [395, 38] width 262 height 26
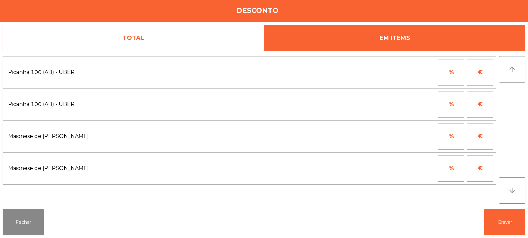
click at [452, 71] on button "%" at bounding box center [451, 72] width 26 height 26
click at [411, 75] on input "*" at bounding box center [419, 72] width 33 height 26
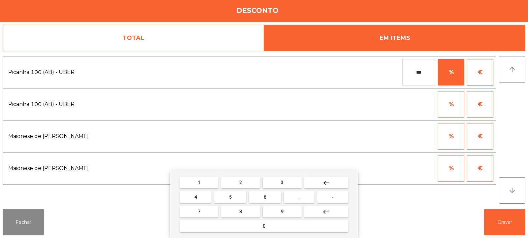
type input "***"
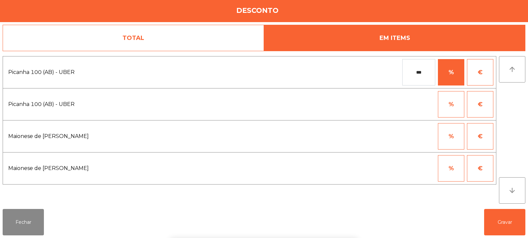
click at [499, 222] on div "1 2 3 keyboard_backspace 4 5 6 . - 7 8 9 keyboard_return 0" at bounding box center [264, 204] width 528 height 67
click at [505, 222] on button "Gravar" at bounding box center [505, 222] width 41 height 26
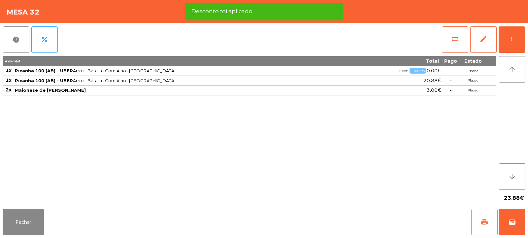
click at [487, 224] on span "print" at bounding box center [485, 222] width 8 height 8
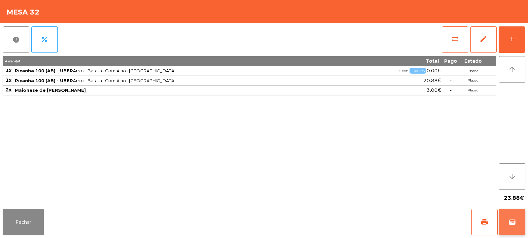
click at [511, 224] on span "wallet" at bounding box center [513, 222] width 8 height 8
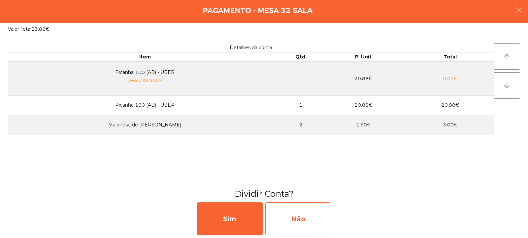
click at [308, 214] on div "Não" at bounding box center [299, 218] width 66 height 33
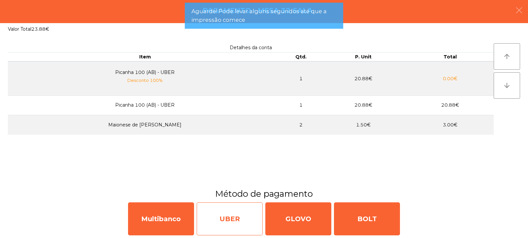
click at [230, 213] on div "UBER" at bounding box center [230, 218] width 66 height 33
select select "**"
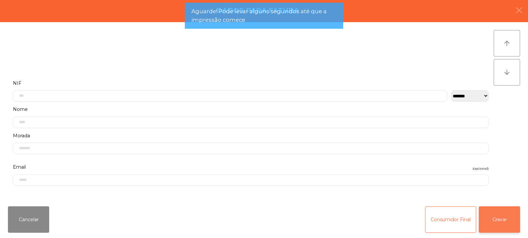
click at [497, 215] on button "Gravar" at bounding box center [499, 219] width 41 height 26
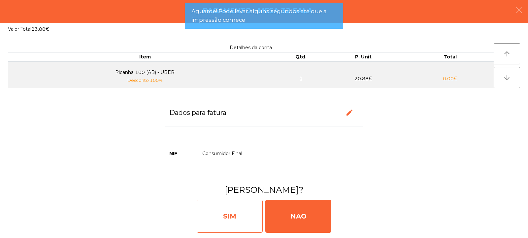
click at [243, 208] on div "SIM" at bounding box center [230, 216] width 66 height 33
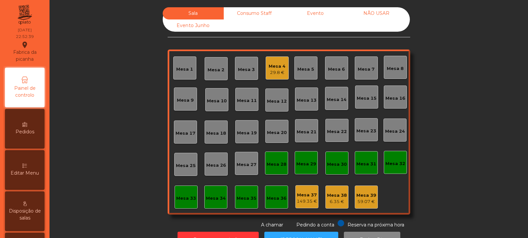
scroll to position [22, 0]
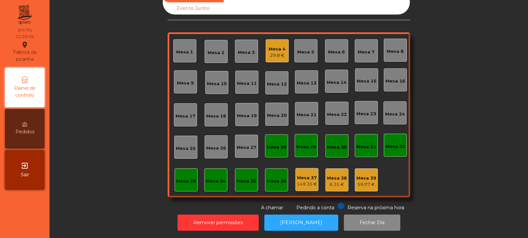
click at [266, 41] on div "Mesa 4 29.8 €" at bounding box center [277, 50] width 23 height 23
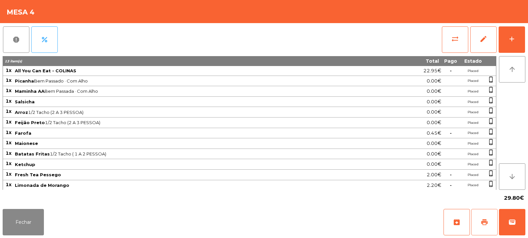
click at [481, 228] on button "print" at bounding box center [485, 222] width 26 height 26
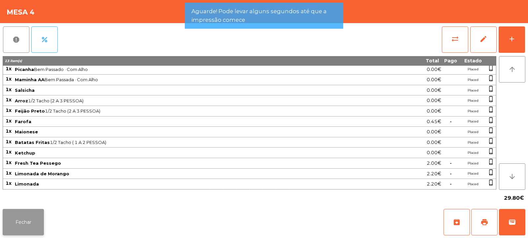
click at [34, 217] on button "Fechar" at bounding box center [23, 222] width 41 height 26
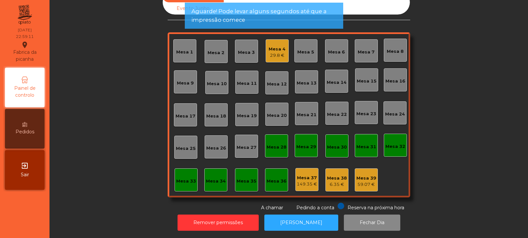
scroll to position [0, 0]
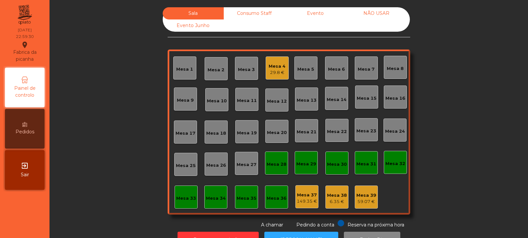
click at [276, 78] on div "Mesa 4 29.8 €" at bounding box center [277, 67] width 23 height 23
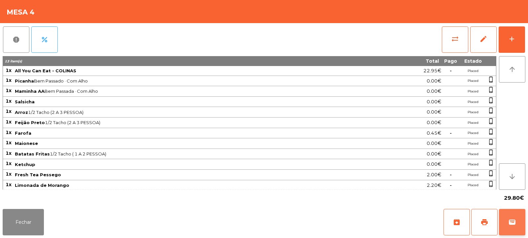
click at [516, 220] on span "wallet" at bounding box center [513, 222] width 8 height 8
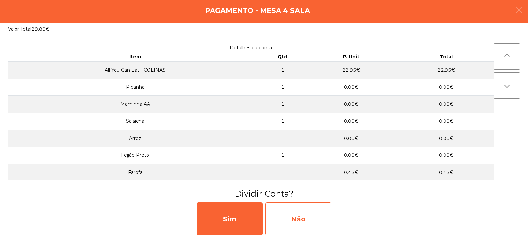
click at [305, 215] on div "Não" at bounding box center [299, 218] width 66 height 33
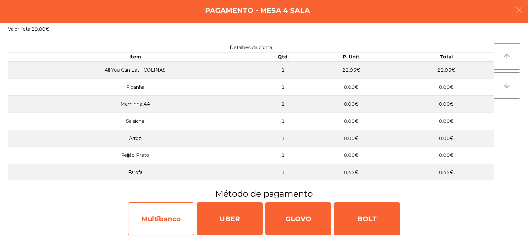
click at [171, 212] on div "Multibanco" at bounding box center [161, 218] width 66 height 33
select select "**"
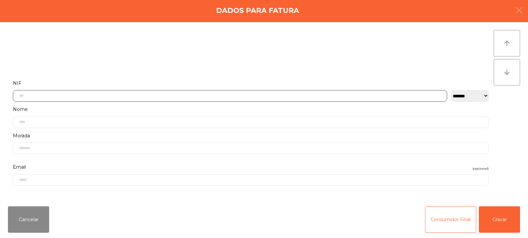
click at [272, 91] on input "text" at bounding box center [230, 96] width 435 height 12
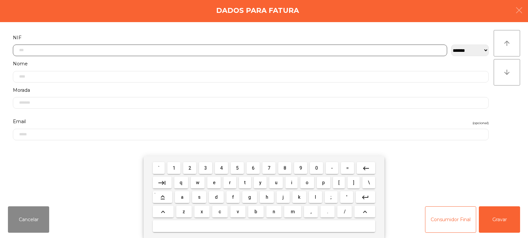
scroll to position [48, 0]
type input "*********"
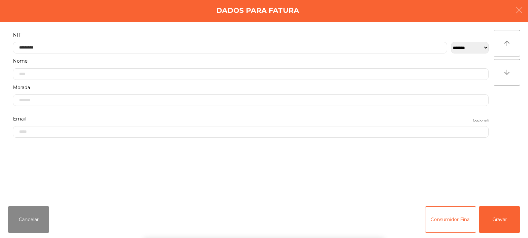
click at [499, 216] on div "` 1 2 3 4 5 6 7 8 9 0 - = keyboard_backspace keyboard_tab q w e r t y u i o p […" at bounding box center [264, 197] width 528 height 82
click at [500, 214] on button "Gravar" at bounding box center [499, 219] width 41 height 26
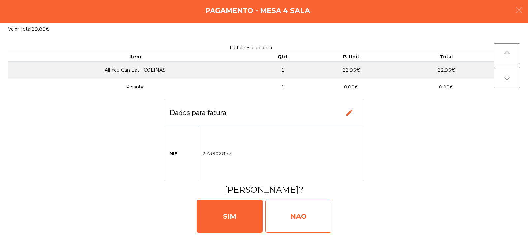
click at [315, 204] on div "NAO" at bounding box center [299, 216] width 66 height 33
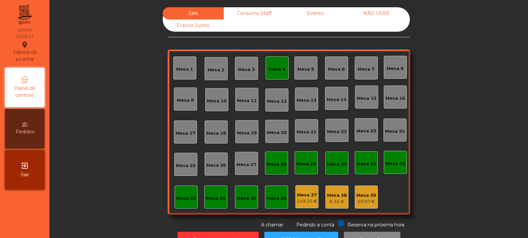
click at [276, 69] on div "Mesa 4" at bounding box center [277, 69] width 17 height 7
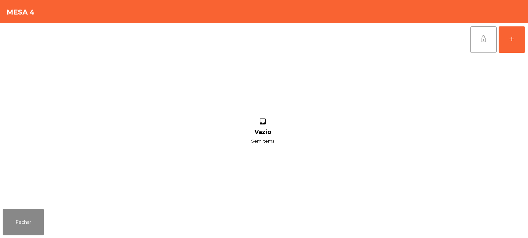
click at [488, 44] on button "lock_open" at bounding box center [484, 39] width 26 height 26
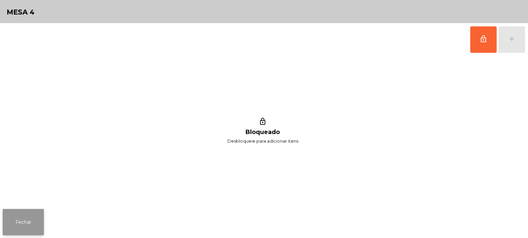
click at [39, 209] on button "Fechar" at bounding box center [23, 222] width 41 height 26
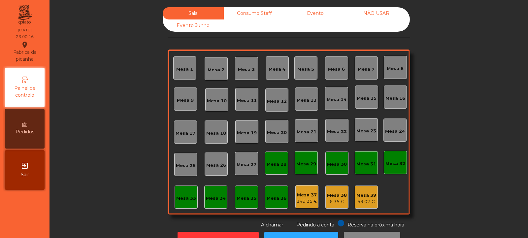
scroll to position [22, 0]
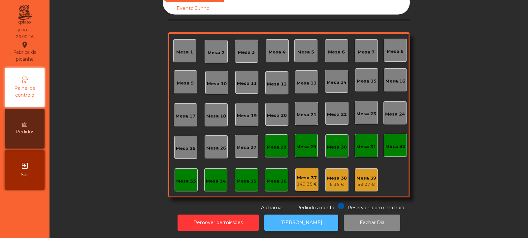
click at [302, 216] on button "[PERSON_NAME]" at bounding box center [302, 223] width 74 height 16
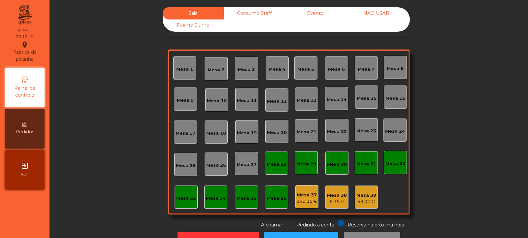
click at [262, 13] on div "Consumo Staff" at bounding box center [254, 13] width 61 height 12
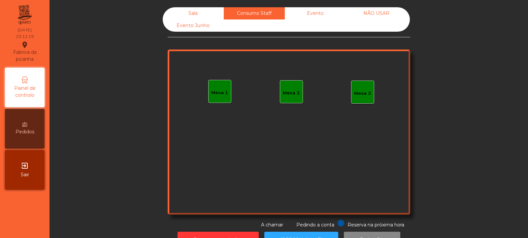
click at [316, 11] on div "Evento" at bounding box center [315, 13] width 61 height 12
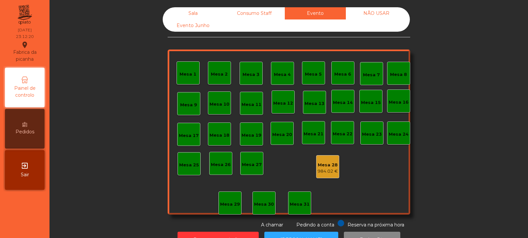
click at [376, 15] on div "NÃO USAR" at bounding box center [376, 13] width 61 height 12
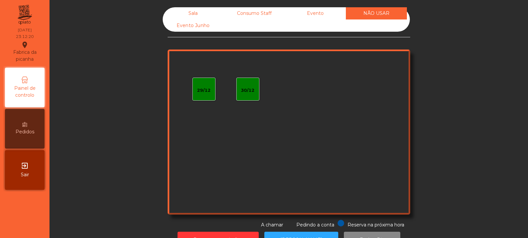
click at [206, 11] on div "Sala" at bounding box center [193, 13] width 61 height 12
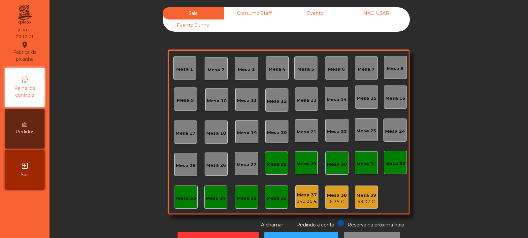
click at [197, 25] on div "Evento Junho" at bounding box center [193, 25] width 61 height 12
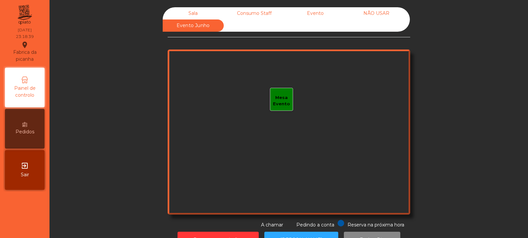
click at [191, 13] on div "Sala" at bounding box center [193, 13] width 61 height 12
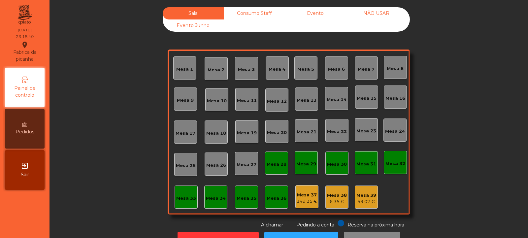
scroll to position [22, 0]
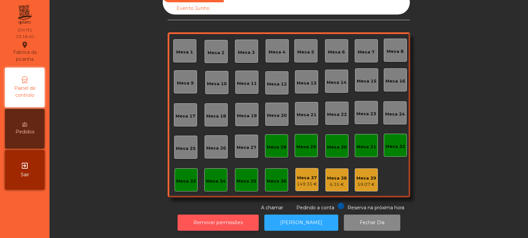
click at [224, 216] on button "Remover permissões" at bounding box center [218, 223] width 81 height 16
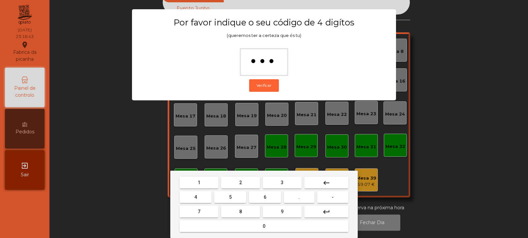
type input "****"
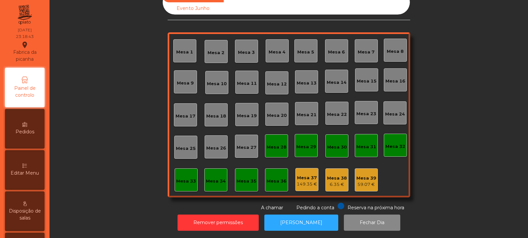
click at [307, 181] on div "149.35 €" at bounding box center [307, 184] width 20 height 7
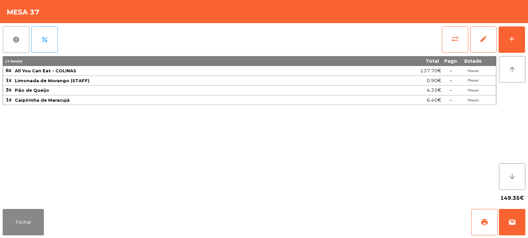
click at [21, 48] on button "report" at bounding box center [16, 39] width 26 height 26
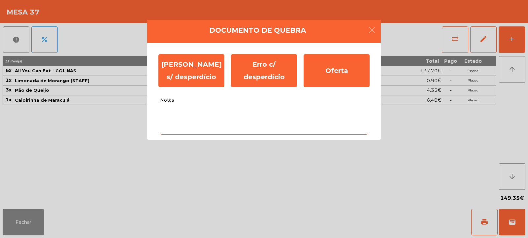
click at [192, 118] on textarea "Notas" at bounding box center [264, 120] width 208 height 27
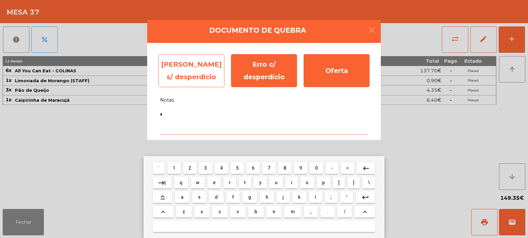
type textarea "*"
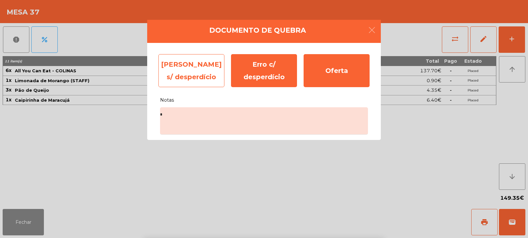
click at [194, 72] on div "Erro s/ desperdício" at bounding box center [192, 70] width 66 height 33
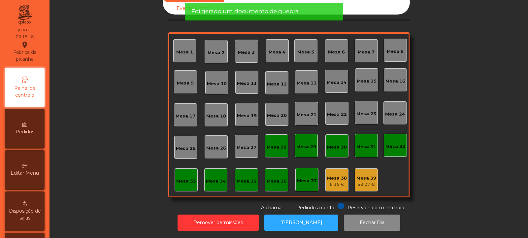
click at [336, 181] on div "6.35 €" at bounding box center [337, 184] width 20 height 7
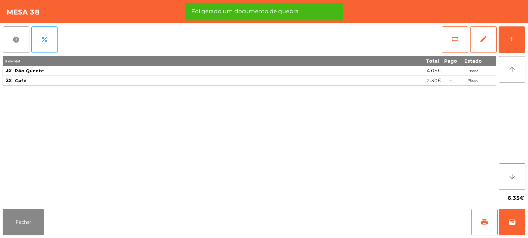
click at [19, 44] on button "report" at bounding box center [16, 39] width 26 height 26
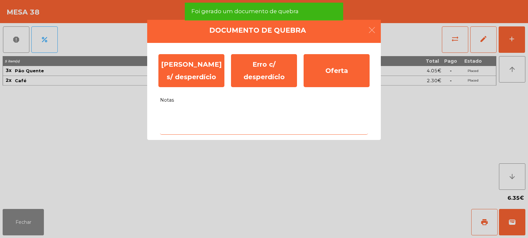
click at [191, 117] on textarea "Notas" at bounding box center [264, 120] width 208 height 27
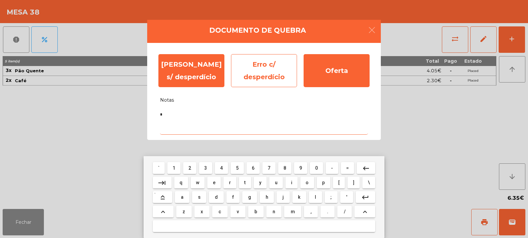
type textarea "*"
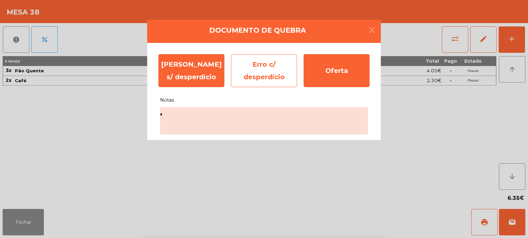
click at [271, 75] on div "Erro c/ desperdício" at bounding box center [264, 70] width 66 height 33
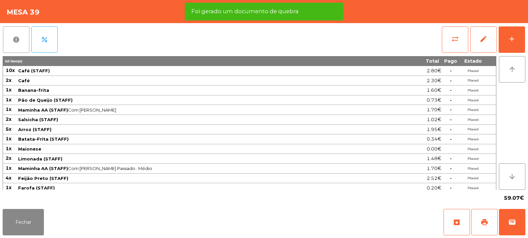
click at [19, 38] on span "report" at bounding box center [16, 40] width 8 height 8
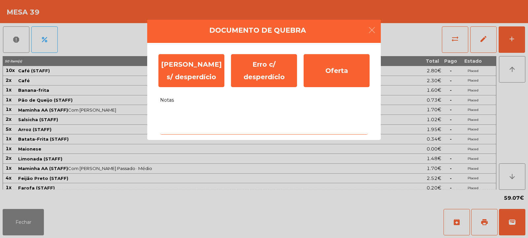
click at [202, 117] on textarea "Notas" at bounding box center [264, 120] width 208 height 27
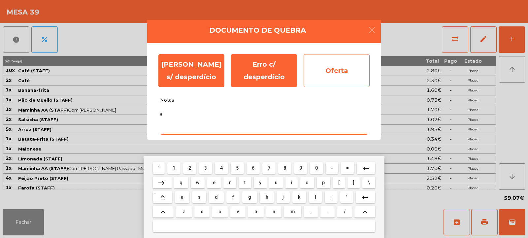
type textarea "*"
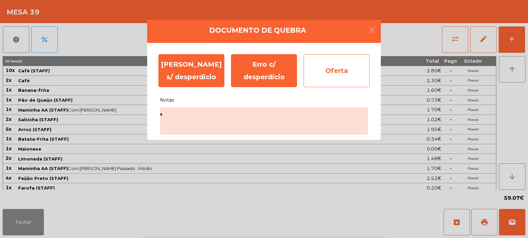
click at [333, 74] on div "Oferta" at bounding box center [337, 70] width 66 height 33
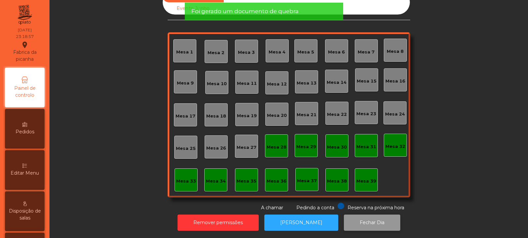
click at [364, 221] on button "Fechar Dia" at bounding box center [372, 223] width 56 height 16
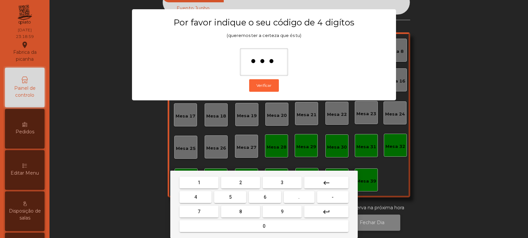
type input "****"
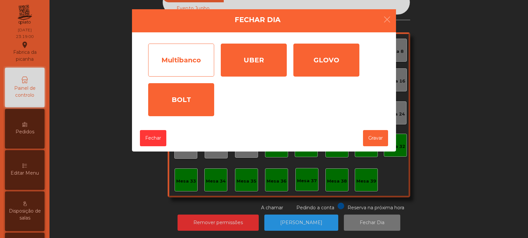
click at [199, 63] on div "Multibanco" at bounding box center [181, 60] width 66 height 33
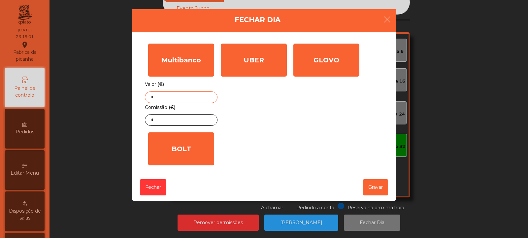
click at [194, 95] on input "*" at bounding box center [181, 97] width 73 height 12
click at [455, 118] on ngb-modal-window "Fechar Dia Multibanco Valor (€) Comissão (€) * UBER Valor (€) * GLOVO Valor (€)…" at bounding box center [264, 119] width 502 height 238
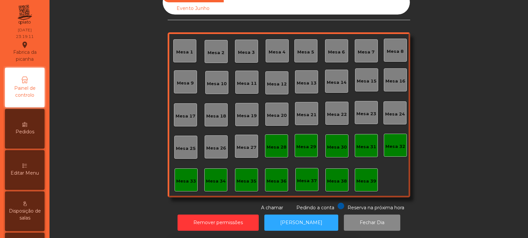
click at [464, 106] on div "Sala Consumo Staff Evento NÃO USAR Evento Junho Mesa 1 Mesa 2 Mesa 3 Mesa 4 Mes…" at bounding box center [288, 100] width 461 height 221
click at [295, 223] on button "[PERSON_NAME]" at bounding box center [302, 223] width 74 height 16
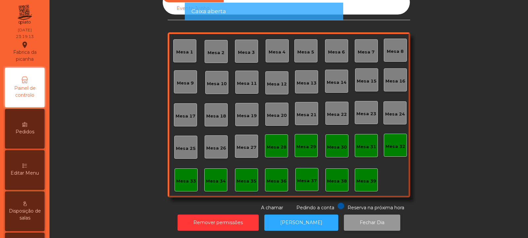
click at [357, 217] on button "Fechar Dia" at bounding box center [372, 223] width 56 height 16
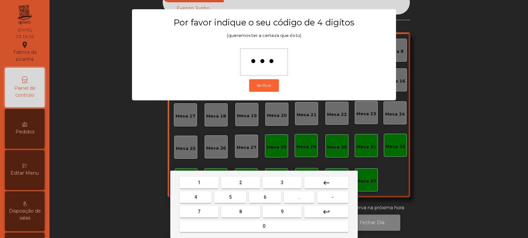
type input "****"
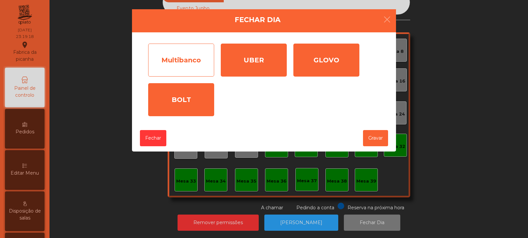
click at [202, 72] on div "Multibanco" at bounding box center [181, 60] width 66 height 33
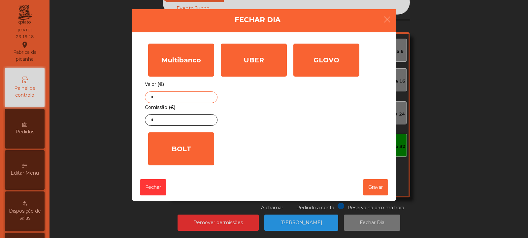
click at [190, 98] on input "*" at bounding box center [181, 97] width 73 height 12
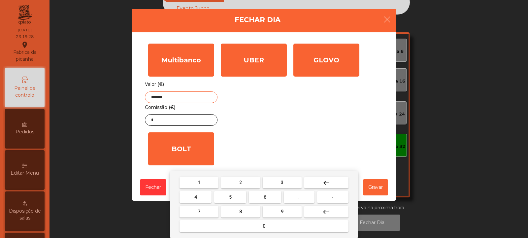
type input "*******"
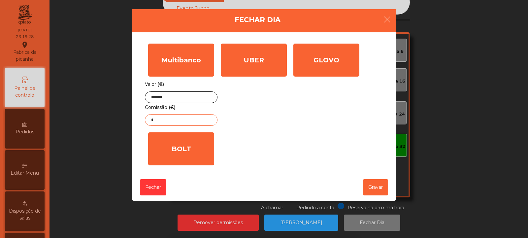
click at [192, 123] on input "*" at bounding box center [181, 120] width 73 height 12
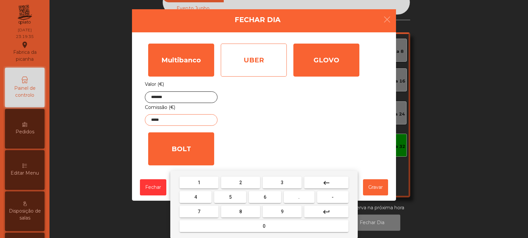
type input "*****"
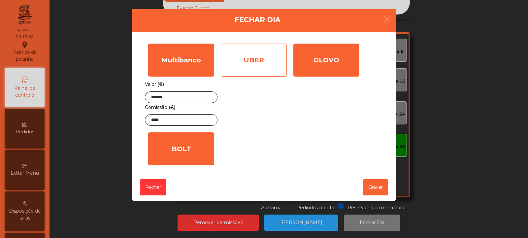
click at [265, 63] on div "UBER" at bounding box center [254, 60] width 66 height 33
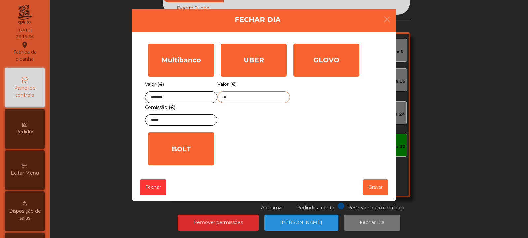
click at [263, 95] on input "*" at bounding box center [254, 97] width 73 height 12
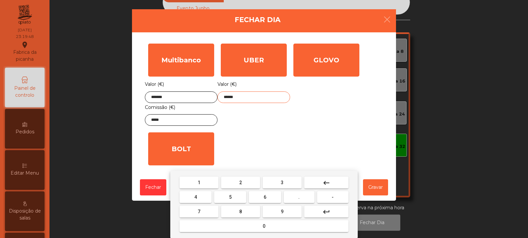
type input "******"
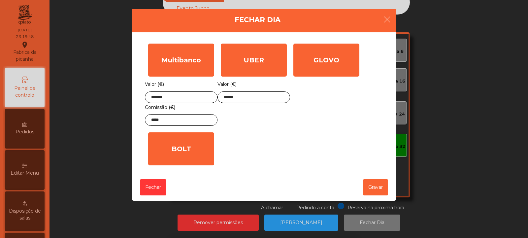
click at [374, 191] on div "1 2 3 keyboard_backspace 4 5 6 . - 7 8 9 keyboard_return 0" at bounding box center [264, 204] width 528 height 67
click at [377, 189] on button "Gravar" at bounding box center [375, 187] width 25 height 16
